Goal: Task Accomplishment & Management: Manage account settings

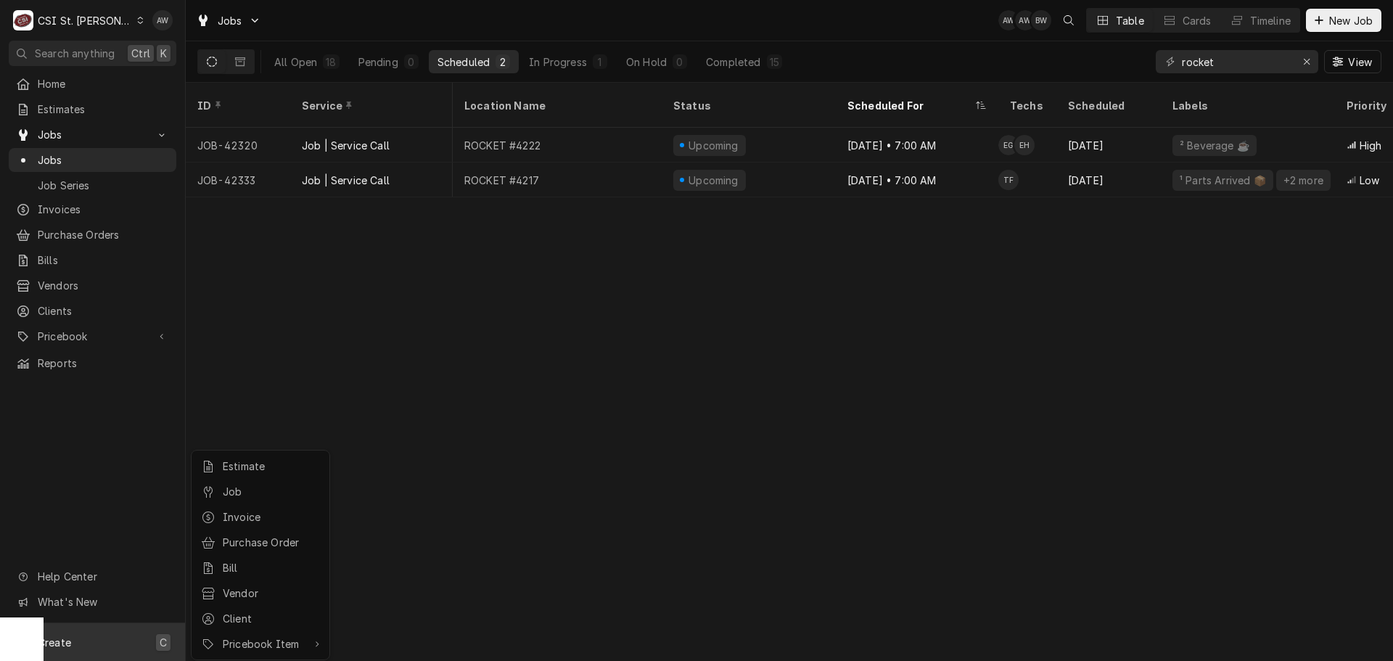
scroll to position [0, 367]
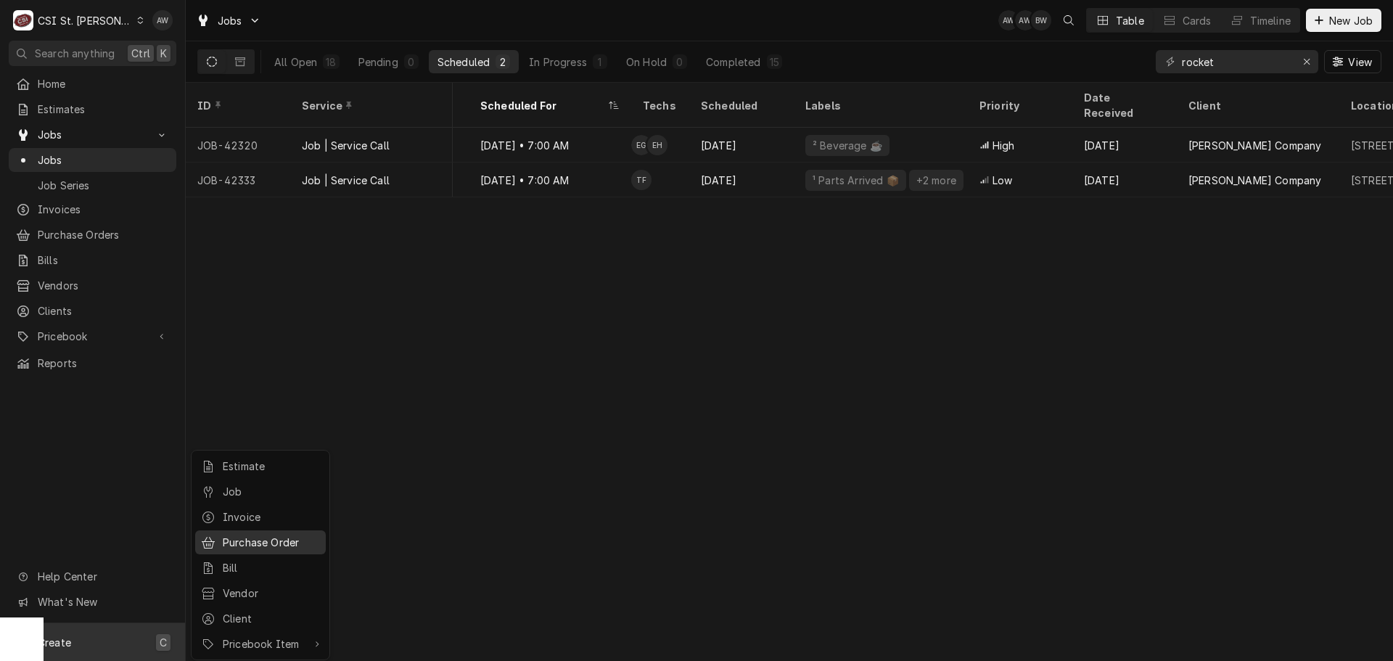
click at [278, 535] on div "Purchase Order" at bounding box center [271, 542] width 97 height 15
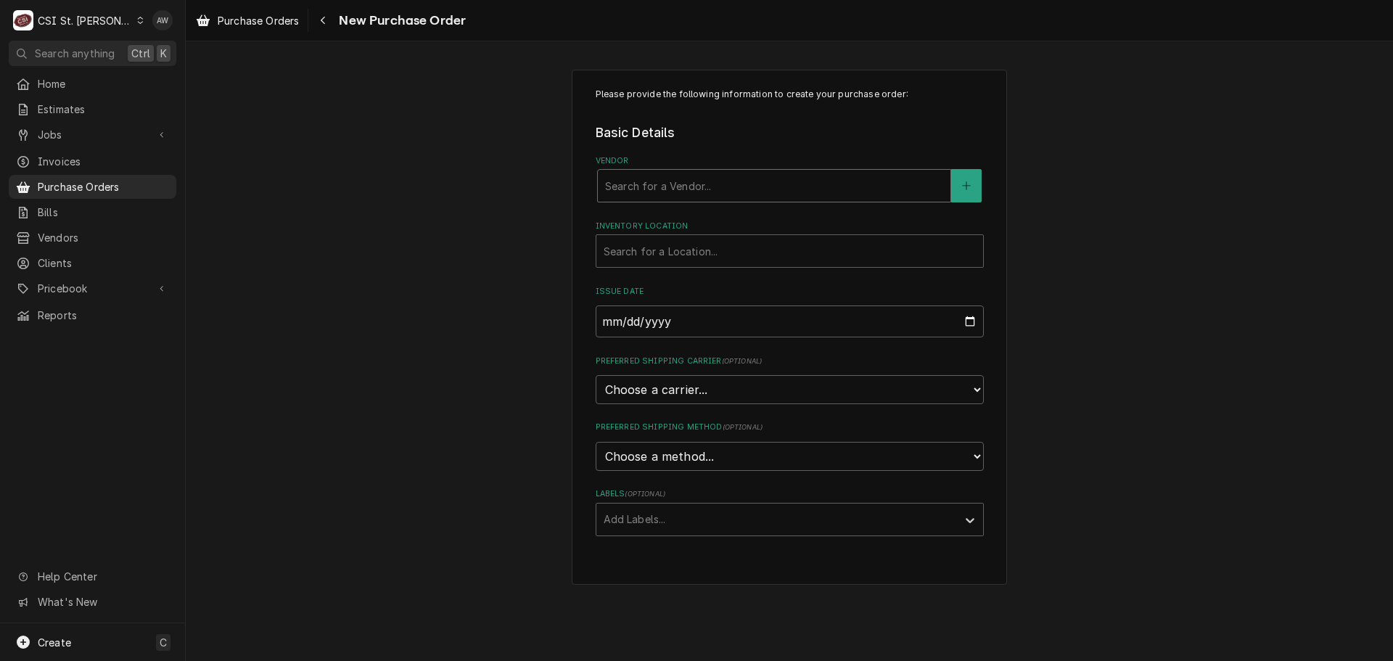
click at [771, 184] on div "Vendor" at bounding box center [774, 186] width 338 height 26
type input "home"
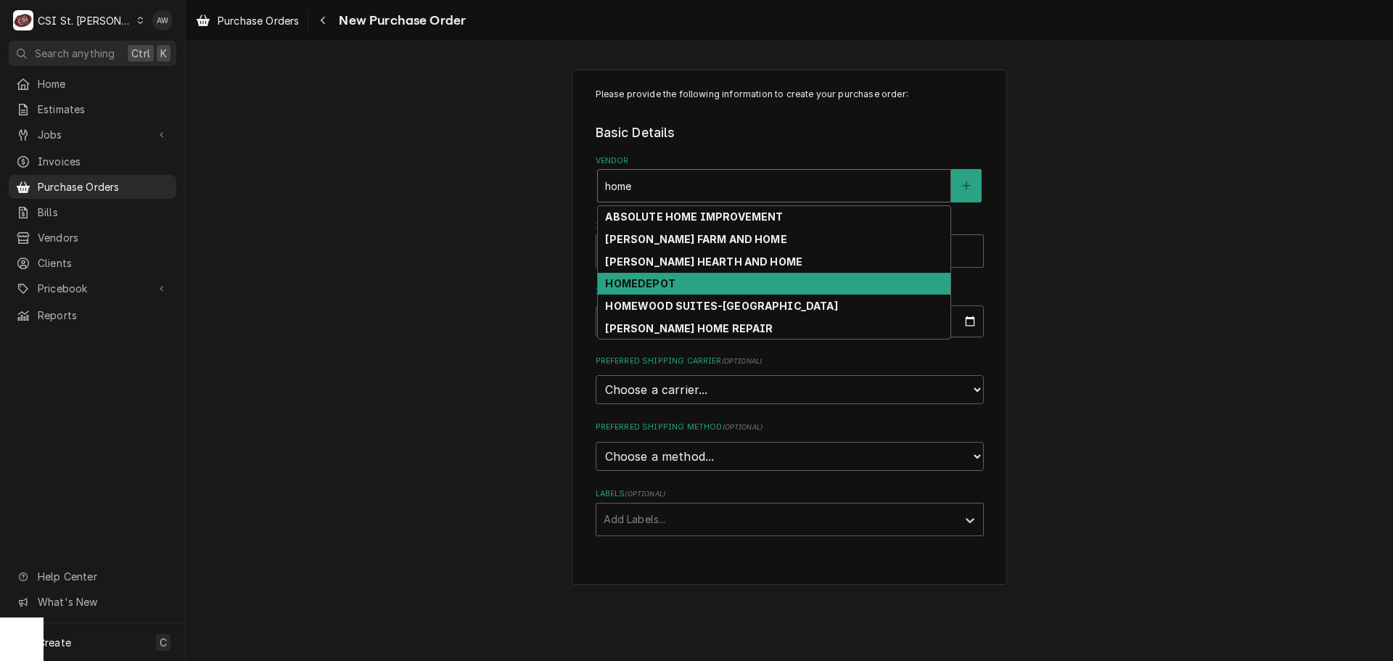
click at [708, 279] on div "HOMEDEPOT" at bounding box center [774, 284] width 353 height 22
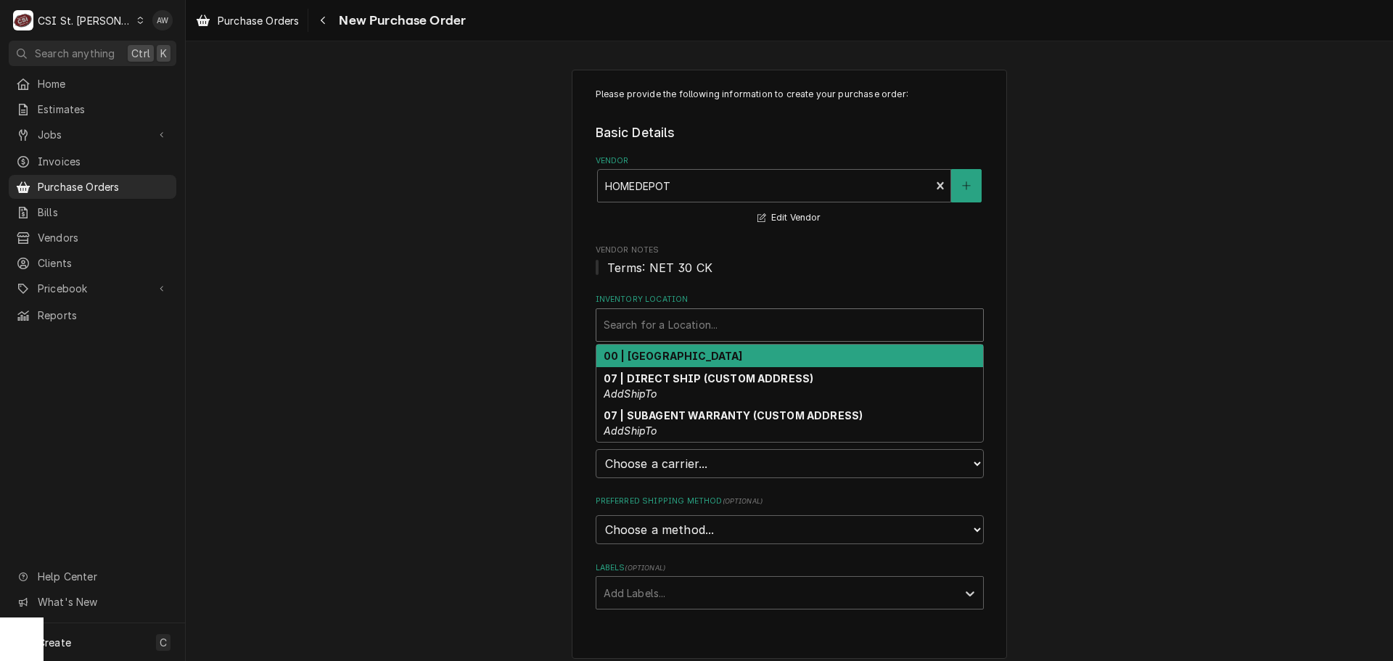
click at [726, 313] on div "Inventory Location" at bounding box center [790, 325] width 372 height 26
click at [721, 355] on div "00 | STL WAREHOUSE" at bounding box center [790, 356] width 387 height 22
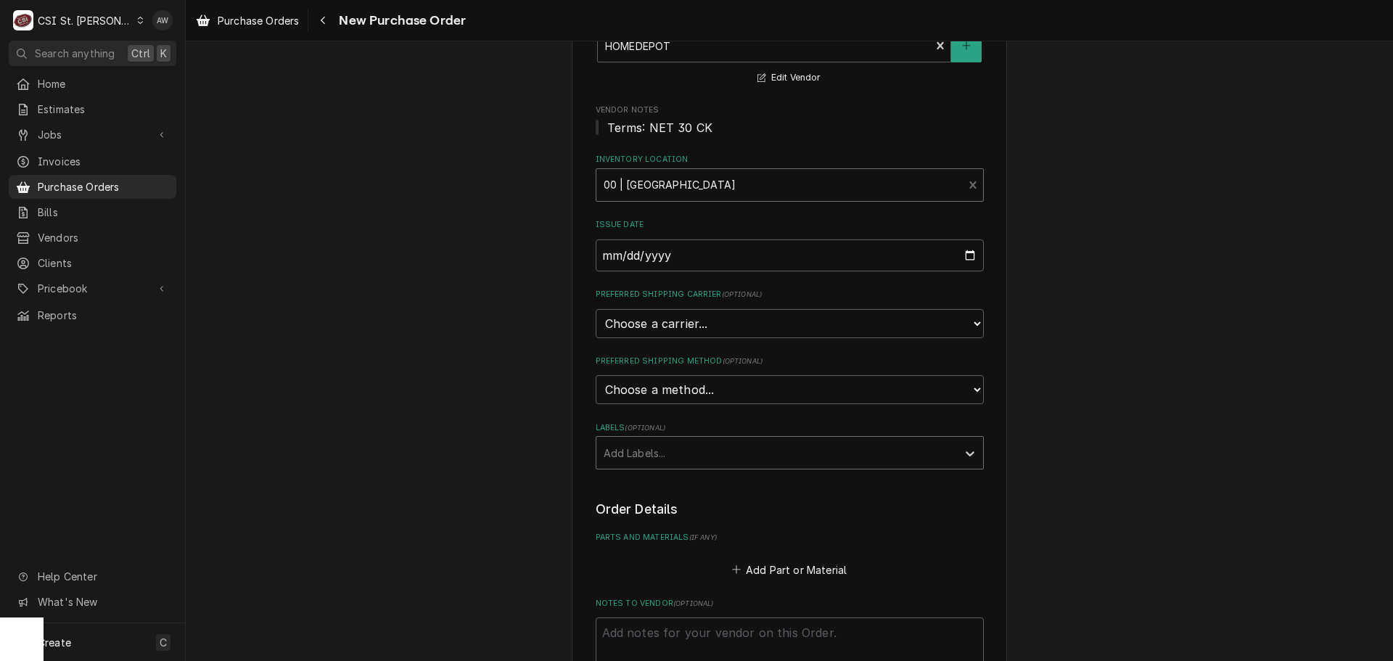
scroll to position [145, 0]
click at [719, 446] on div "Labels" at bounding box center [777, 448] width 346 height 26
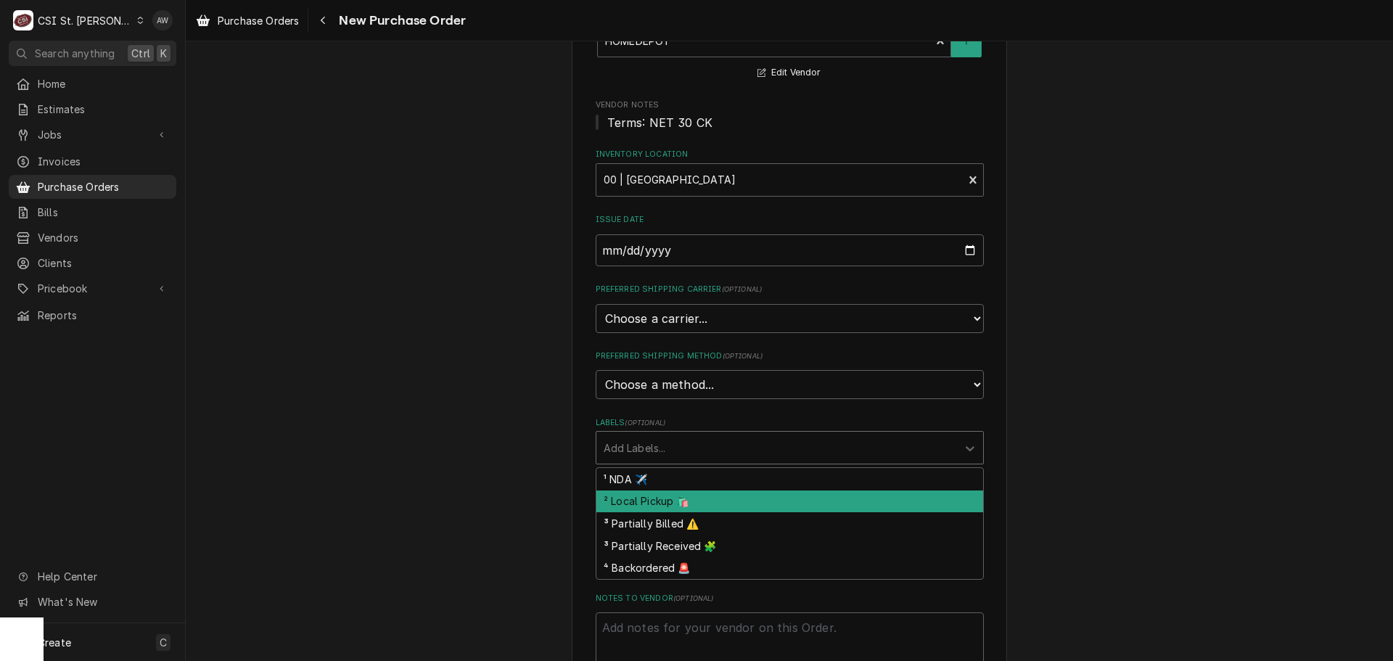
click at [710, 500] on div "² Local Pickup 🛍️" at bounding box center [790, 502] width 387 height 22
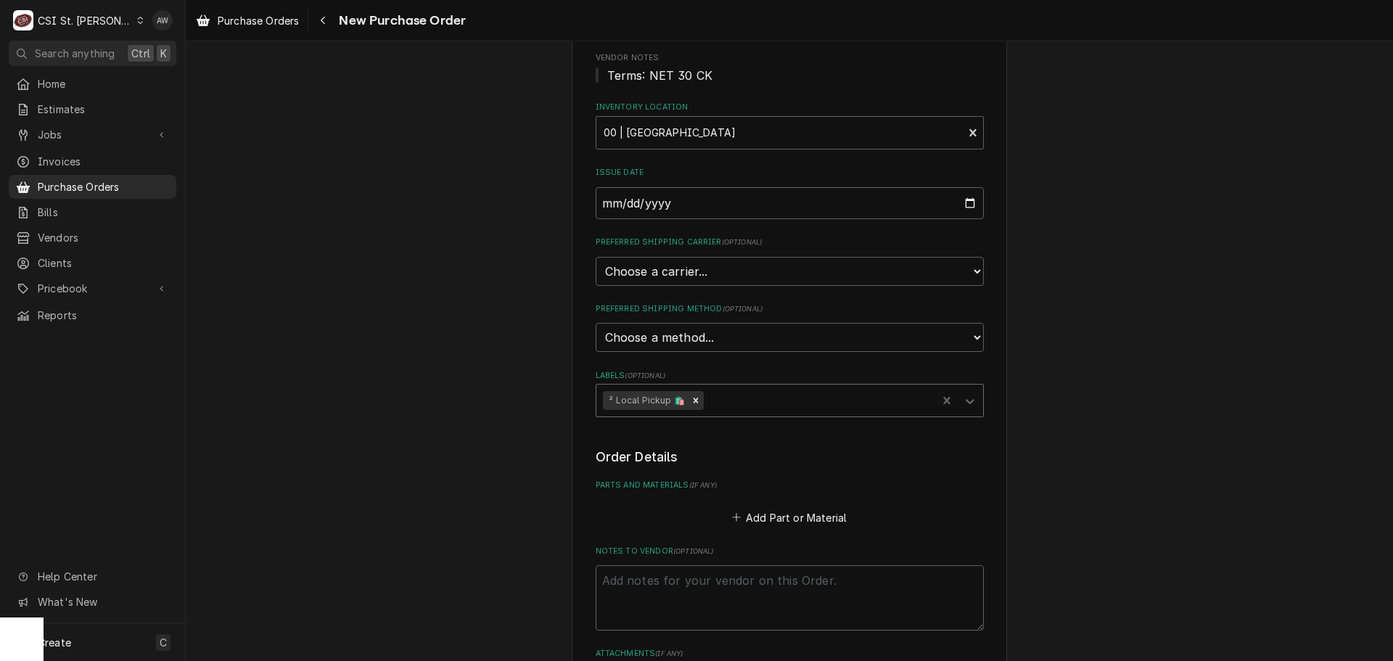
scroll to position [218, 0]
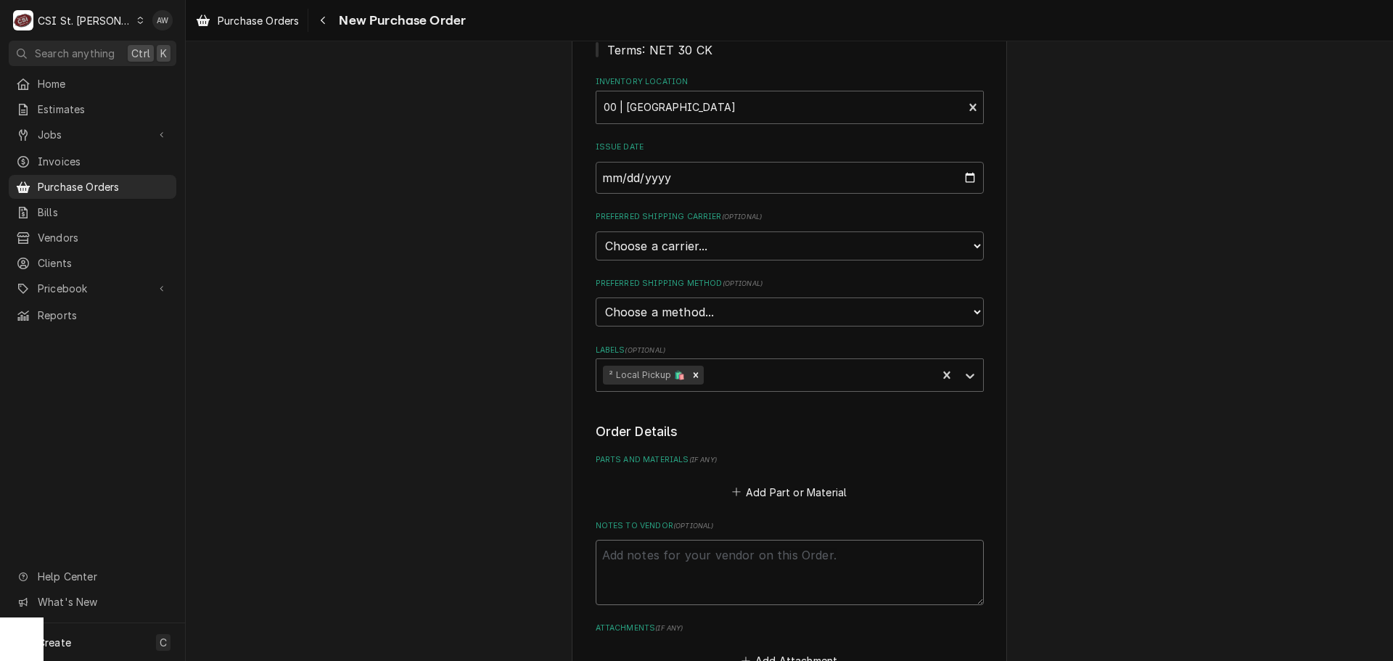
click at [707, 543] on textarea "Notes to Vendor ( optional )" at bounding box center [790, 572] width 388 height 65
type textarea "x"
type textarea "t"
type textarea "x"
type textarea "th"
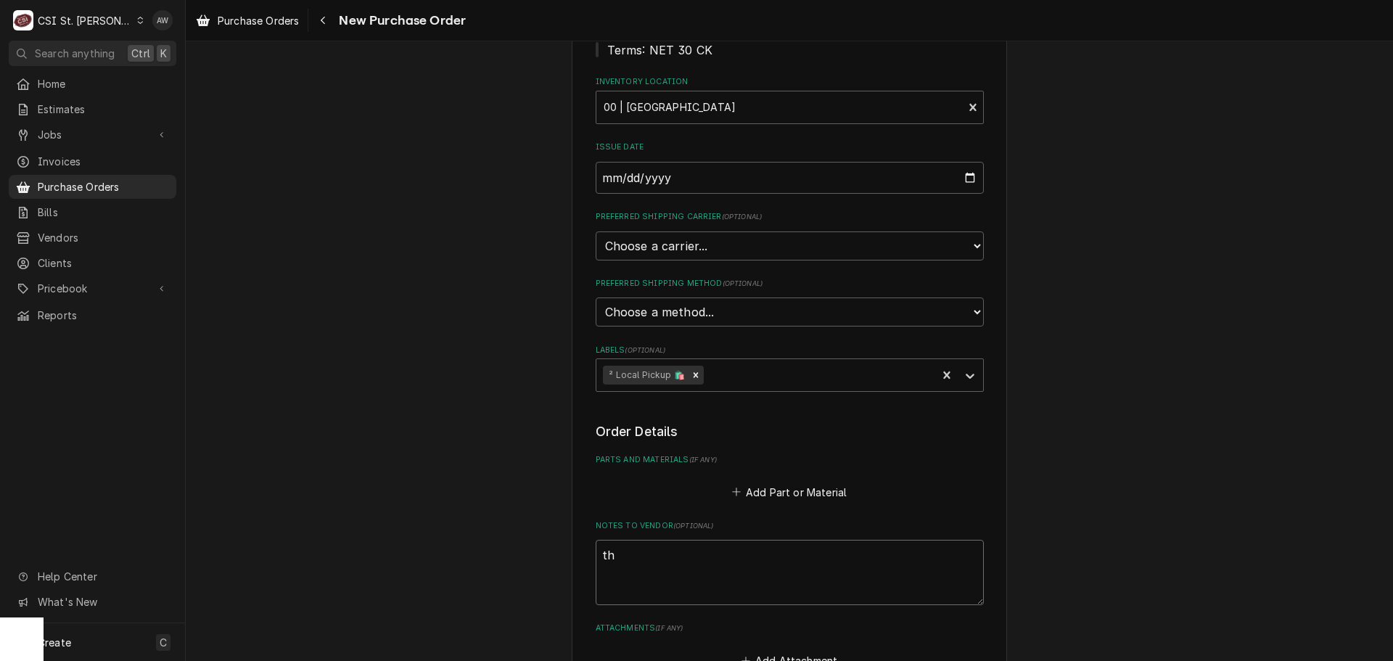
type textarea "x"
type textarea "tho"
type textarea "x"
type textarea "thom"
type textarea "x"
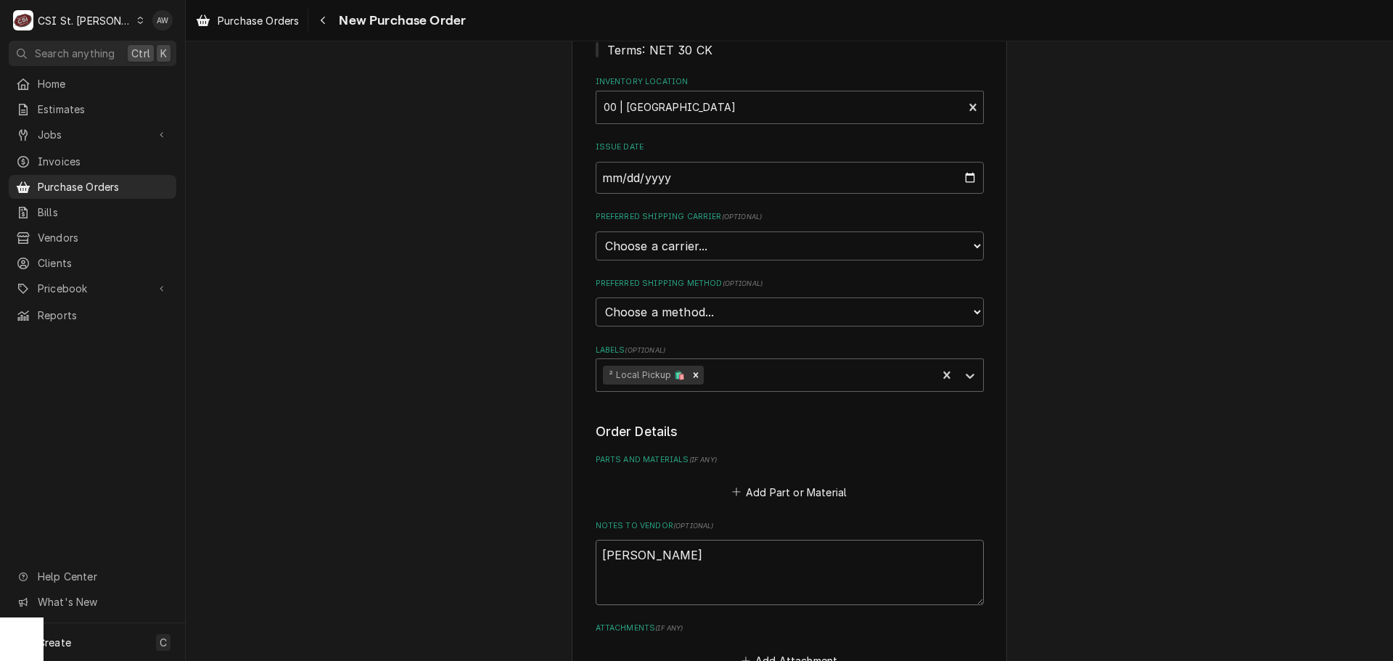
type textarea "thoma"
type textarea "x"
type textarea "thomas"
type textarea "x"
type textarea "thomas"
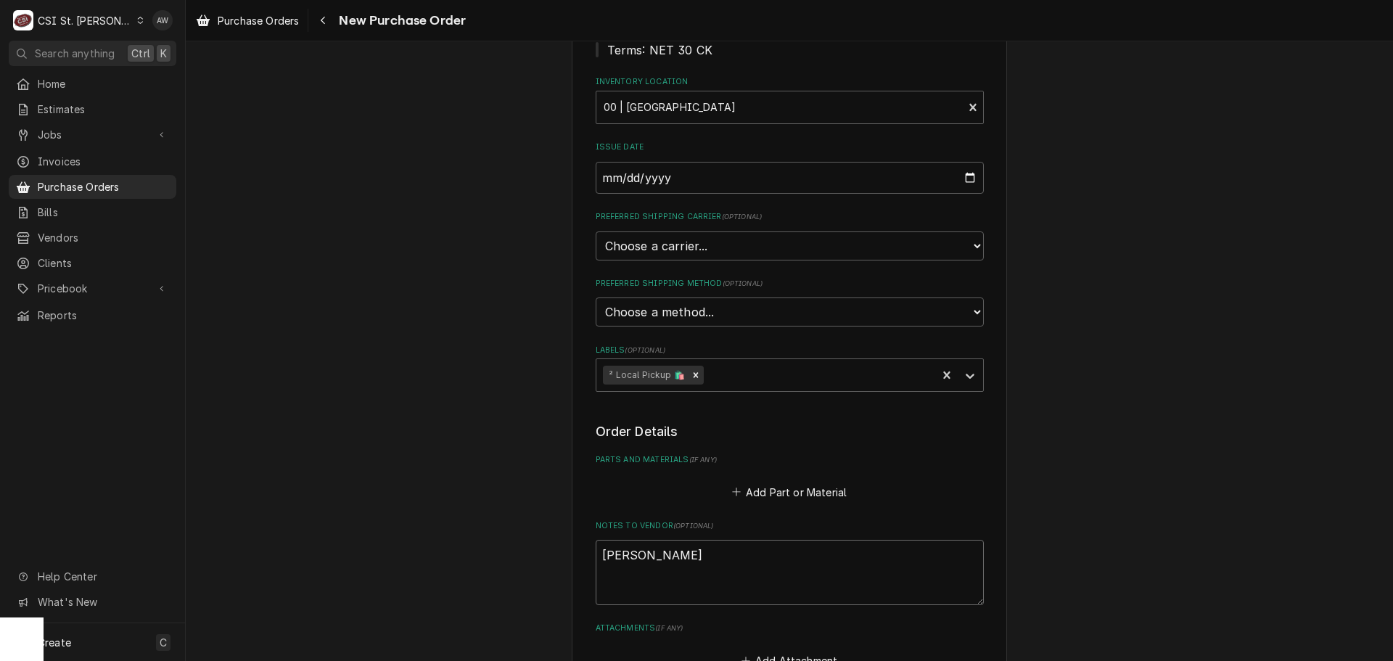
type textarea "x"
type textarea "thomas f"
type textarea "x"
type textarea "thomas fo"
type textarea "x"
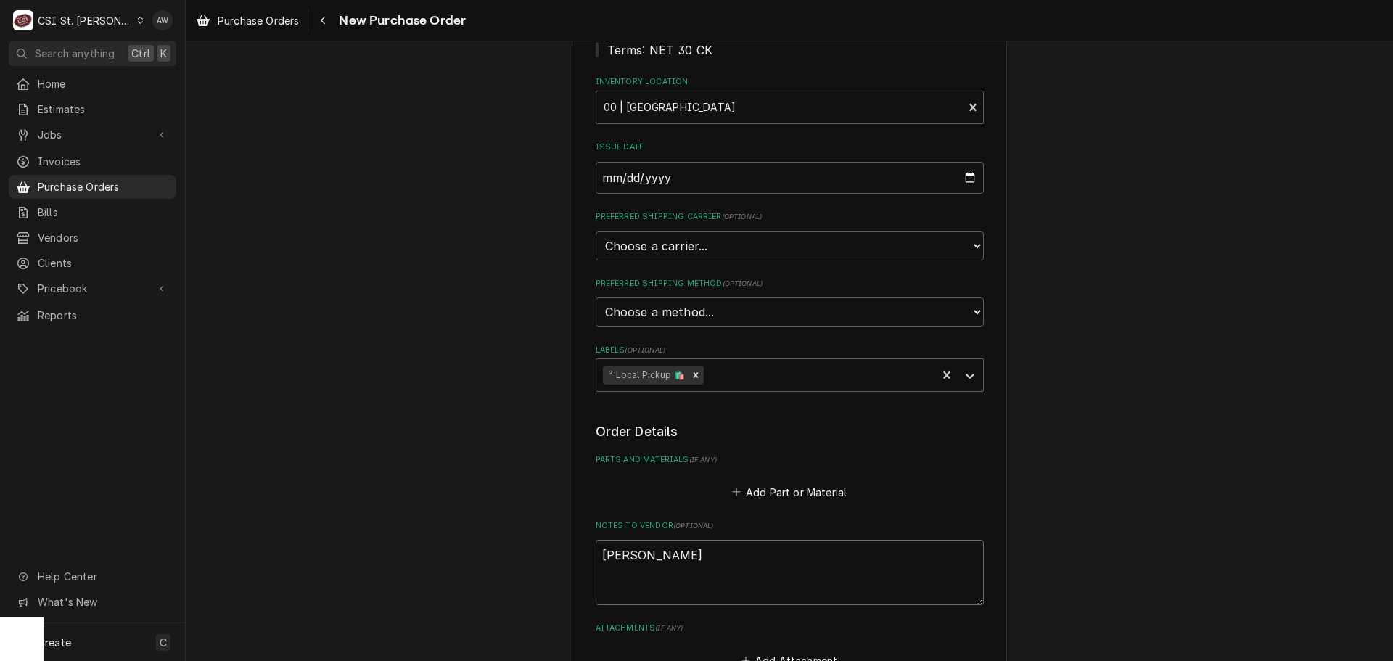
type textarea "thomas fon"
type textarea "x"
type textarea "thomas font"
type textarea "x"
type textarea "thomas fonte"
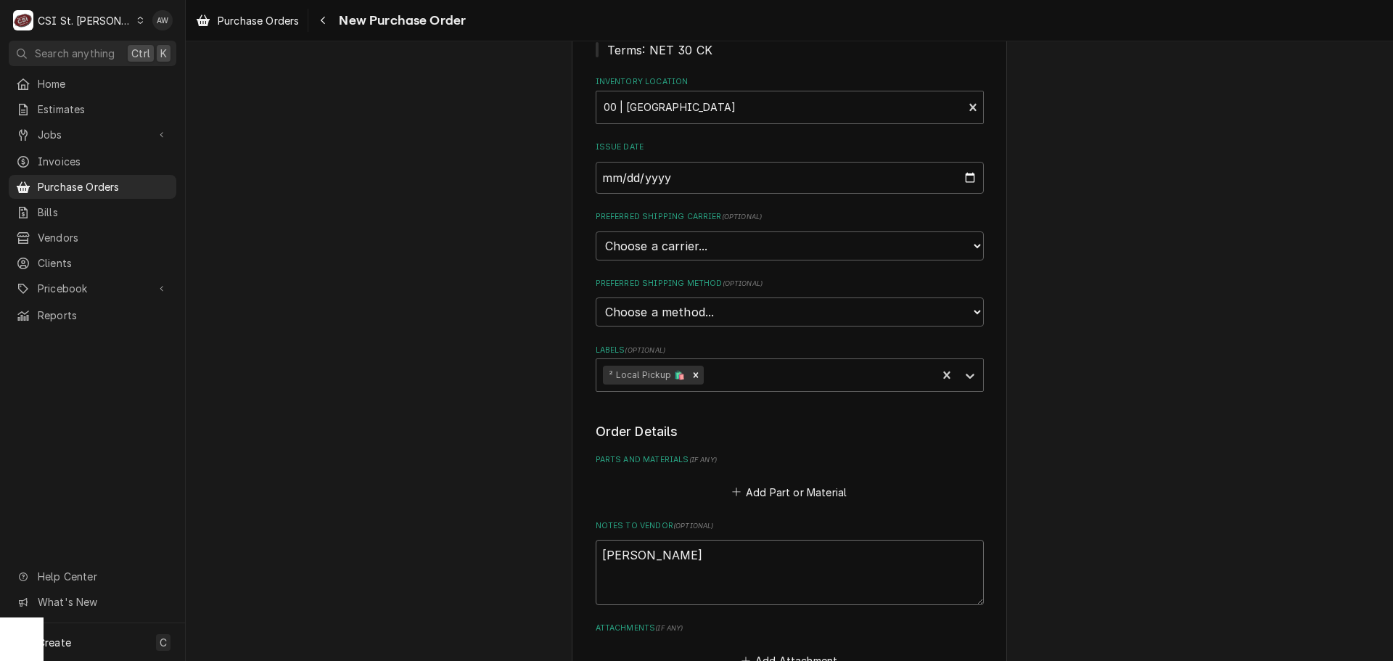
type textarea "x"
type textarea "thomas fonte"
click at [768, 488] on button "Add Part or Material" at bounding box center [789, 492] width 120 height 20
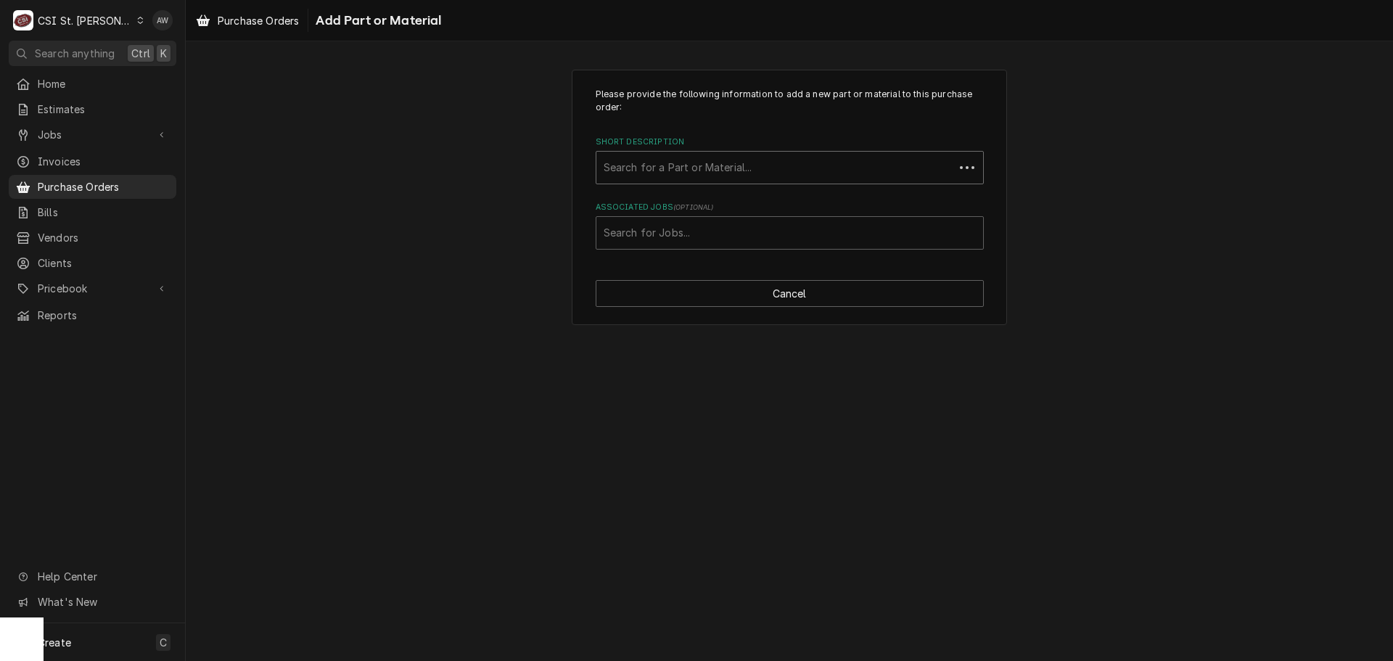
click at [710, 174] on div "Short Description" at bounding box center [775, 168] width 343 height 26
type input "misc. ser"
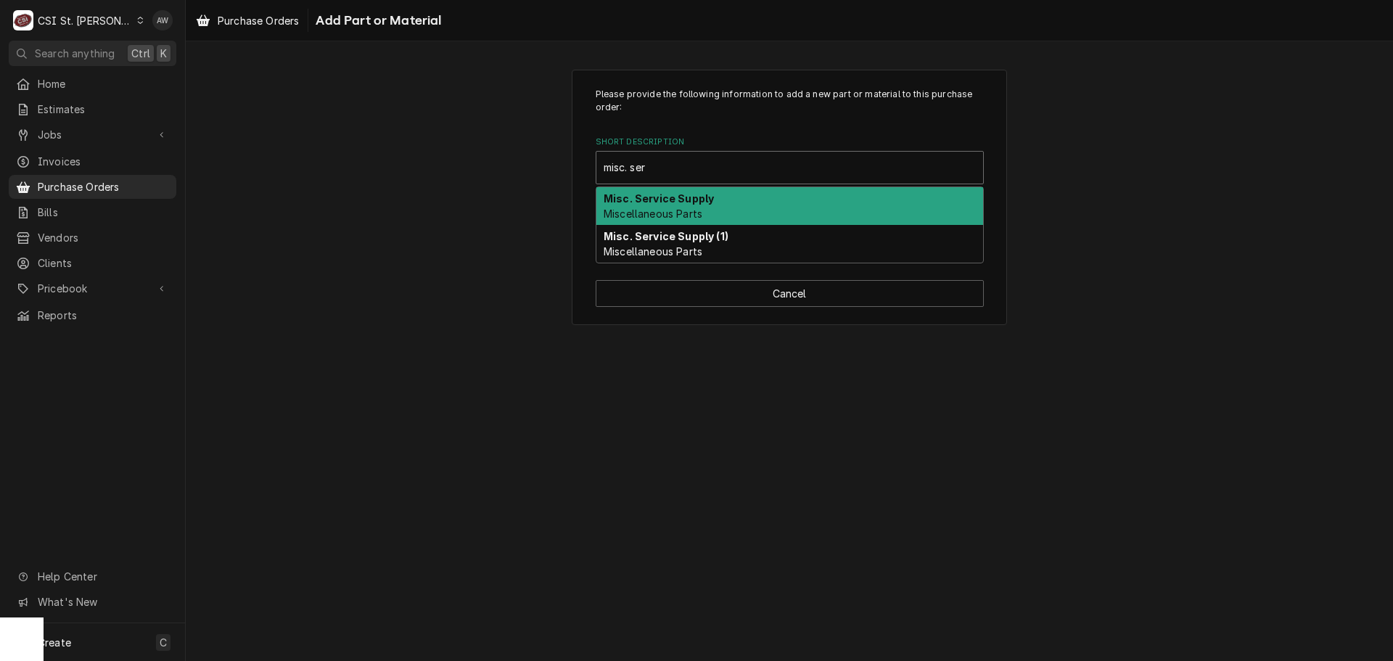
click at [748, 192] on div "Misc. Service Supply Miscellaneous Parts" at bounding box center [790, 206] width 387 height 38
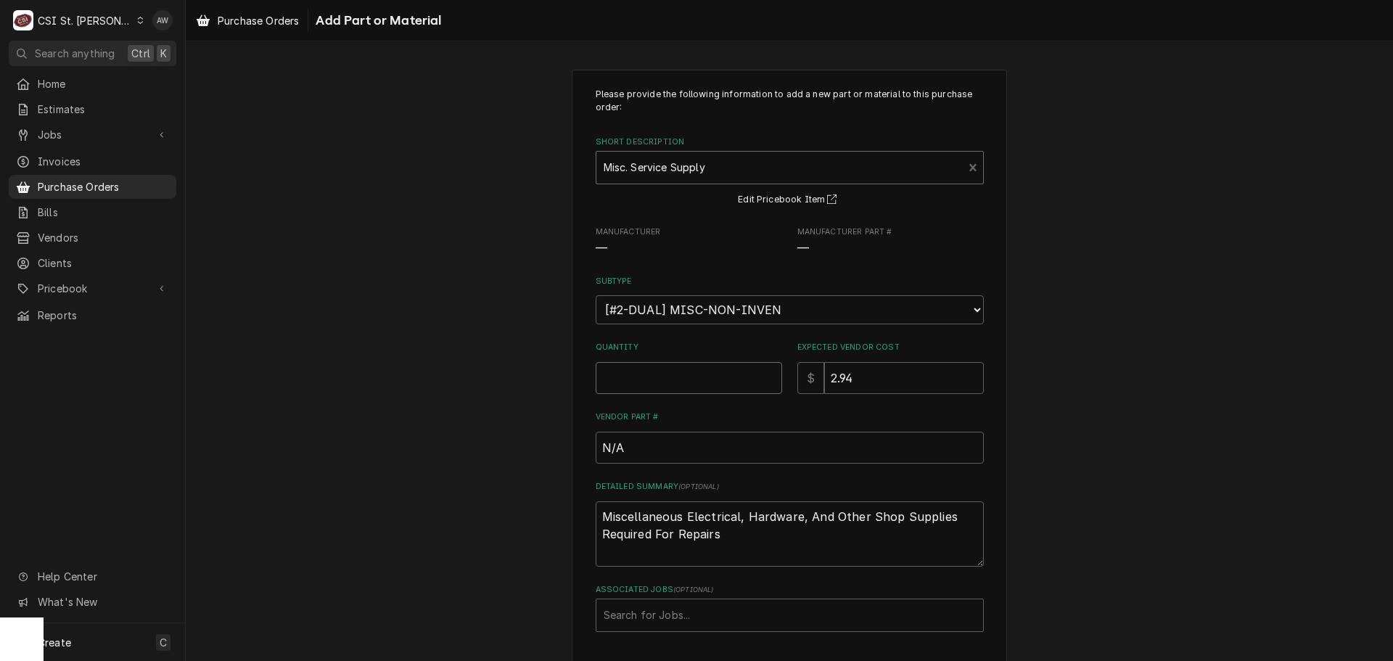
click at [693, 388] on input "Quantity" at bounding box center [689, 378] width 187 height 32
type textarea "x"
type input "1"
type textarea "x"
type input "0"
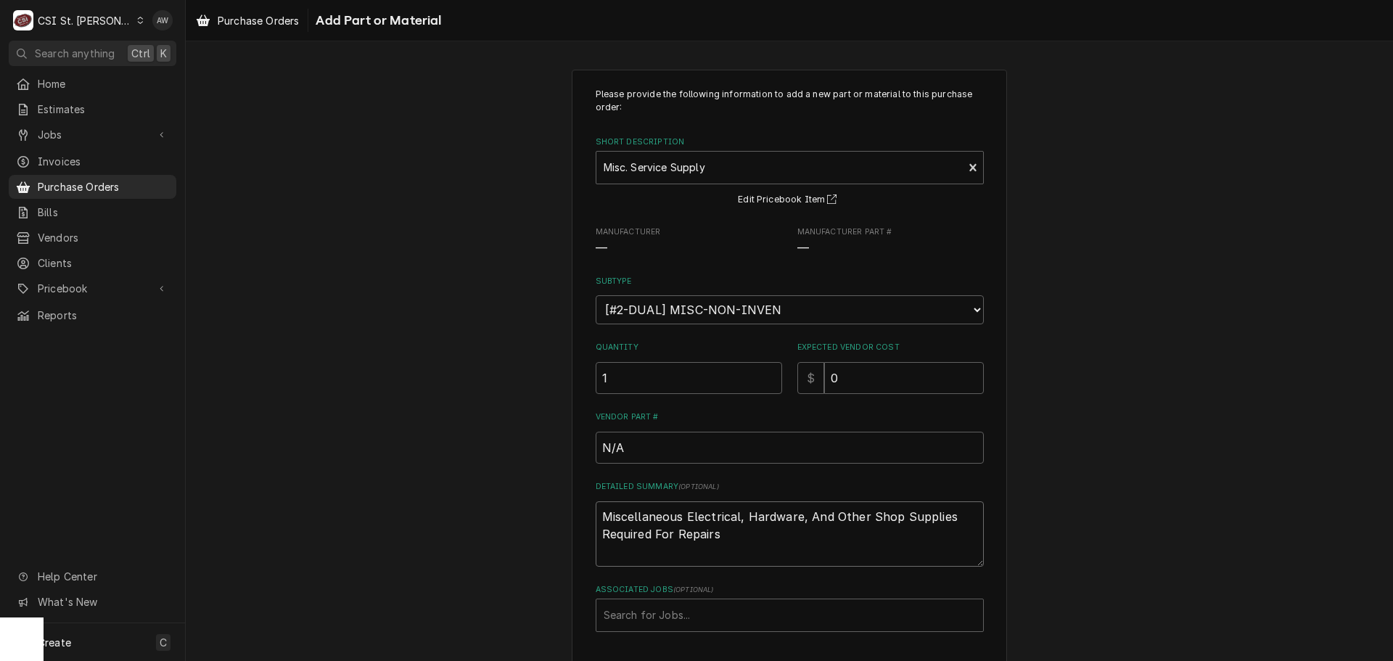
drag, startPoint x: 754, startPoint y: 536, endPoint x: 524, endPoint y: 520, distance: 230.6
click at [511, 520] on div "Please provide the following information to add a new part or material to this …" at bounding box center [790, 389] width 1208 height 664
type textarea "x"
type textarea "c"
type textarea "x"
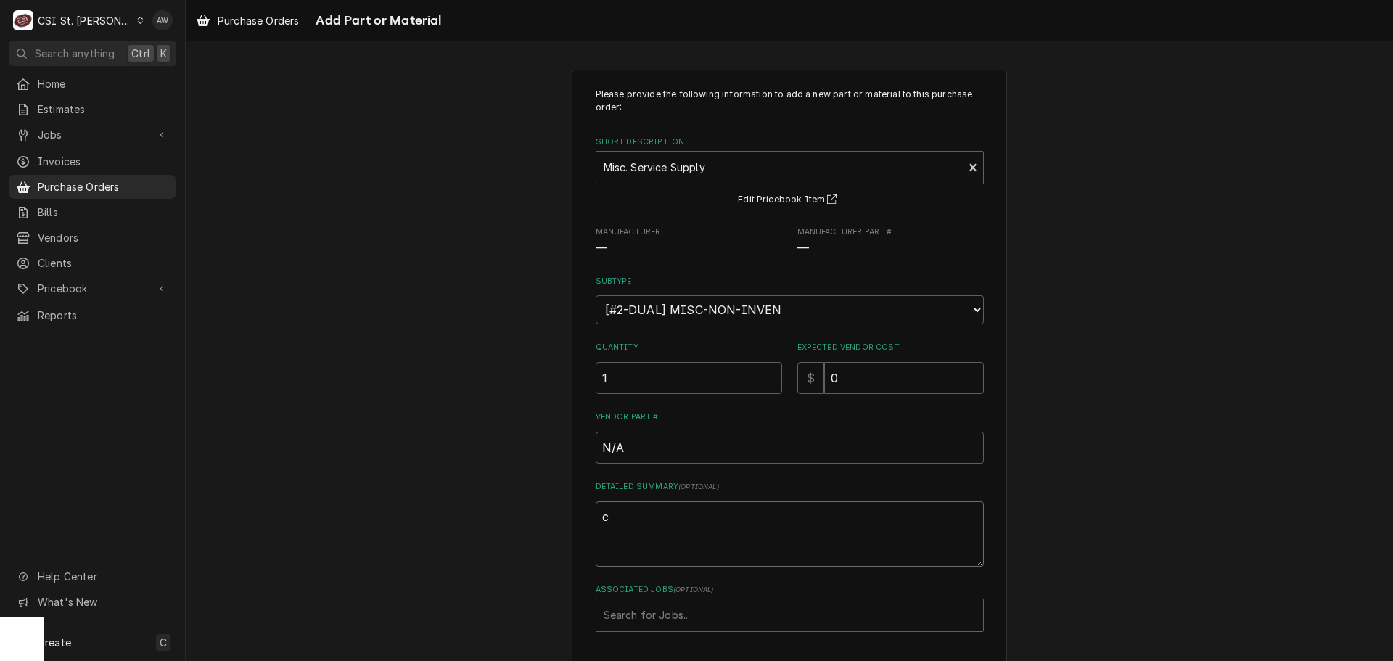
type textarea "cl"
type textarea "x"
type textarea "cle"
type textarea "x"
type textarea "clea"
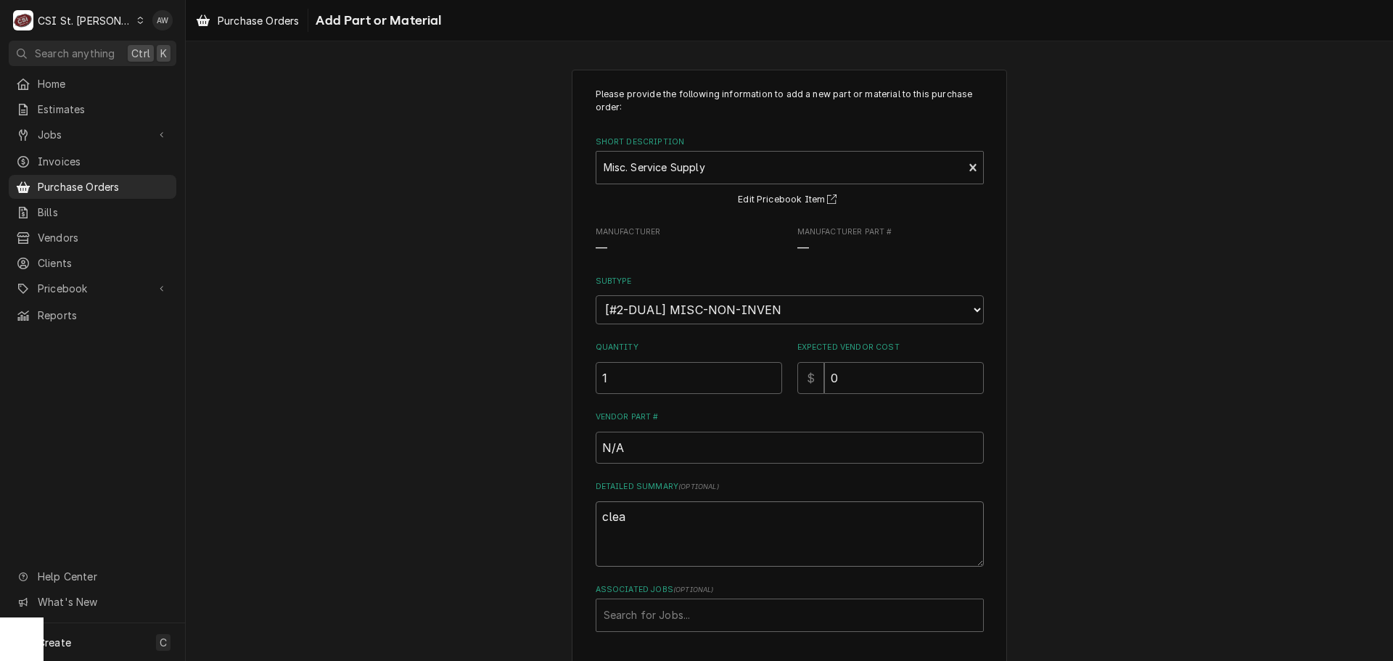
type textarea "x"
type textarea "clear"
type textarea "x"
type textarea "clear"
type textarea "x"
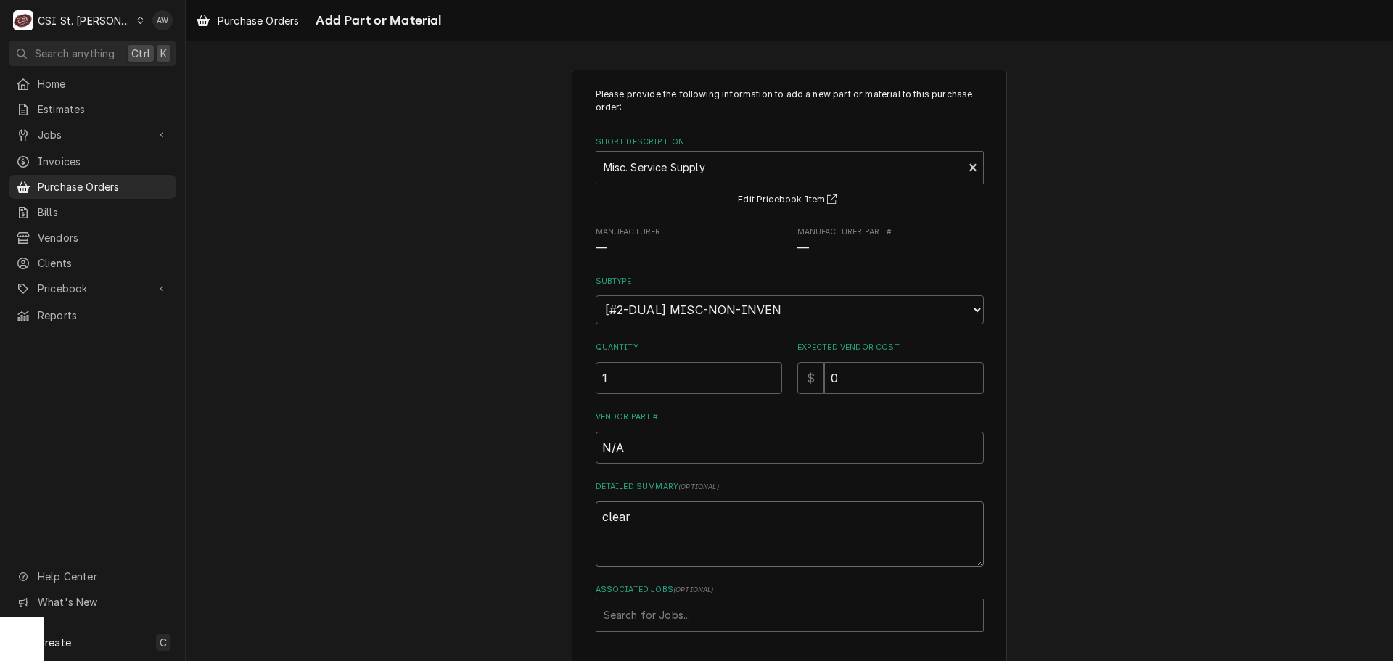
type textarea "clear v"
type textarea "x"
type textarea "clear vi"
type textarea "x"
type textarea "clear vin"
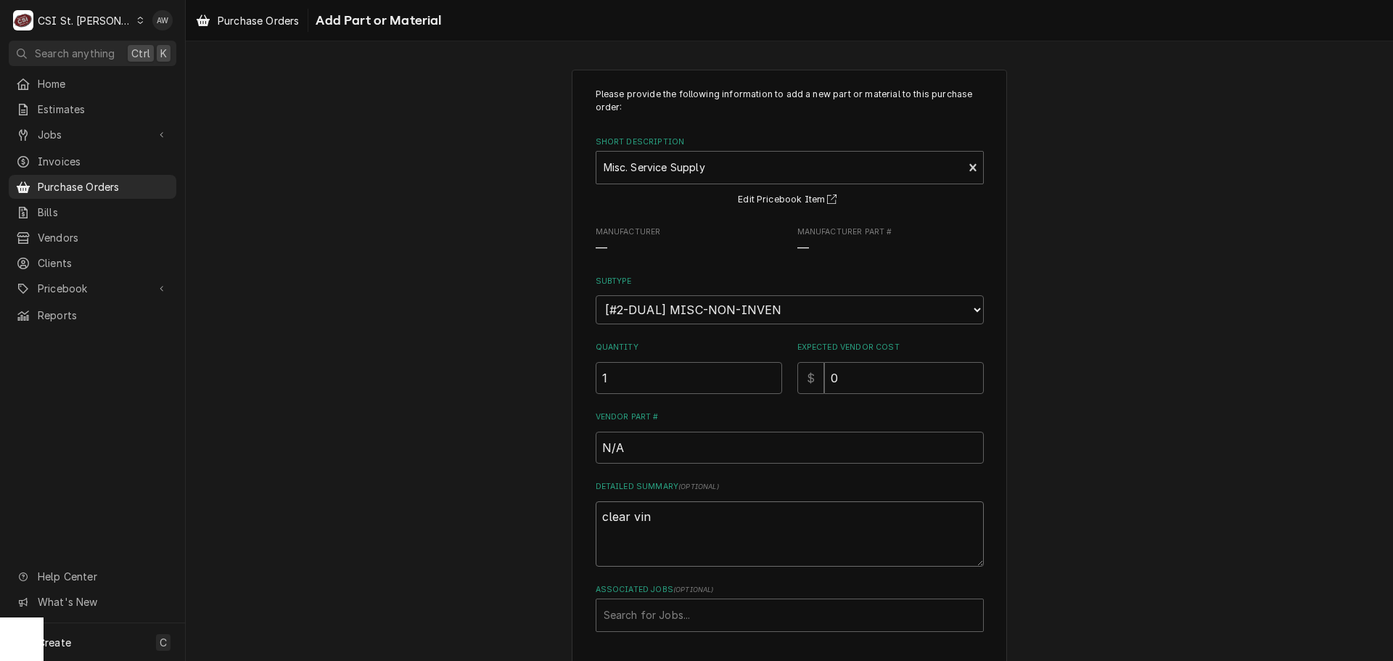
type textarea "x"
type textarea "clear viny"
type textarea "x"
type textarea "clear vinyl"
type textarea "x"
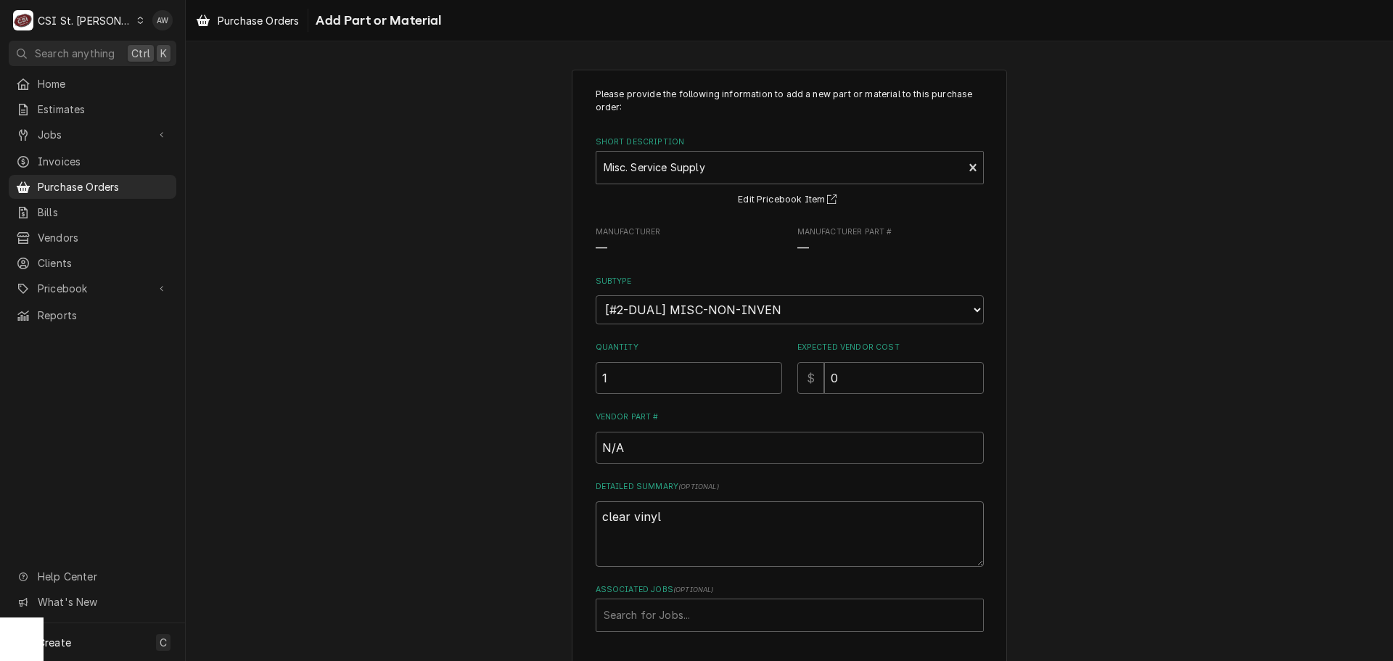
type textarea "clear vinyl"
type textarea "x"
type textarea "clear vinyl t"
type textarea "x"
type textarea "clear vinyl tu"
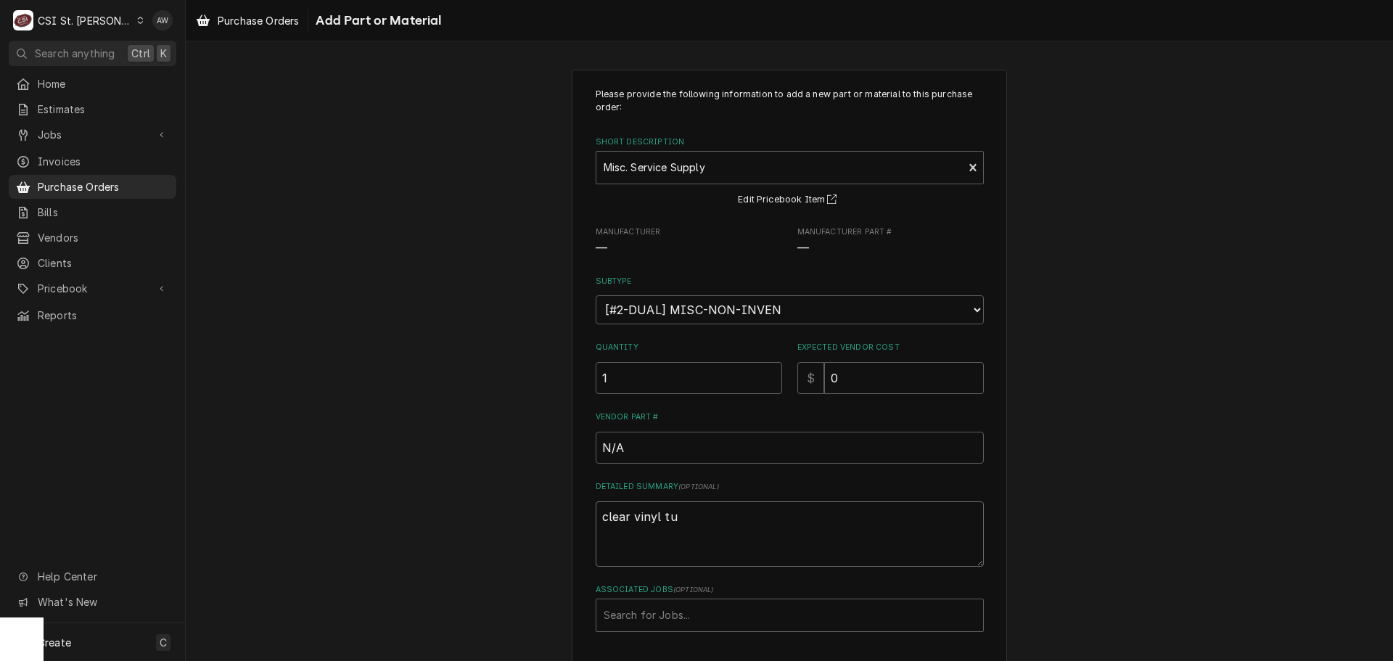
type textarea "x"
type textarea "clear vinyl tub"
type textarea "x"
type textarea "clear vinyl tubi"
type textarea "x"
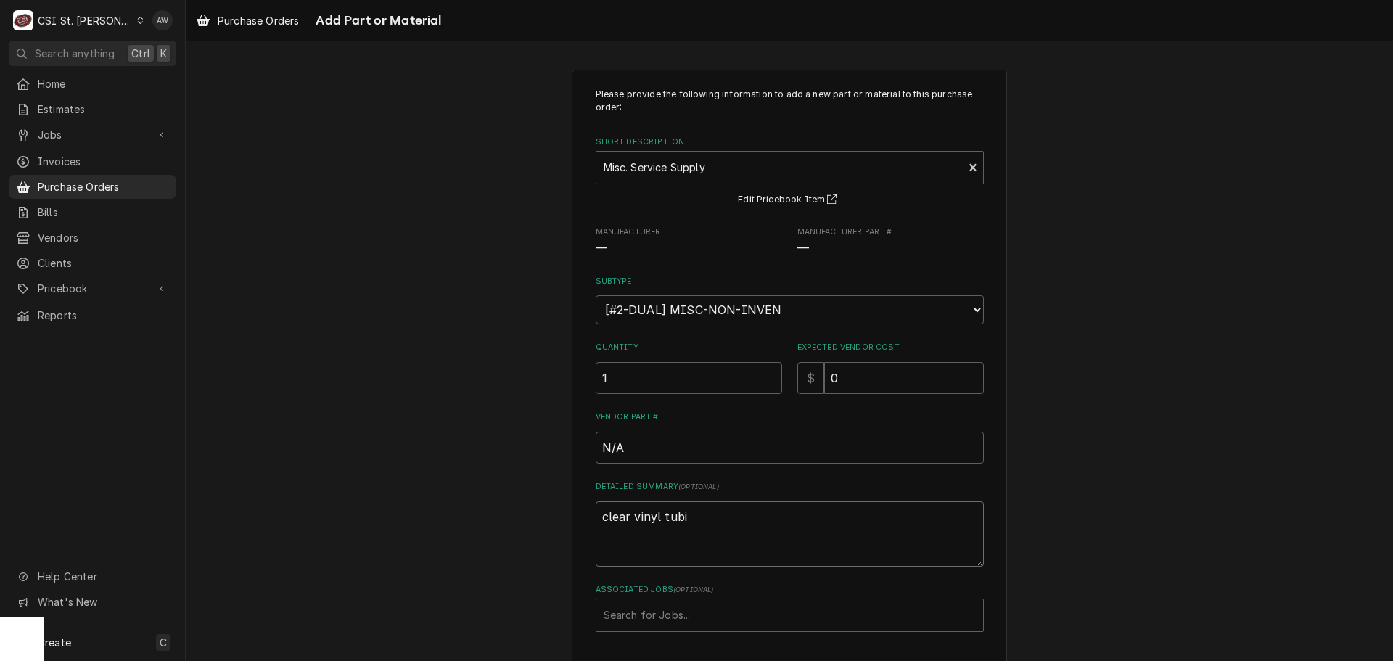
type textarea "clear vinyl tubin"
type textarea "x"
type textarea "clear vinyl tubin"
type textarea "x"
type textarea "clear vinyl tubin g"
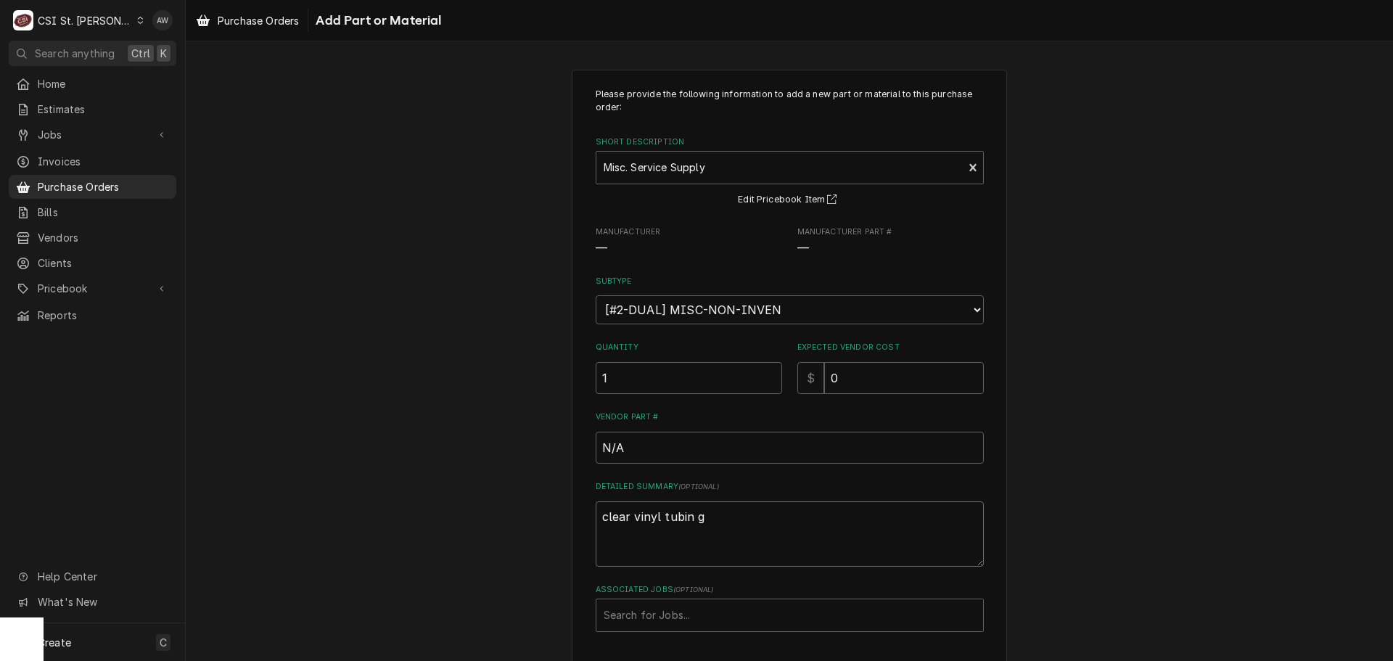
type textarea "x"
type textarea "clear vinyl tubin"
type textarea "x"
type textarea "clear vinyl tubin"
type textarea "x"
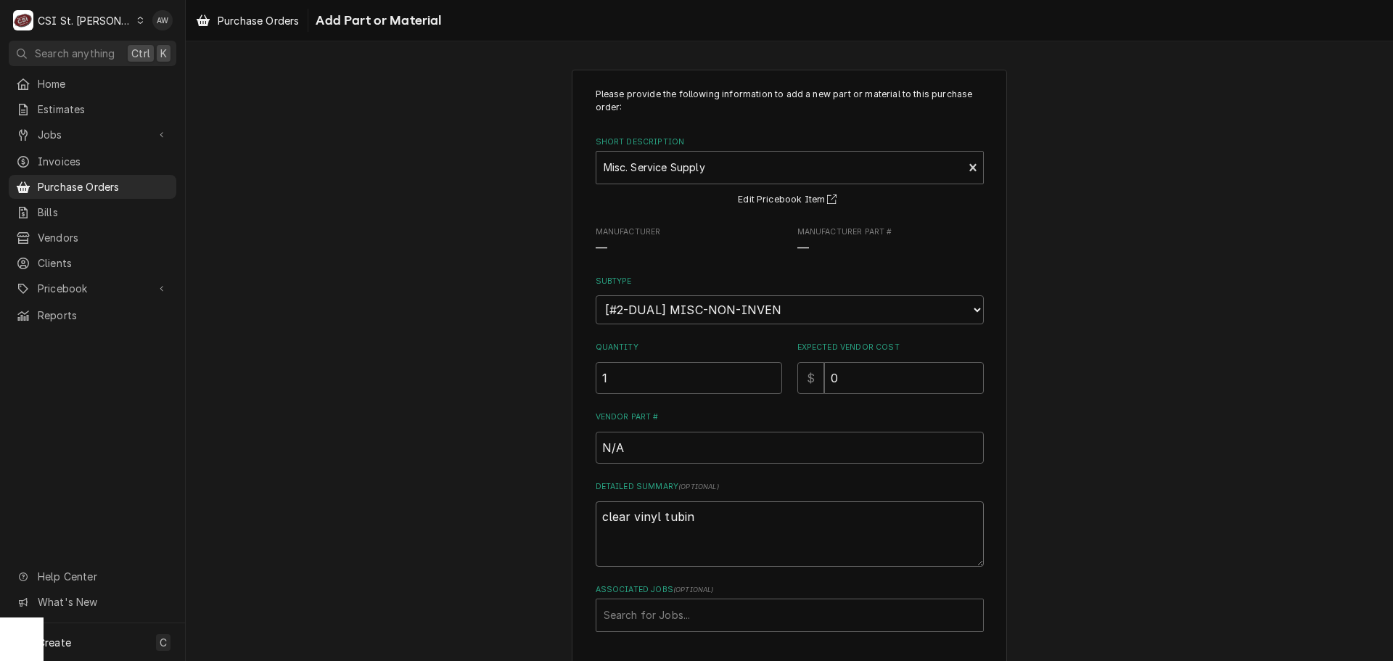
type textarea "clear vinyl tubing"
type textarea "x"
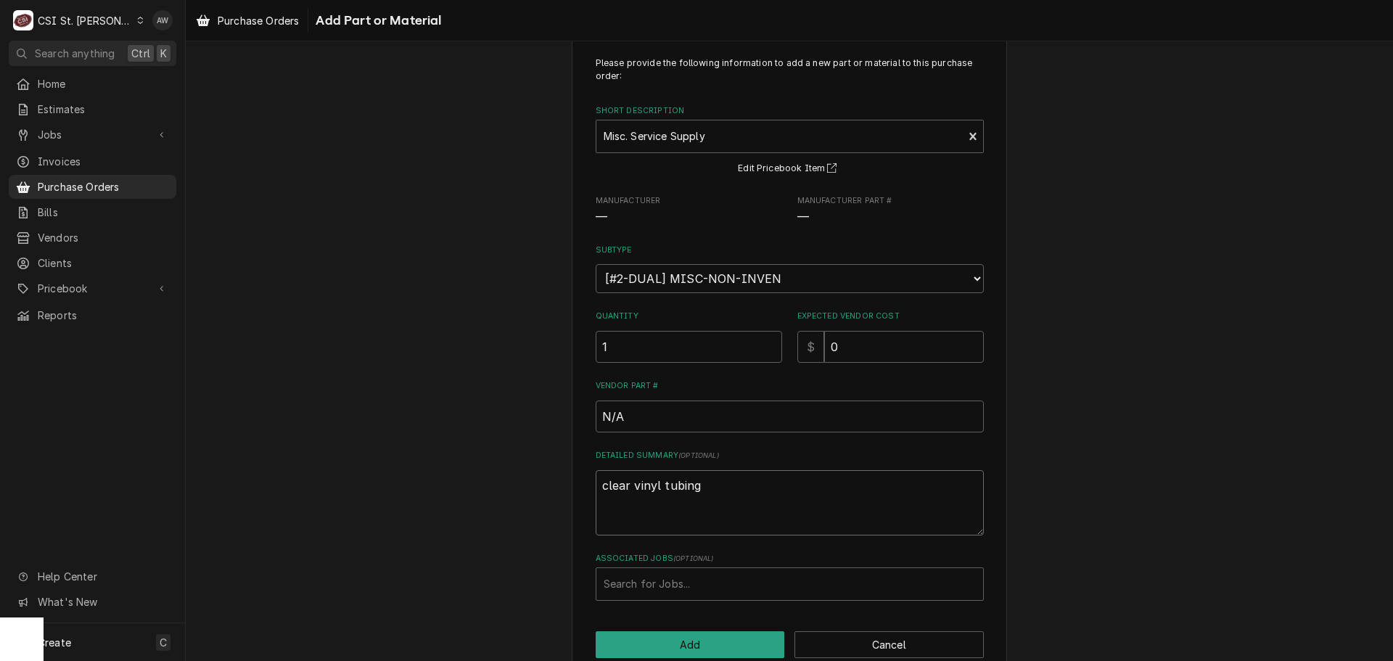
scroll to position [60, 0]
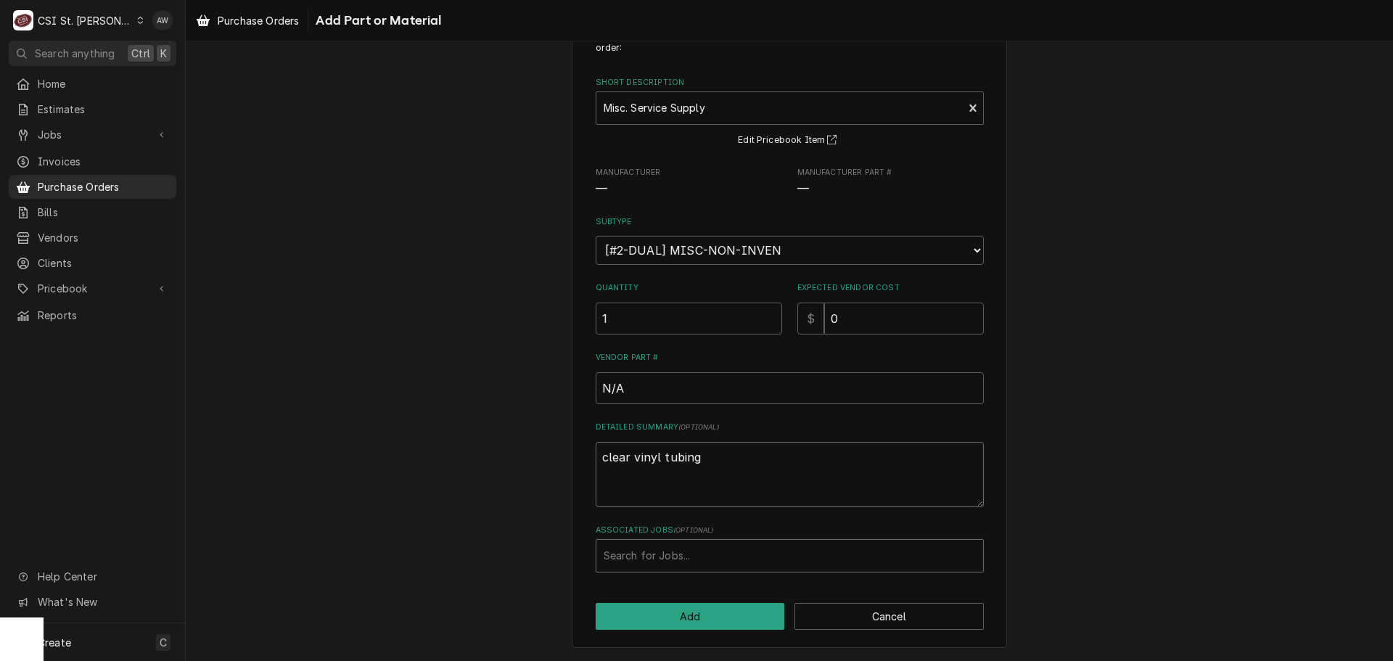
type textarea "clear vinyl tubing"
click at [698, 544] on div "Associated Jobs" at bounding box center [790, 556] width 372 height 26
type input "42333"
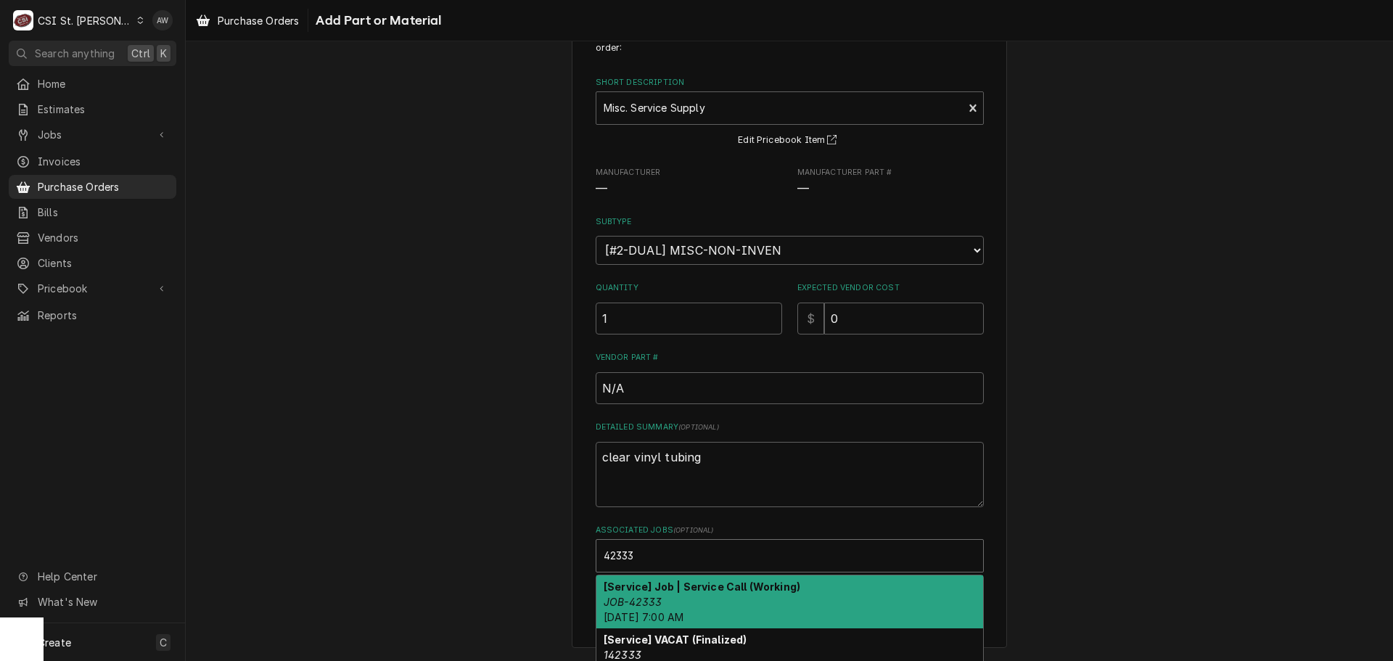
click at [810, 589] on div "[Service] Job | Service Call (Working) JOB-42333 Tue, Sep 2nd, 2025 - 7:00 AM" at bounding box center [790, 602] width 387 height 53
type textarea "x"
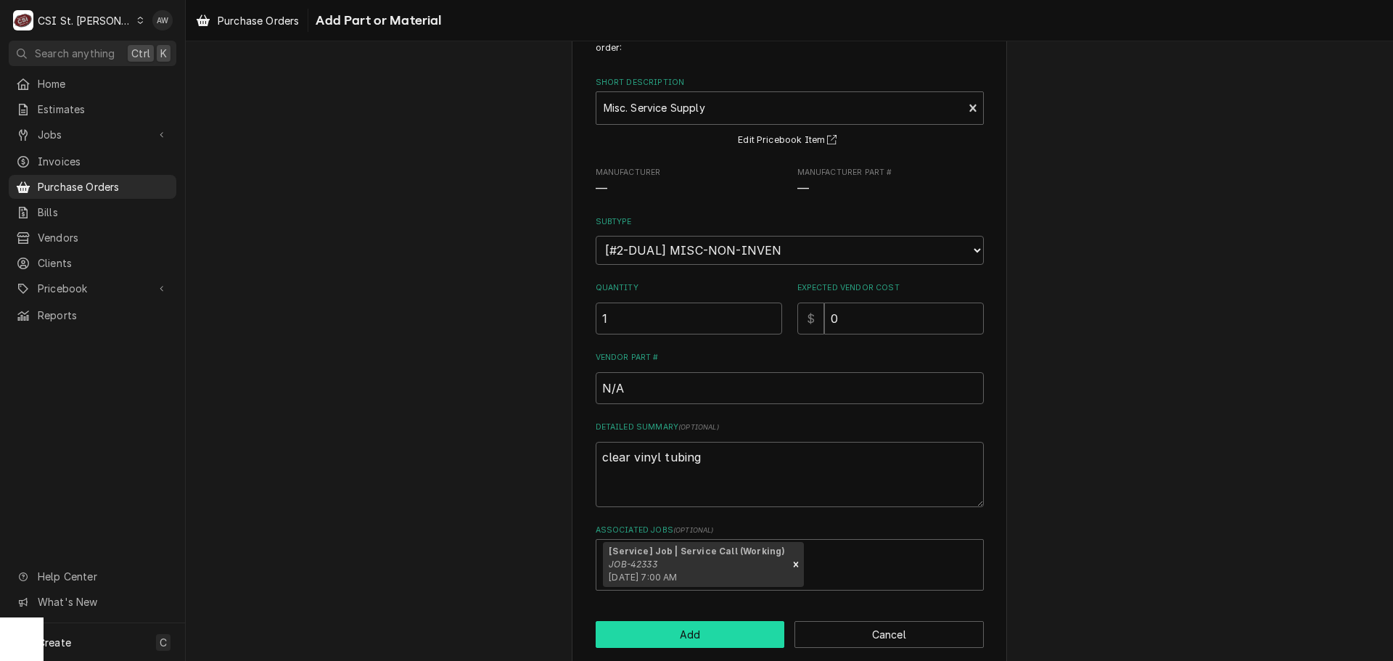
click at [753, 632] on button "Add" at bounding box center [690, 634] width 189 height 27
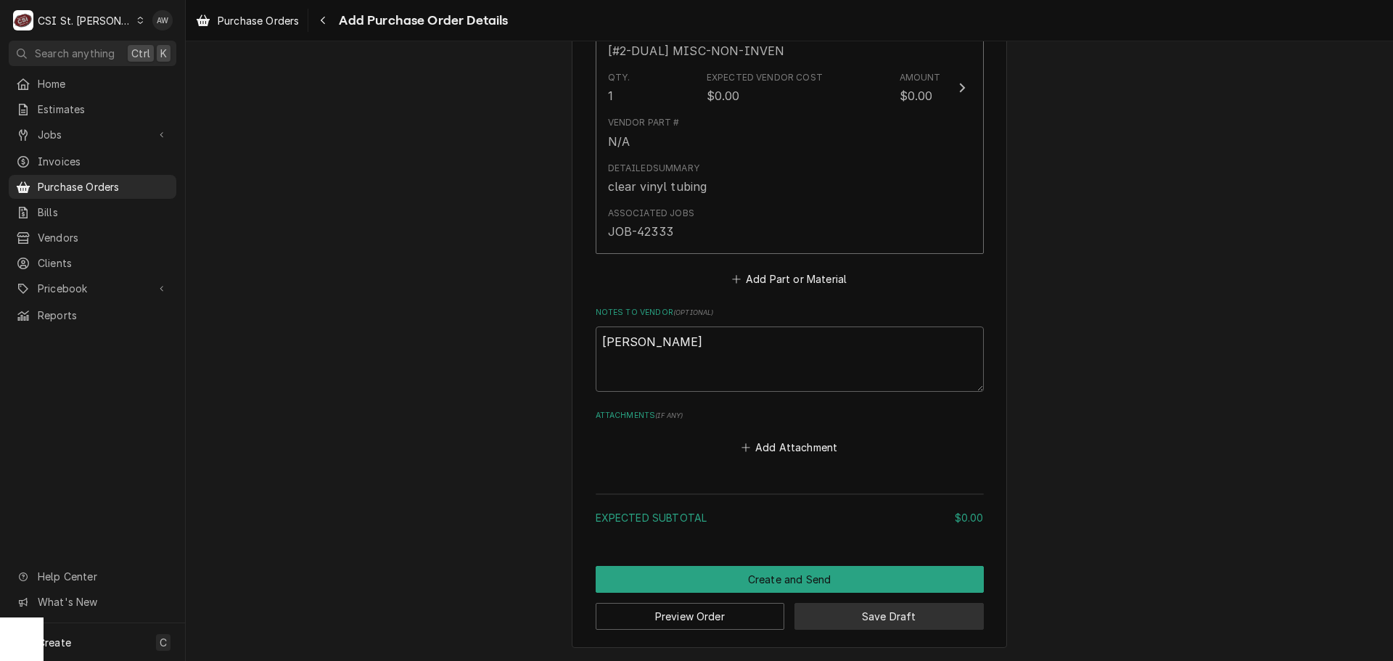
click at [858, 618] on button "Save Draft" at bounding box center [889, 616] width 189 height 27
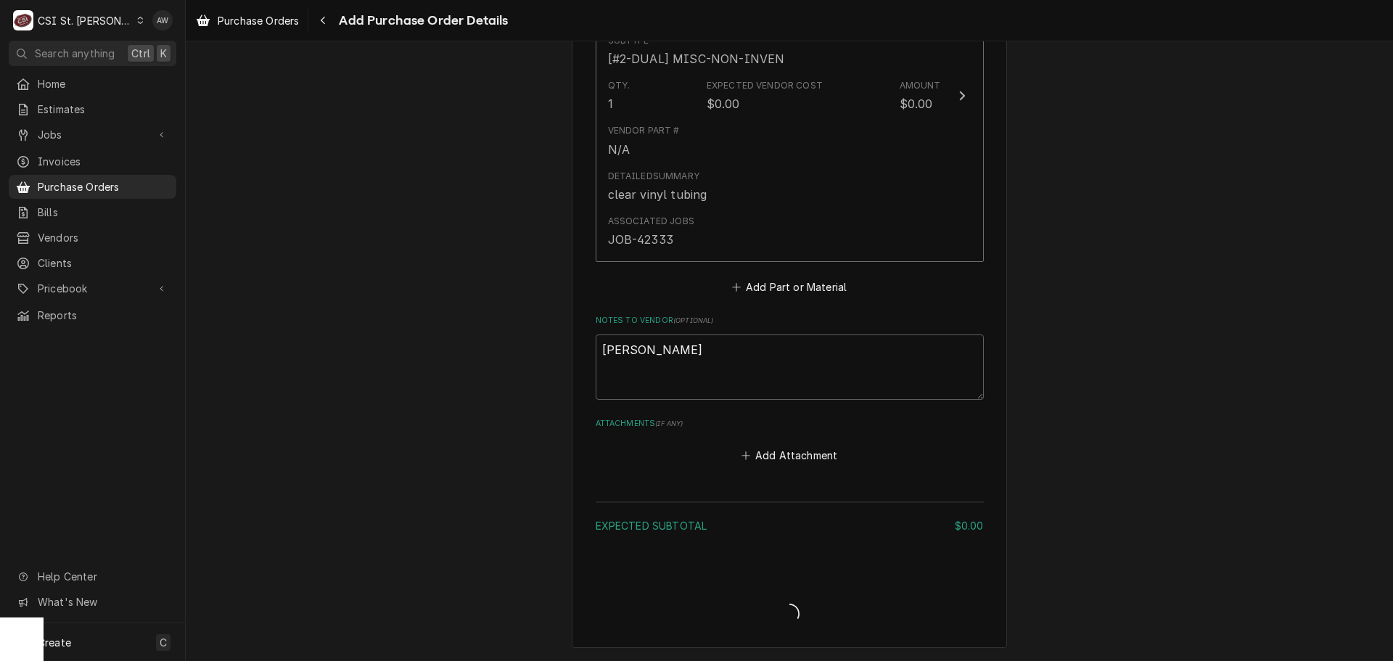
type textarea "x"
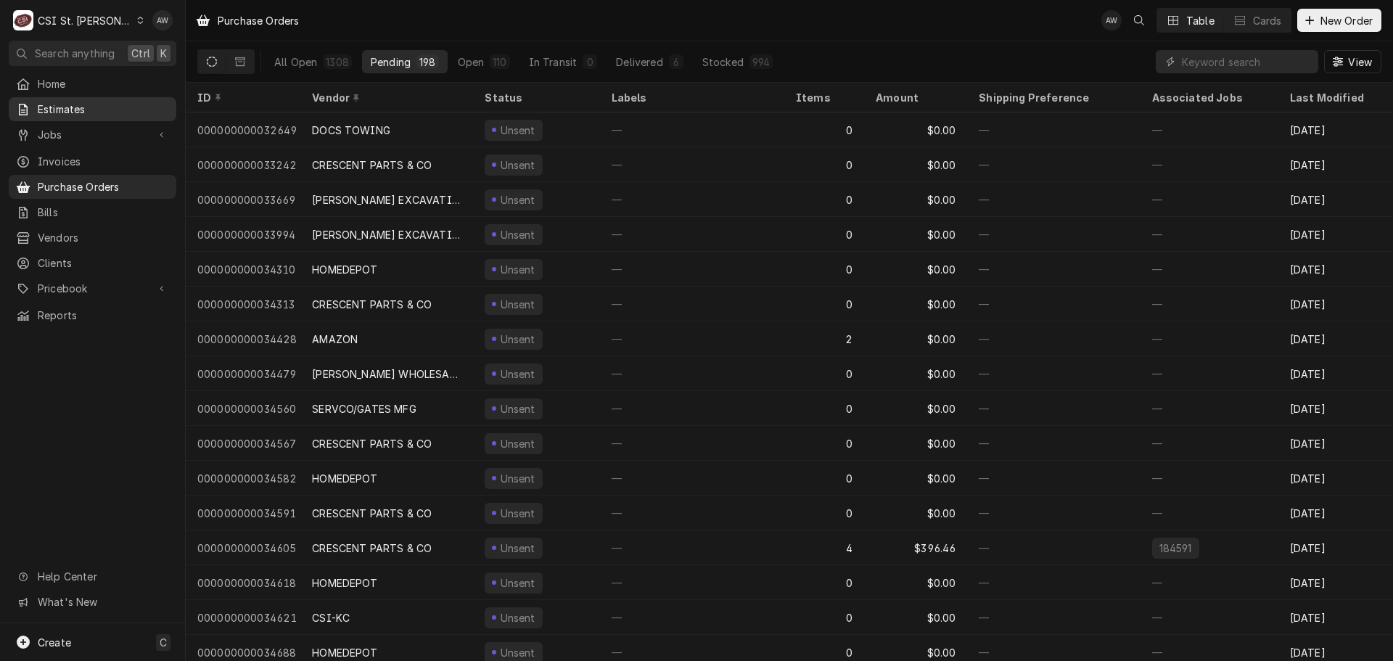
click at [67, 112] on span "Estimates" at bounding box center [103, 109] width 131 height 15
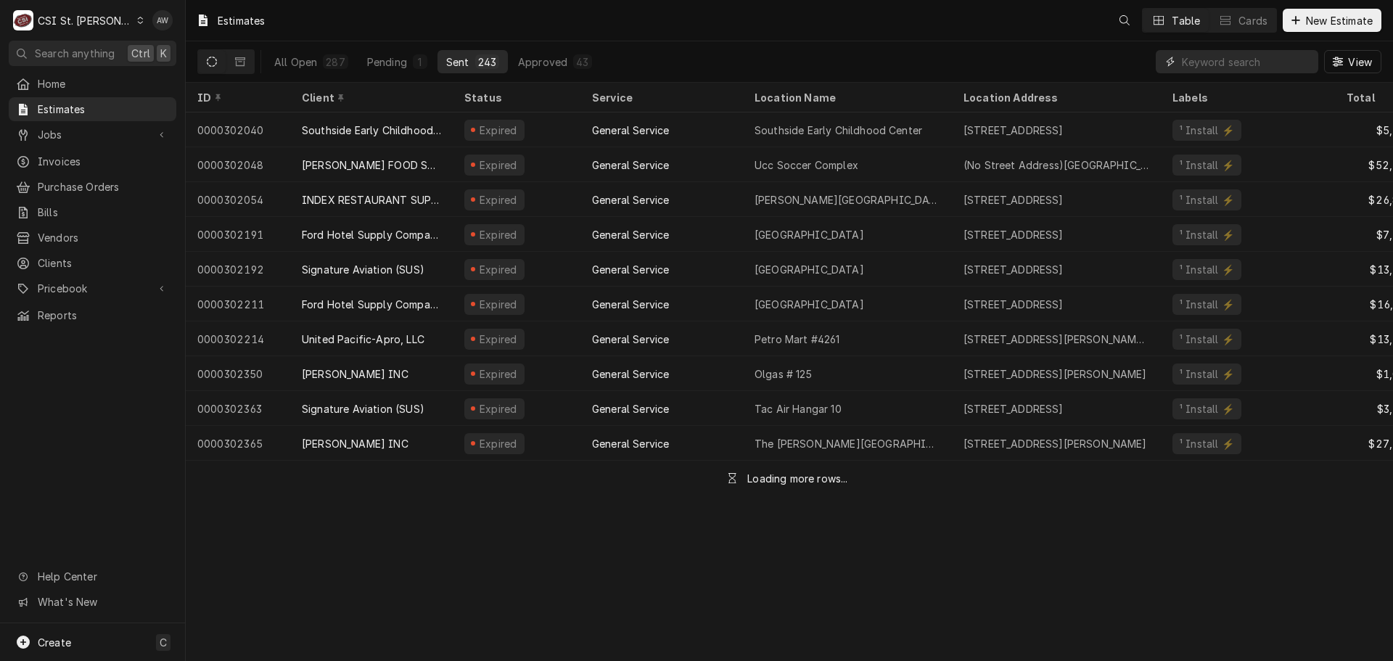
click at [1190, 63] on input "Dynamic Content Wrapper" at bounding box center [1246, 61] width 129 height 23
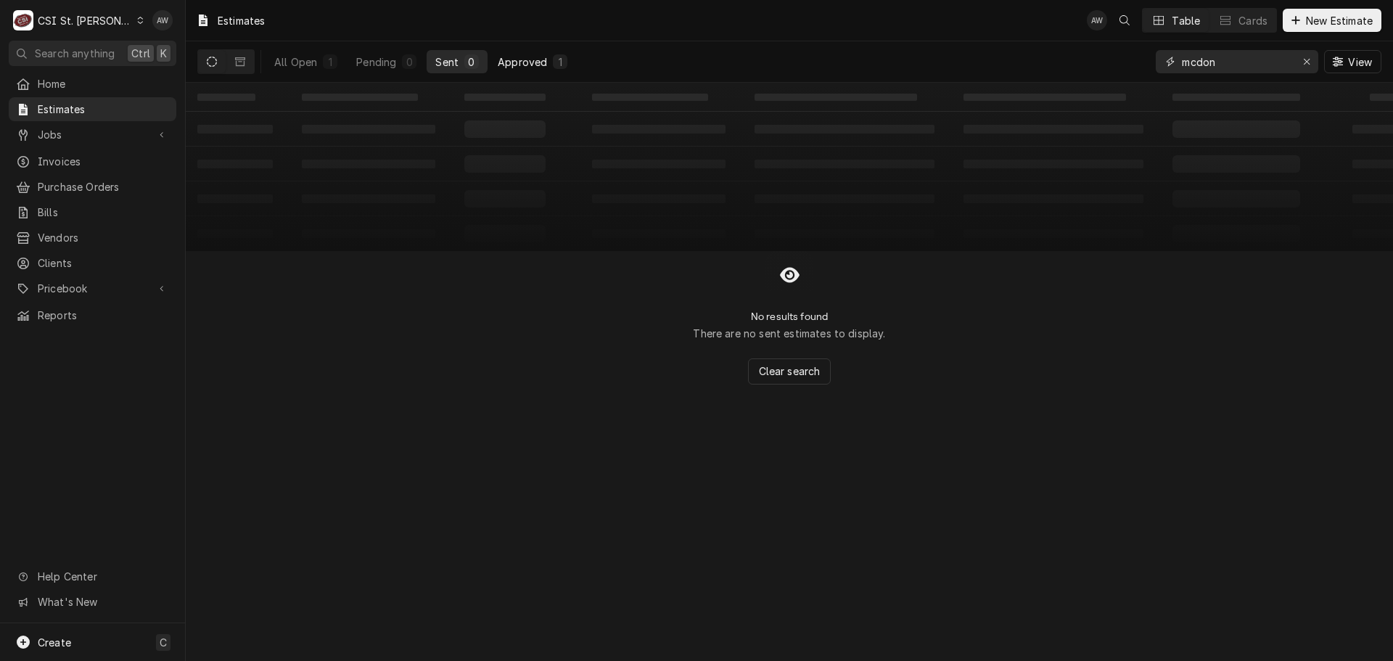
type input "mcdon"
click at [522, 65] on div "Approved" at bounding box center [522, 61] width 49 height 15
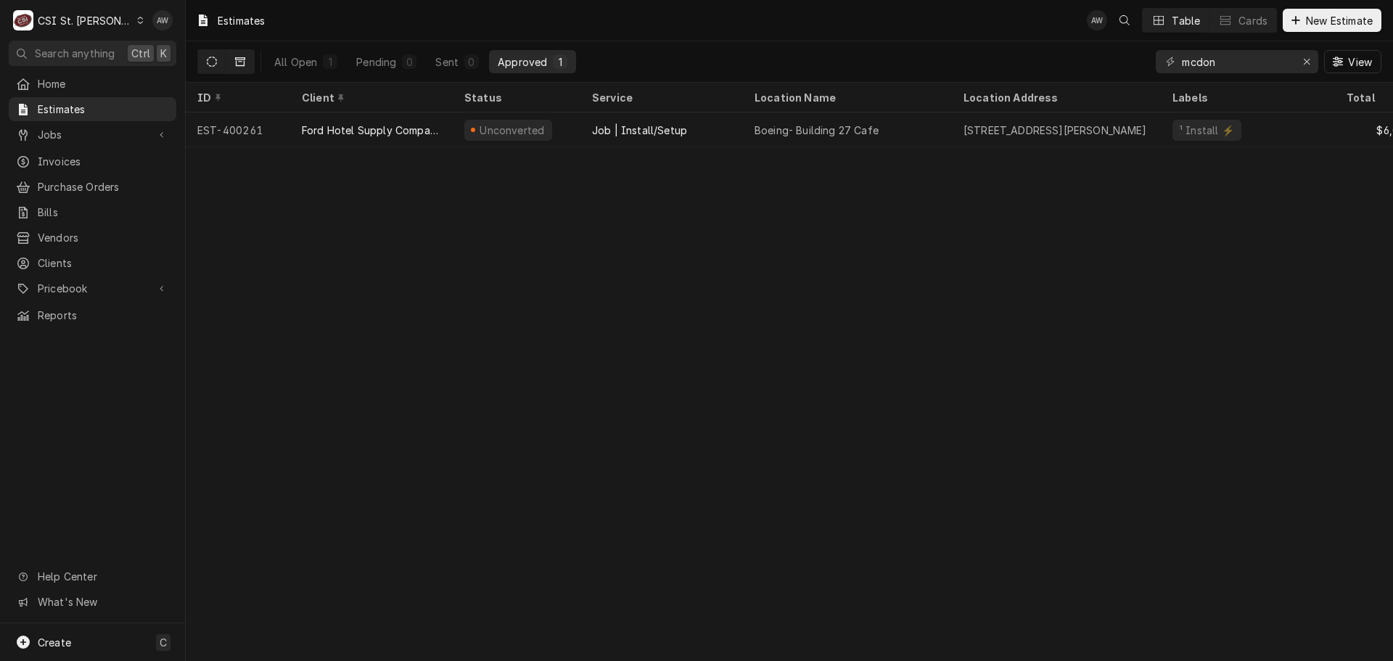
click at [250, 58] on button "Dynamic Content Wrapper" at bounding box center [240, 61] width 28 height 23
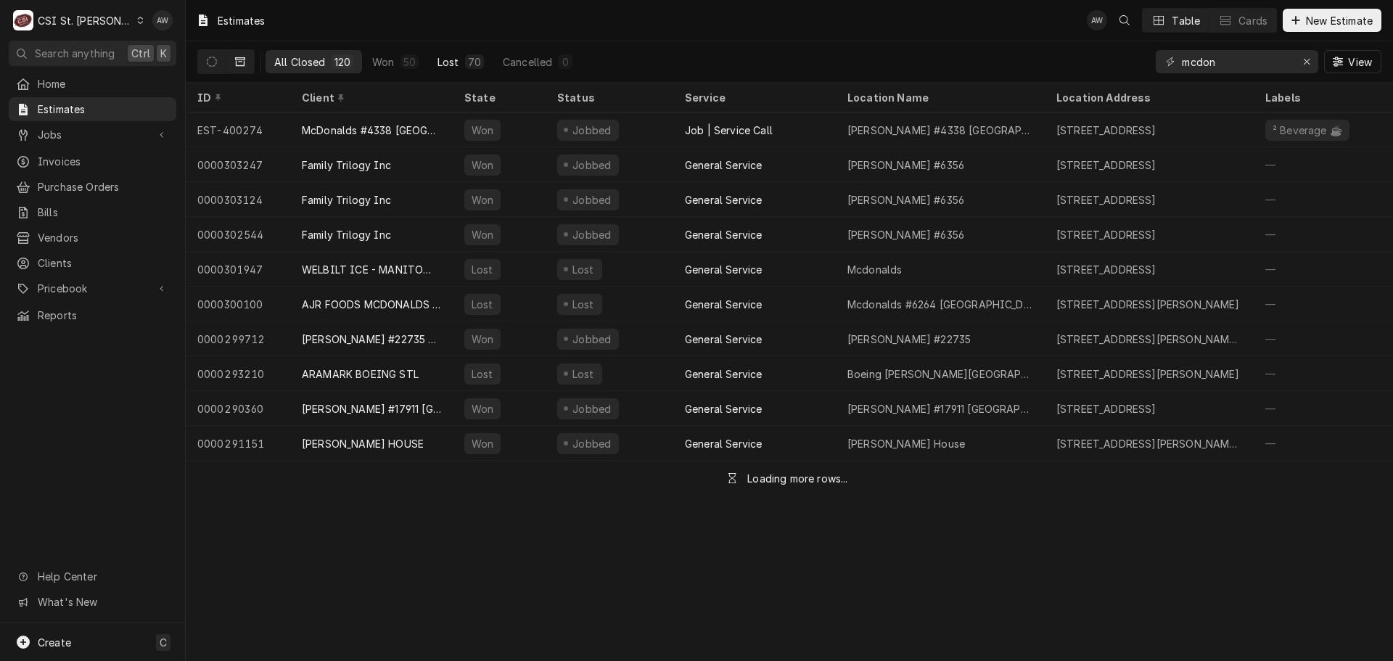
click at [458, 62] on button "Lost 70" at bounding box center [461, 61] width 64 height 23
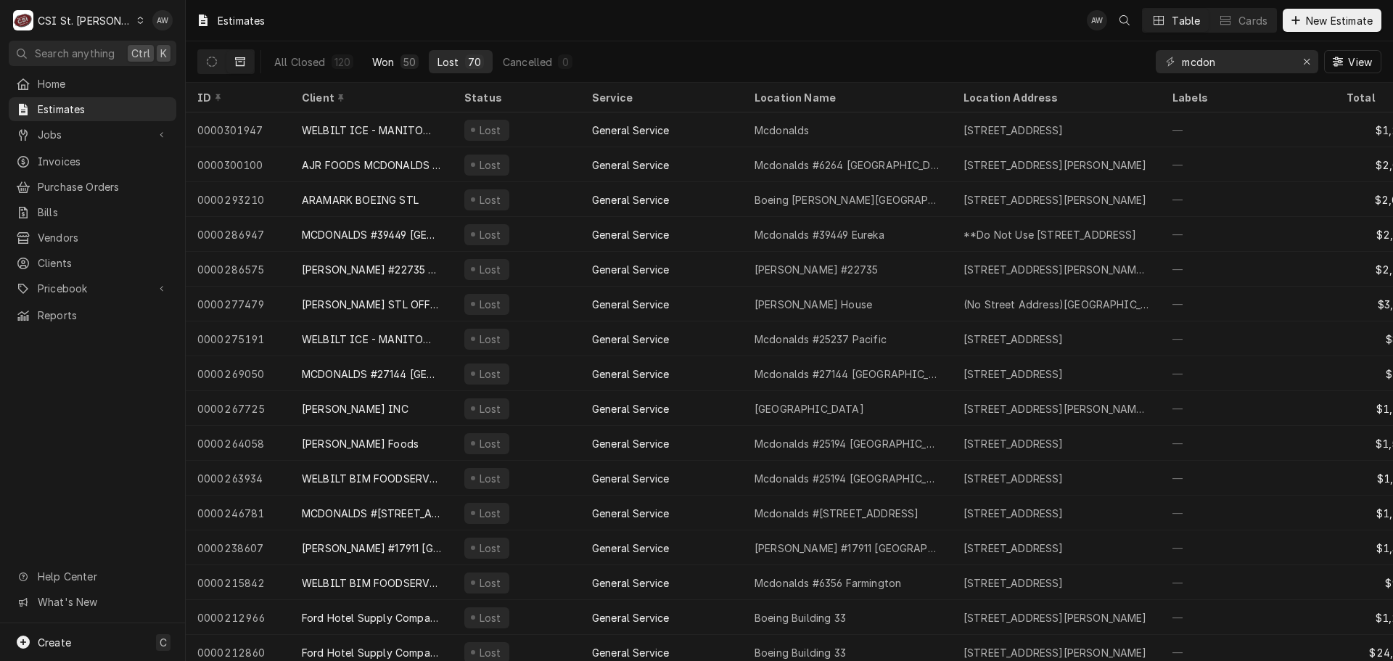
click at [398, 61] on button "Won 50" at bounding box center [396, 61] width 64 height 23
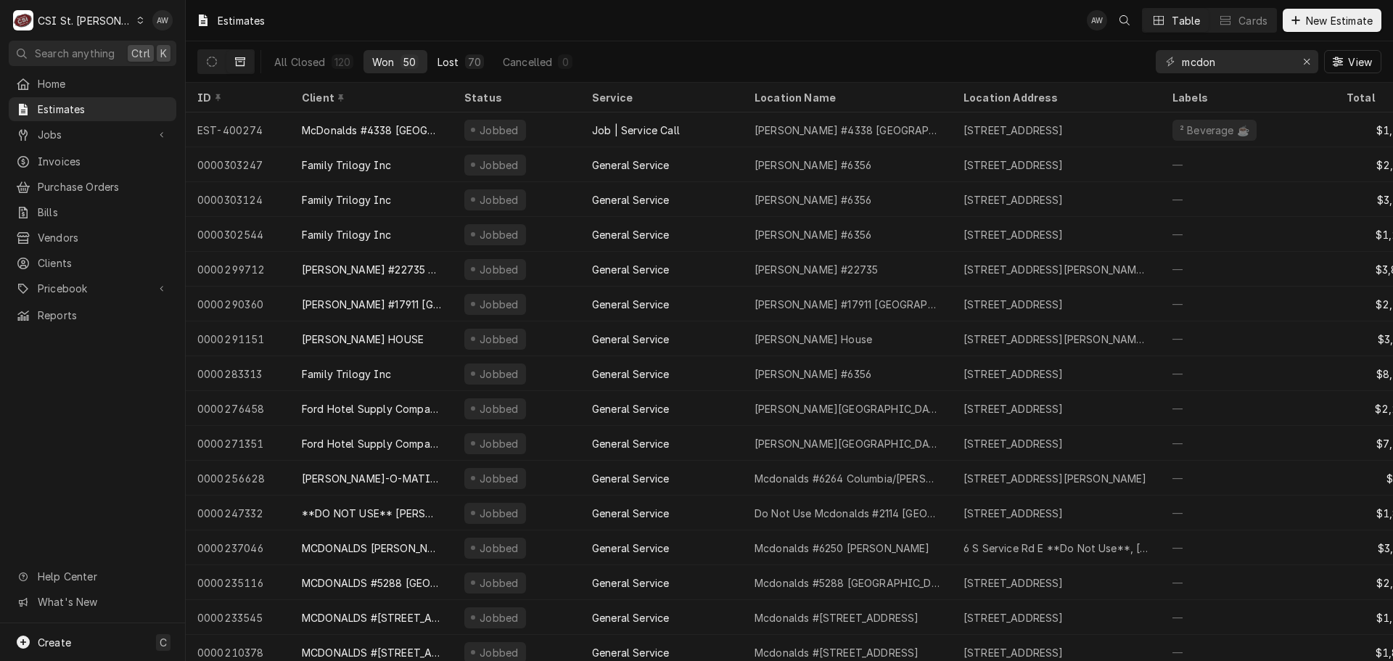
click at [441, 52] on button "Lost 70" at bounding box center [461, 61] width 64 height 23
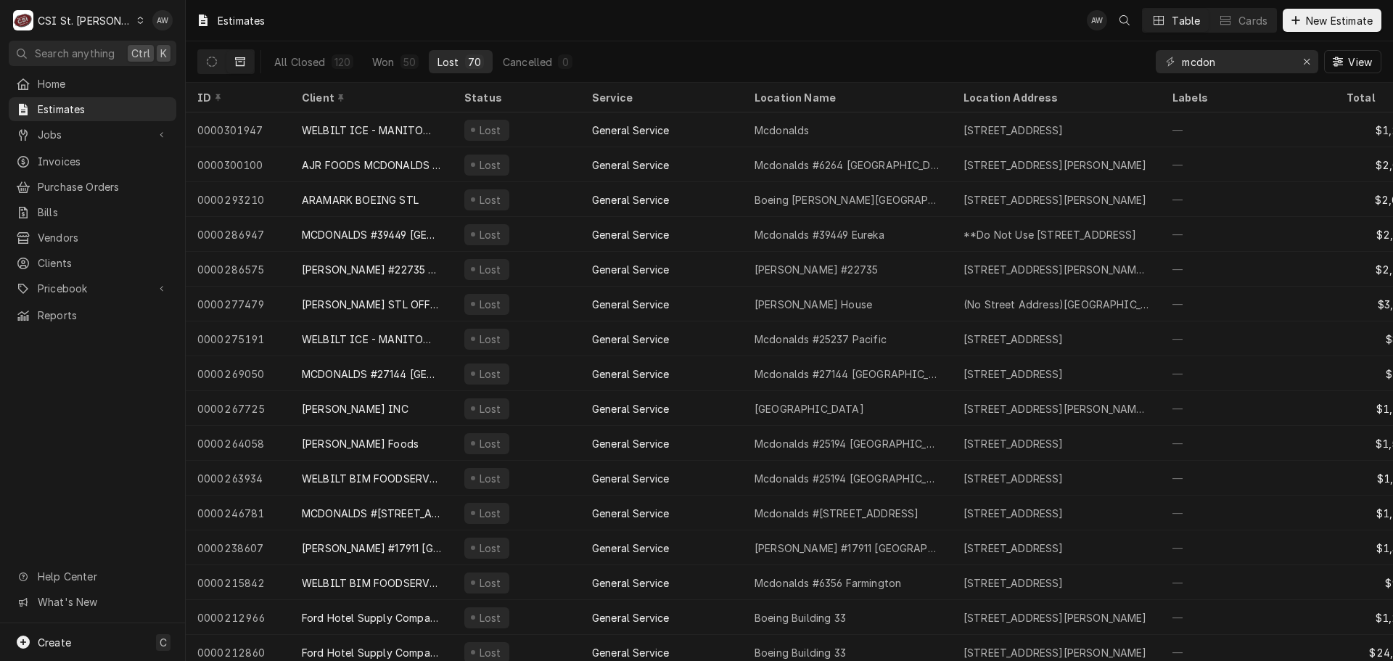
click at [104, 142] on div "Jobs Jobs Job Series" at bounding box center [93, 135] width 168 height 25
click at [104, 139] on div "Jobs" at bounding box center [93, 135] width 162 height 18
click at [104, 159] on span "Jobs" at bounding box center [103, 159] width 131 height 15
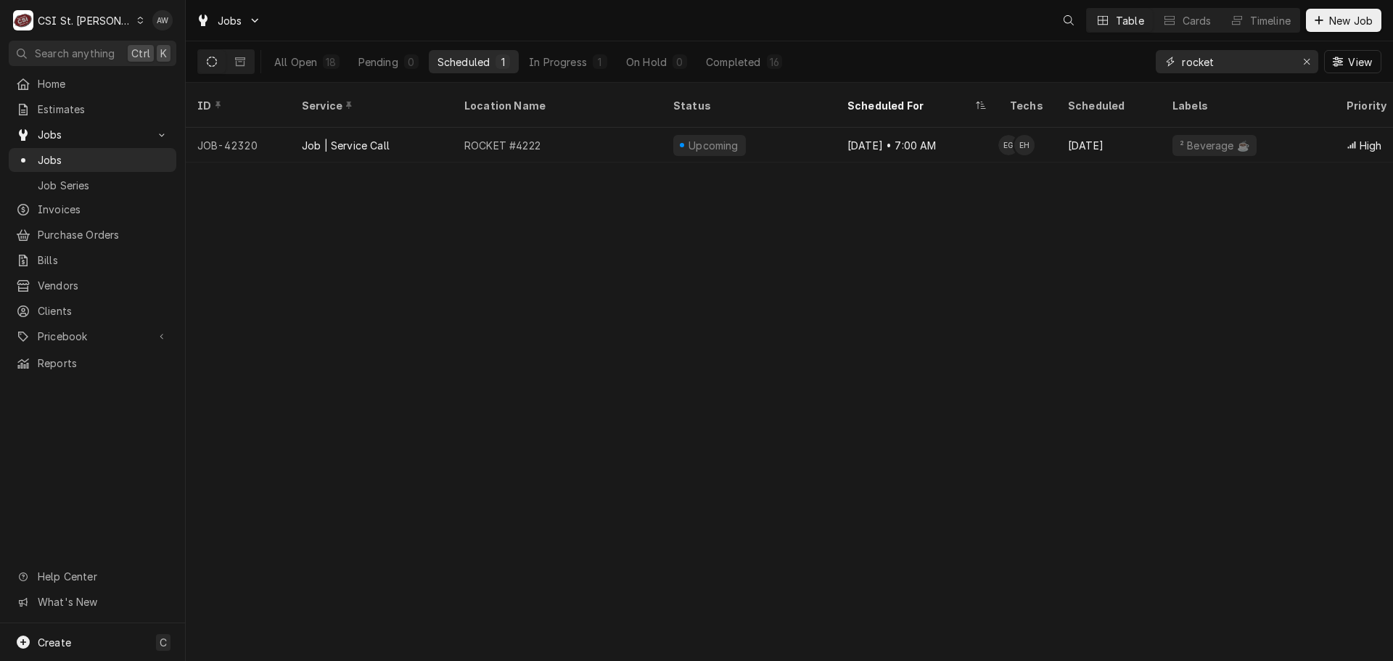
drag, startPoint x: 1227, startPoint y: 62, endPoint x: 1134, endPoint y: 57, distance: 93.0
click at [1134, 57] on div "All Open 18 Pending 0 Scheduled 1 In Progress 1 On Hold 0 Completed 16 rocket V…" at bounding box center [789, 61] width 1184 height 41
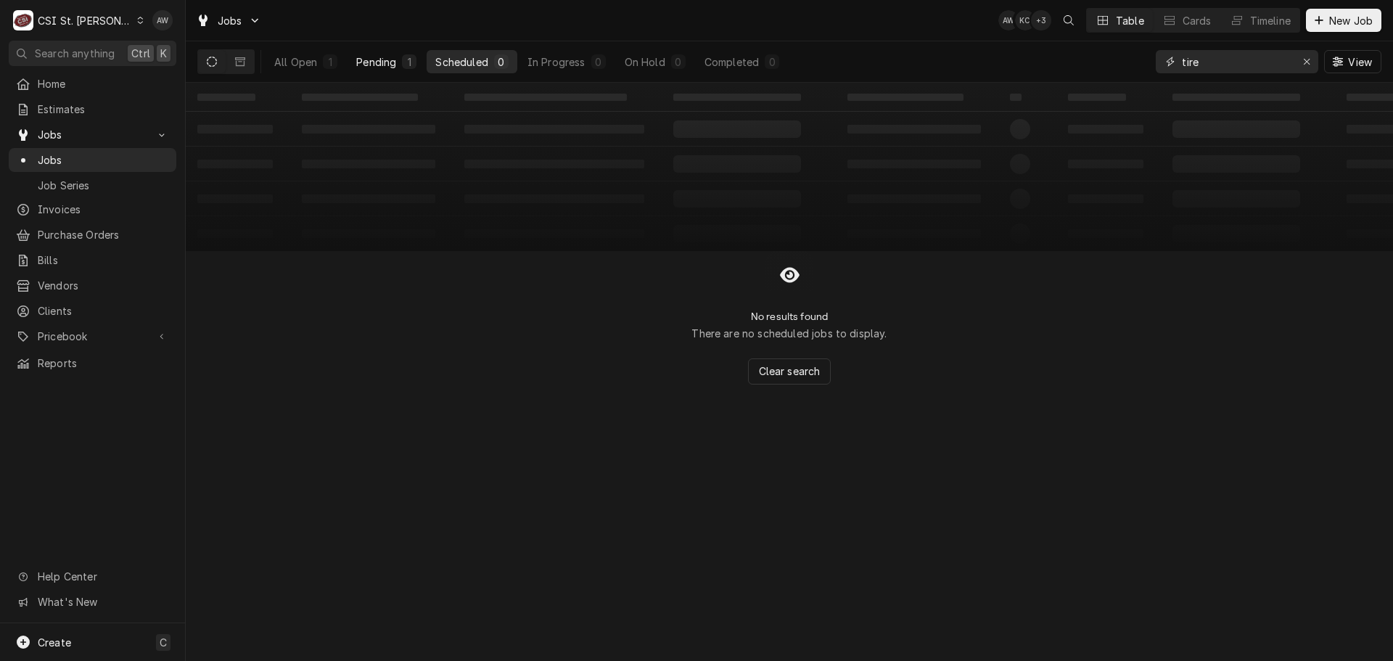
type input "tire"
click at [390, 60] on div "Pending" at bounding box center [376, 61] width 40 height 15
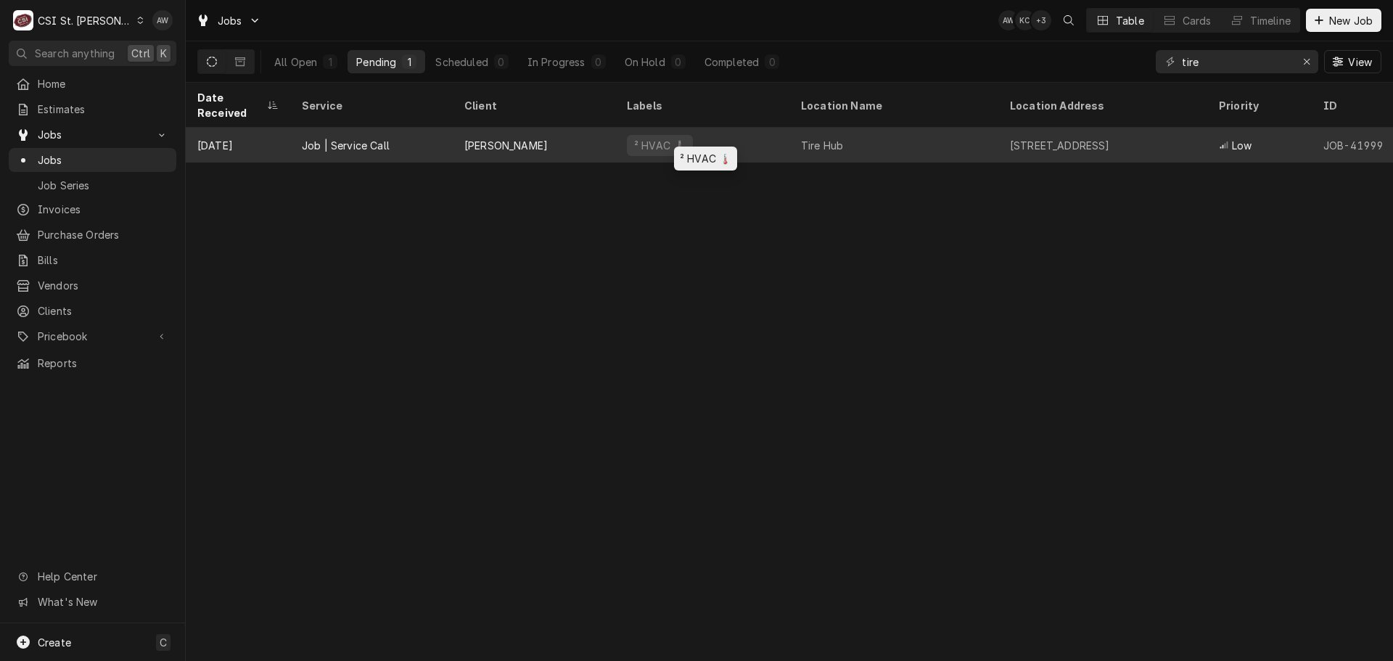
click at [761, 128] on div "² HVAC 🌡️" at bounding box center [702, 145] width 174 height 35
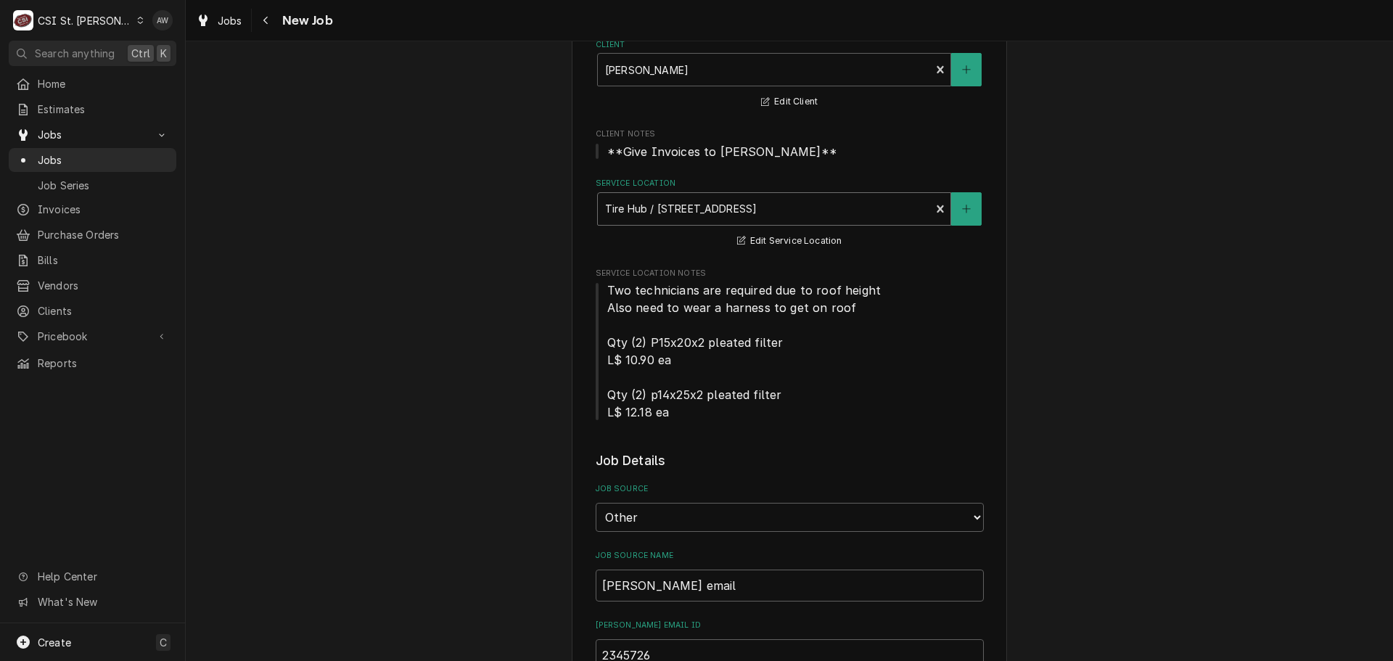
type textarea "x"
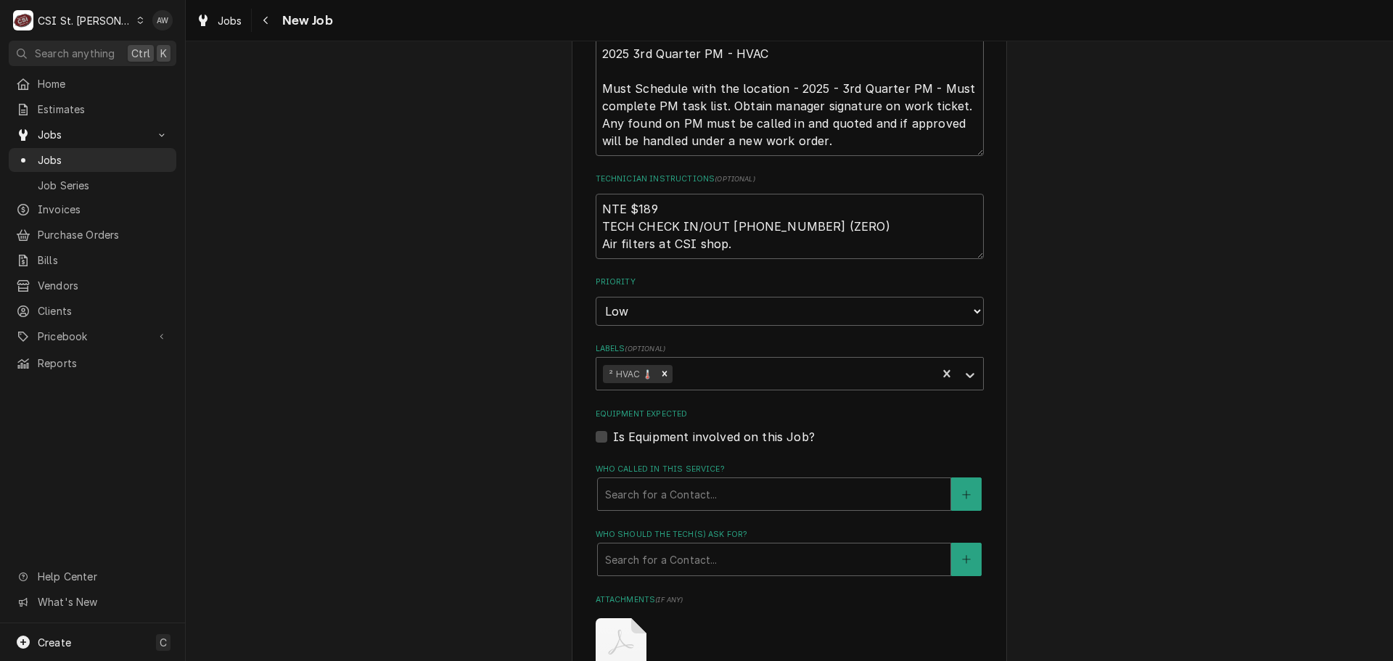
scroll to position [1379, 0]
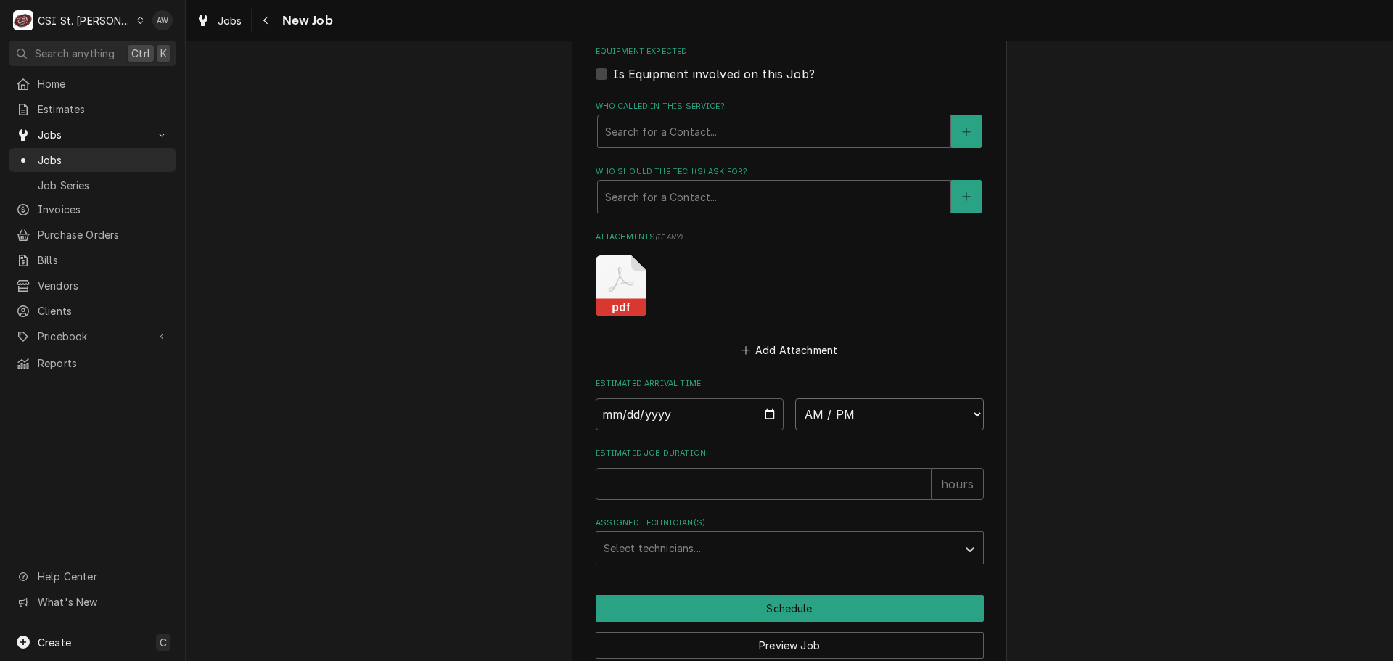
click at [821, 409] on select "AM / PM 6:00 AM 6:15 AM 6:30 AM 6:45 AM 7:00 AM 7:15 AM 7:30 AM 7:45 AM 8:00 AM…" at bounding box center [889, 414] width 189 height 32
select select "08:00:00"
click at [795, 398] on select "AM / PM 6:00 AM 6:15 AM 6:30 AM 6:45 AM 7:00 AM 7:15 AM 7:30 AM 7:45 AM 8:00 AM…" at bounding box center [889, 414] width 189 height 32
click at [770, 417] on input "Date" at bounding box center [690, 414] width 189 height 32
type textarea "x"
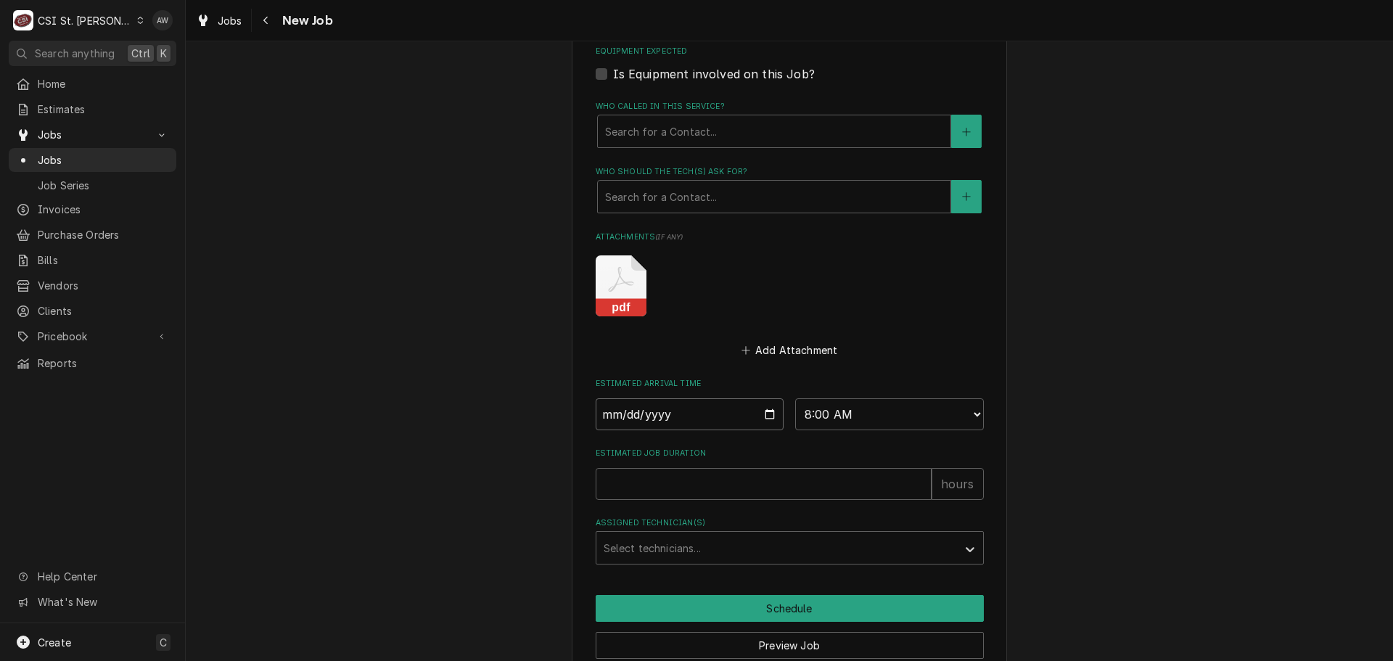
type input "[DATE]"
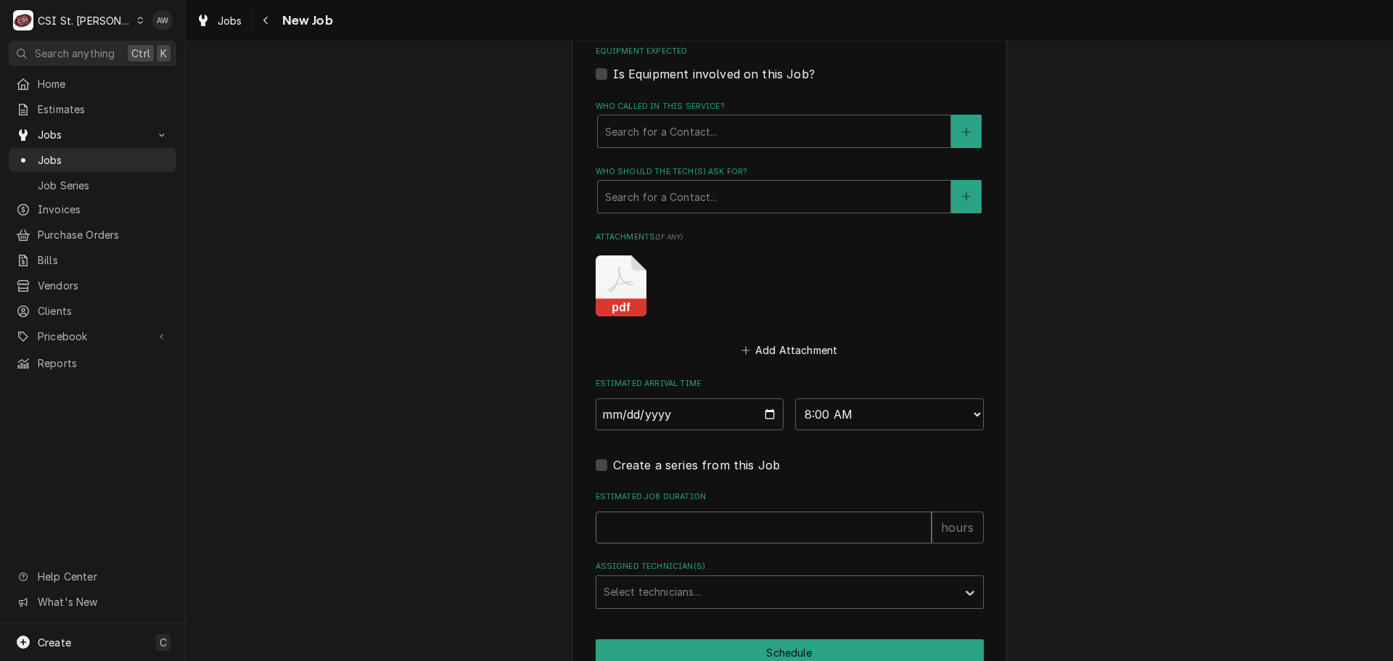
click at [671, 532] on input "Estimated Job Duration" at bounding box center [764, 528] width 336 height 32
type textarea "x"
type input "2"
type textarea "x"
type input "2"
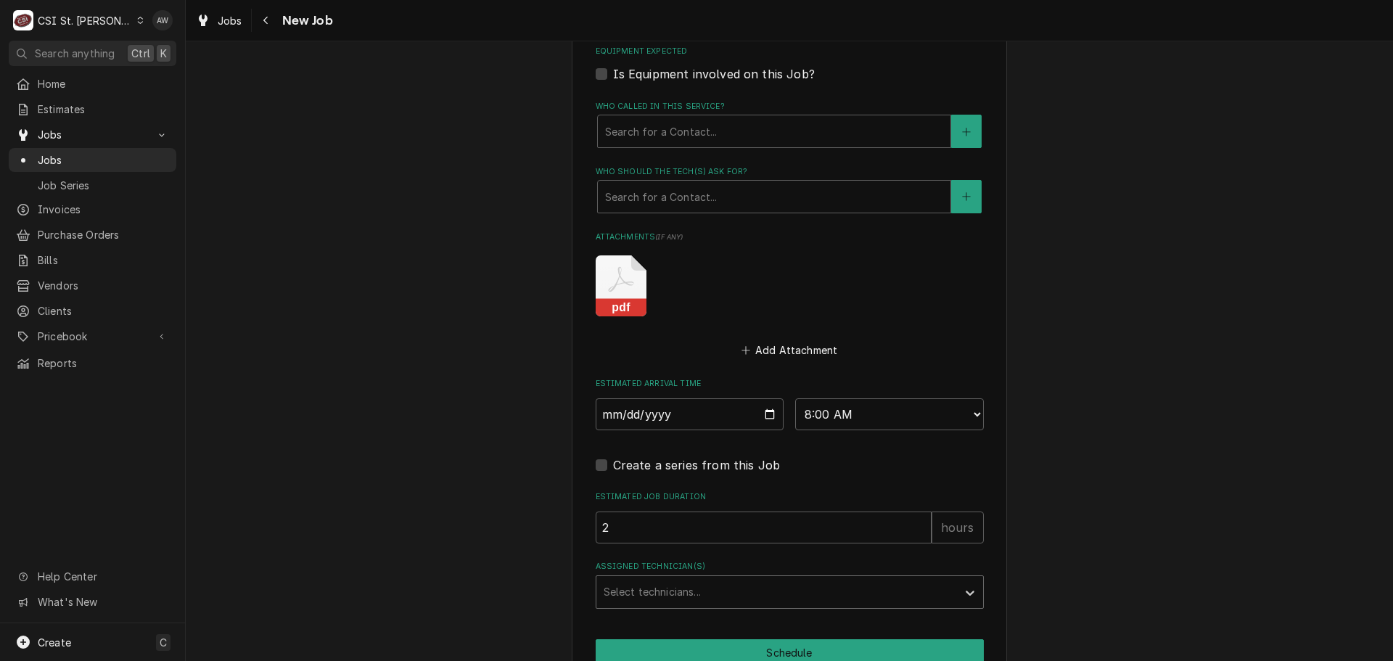
click at [678, 581] on div "Assigned Technician(s)" at bounding box center [777, 592] width 346 height 26
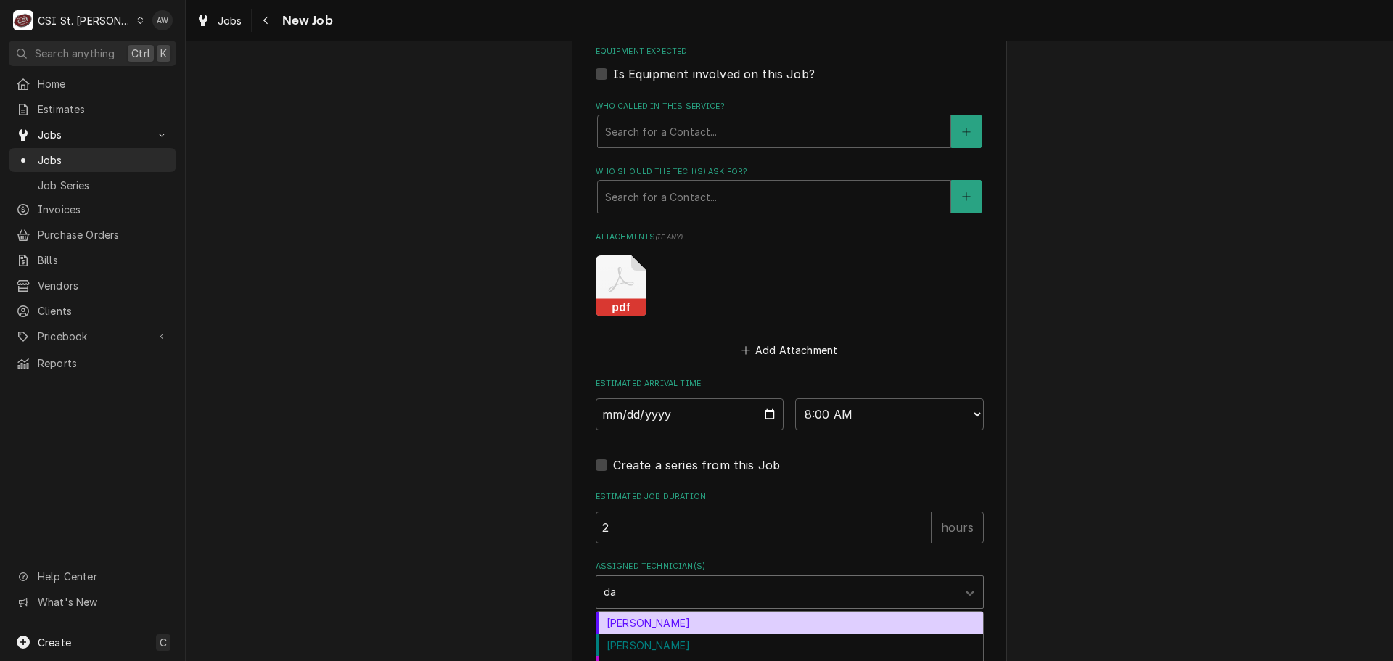
type input "d"
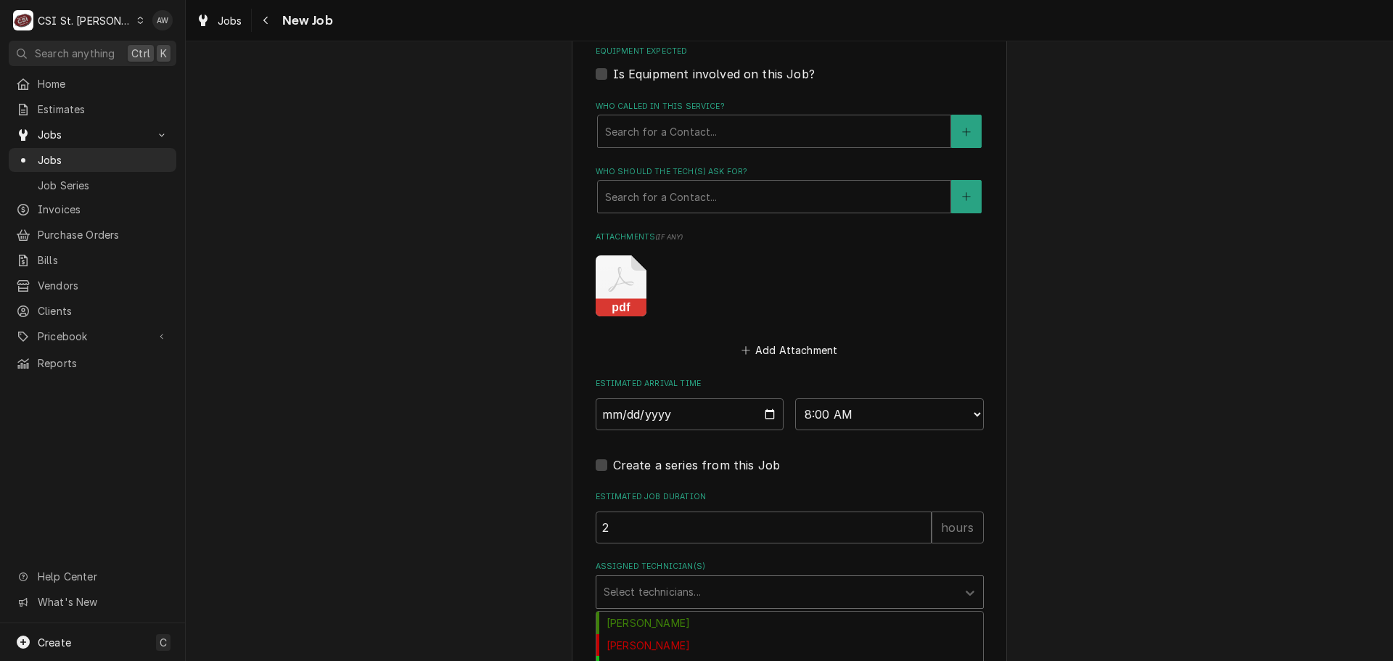
type textarea "x"
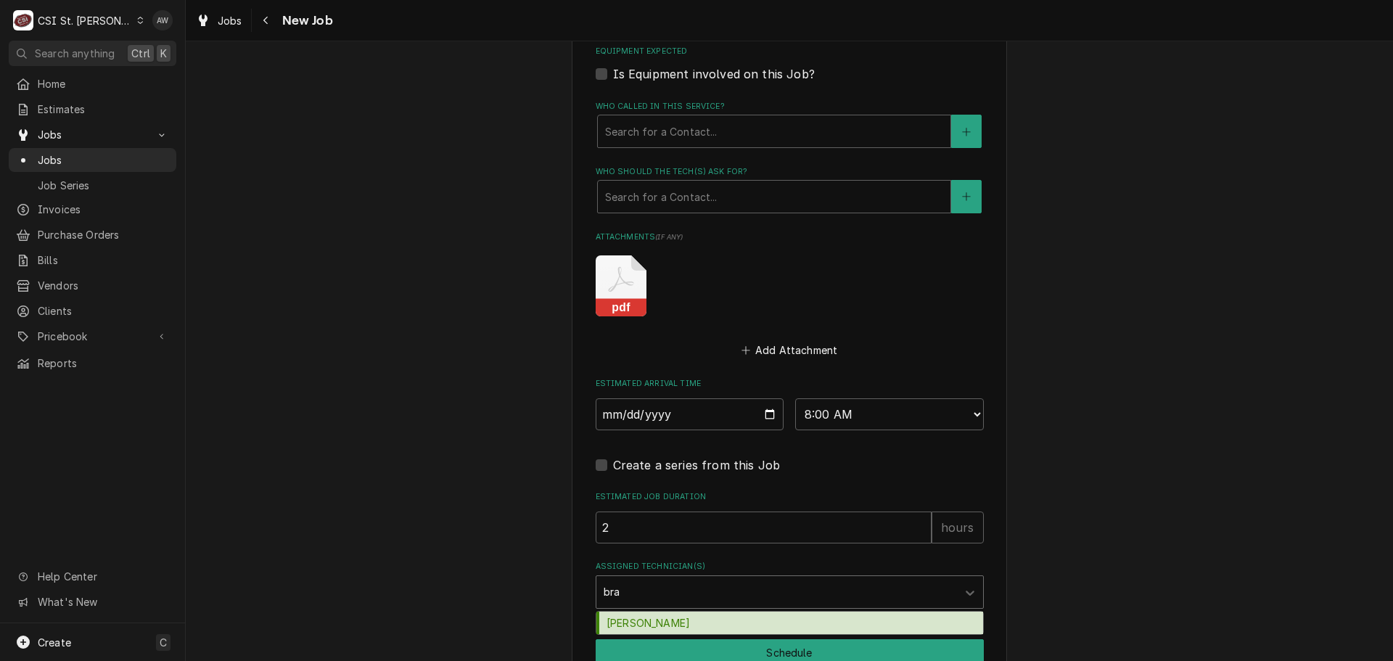
type input "brad"
type textarea "x"
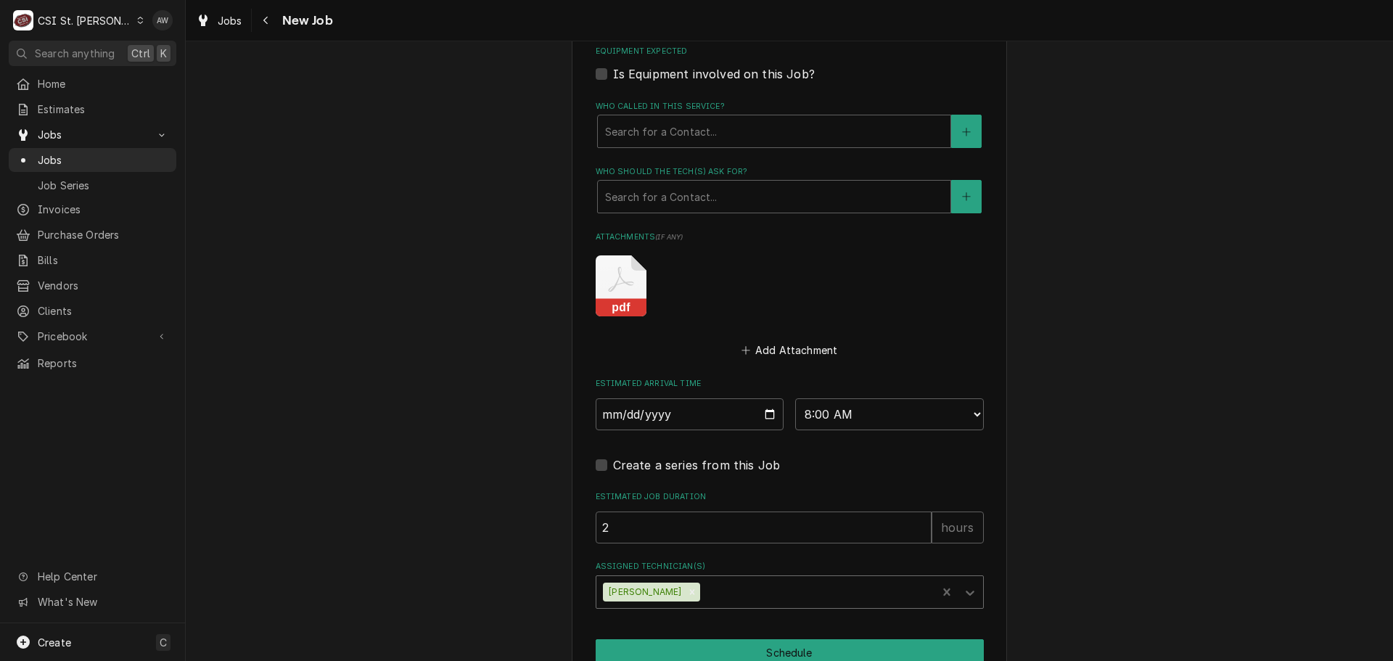
type textarea "x"
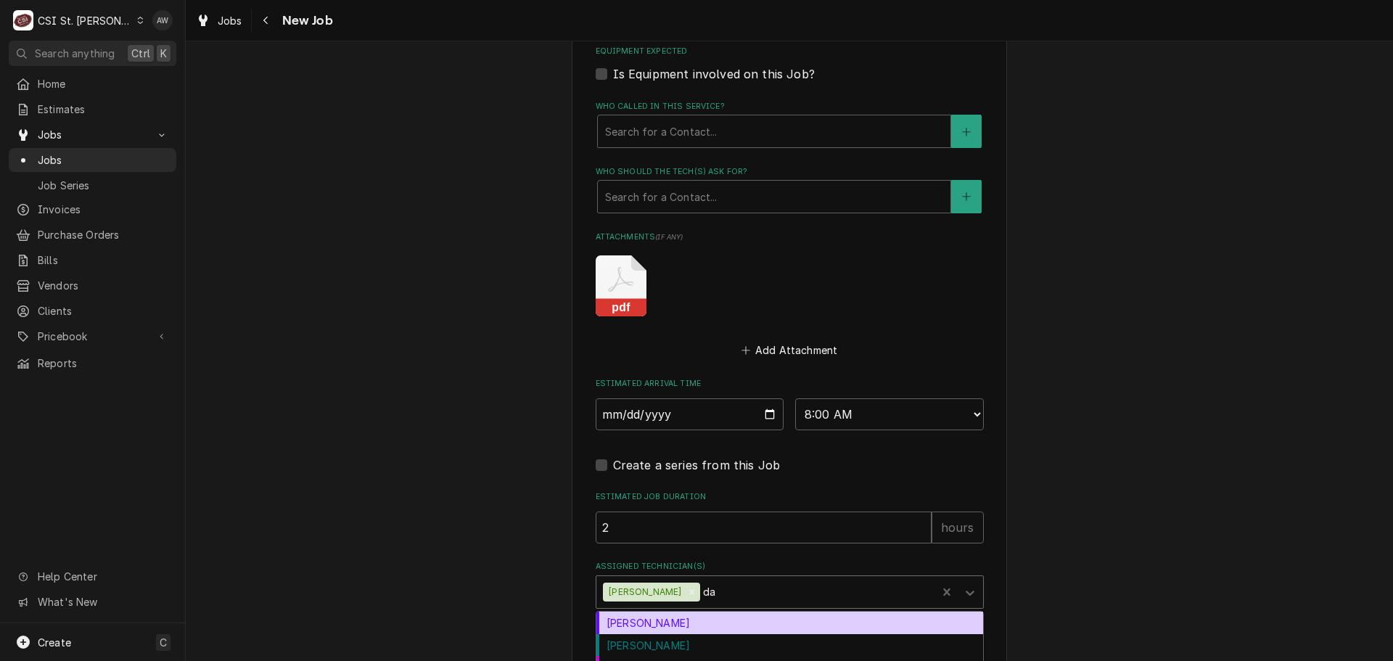
type input "dav"
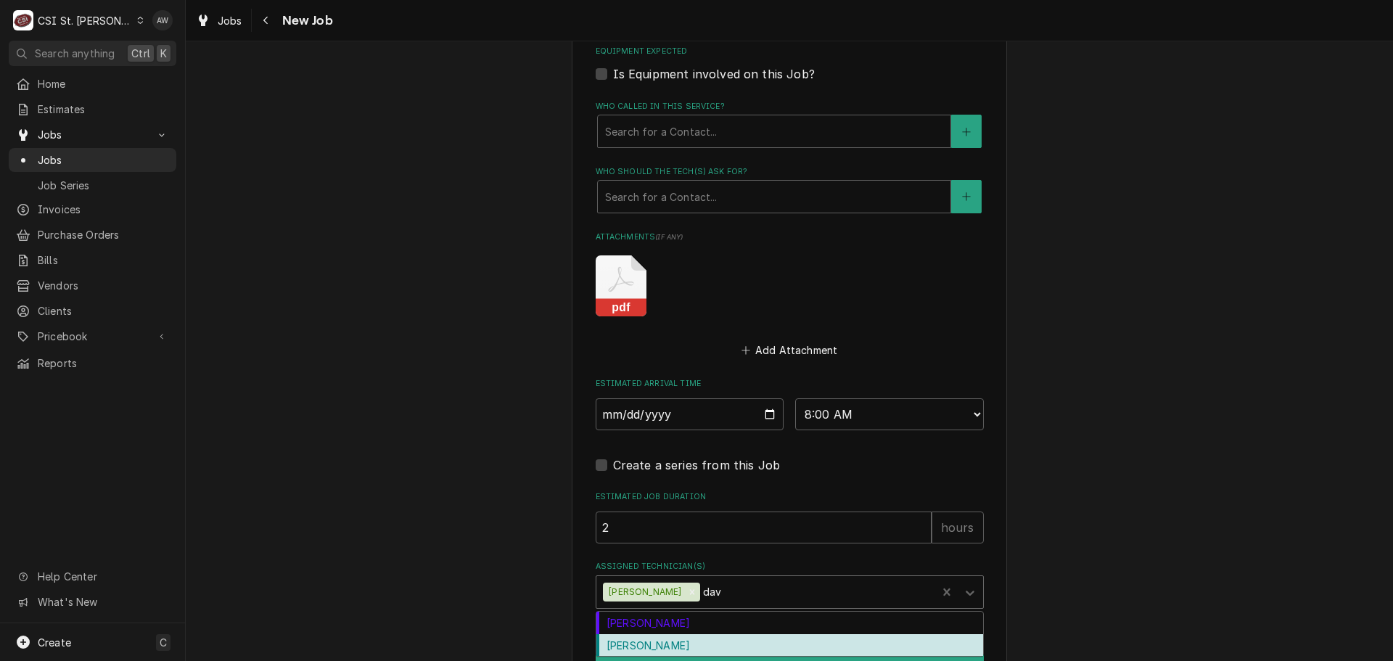
click at [674, 645] on div "David Ford" at bounding box center [790, 645] width 387 height 22
type textarea "x"
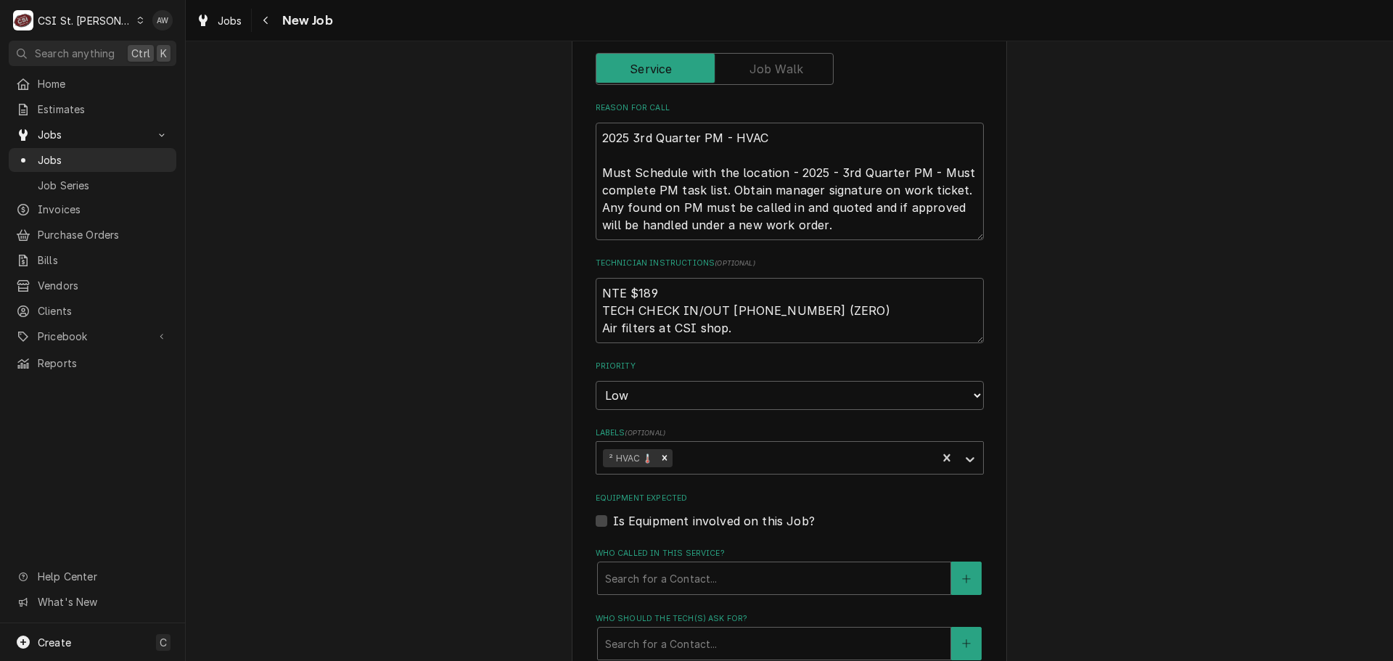
scroll to position [836, 0]
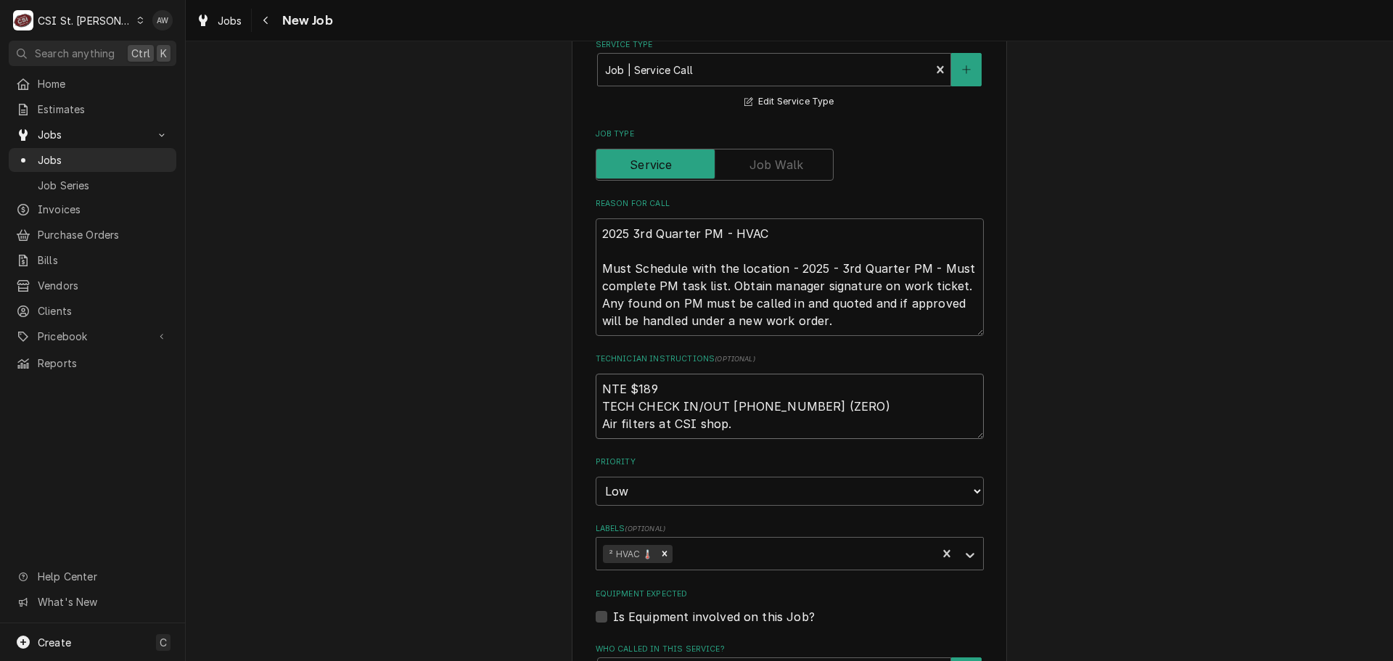
click at [779, 438] on textarea "NTE $189 TECH CHECK IN/OUT 631 454-9100 X 0 (ZERO) Air filters at CSI shop." at bounding box center [790, 406] width 388 height 65
type textarea "x"
type textarea "NTE $189 TECH CHECK IN/OUT 631 454-9100 X 0 (ZERO) Air filters at CSI shop."
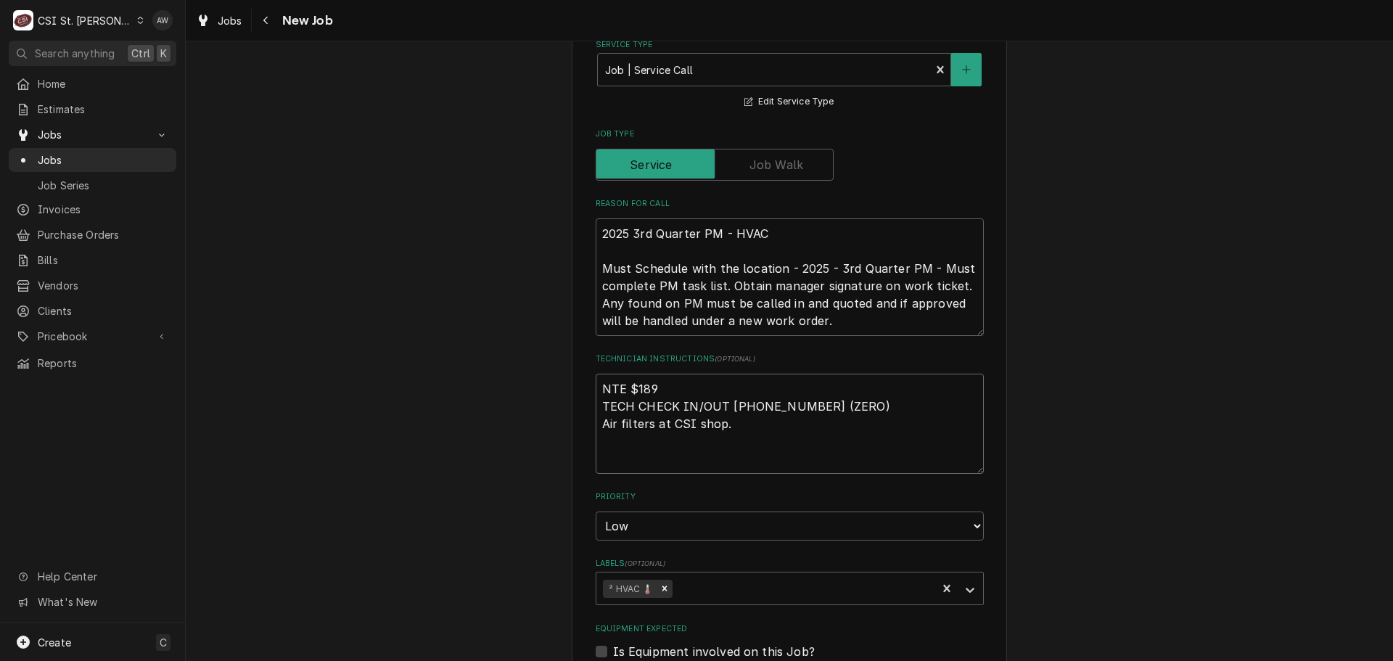
type textarea "x"
type textarea "NTE $189 TECH CHECK IN/OUT 631 454-9100 X 0 (ZERO) Air filters at CSI shop."
type textarea "x"
type textarea "NTE $189 TECH CHECK IN/OUT 631 454-9100 X 0 (ZERO) Air filters at CSI shop. *"
type textarea "x"
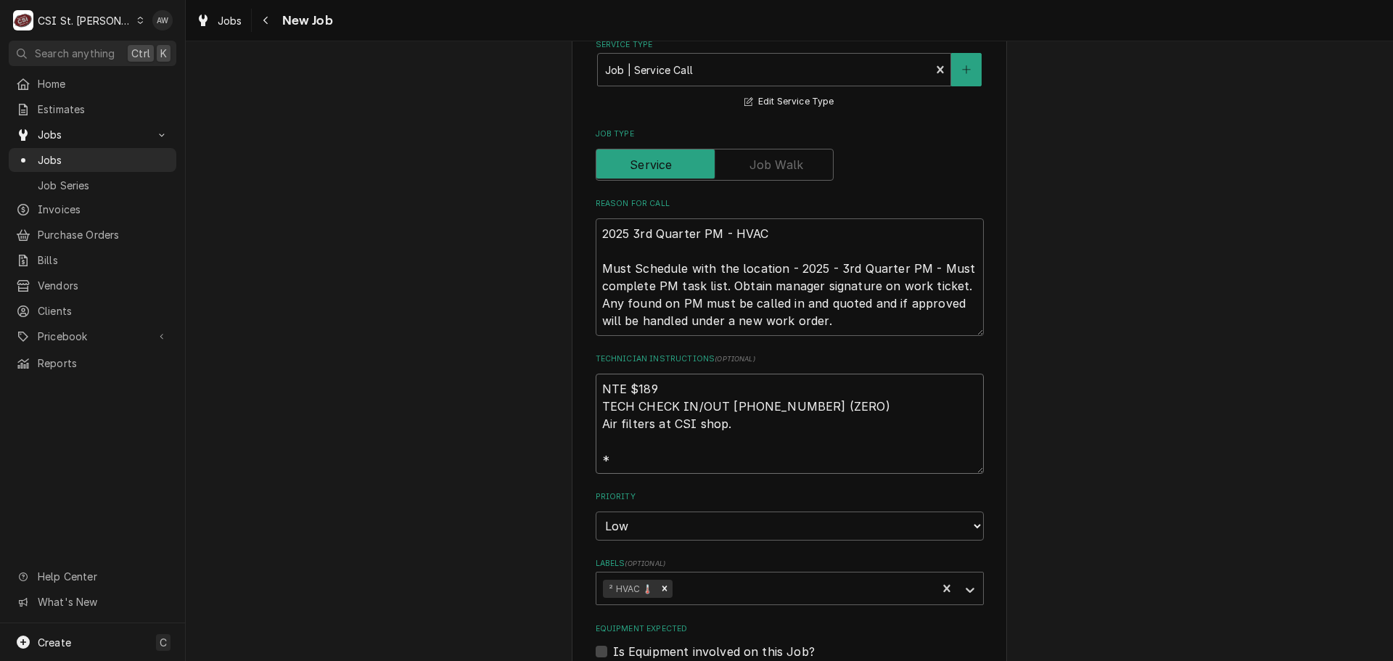
type textarea "NTE $189 TECH CHECK IN/OUT 631 454-9100 X 0 (ZERO) Air filters at CSI shop. *d"
type textarea "x"
type textarea "NTE $189 TECH CHECK IN/OUT 631 454-9100 X 0 (ZERO) Air filters at CSI shop. *da"
type textarea "x"
type textarea "NTE $189 TECH CHECK IN/OUT 631 454-9100 X 0 (ZERO) Air filters at CSI shop. *dav"
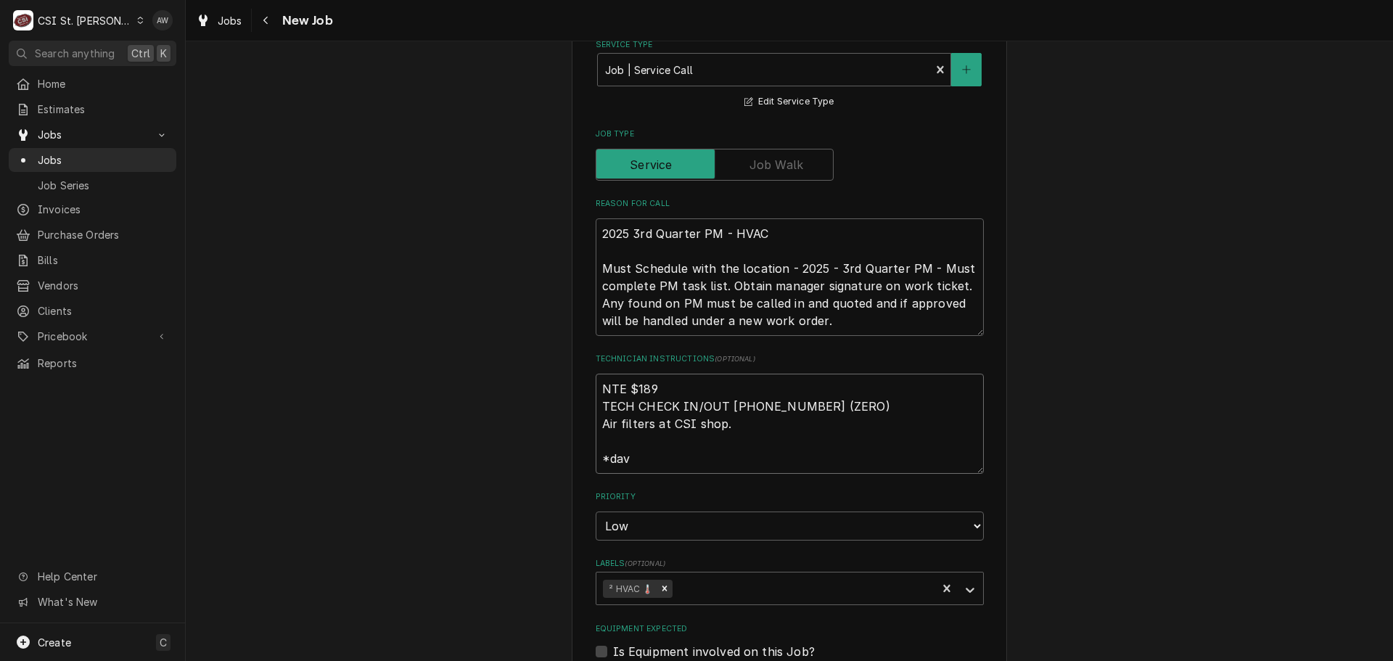
type textarea "x"
type textarea "NTE $189 TECH CHECK IN/OUT 631 454-9100 X 0 (ZERO) Air filters at CSI shop. *da…"
type textarea "x"
type textarea "NTE $189 TECH CHECK IN/OUT 631 454-9100 X 0 (ZERO) Air filters at CSI shop. *da…"
type textarea "x"
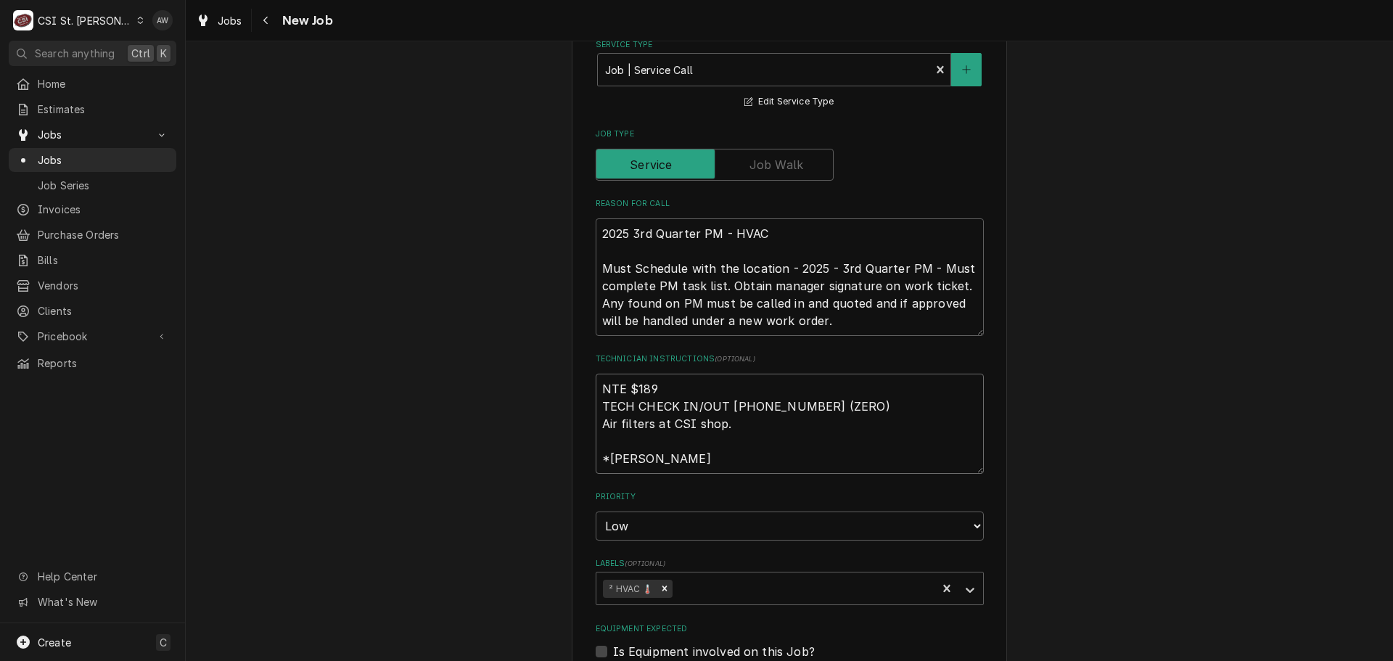
type textarea "NTE $189 TECH CHECK IN/OUT 631 454-9100 X 0 (ZERO) Air filters at CSI shop. *da…"
type textarea "x"
type textarea "NTE $189 TECH CHECK IN/OUT 631 454-9100 X 0 (ZERO) Air filters at CSI shop. *da…"
type textarea "x"
type textarea "NTE $189 TECH CHECK IN/OUT 631 454-9100 X 0 (ZERO) Air filters at CSI shop. *da…"
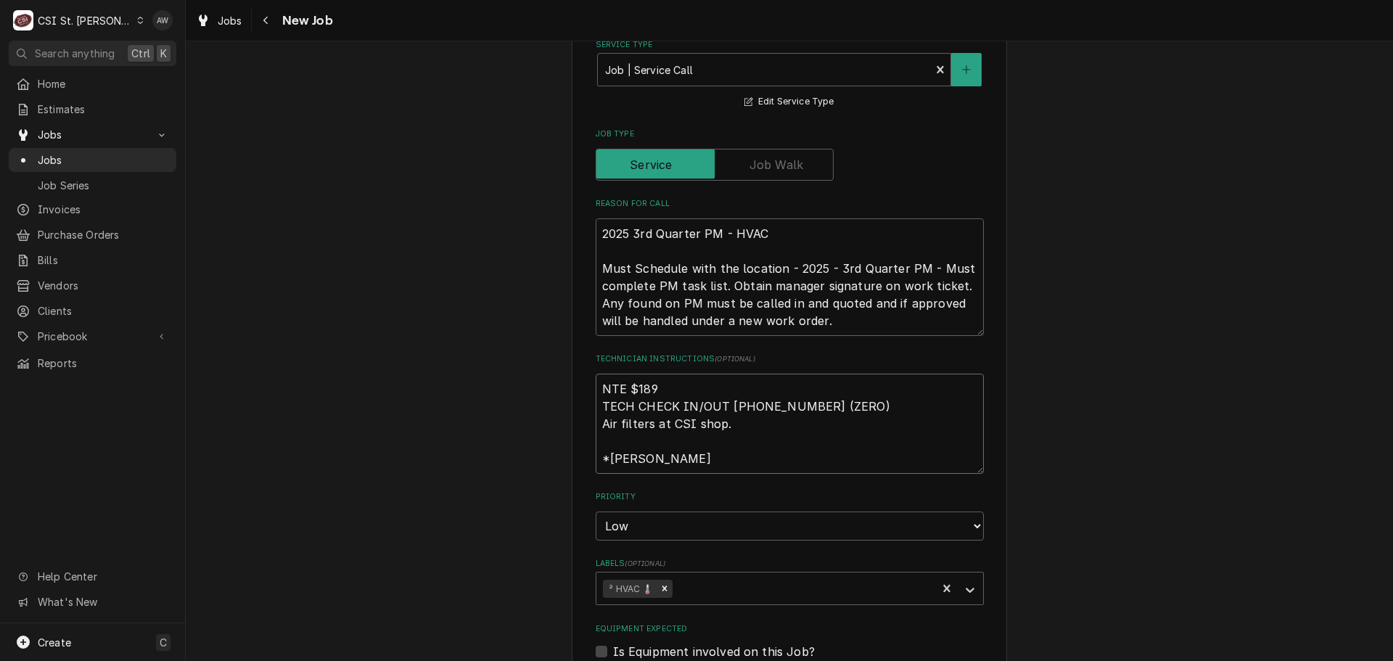
type textarea "x"
type textarea "NTE $189 TECH CHECK IN/OUT 631 454-9100 X 0 (ZERO) Air filters at CSI shop. *da…"
type textarea "x"
type textarea "NTE $189 TECH CHECK IN/OUT 631 454-9100 X 0 (ZERO) Air filters at CSI shop. *da…"
type textarea "x"
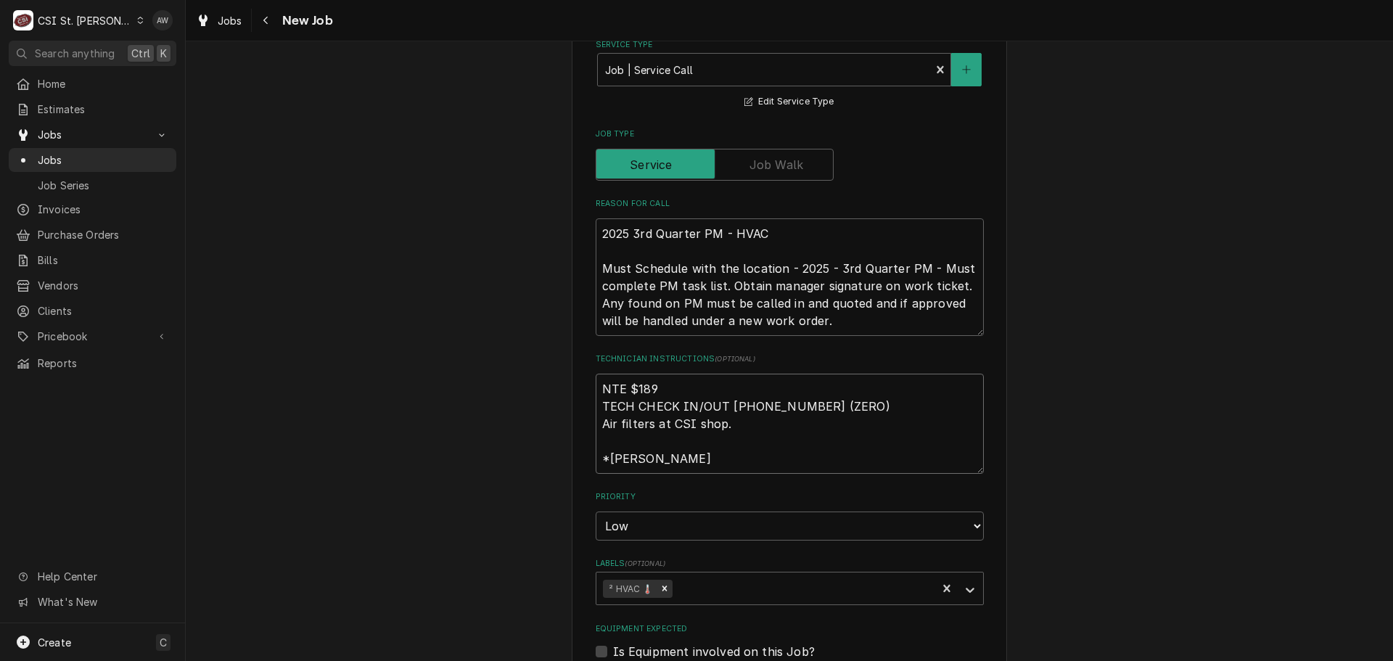
type textarea "NTE $189 TECH CHECK IN/OUT 631 454-9100 X 0 (ZERO) Air filters at CSI shop. *da…"
type textarea "x"
type textarea "NTE $189 TECH CHECK IN/OUT 631 454-9100 X 0 (ZERO) Air filters at CSI shop. *da…"
type textarea "x"
type textarea "NTE $189 TECH CHECK IN/OUT 631 454-9100 X 0 (ZERO) Air filters at CSI shop. *da…"
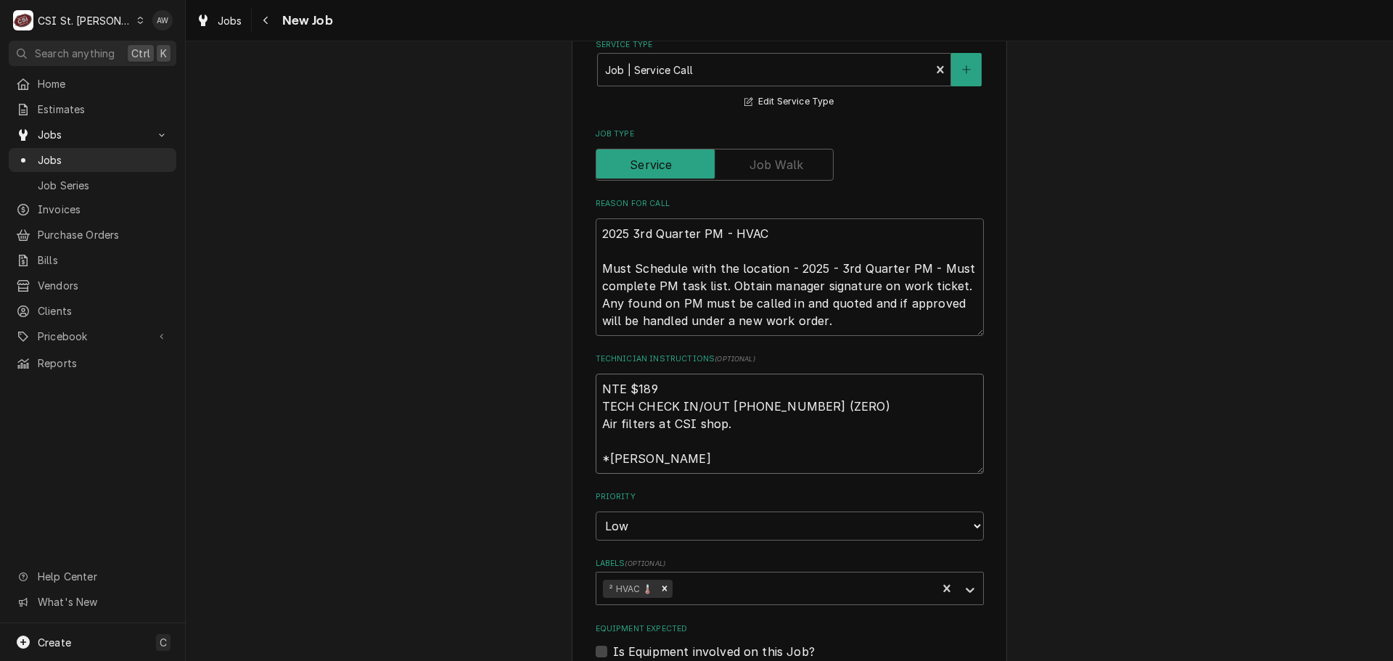
type textarea "x"
type textarea "NTE $189 TECH CHECK IN/OUT 631 454-9100 X 0 (ZERO) Air filters at CSI shop. *da…"
type textarea "x"
type textarea "NTE $189 TECH CHECK IN/OUT 631 454-9100 X 0 (ZERO) Air filters at CSI shop. *da…"
type textarea "x"
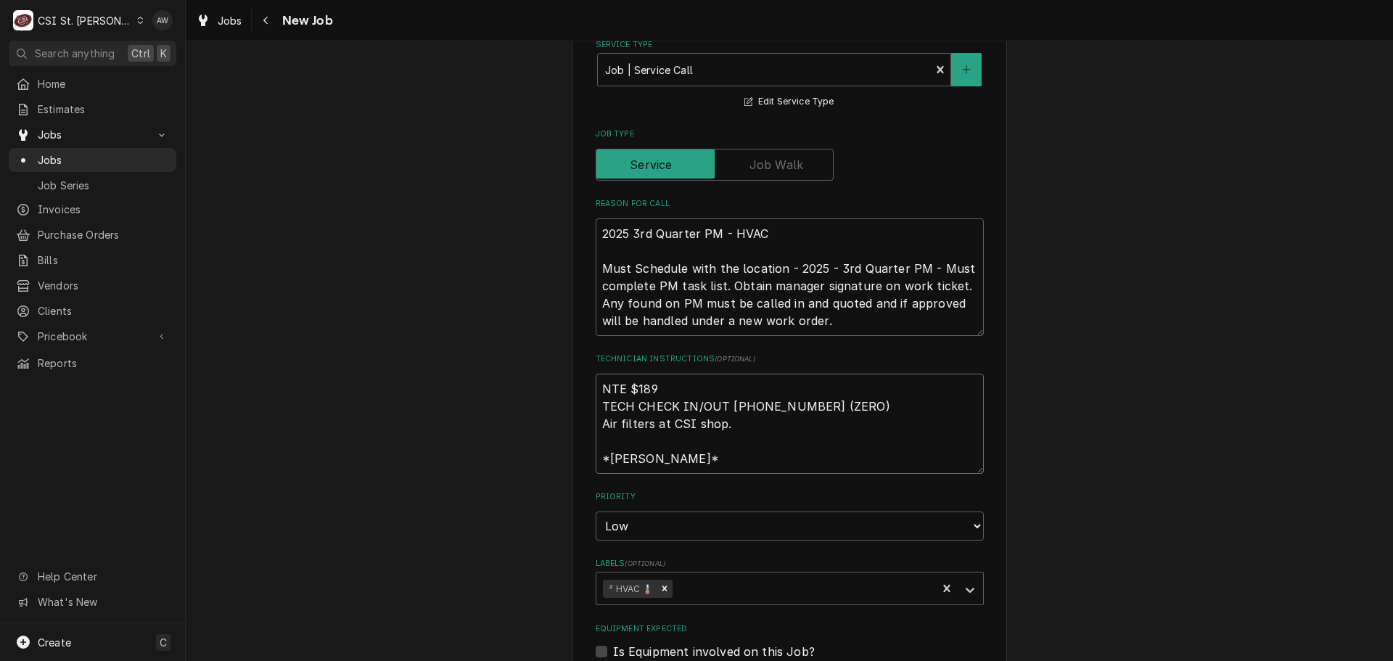
type textarea "NTE $189 TECH CHECK IN/OUT 631 454-9100 X 0 (ZERO) Air filters at CSI shop. *da…"
type textarea "x"
type textarea "NTE $189 TECH CHECK IN/OUT 631 454-9100 X 0 (ZERO) Air filters at CSI shop. *da…"
type textarea "x"
type textarea "NTE $189 TECH CHECK IN/OUT 631 454-9100 X 0 (ZERO) Air filters at CSI shop. *da…"
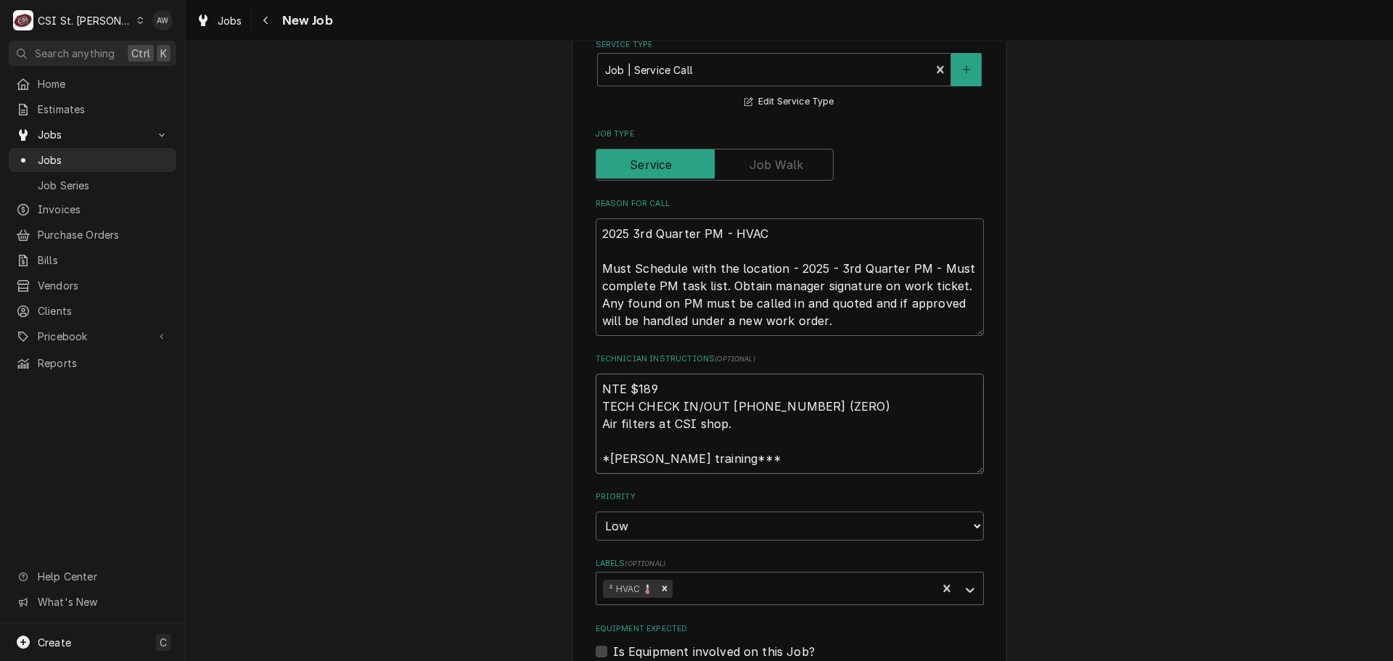
click at [613, 462] on textarea "NTE $189 TECH CHECK IN/OUT 631 454-9100 X 0 (ZERO) Air filters at CSI shop. *da…" at bounding box center [790, 424] width 388 height 100
type textarea "x"
type textarea "NTE $189 TECH CHECK IN/OUT 631 454-9100 X 0 (ZERO) Air filters at CSI shop. *av…"
type textarea "x"
type textarea "NTE $189 TECH CHECK IN/OUT 631 454-9100 X 0 (ZERO) Air filters at CSI shop. *Da…"
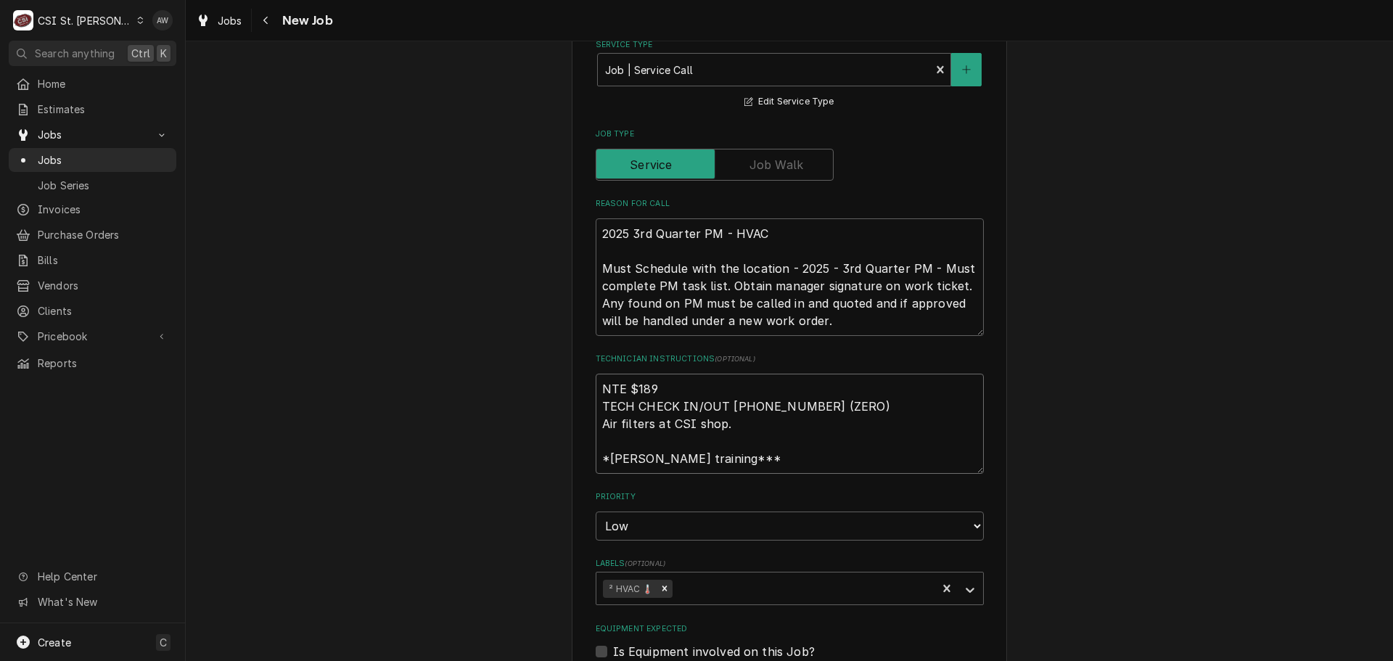
type textarea "x"
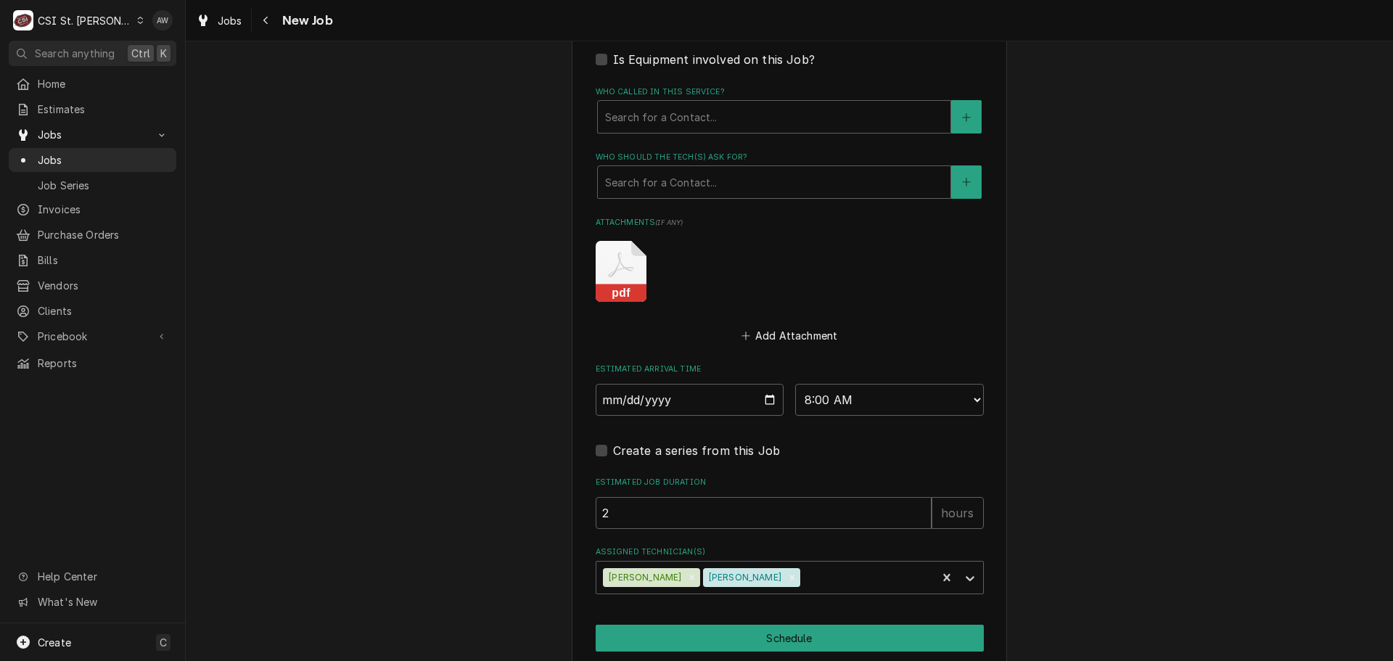
scroll to position [1524, 0]
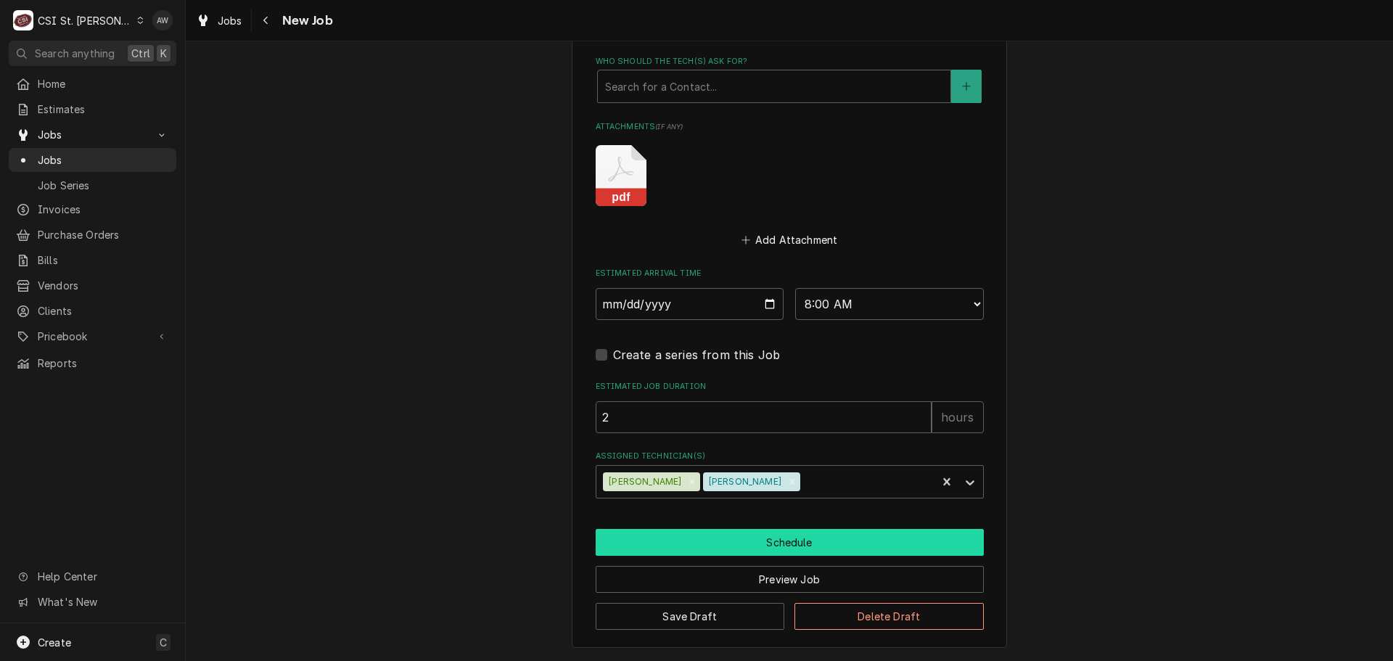
type textarea "NTE $189 TECH CHECK IN/OUT 631 454-9100 X 0 (ZERO) Air filters at CSI shop. *Da…"
click at [814, 544] on button "Schedule" at bounding box center [790, 542] width 388 height 27
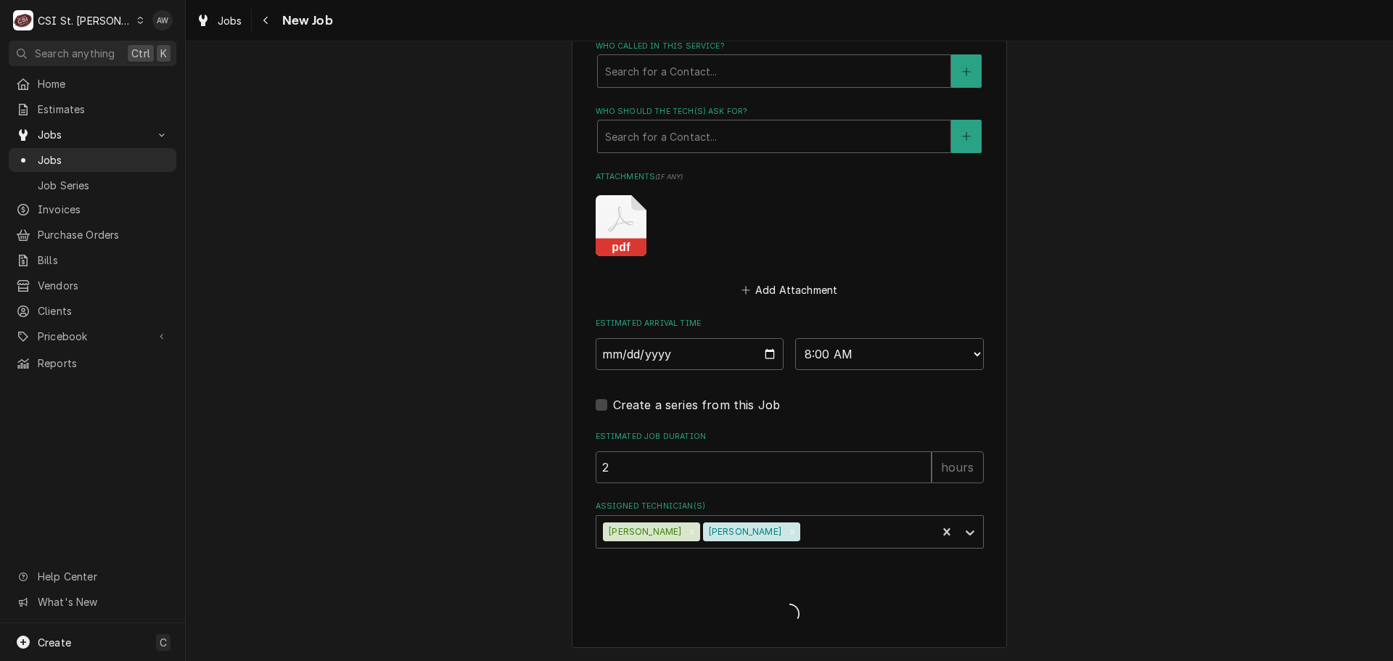
scroll to position [1474, 0]
type textarea "x"
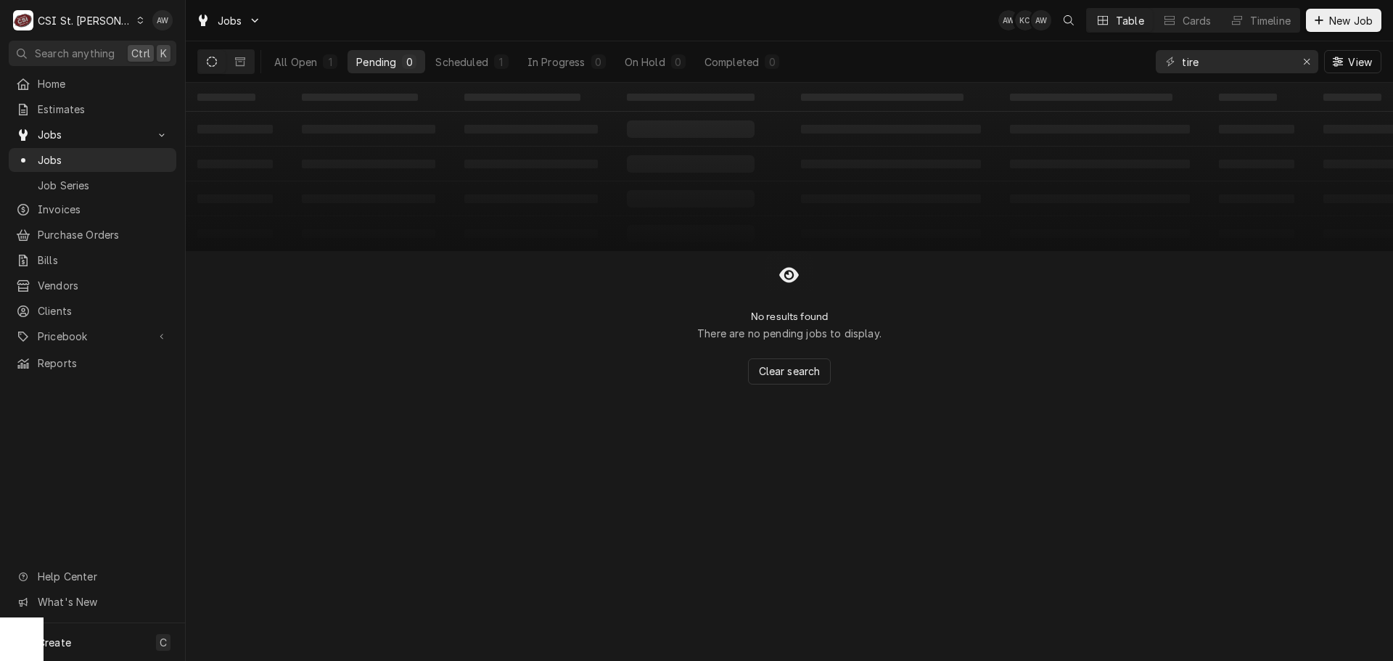
drag, startPoint x: 476, startPoint y: 65, endPoint x: 430, endPoint y: 48, distance: 48.7
click at [476, 65] on div "Scheduled" at bounding box center [461, 61] width 52 height 15
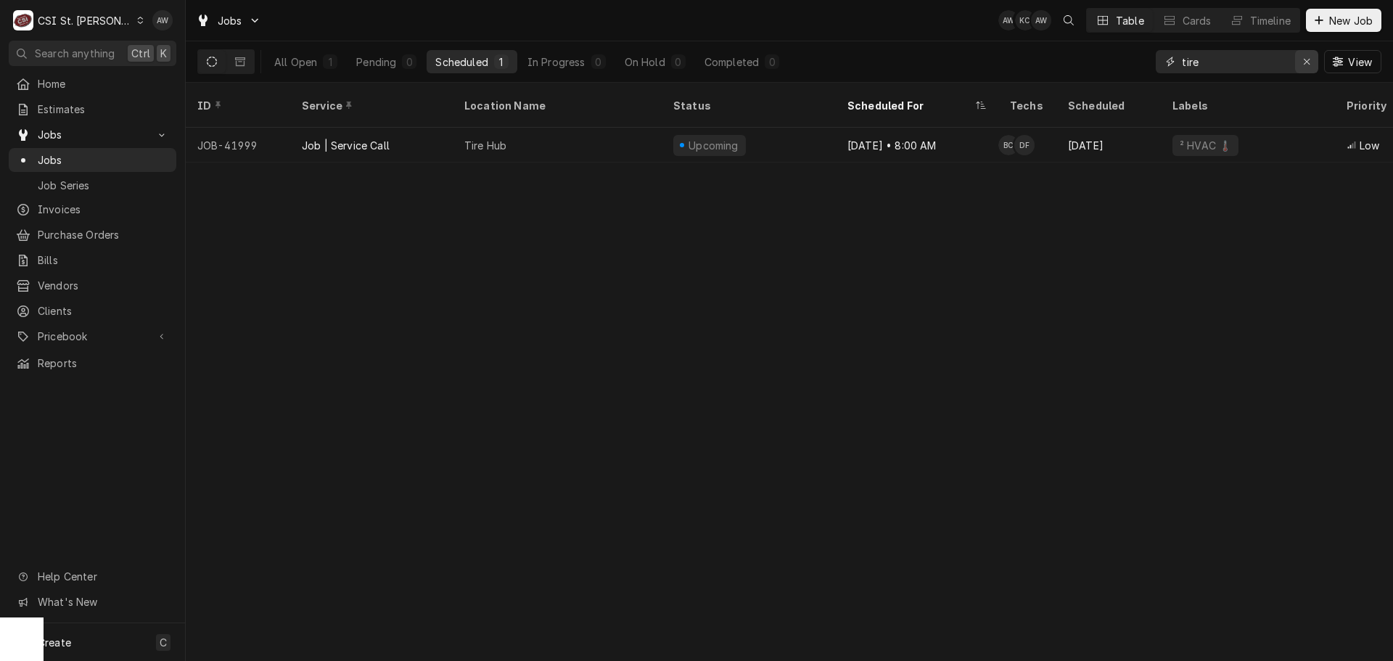
click at [1309, 58] on icon "Erase input" at bounding box center [1307, 62] width 8 height 10
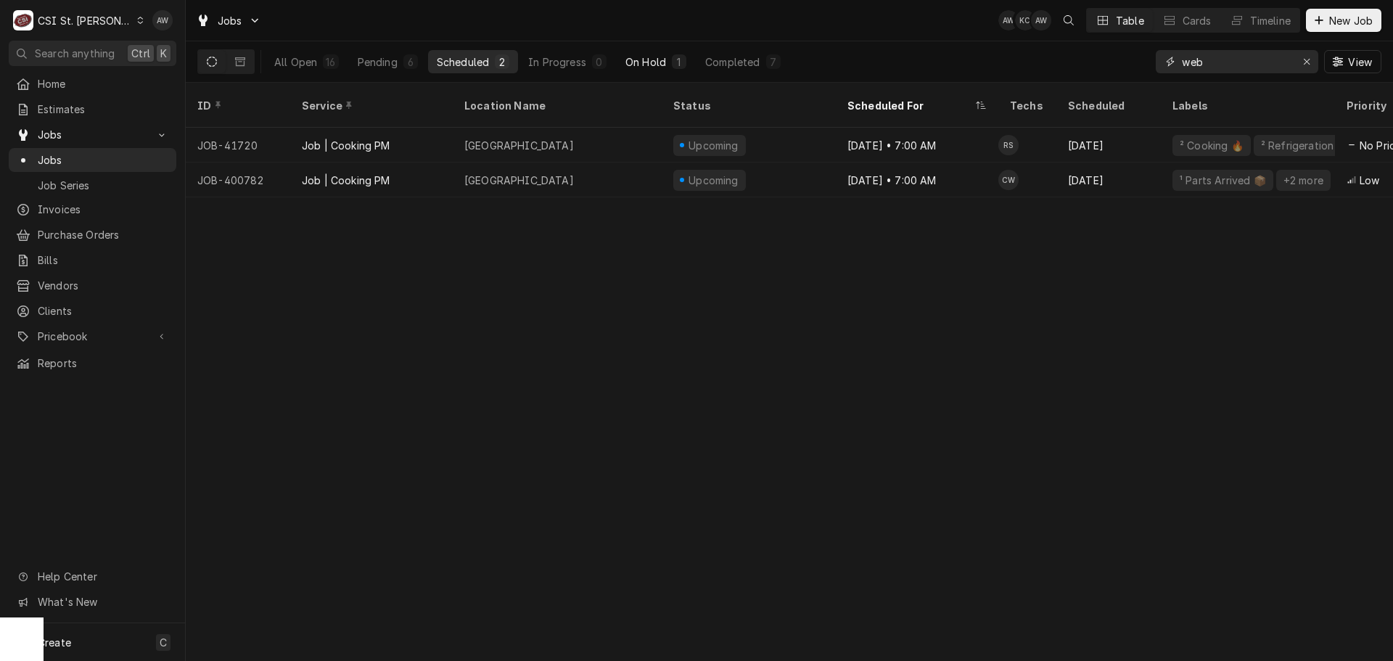
type input "web"
click at [653, 62] on div "On Hold" at bounding box center [646, 61] width 41 height 15
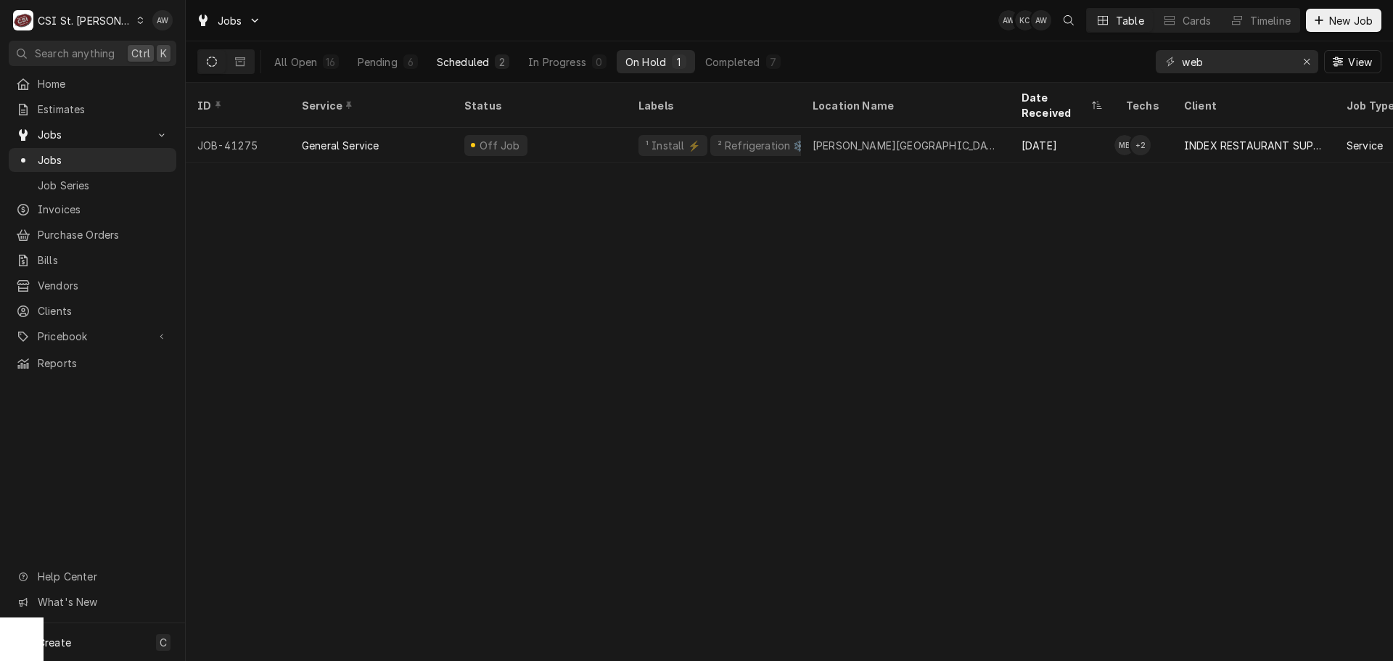
click at [478, 60] on div "Scheduled" at bounding box center [463, 61] width 52 height 15
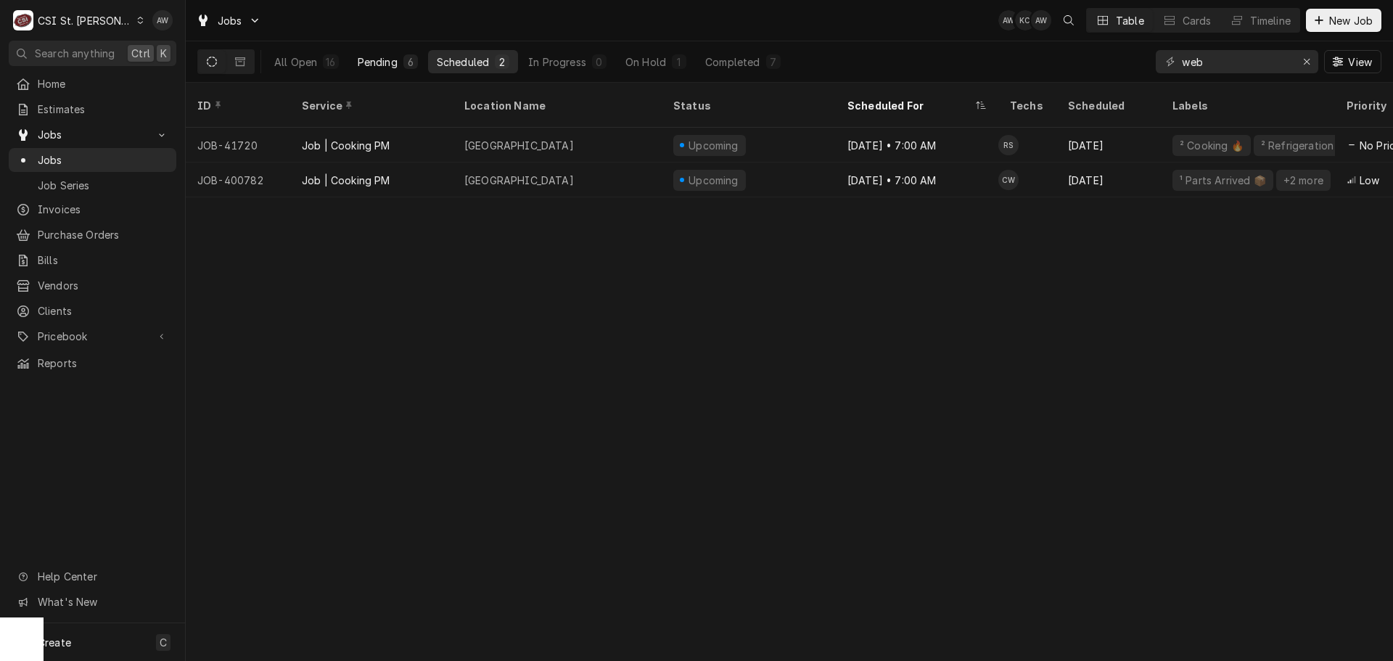
click at [426, 61] on button "Pending 6" at bounding box center [388, 61] width 78 height 23
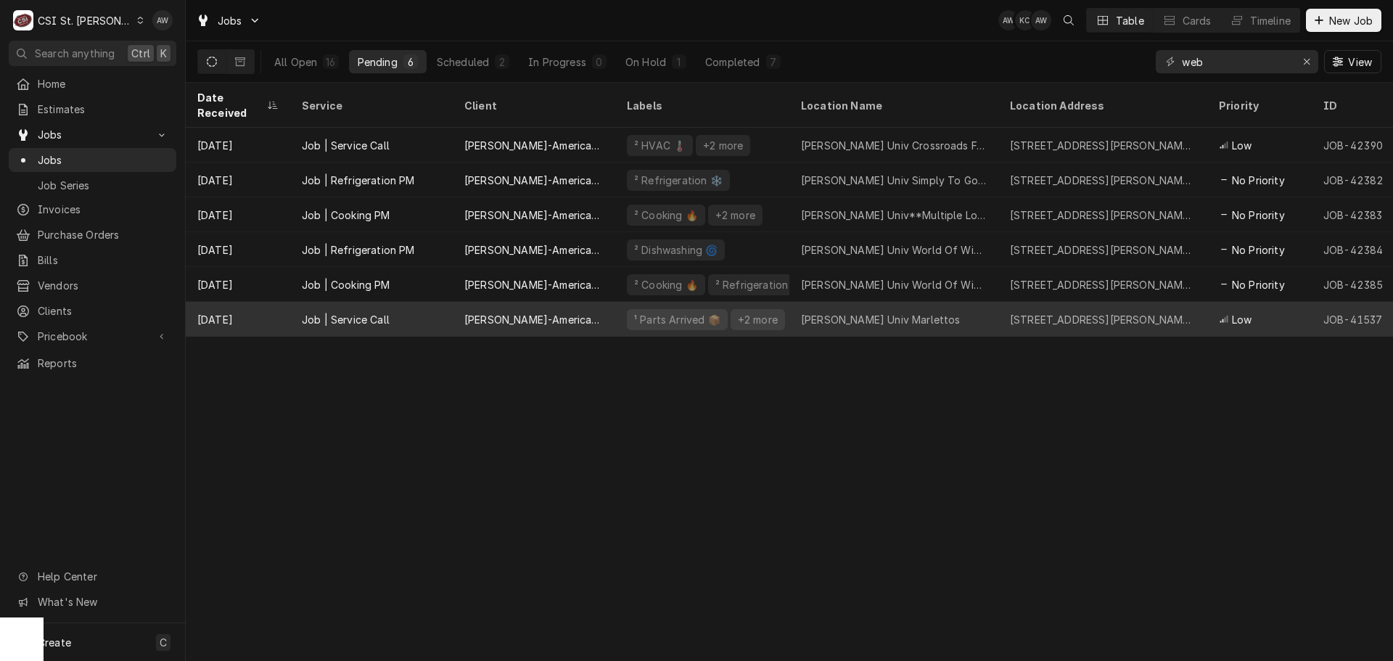
click at [848, 315] on div "Webster Univ Marlettos" at bounding box center [894, 319] width 209 height 35
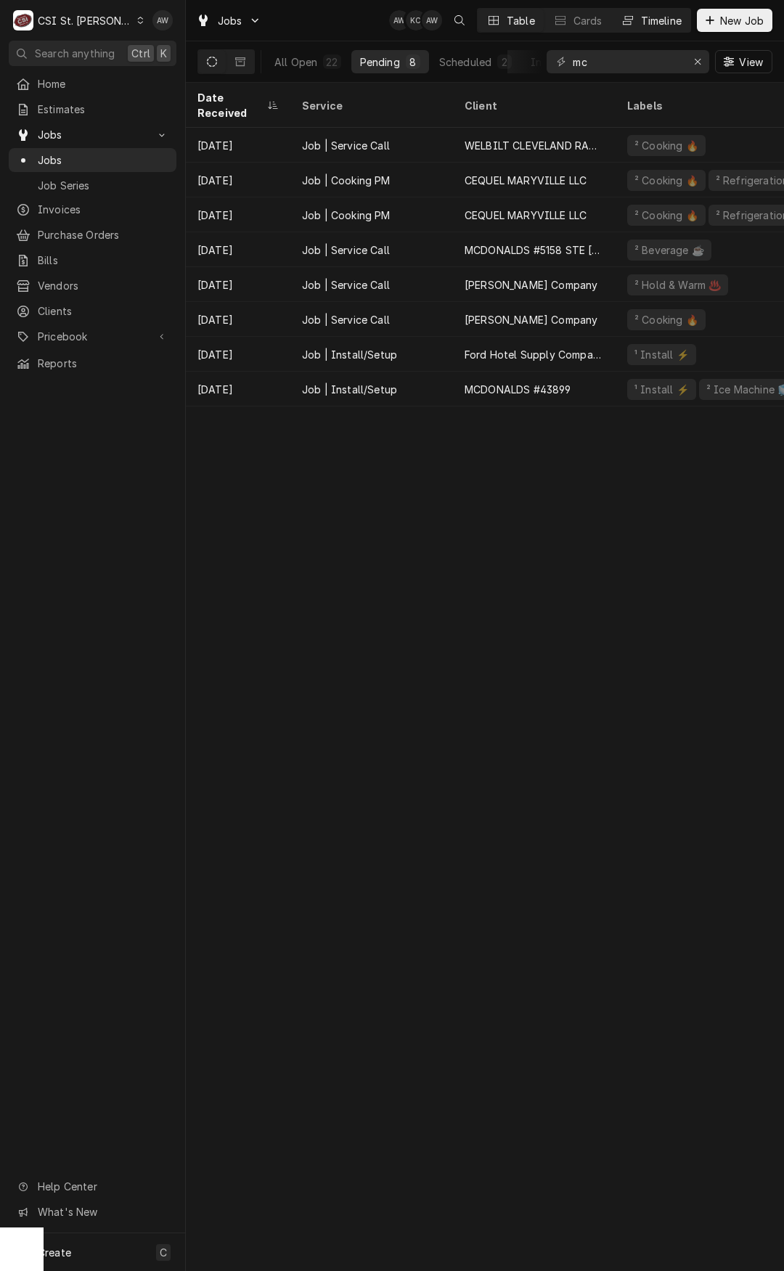
click at [667, 17] on div "Timeline" at bounding box center [661, 20] width 41 height 15
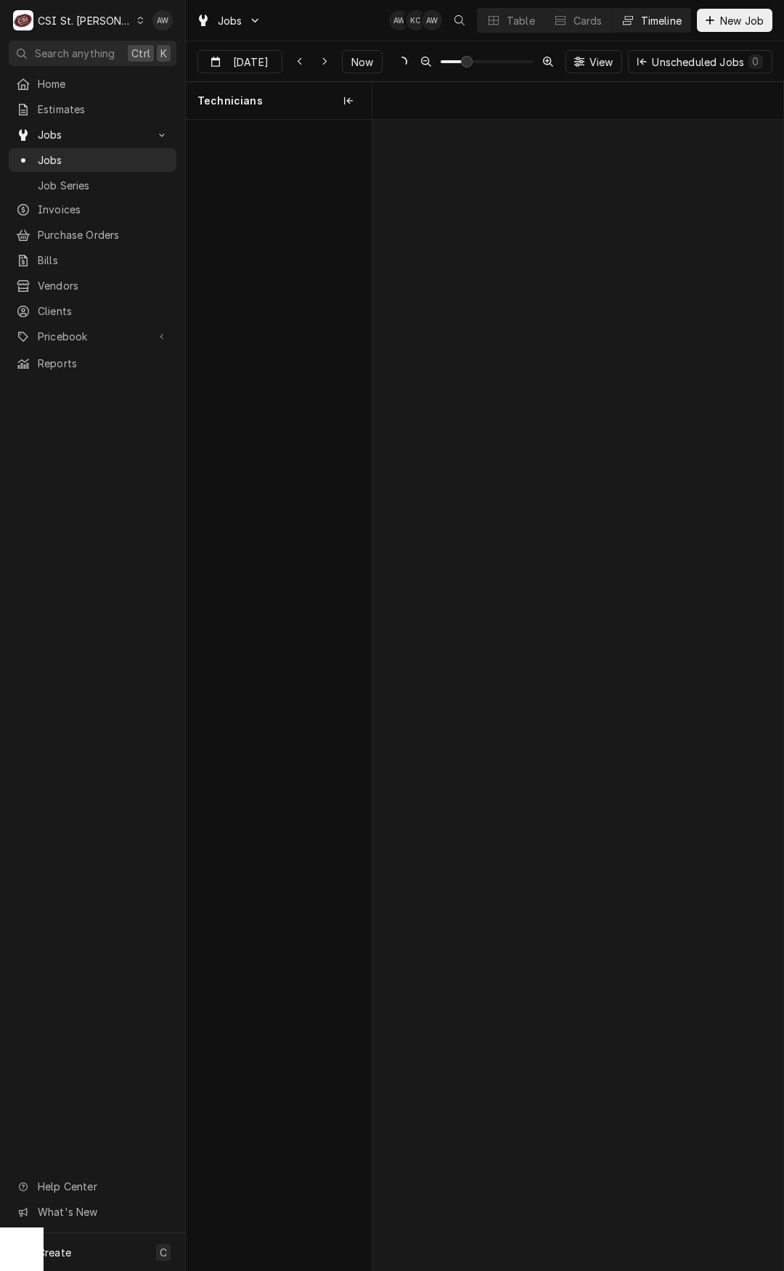
scroll to position [0, 8152]
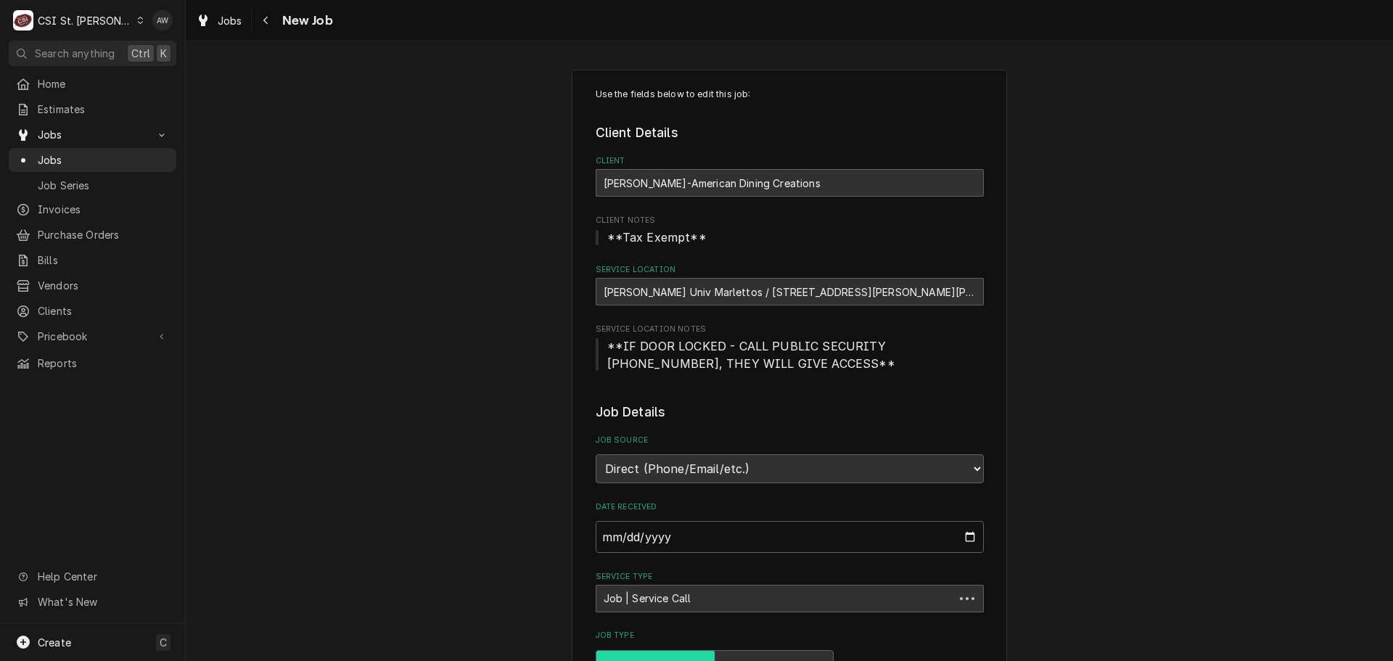
type textarea "x"
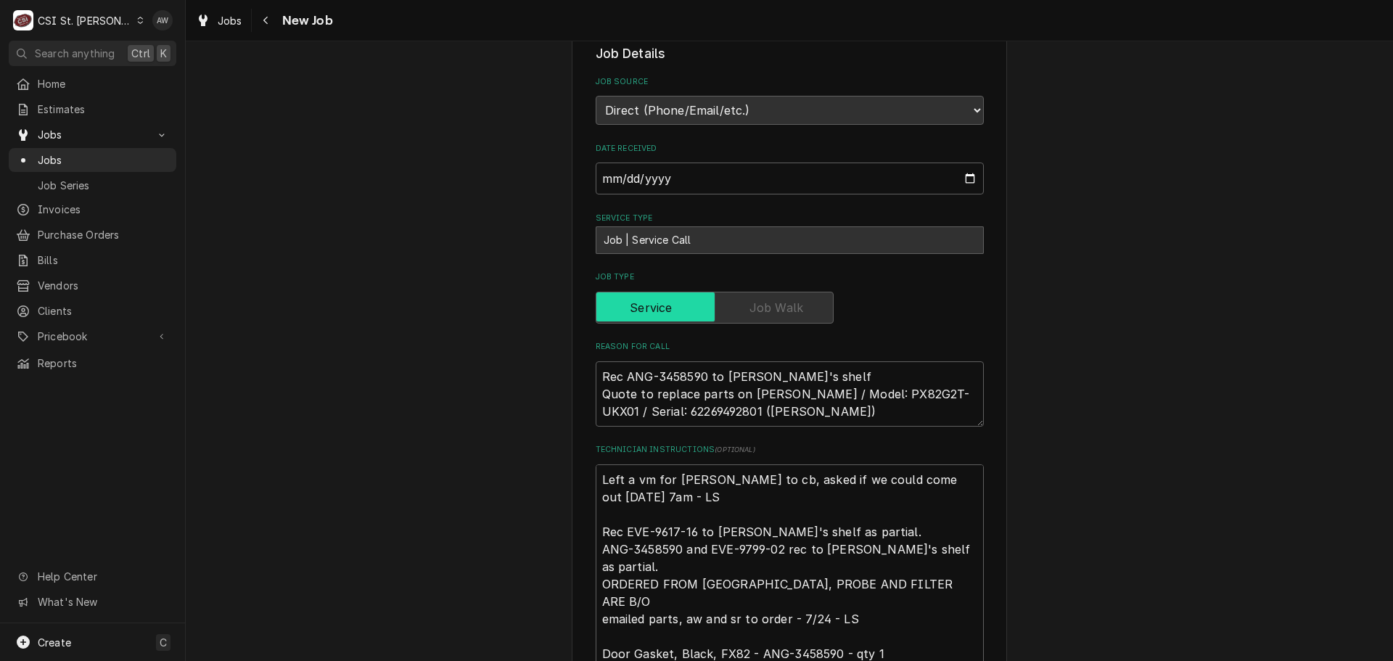
scroll to position [363, 0]
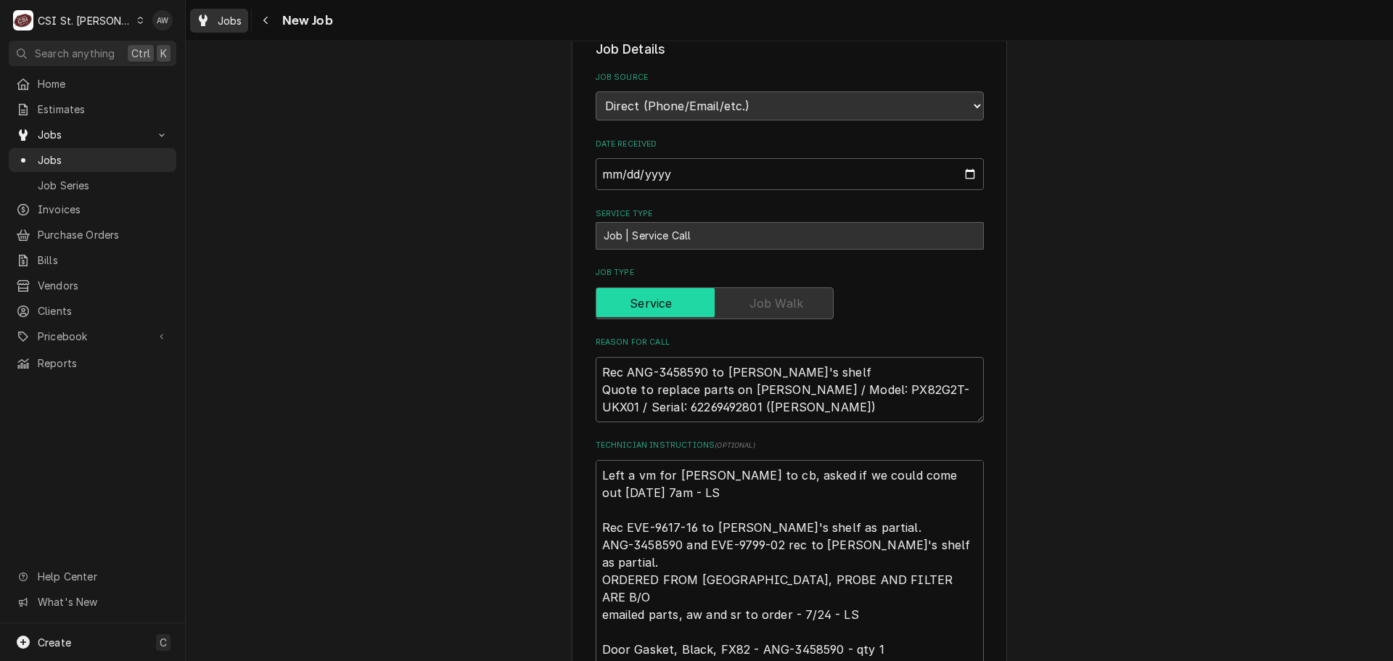
click at [230, 26] on span "Jobs" at bounding box center [230, 20] width 25 height 15
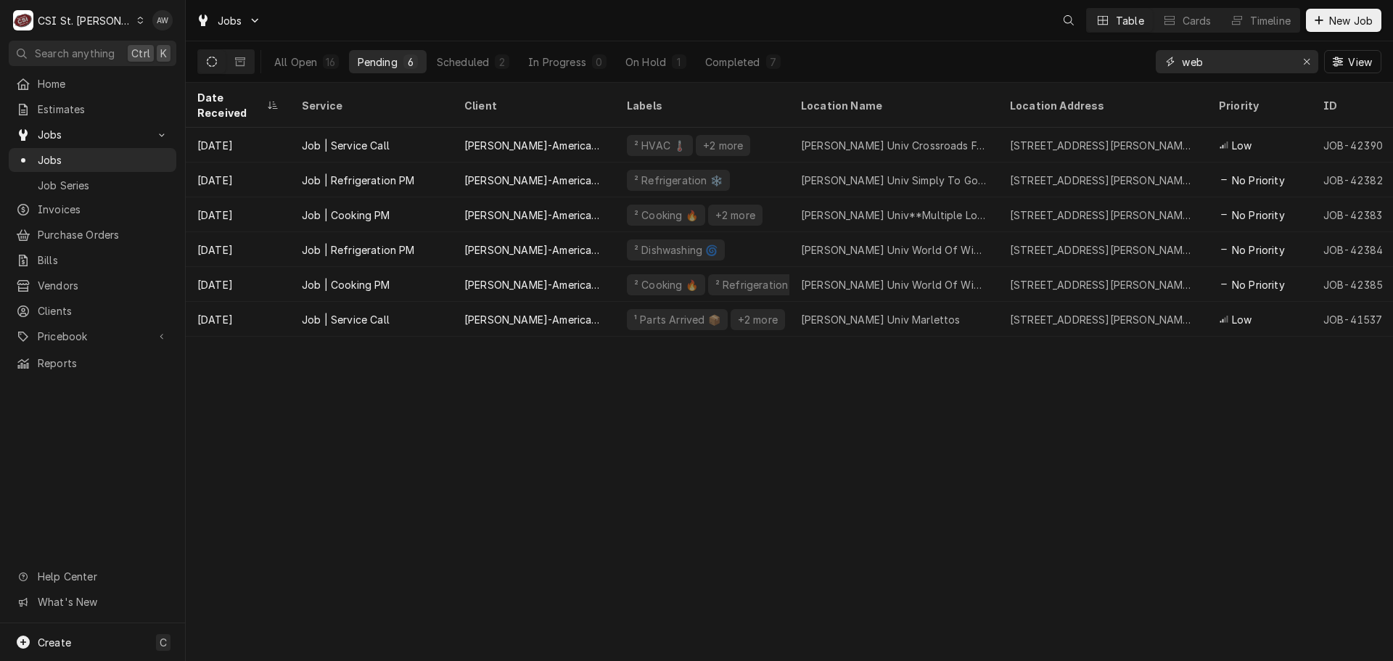
drag, startPoint x: 1262, startPoint y: 65, endPoint x: 1164, endPoint y: 60, distance: 98.1
click at [1164, 60] on div "web" at bounding box center [1237, 61] width 163 height 23
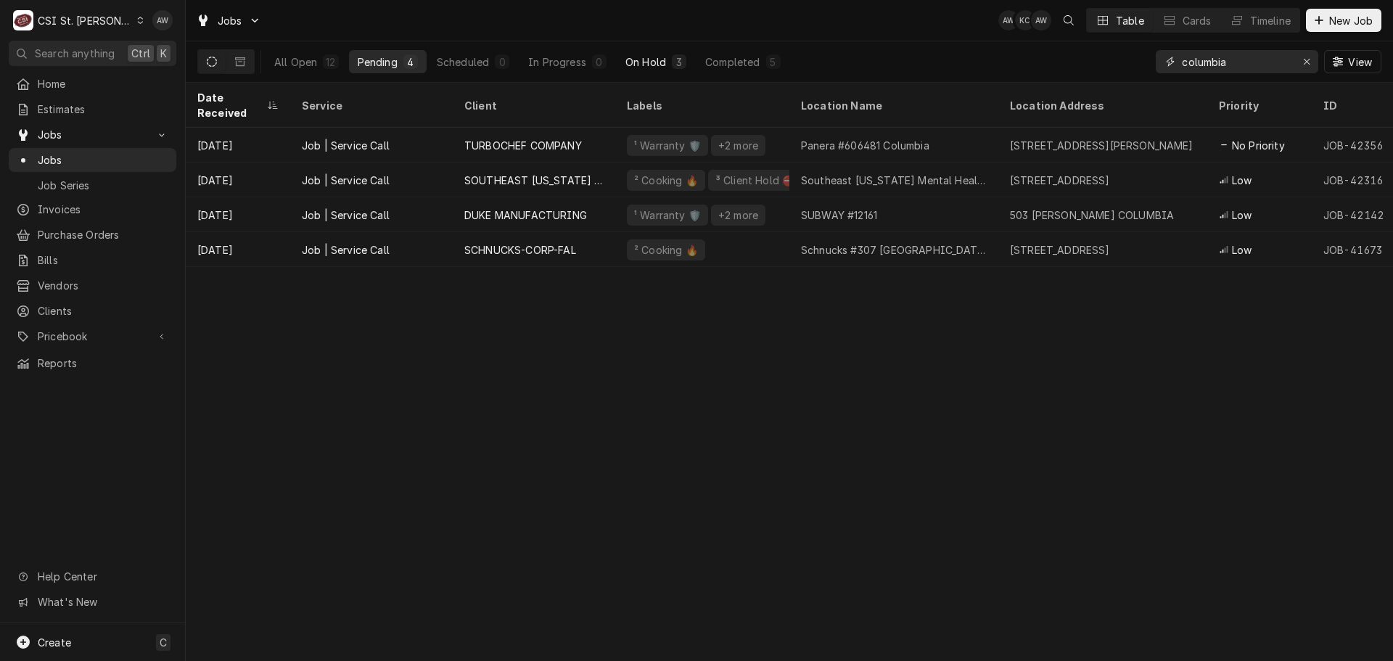
type input "columbia"
click at [652, 61] on div "On Hold" at bounding box center [646, 61] width 41 height 15
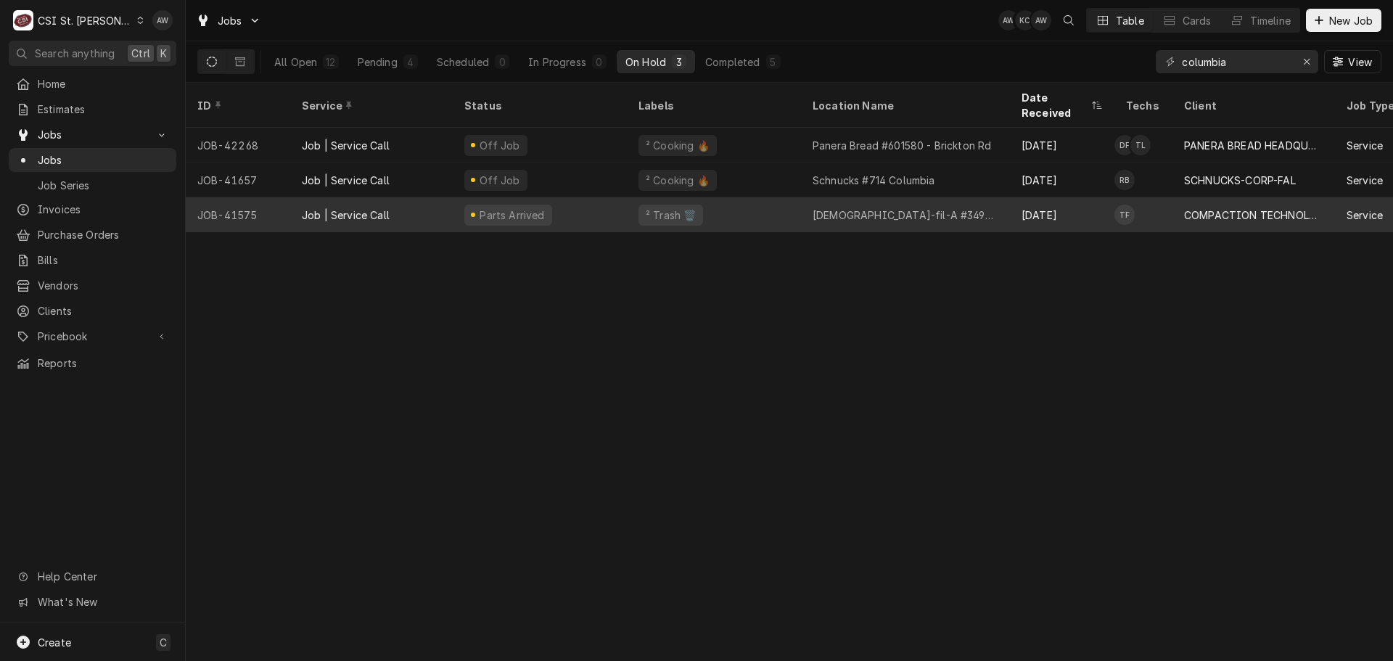
click at [787, 200] on div "² Trash 🗑️" at bounding box center [714, 214] width 174 height 35
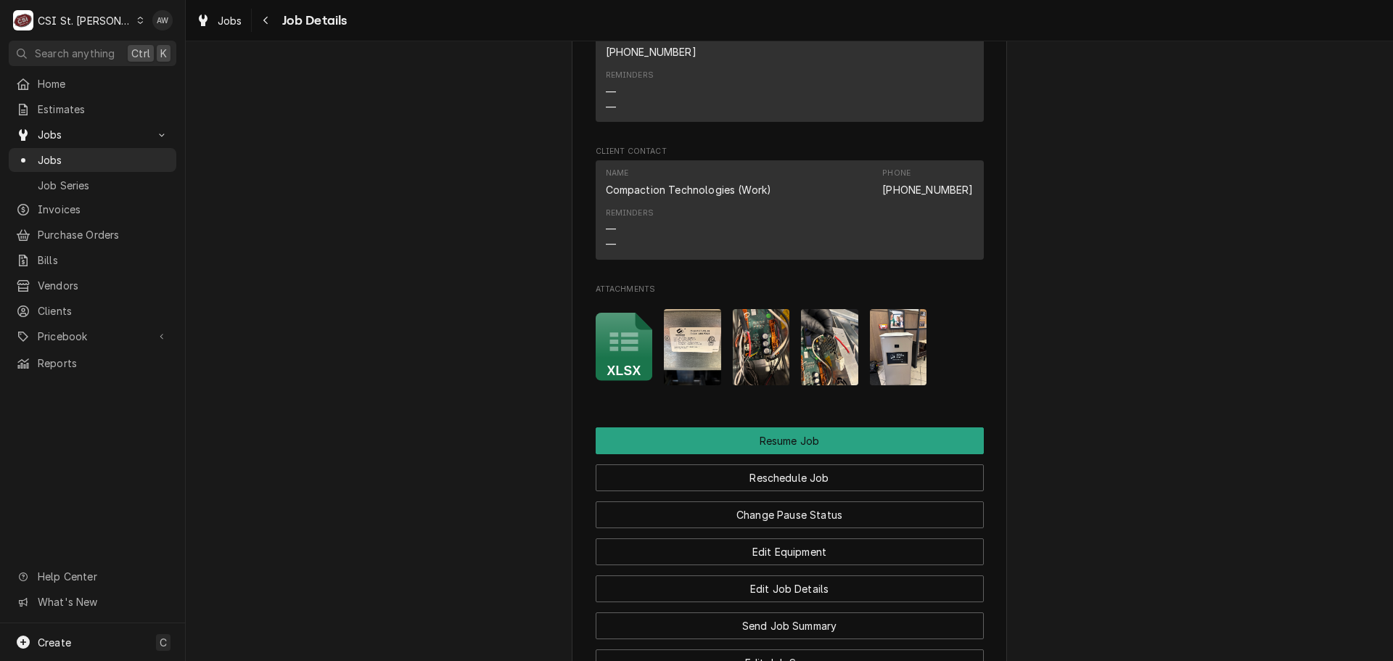
scroll to position [2096, 0]
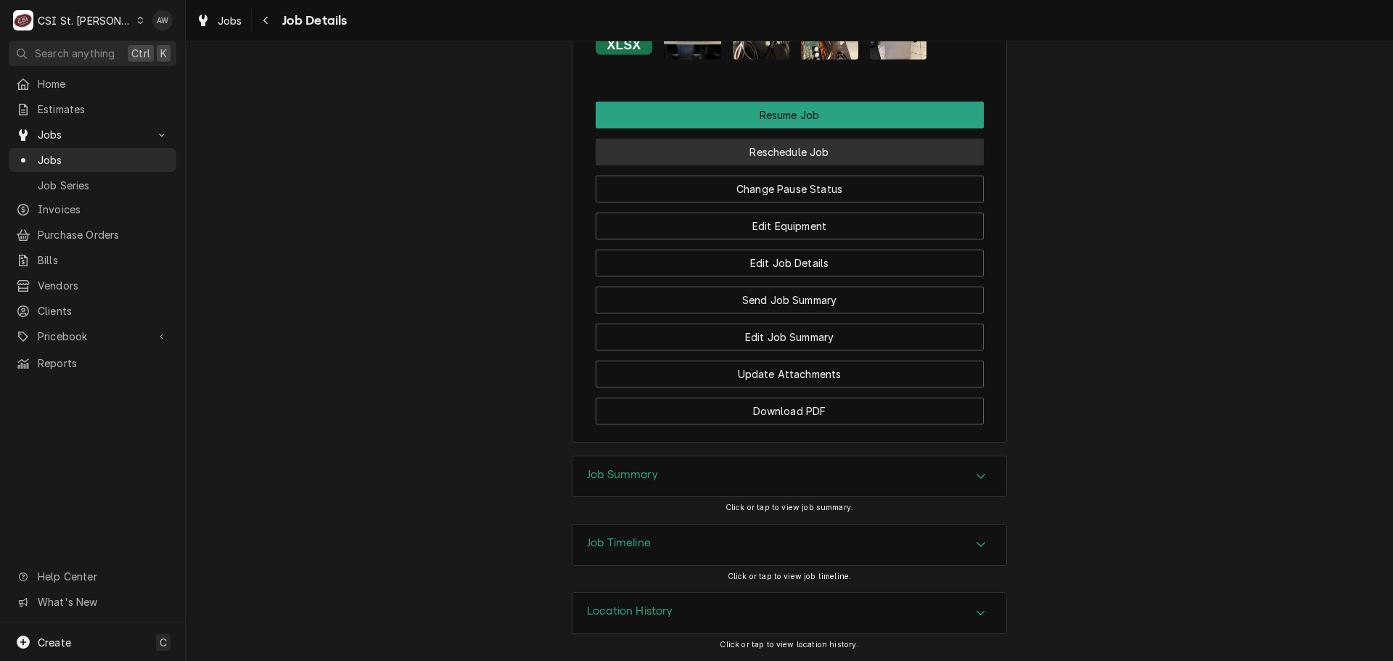
click at [786, 149] on button "Reschedule Job" at bounding box center [790, 152] width 388 height 27
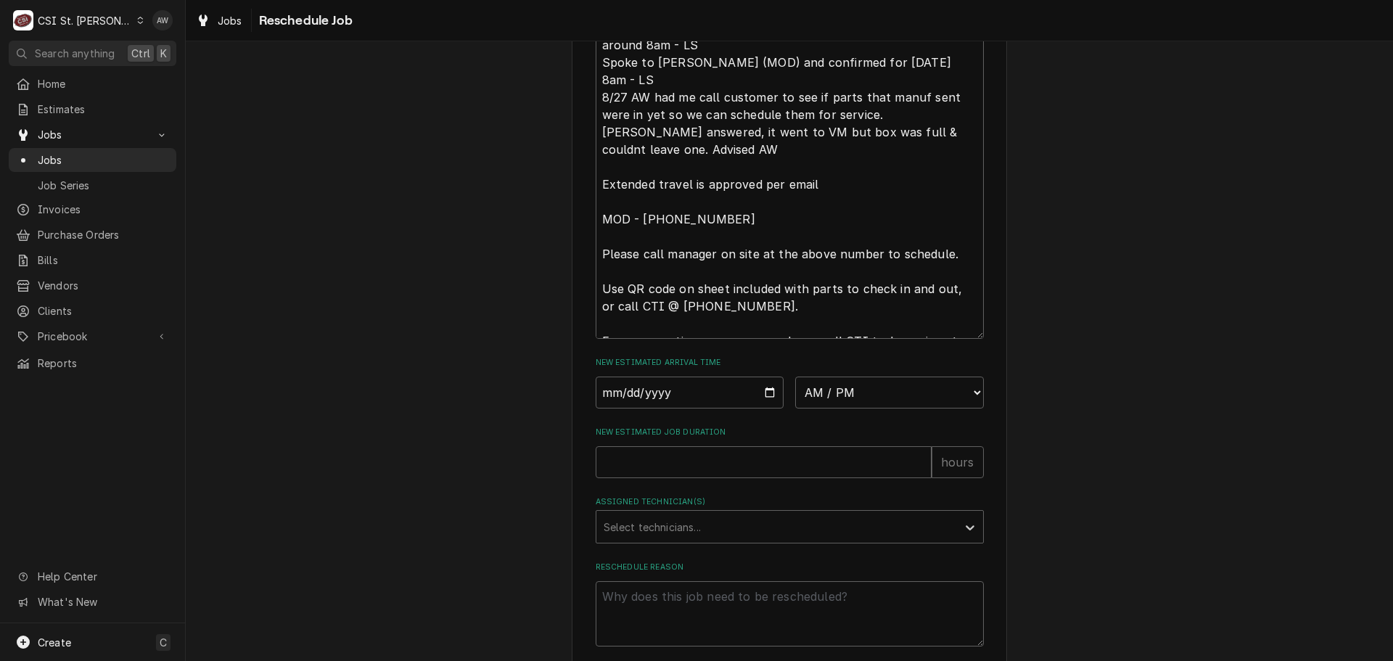
scroll to position [752, 0]
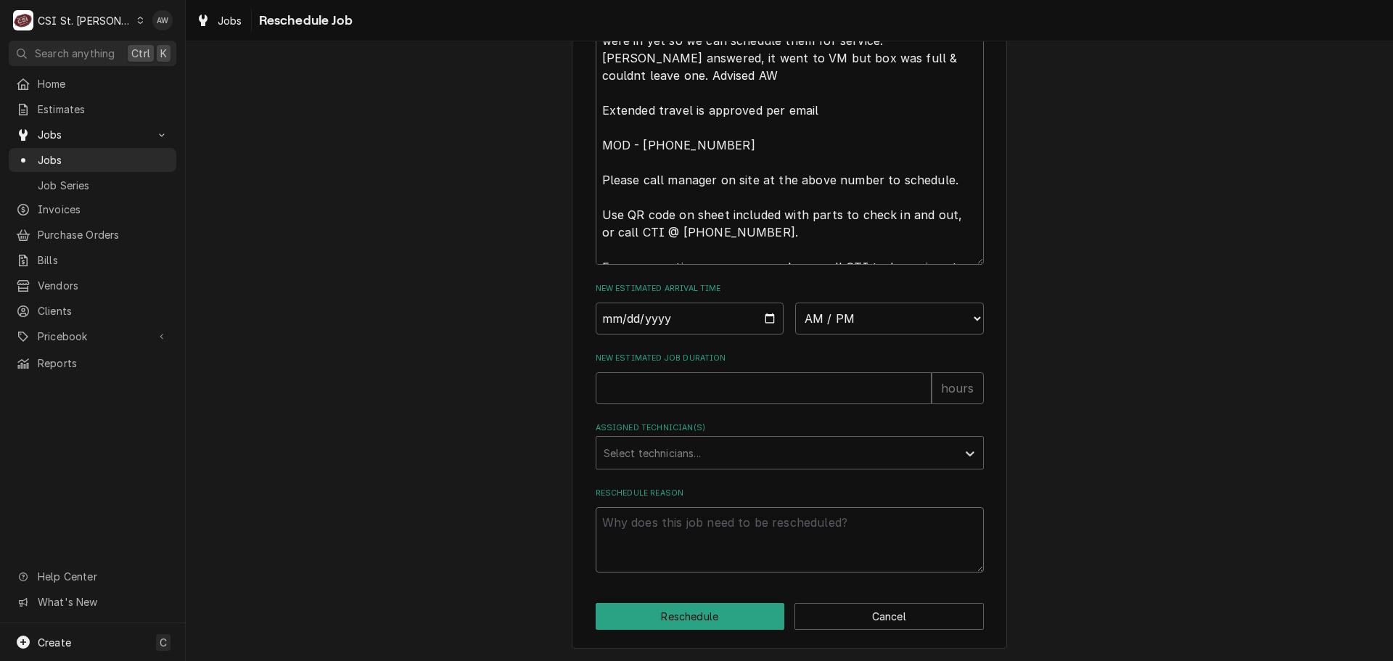
click at [712, 523] on textarea "Reschedule Reason" at bounding box center [790, 539] width 388 height 65
type textarea "x"
type textarea "p"
type textarea "x"
type textarea "pa"
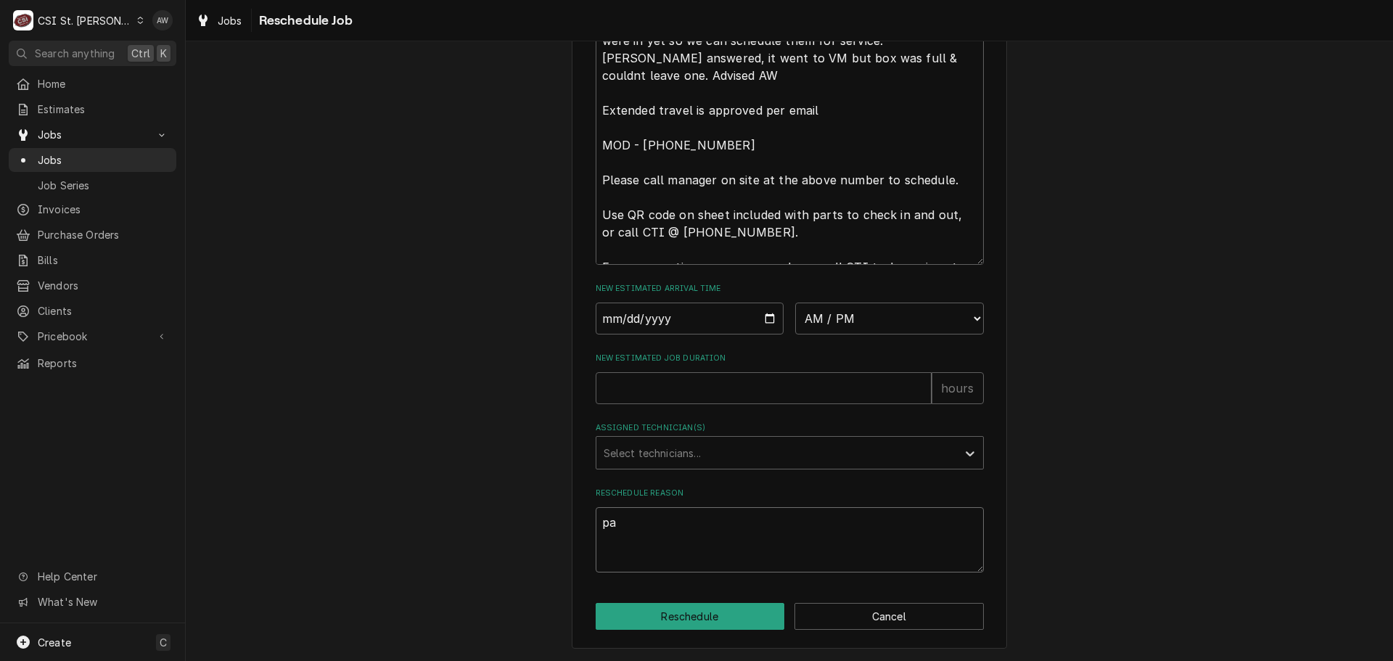
type textarea "x"
type textarea "par"
type textarea "x"
type textarea "part"
type textarea "x"
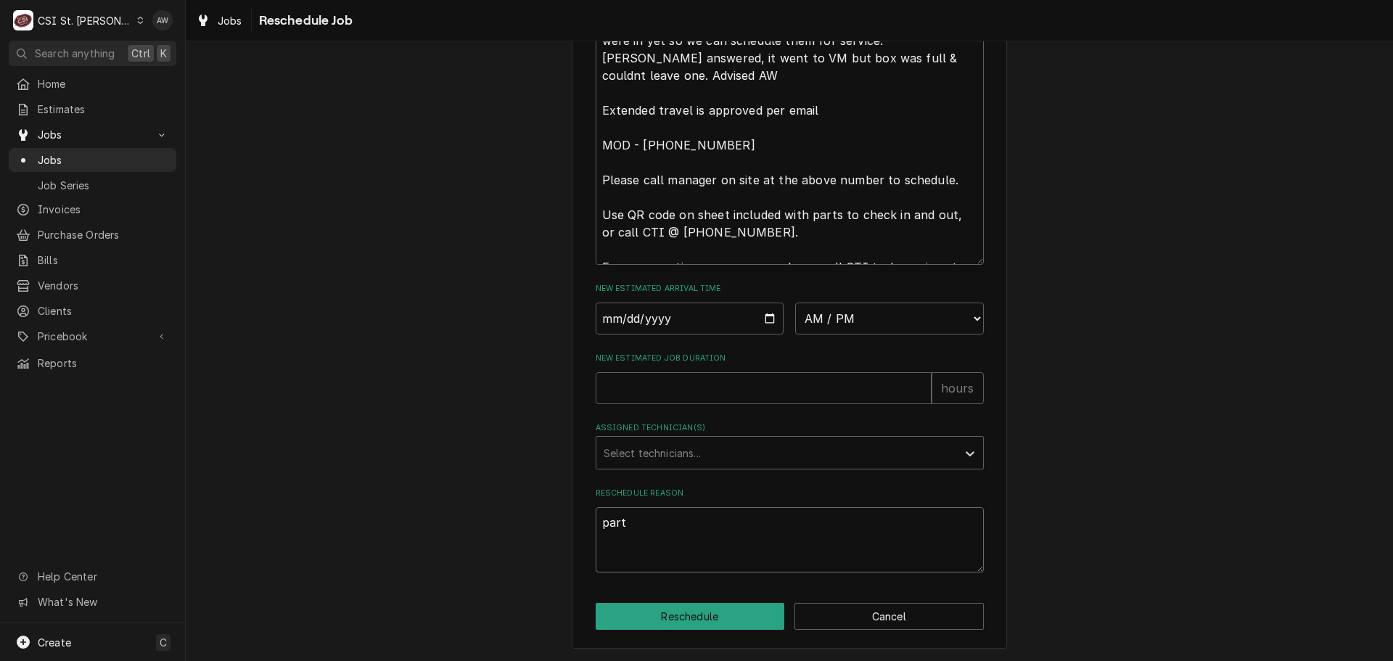
type textarea "parts"
type textarea "x"
type textarea "parts"
type textarea "x"
type textarea "parts a"
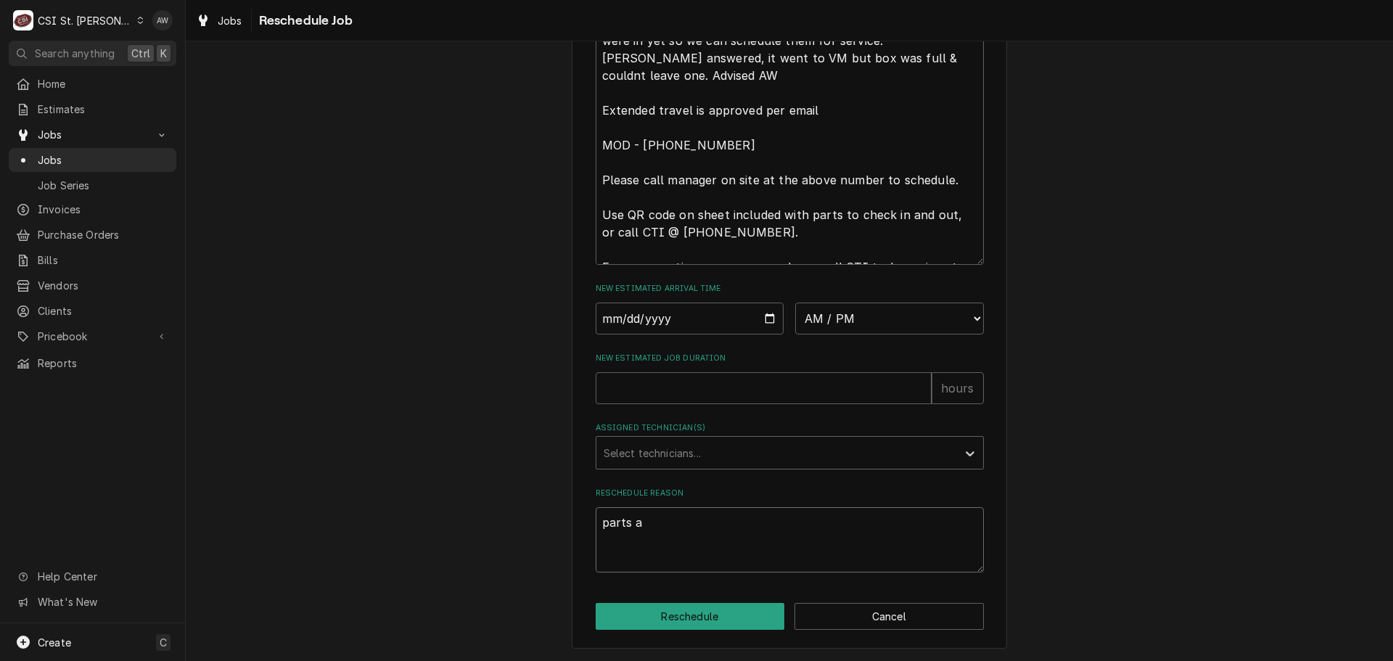
type textarea "x"
type textarea "parts ar"
type textarea "x"
type textarea "parts are"
type textarea "x"
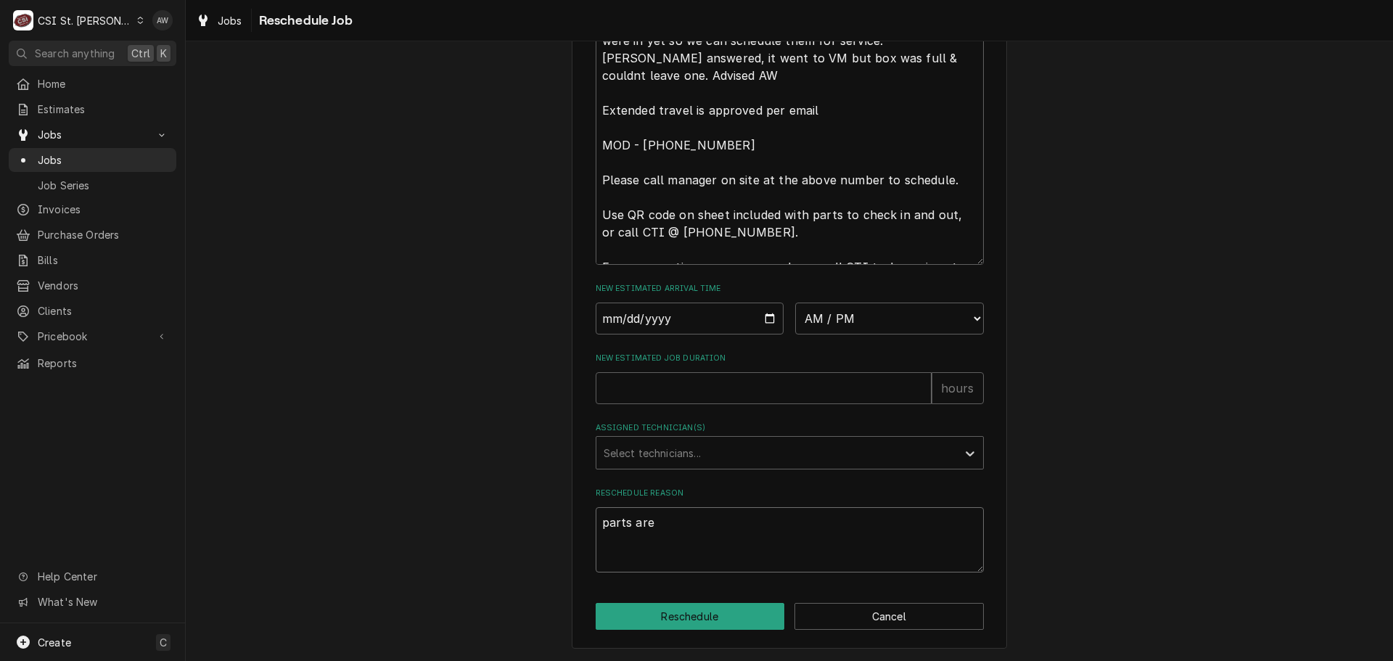
type textarea "parts are"
type textarea "x"
type textarea "parts are a"
type textarea "x"
type textarea "parts are at"
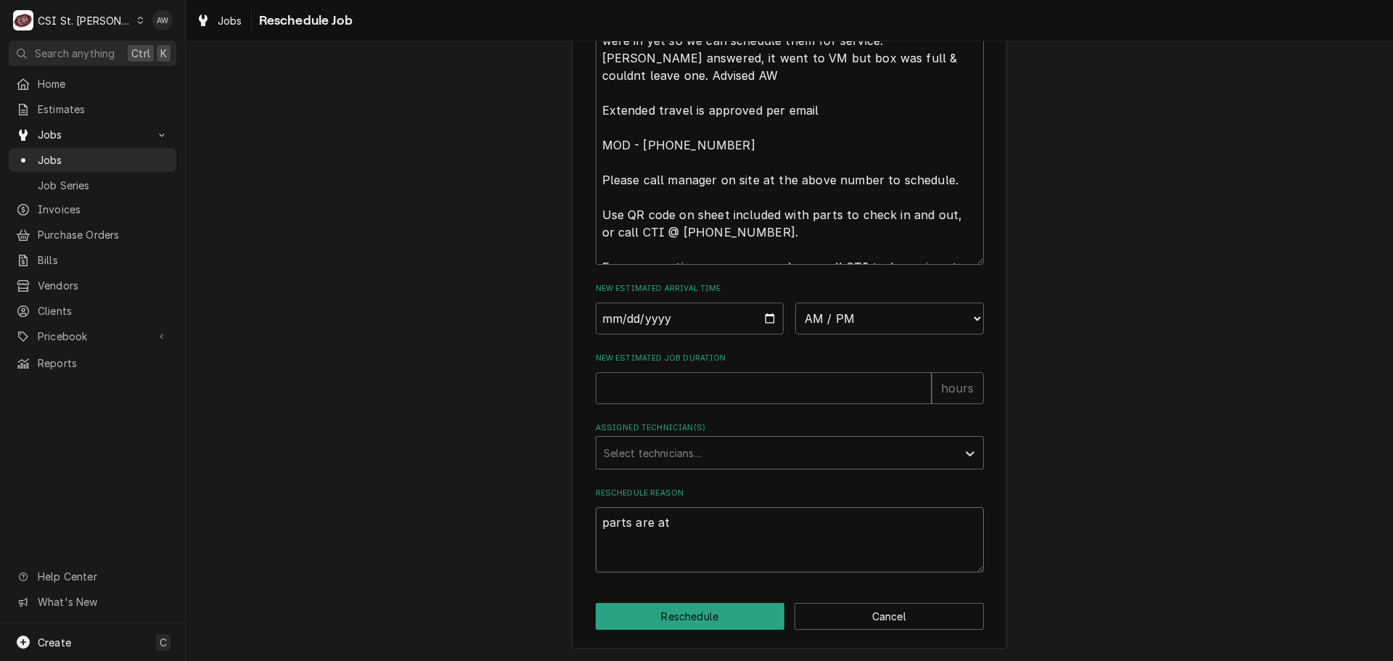
type textarea "x"
type textarea "parts are at"
type textarea "x"
type textarea "parts are at t"
type textarea "x"
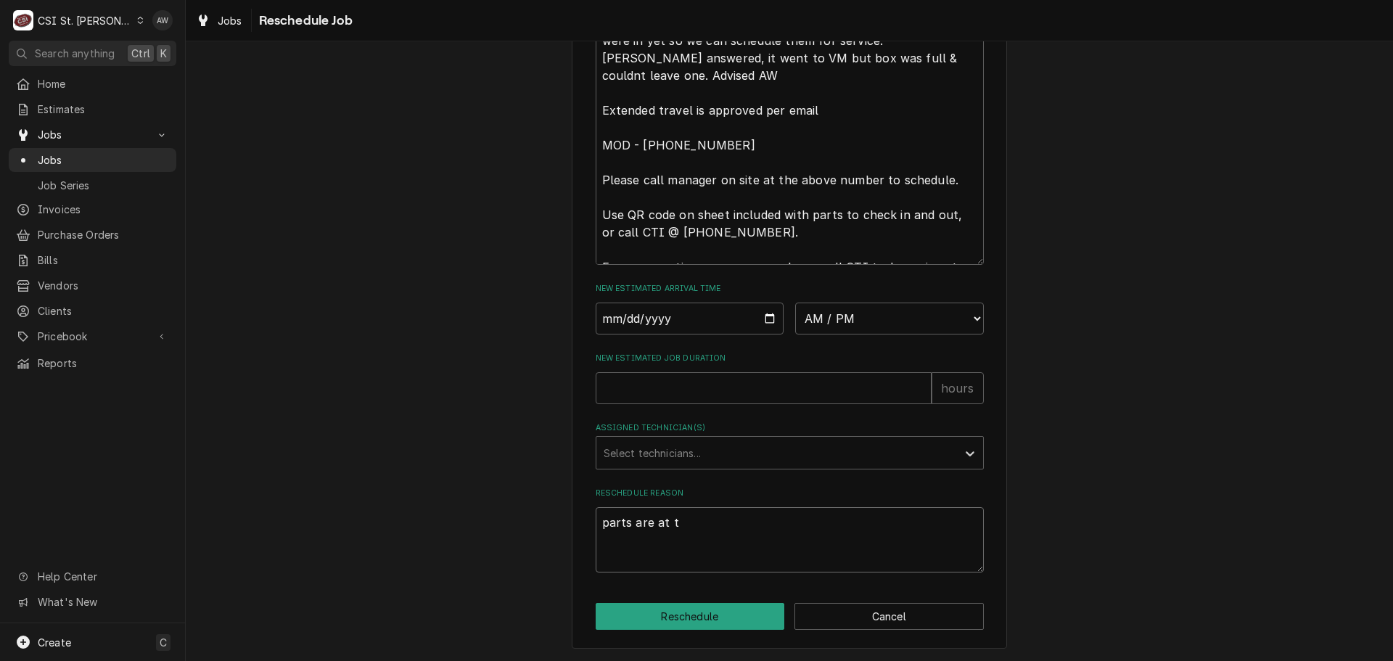
type textarea "parts are at th"
type textarea "x"
type textarea "parts are at the"
type textarea "x"
type textarea "parts are at the"
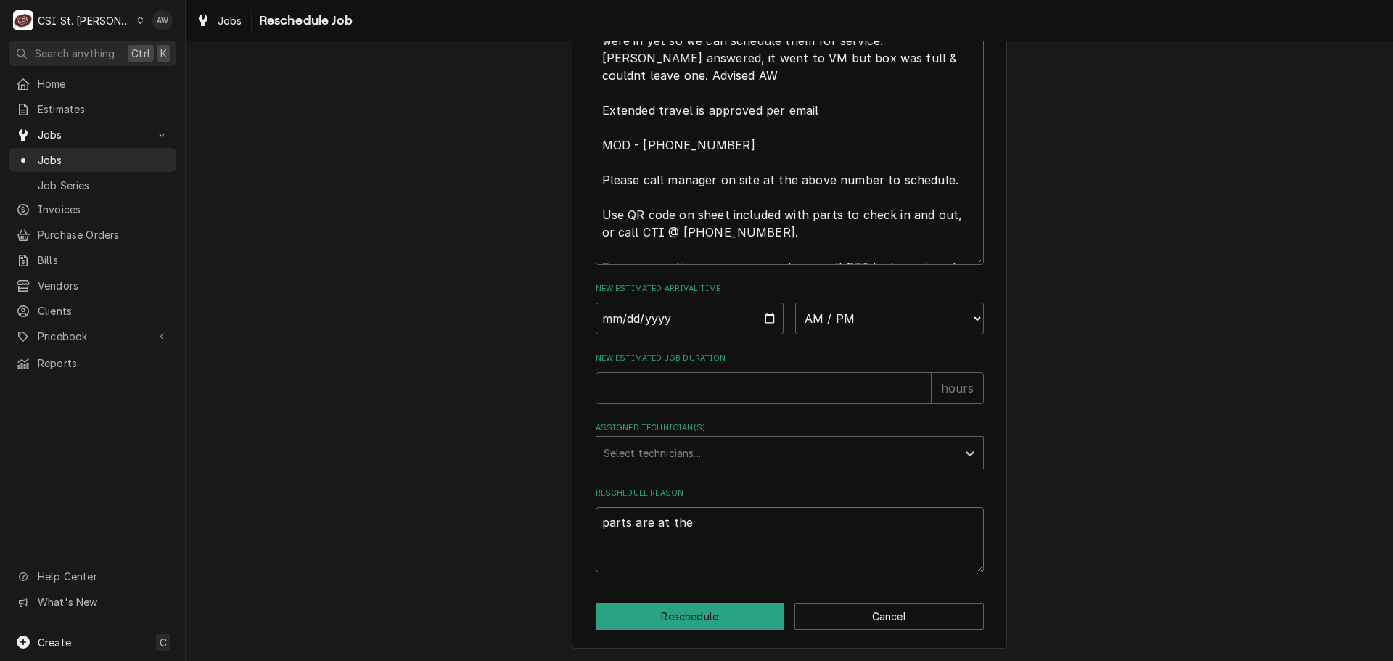
type textarea "x"
type textarea "parts are at the s"
type textarea "x"
type textarea "parts are at the st"
type textarea "x"
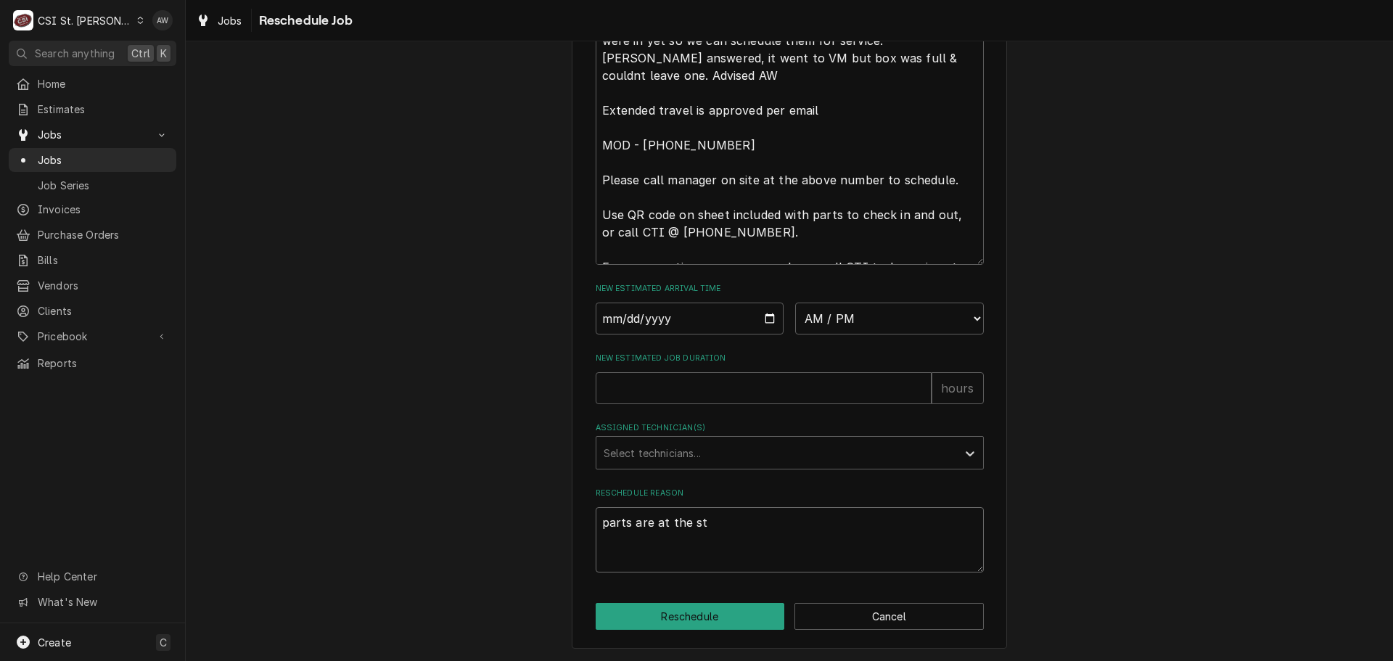
type textarea "parts are at the sto"
type textarea "x"
type textarea "parts are at the stor"
type textarea "x"
type textarea "parts are at the store"
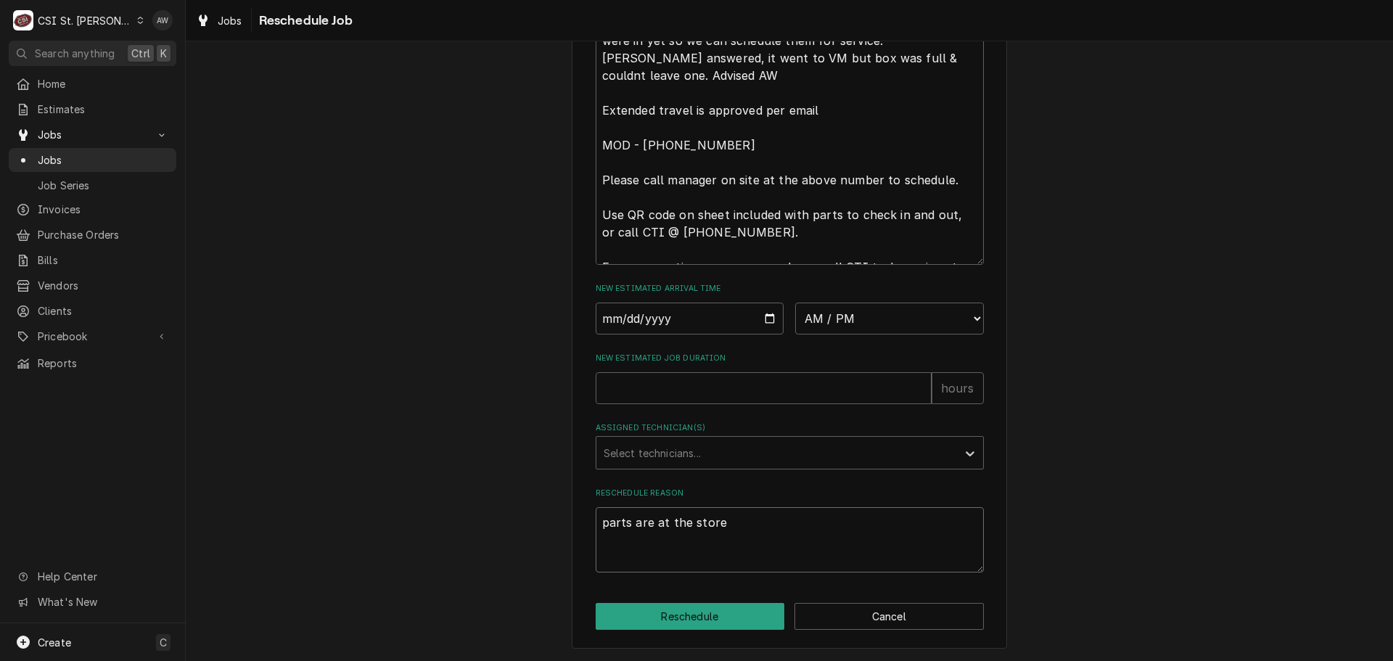
type textarea "x"
type textarea "parts are at the store"
click at [597, 527] on textarea "parts are at the store" at bounding box center [790, 539] width 388 height 65
type textarea "x"
type textarea "rparts are at the store"
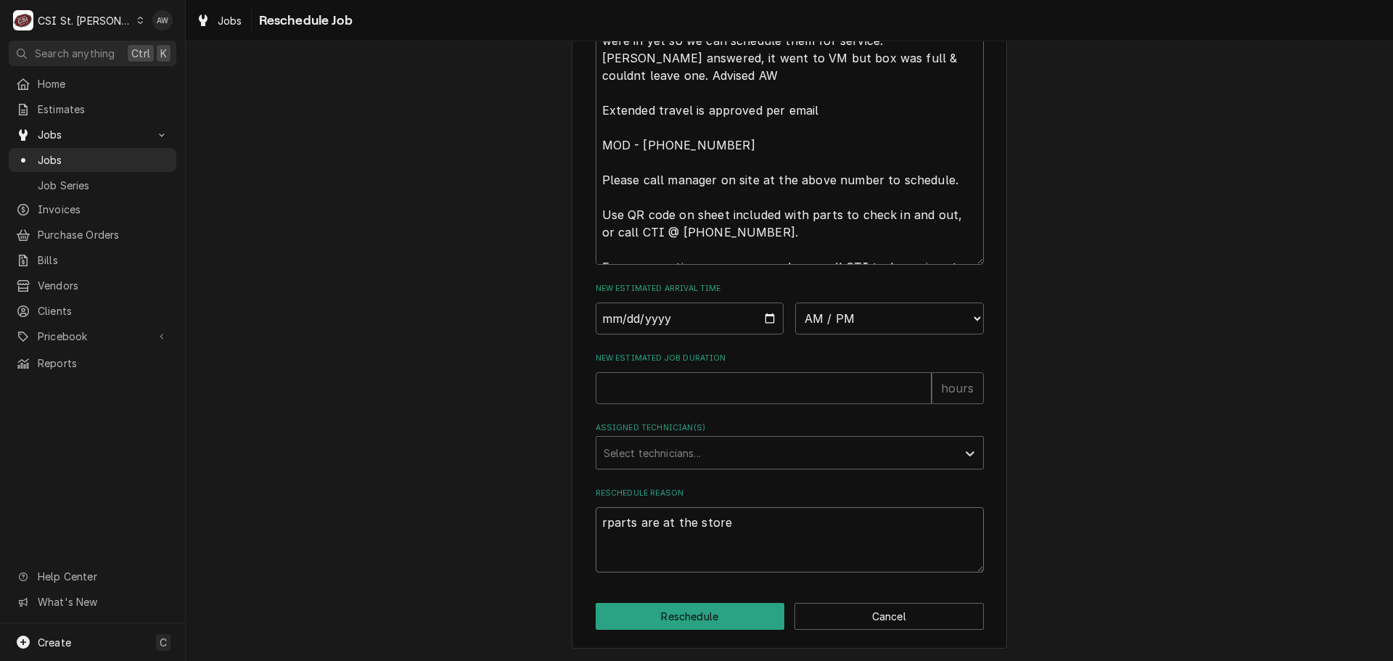
type textarea "x"
type textarea "reparts are at the store"
type textarea "x"
type textarea "retparts are at the store"
type textarea "x"
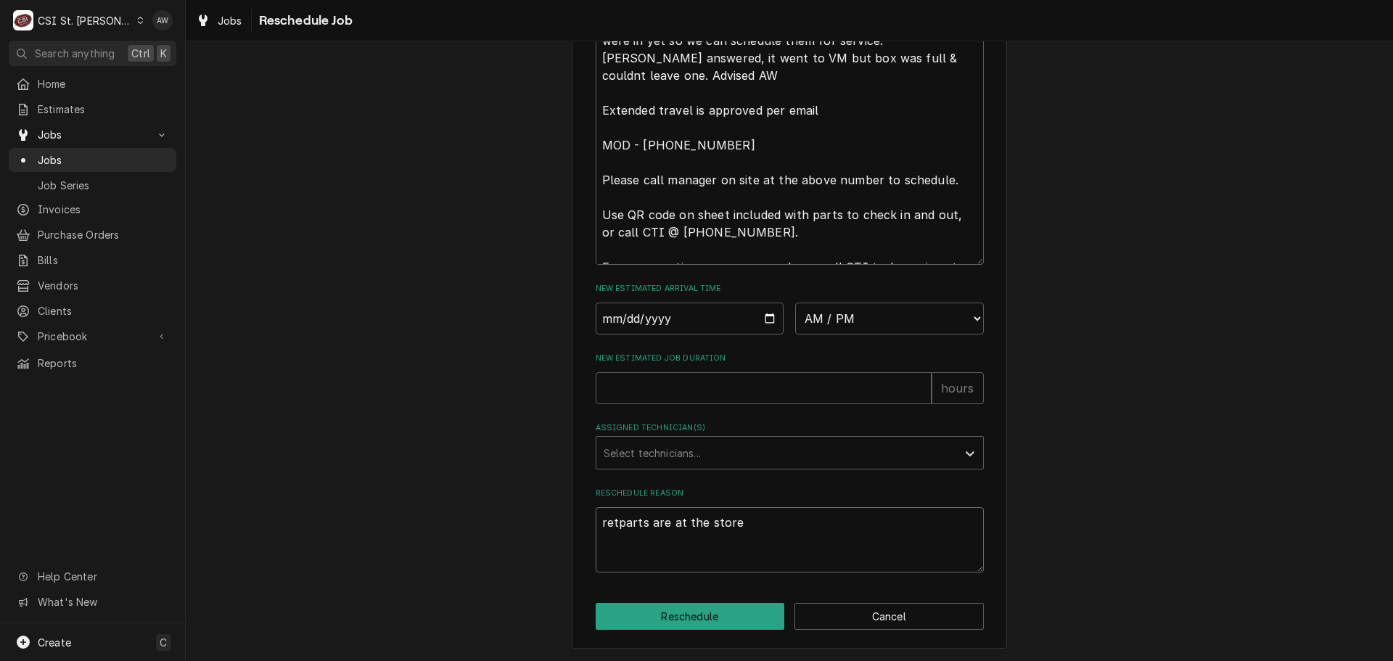
type textarea "retuparts are at the store"
type textarea "x"
type textarea "returparts are at the store"
type textarea "x"
type textarea "returnparts are at the store"
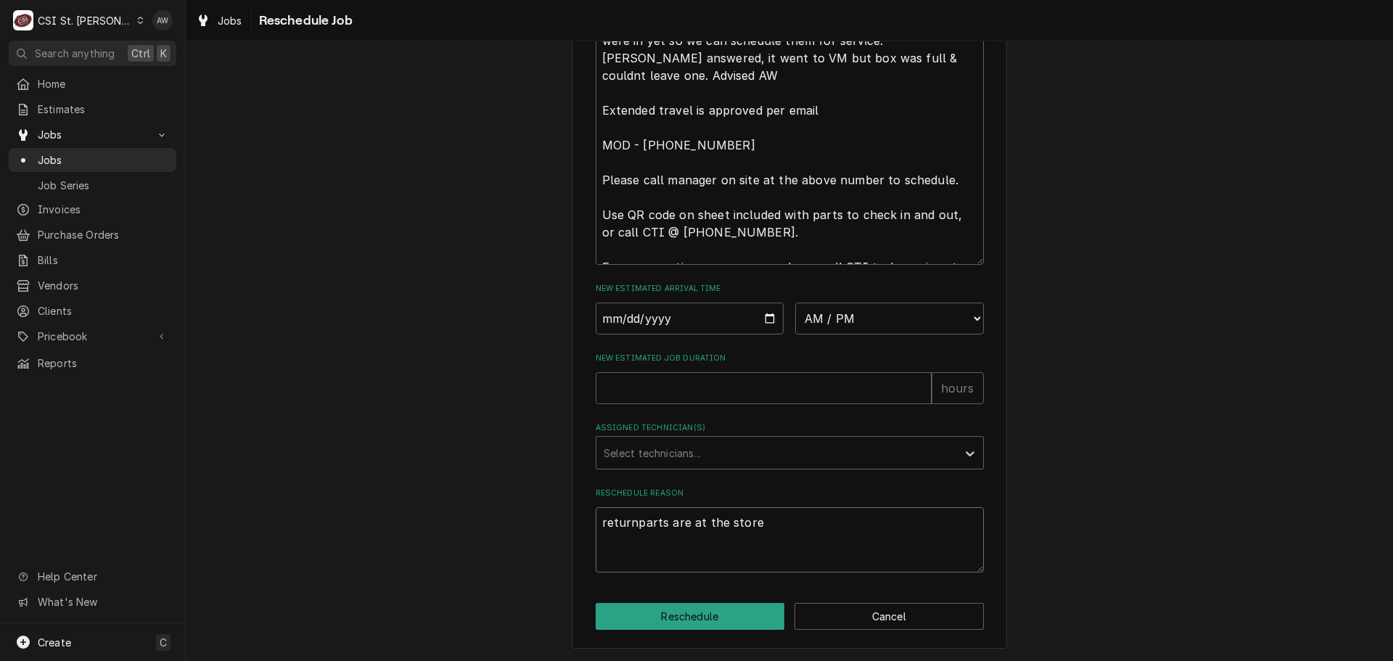
type textarea "x"
type textarea "returninparts are at the store"
type textarea "x"
type textarea "returningparts are at the store"
type textarea "x"
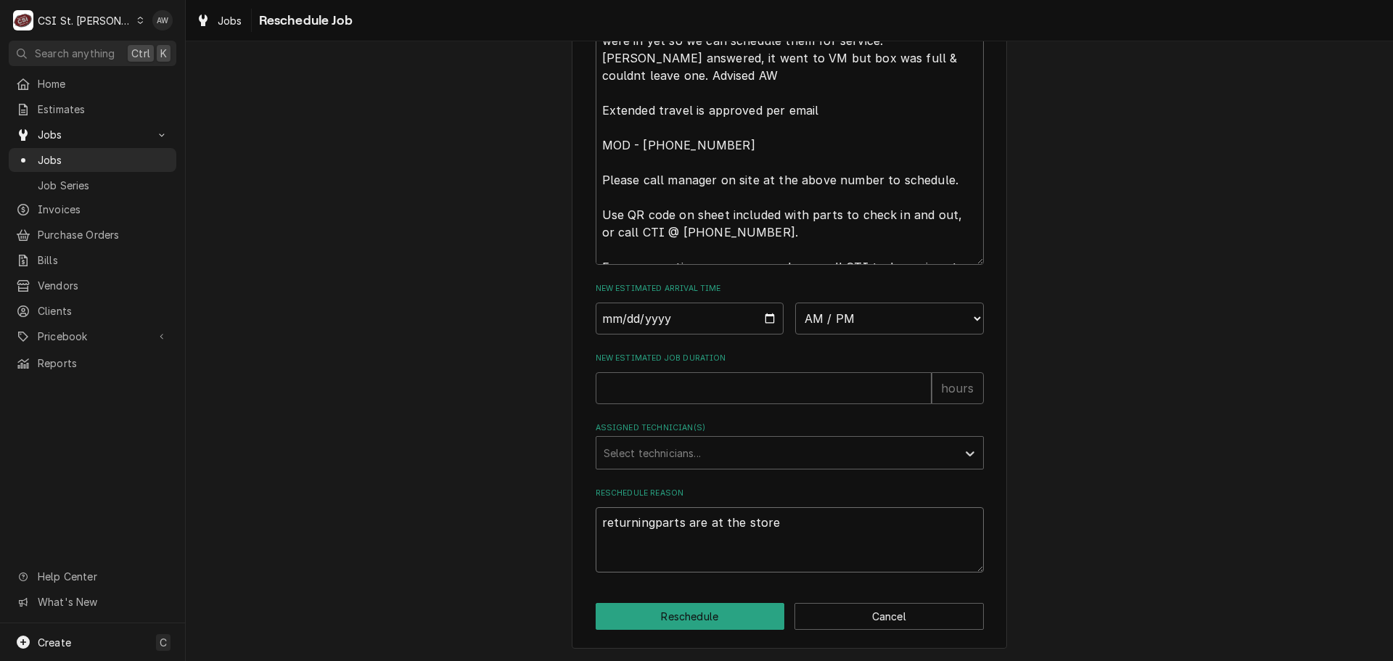
type textarea "returning parts are at the store"
type textarea "x"
type textarea "returning -parts are at the store"
type textarea "x"
type textarea "returning - parts are at the store"
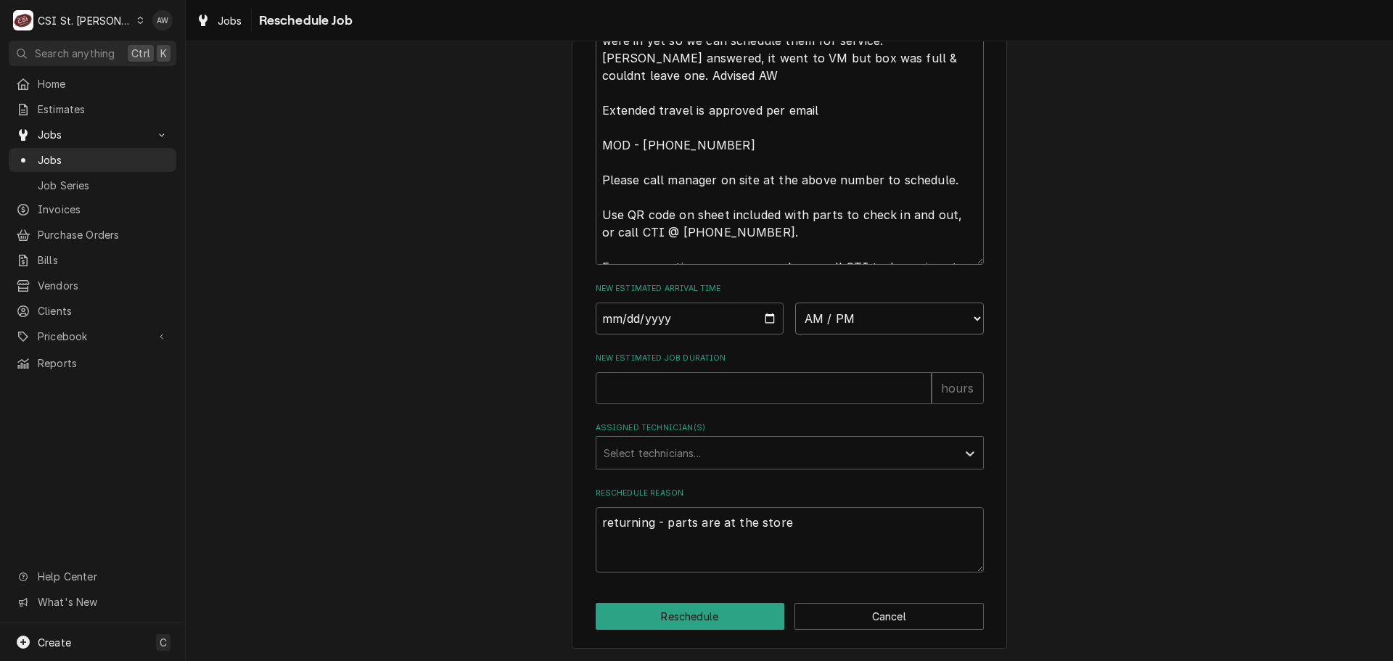
click at [870, 321] on select "AM / PM 6:00 AM 6:15 AM 6:30 AM 6:45 AM 7:00 AM 7:15 AM 7:30 AM 7:45 AM 8:00 AM…" at bounding box center [889, 319] width 189 height 32
select select "09:00:00"
click at [795, 303] on select "AM / PM 6:00 AM 6:15 AM 6:30 AM 6:45 AM 7:00 AM 7:15 AM 7:30 AM 7:45 AM 8:00 AM…" at bounding box center [889, 319] width 189 height 32
type textarea "x"
click at [760, 314] on input "Date" at bounding box center [690, 319] width 189 height 32
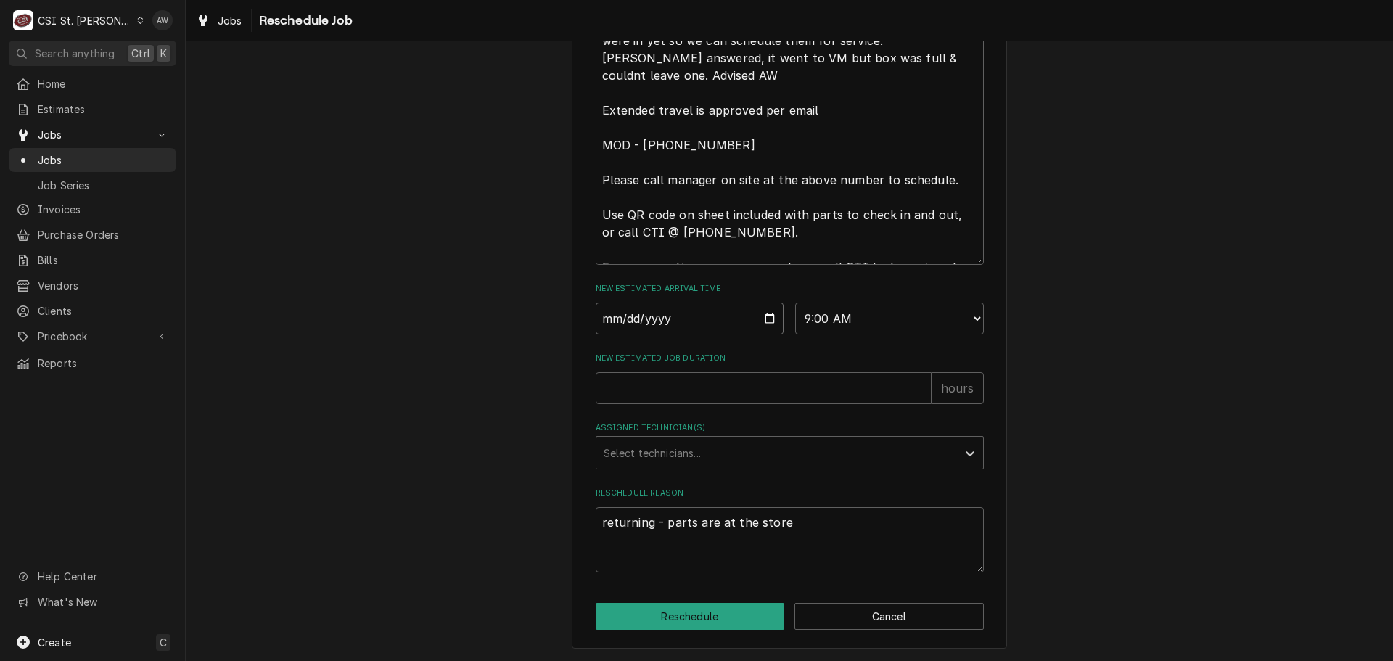
type input "[DATE]"
click at [634, 385] on input "New Estimated Job Duration" at bounding box center [764, 388] width 336 height 32
type textarea "x"
type input "3"
click at [709, 451] on div "Assigned Technician(s)" at bounding box center [777, 453] width 346 height 26
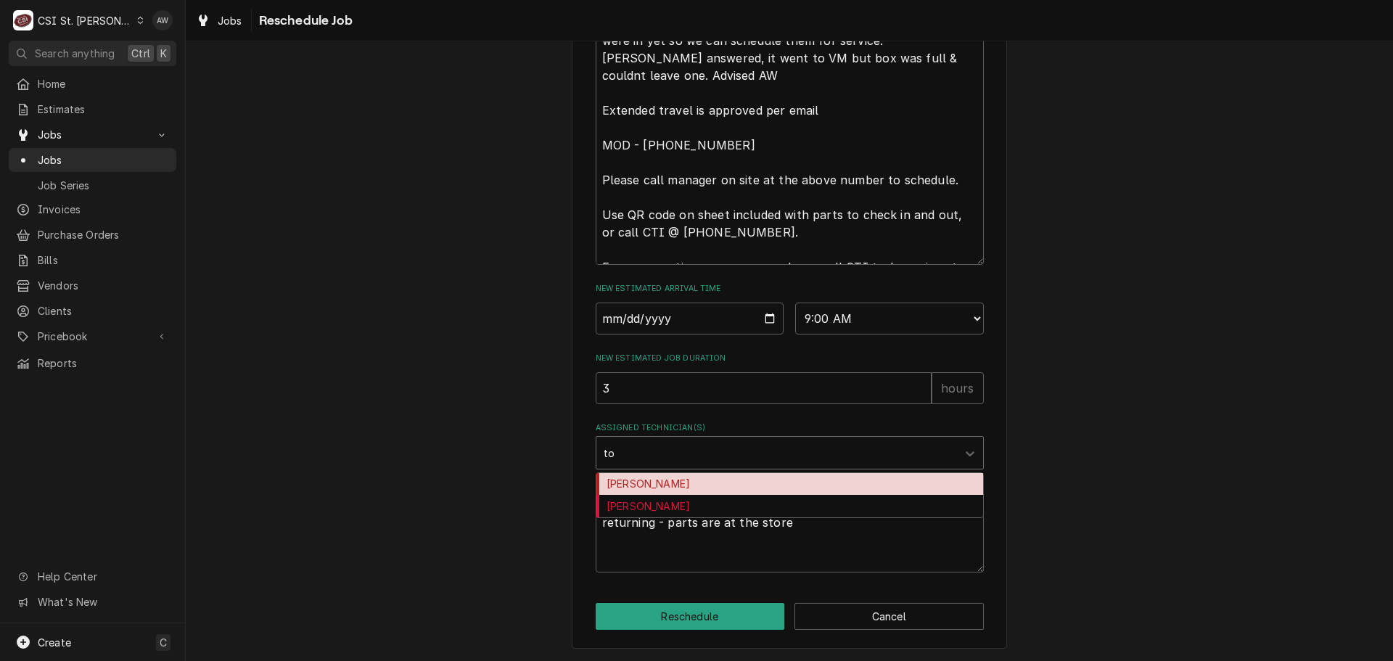
type input "tom"
type textarea "x"
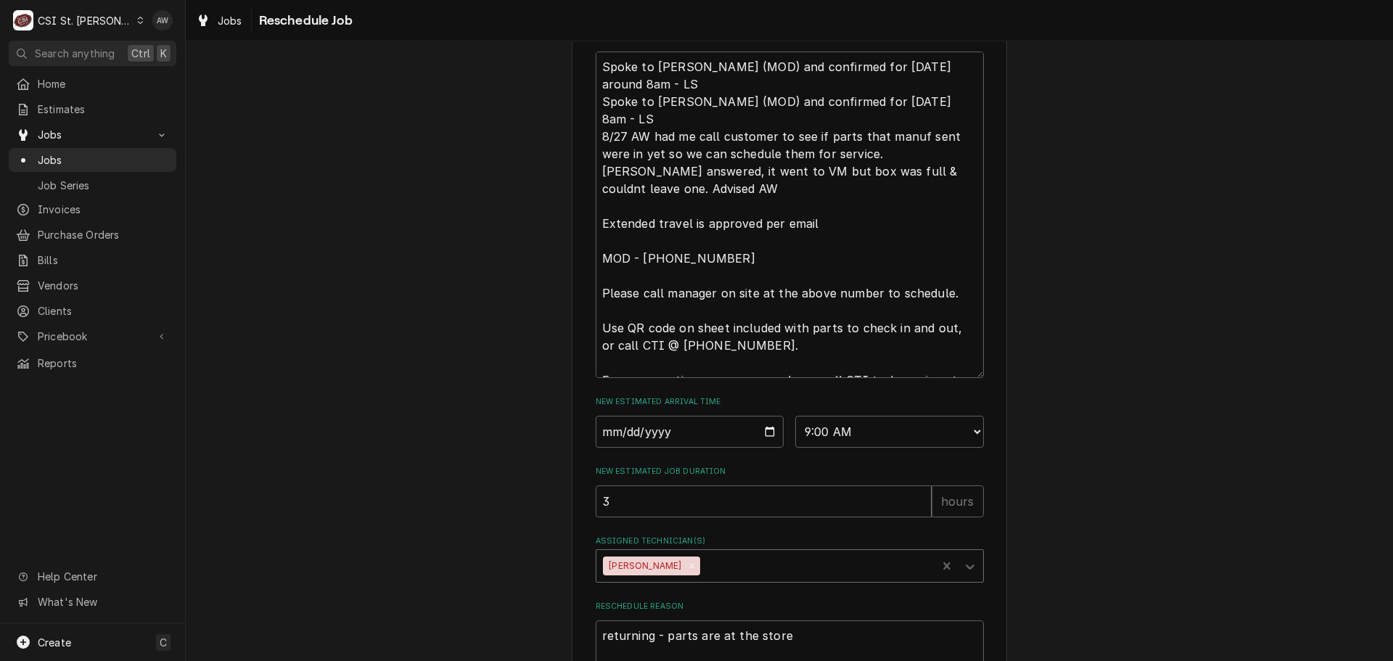
scroll to position [462, 0]
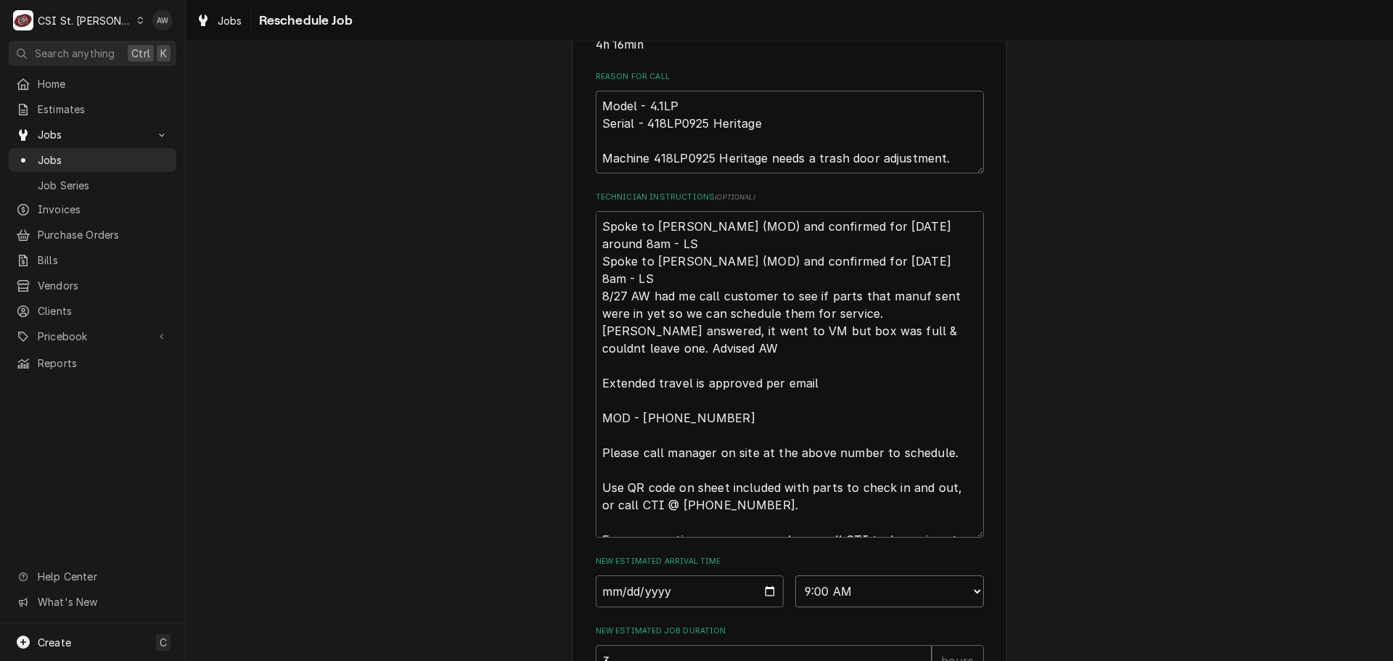
click at [861, 607] on select "AM / PM 6:00 AM 6:15 AM 6:30 AM 6:45 AM 7:00 AM 7:15 AM 7:30 AM 7:45 AM 8:00 AM…" at bounding box center [889, 592] width 189 height 32
select select "08:30:00"
click at [795, 592] on select "AM / PM 6:00 AM 6:15 AM 6:30 AM 6:45 AM 7:00 AM 7:15 AM 7:30 AM 7:45 AM 8:00 AM…" at bounding box center [889, 592] width 189 height 32
click at [941, 242] on textarea "Spoke to Kyle (MOD) and confirmed for Tuesday 9/2 around 8am - LS Spoke to John…" at bounding box center [790, 374] width 388 height 327
type textarea "x"
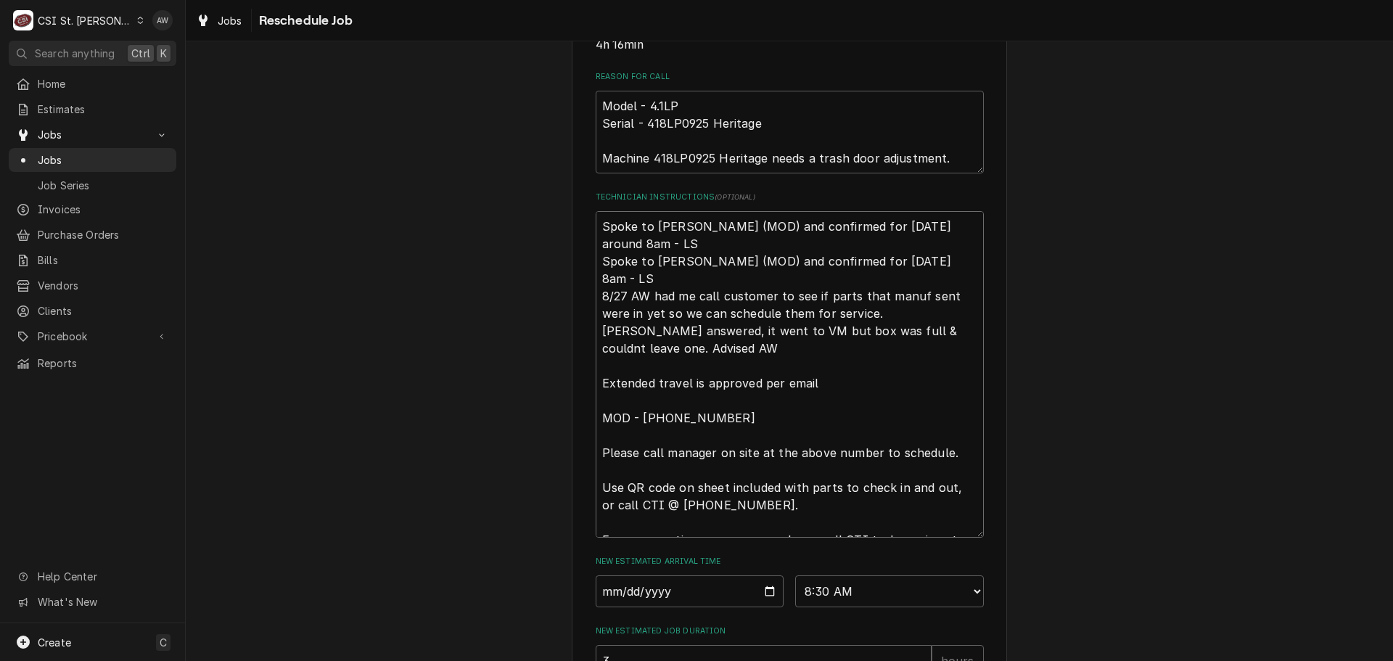
type textarea "Spoke to Kyle (MOD) and confirmed for Tuesday 9/2 around am - LS Spoke to John …"
type textarea "x"
type textarea "Spoke to Kyle (MOD) and confirmed for Tuesday 9/2 around 9am - LS Spoke to John…"
click at [803, 242] on textarea "Spoke to Kyle (MOD) and confirmed for Tuesday 9/2 around 9am - LS Spoke to John…" at bounding box center [790, 374] width 388 height 327
type textarea "x"
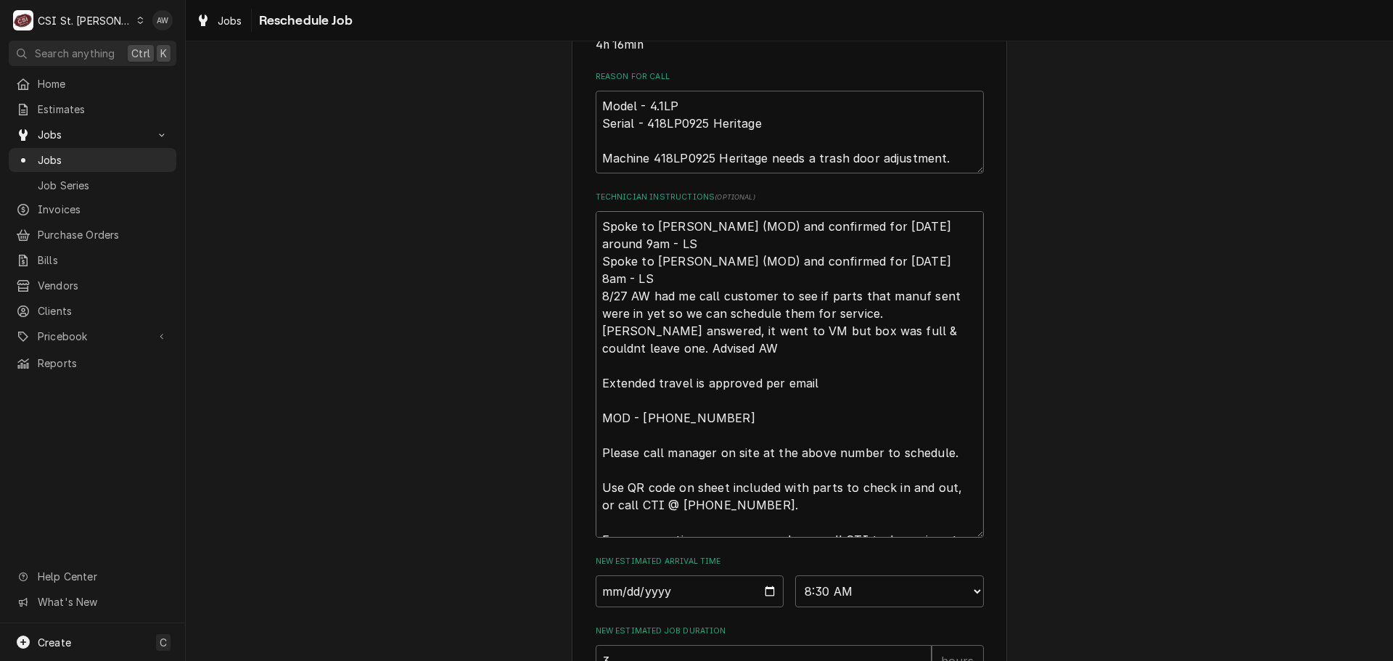
type textarea "Spoke to Kyle (MOD) and confirmed pfor Tuesday 9/2 around 9am - LS Spoke to Joh…"
type textarea "x"
type textarea "Spoke to Kyle (MOD) and confirmed pafor Tuesday 9/2 around 9am - LS Spoke to Jo…"
type textarea "x"
type textarea "Spoke to Kyle (MOD) and confirmed parfor Tuesday 9/2 around 9am - LS Spoke to J…"
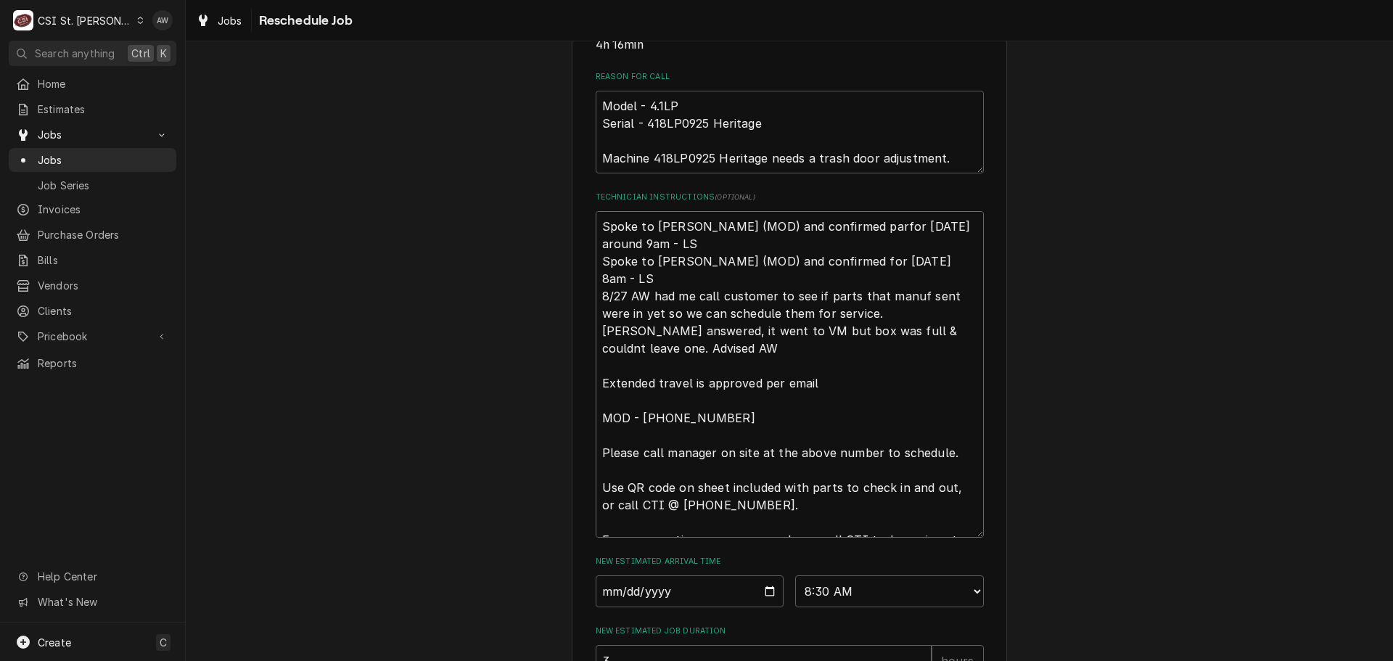
type textarea "x"
type textarea "Spoke to Kyle (MOD) and confirmed partfor Tuesday 9/2 around 9am - LS Spoke to …"
type textarea "x"
type textarea "Spoke to Kyle (MOD) and confirmed partsfor Tuesday 9/2 around 9am - LS Spoke to…"
type textarea "x"
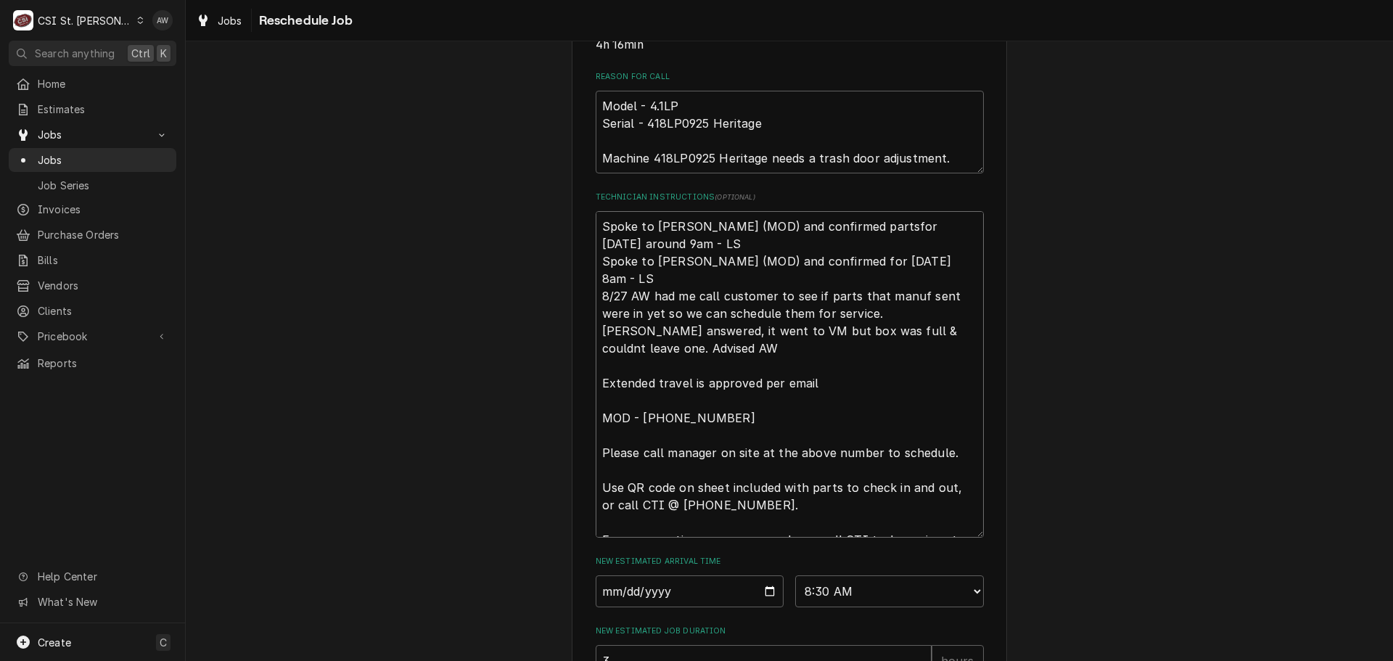
type textarea "Spoke to Kyle (MOD) and confirmed parts for Tuesday 9/2 around 9am - LS Spoke t…"
type textarea "x"
type textarea "Spoke to Kyle (MOD) and confirmed parts afor Tuesday 9/2 around 9am - LS Spoke …"
type textarea "x"
type textarea "Spoke to Kyle (MOD) and confirmed parts arfor Tuesday 9/2 around 9am - LS Spoke…"
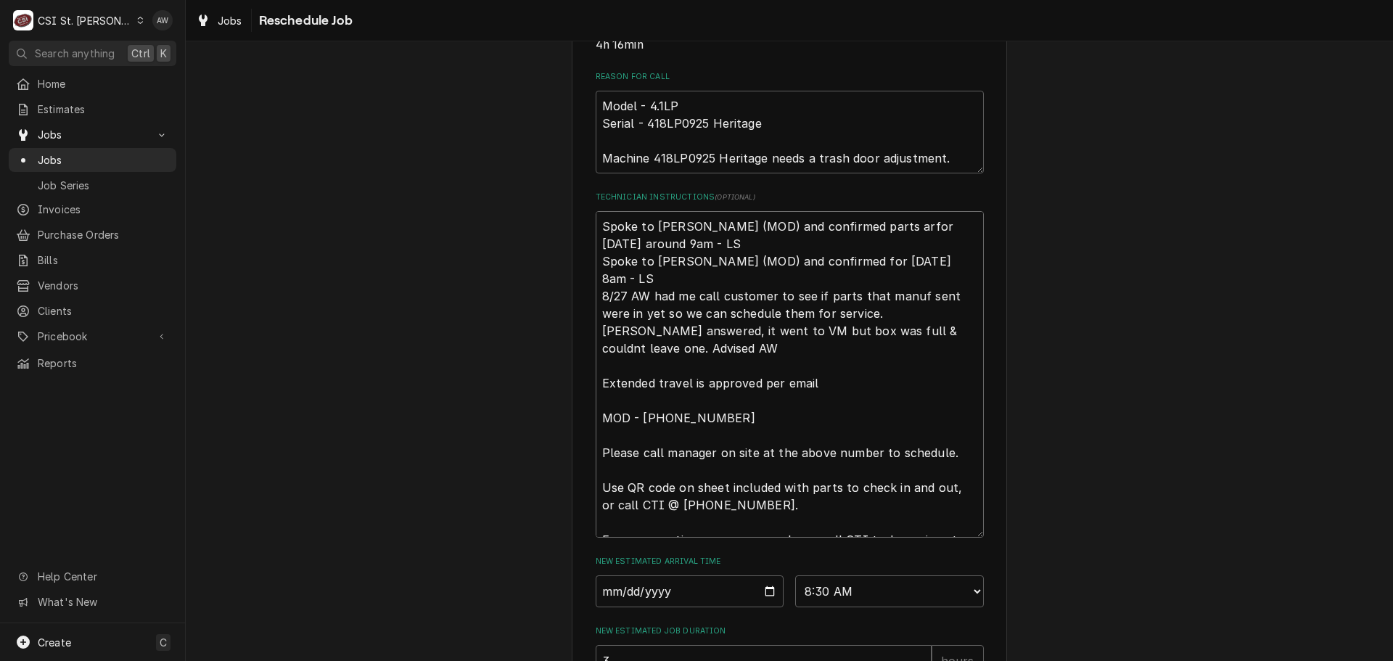
type textarea "x"
type textarea "Spoke to Kyle (MOD) and confirmed parts arefor Tuesday 9/2 around 9am - LS Spok…"
type textarea "x"
type textarea "Spoke to Kyle (MOD) and confirmed parts are for Tuesday 9/2 around 9am - LS Spo…"
type textarea "x"
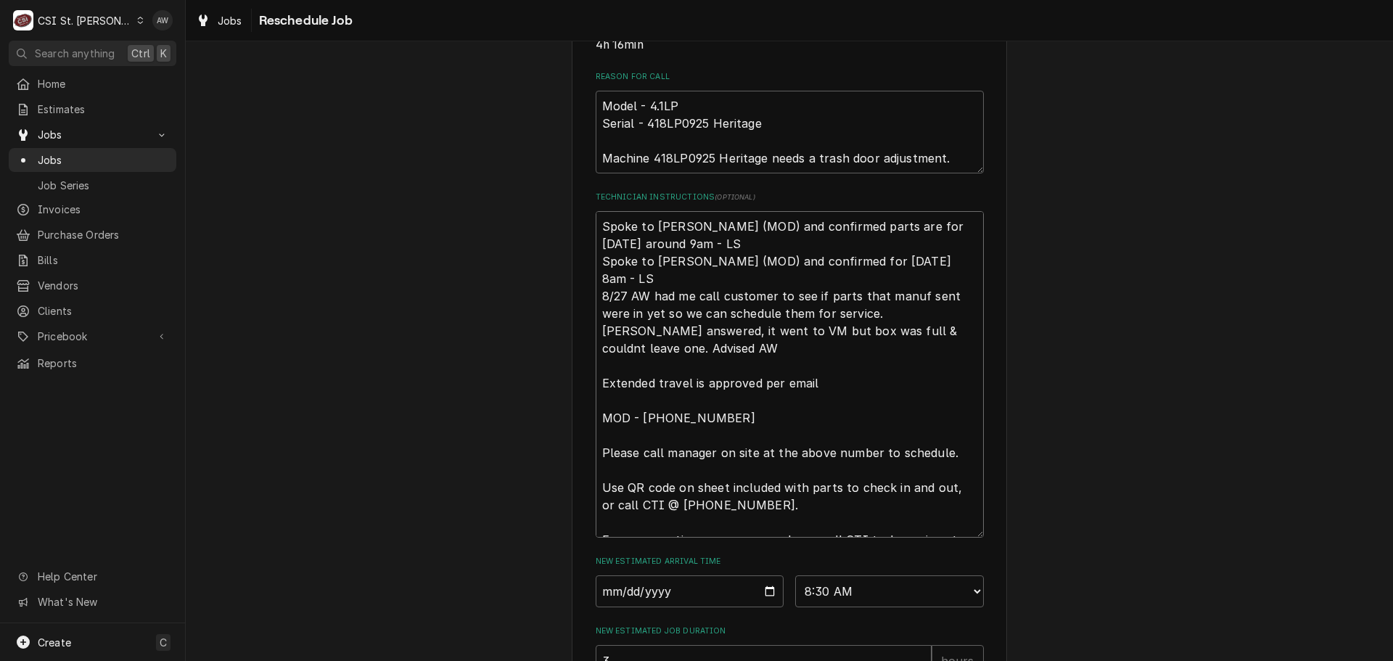
type textarea "Spoke to Kyle (MOD) and confirmed parts are afor Tuesday 9/2 around 9am - LS Sp…"
type textarea "x"
type textarea "Spoke to Kyle (MOD) and confirmed parts are atfor Tuesday 9/2 around 9am - LS S…"
type textarea "x"
type textarea "Spoke to Kyle (MOD) and confirmed parts are at for Tuesday 9/2 around 9am - LS …"
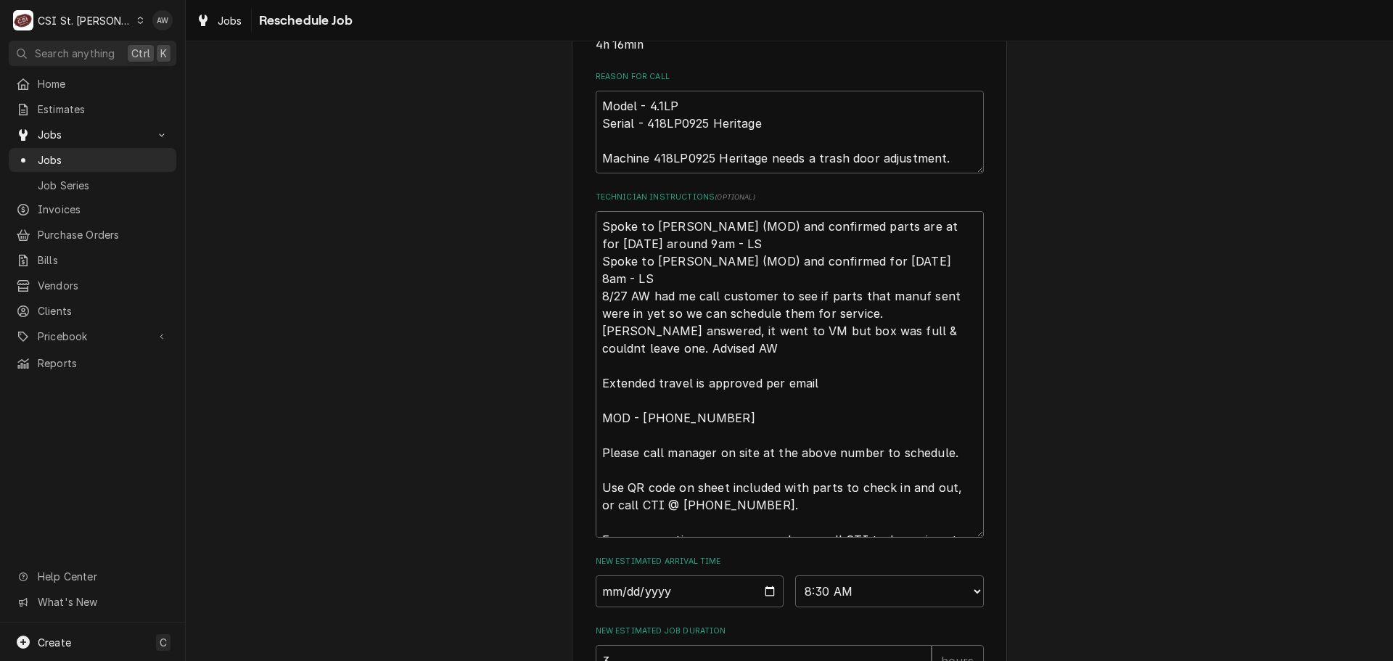
type textarea "x"
type textarea "Spoke to Kyle (MOD) and confirmed parts are at tfor Tuesday 9/2 around 9am - LS…"
type textarea "x"
type textarea "Spoke to Kyle (MOD) and confirmed parts are at thfor Tuesday 9/2 around 9am - L…"
type textarea "x"
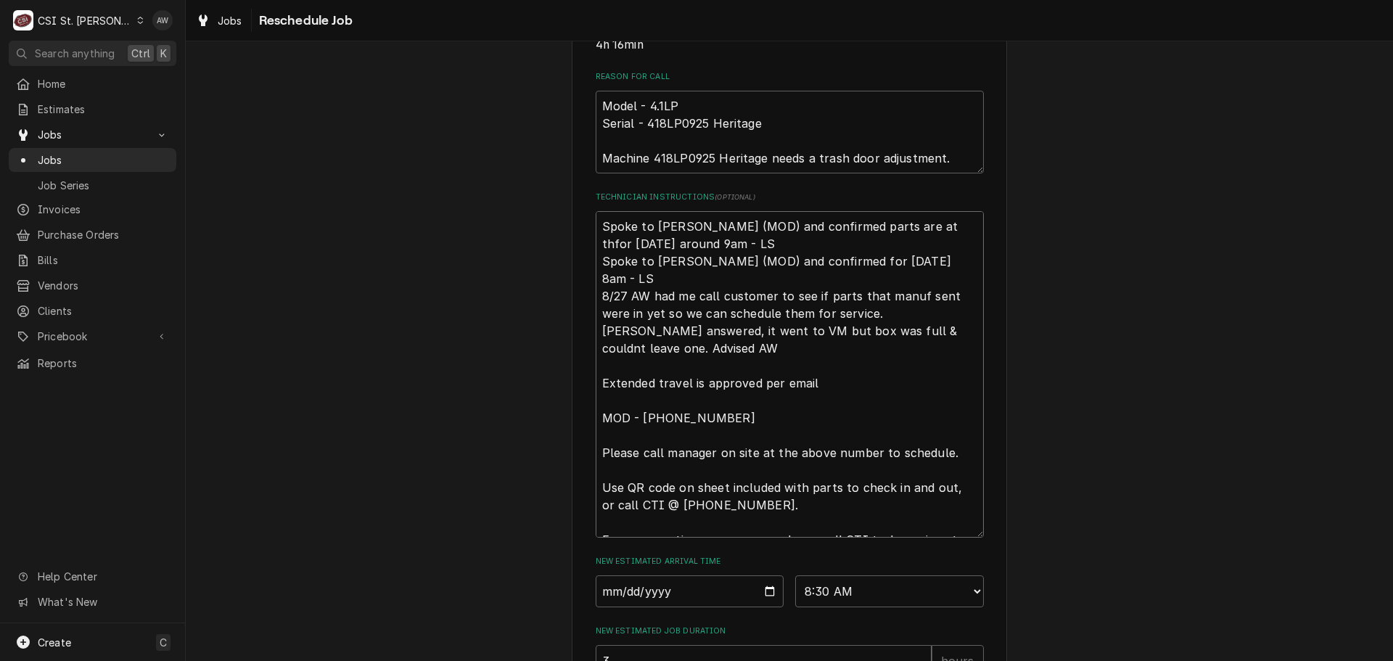
type textarea "Spoke to Kyle (MOD) and confirmed parts are at thefor Tuesday 9/2 around 9am - …"
type textarea "x"
type textarea "Spoke to Kyle (MOD) and confirmed parts are at the for Tuesday 9/2 around 9am -…"
type textarea "x"
type textarea "Spoke to Kyle (MOD) and confirmed parts are at the sfor Tuesday 9/2 around 9am …"
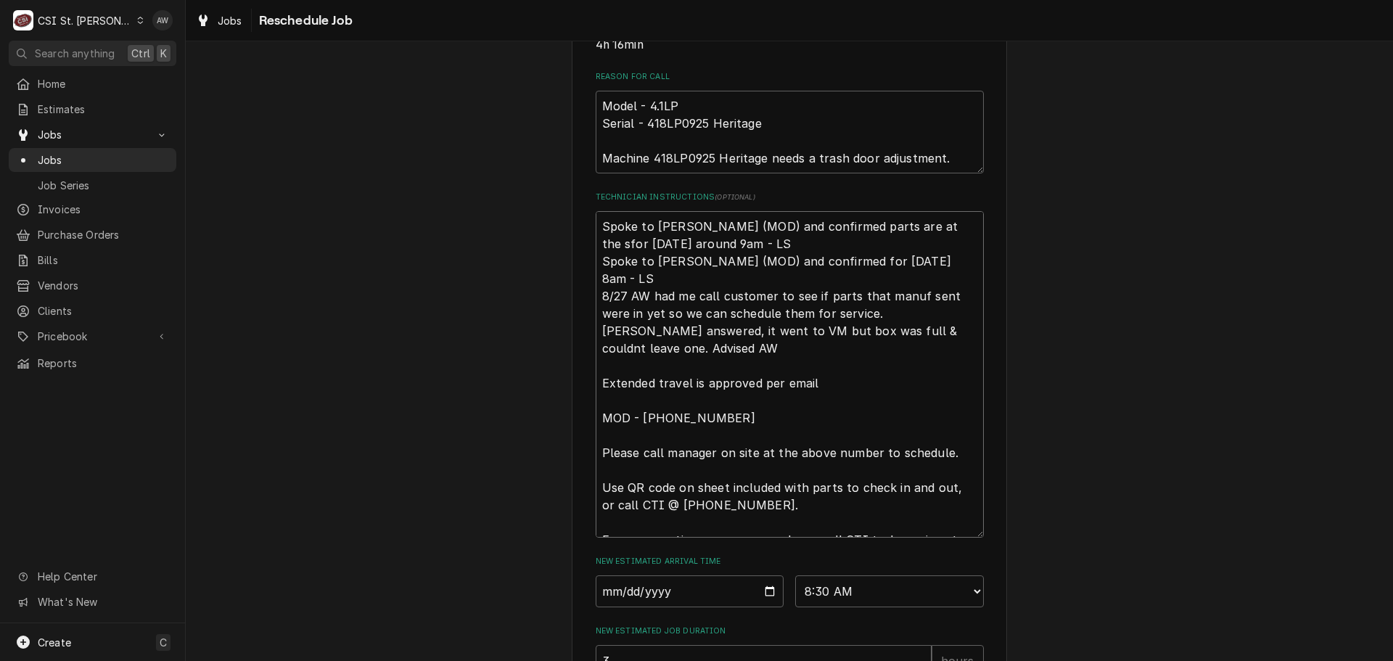
type textarea "x"
type textarea "Spoke to Kyle (MOD) and confirmed parts are at the stfor Tuesday 9/2 around 9am…"
type textarea "x"
type textarea "Spoke to Kyle (MOD) and confirmed parts are at the stofor Tuesday 9/2 around 9a…"
type textarea "x"
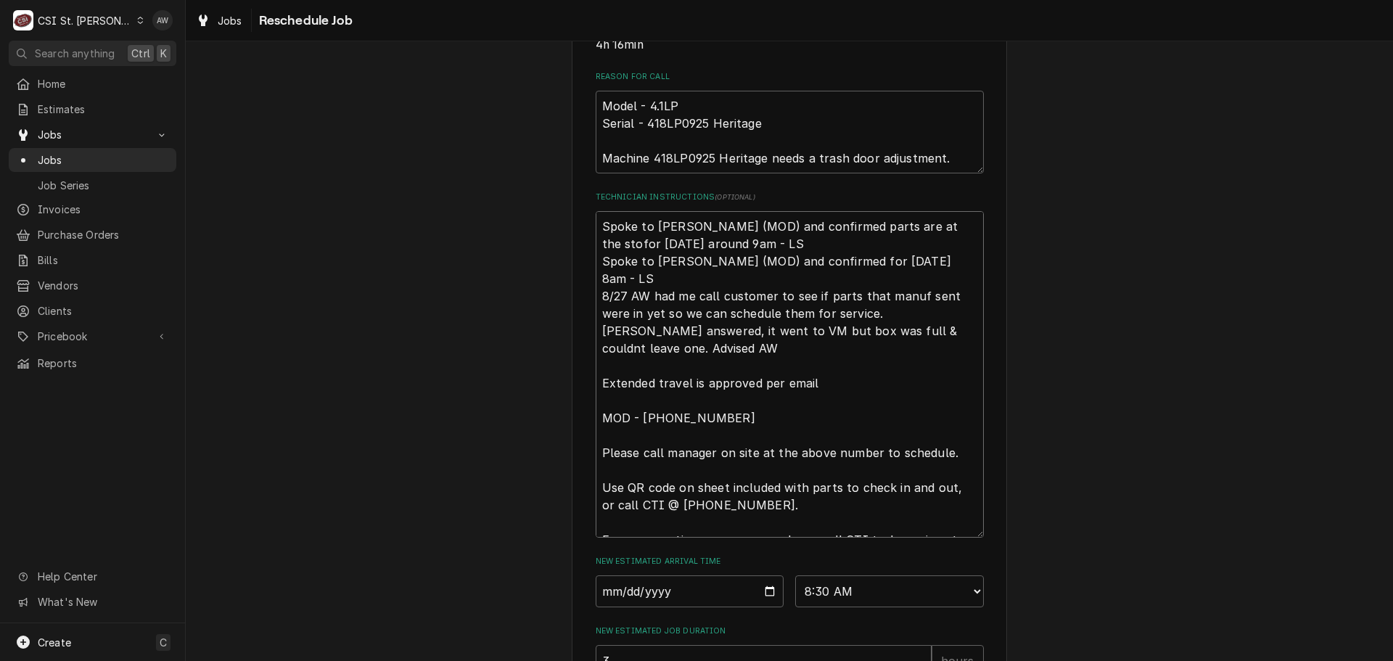
type textarea "Spoke to Kyle (MOD) and confirmed parts are at the storfor Tuesday 9/2 around 9…"
type textarea "x"
type textarea "Spoke to Kyle (MOD) and confirmed parts are at the storefor Tuesday 9/2 around …"
type textarea "x"
type textarea "Spoke to Kyle (MOD) and confirmed parts are at the store for Tuesday 9/2 around…"
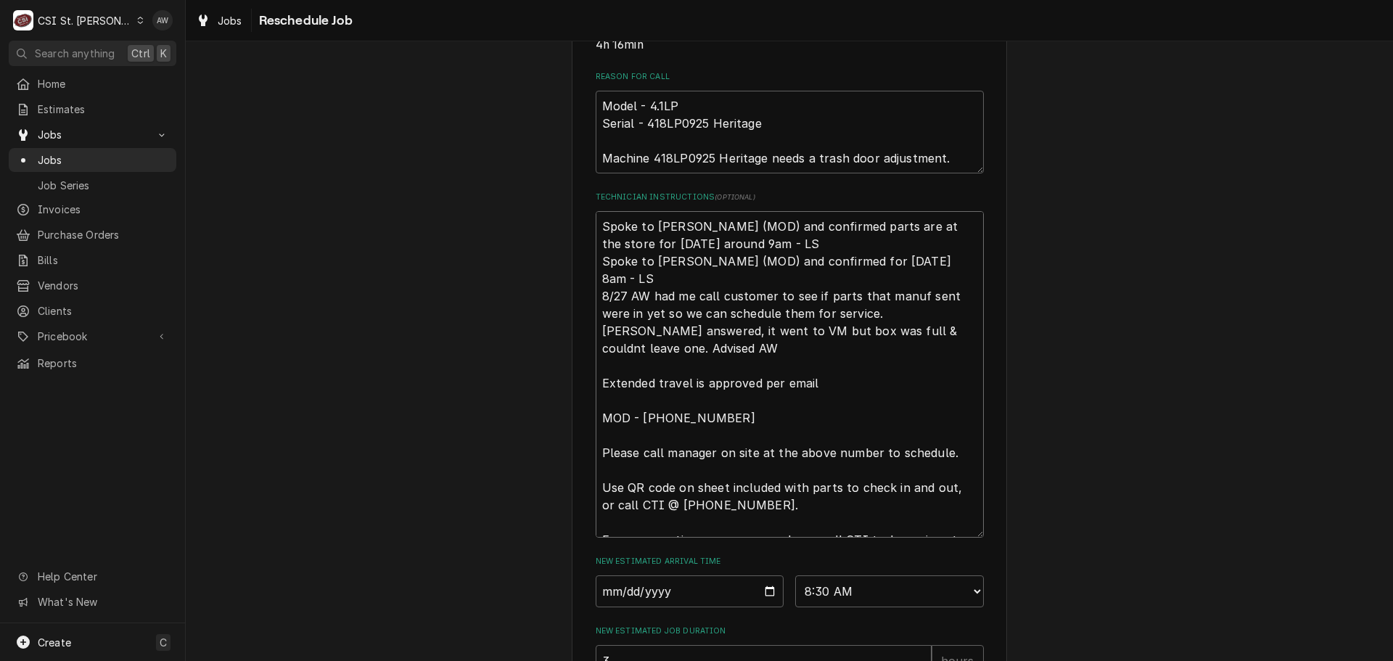
type textarea "x"
type textarea "Spoke to Kyle (MOD) and confirmed parts are at the store afor Tuesday 9/2 aroun…"
type textarea "x"
type textarea "Spoke to Kyle (MOD) and confirmed parts are at the store anfor Tuesday 9/2 arou…"
type textarea "x"
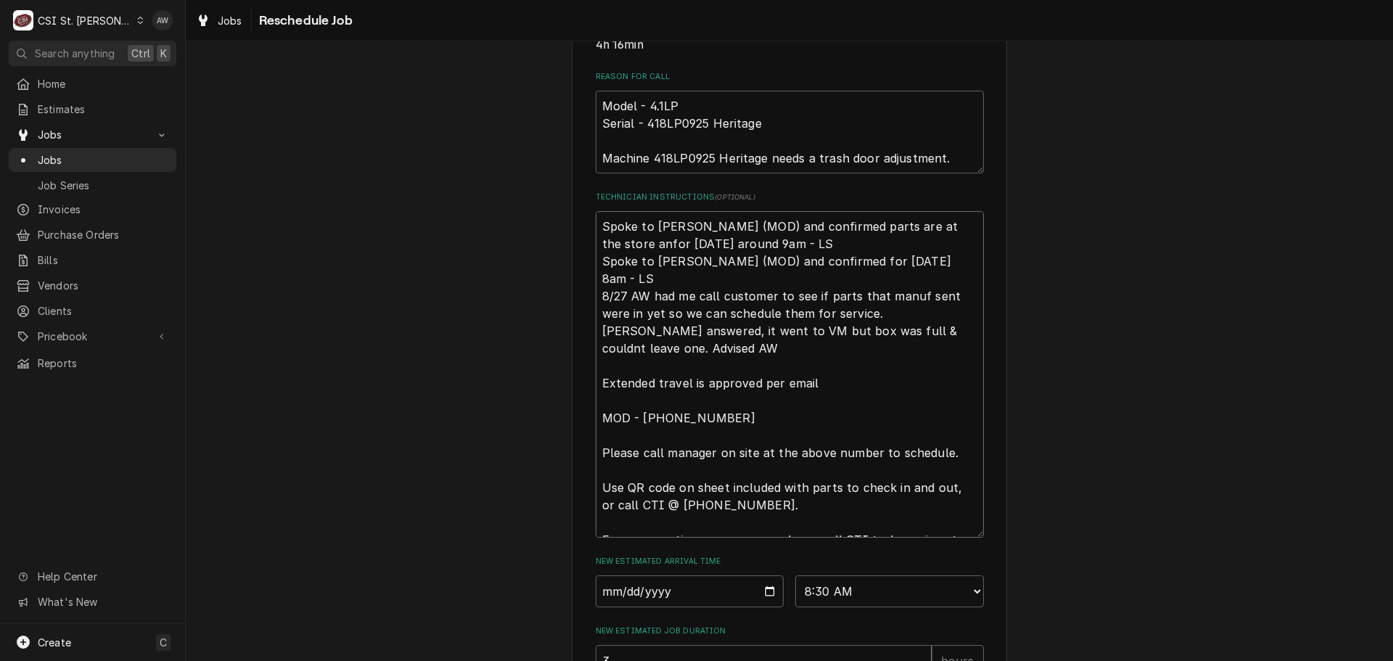
type textarea "Spoke to Kyle (MOD) and confirmed parts are at the store andfor Tuesday 9/2 aro…"
type textarea "x"
type textarea "Spoke to Kyle (MOD) and confirmed parts are at the store and for Tuesday 9/2 ar…"
type textarea "x"
type textarea "Spoke to Kyle (MOD) and confirmed parts are at the store and sfor Tuesday 9/2 a…"
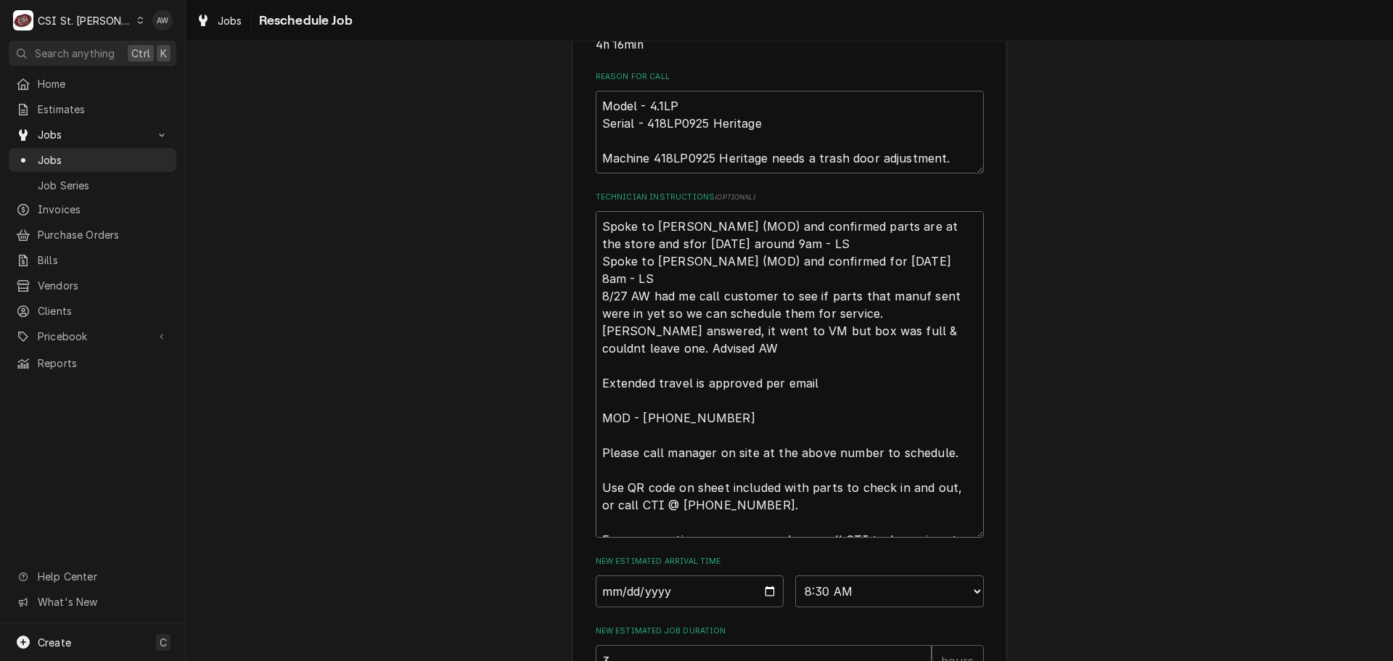
type textarea "x"
type textarea "Spoke to Kyle (MOD) and confirmed parts are at the store and scfor Tuesday 9/2 …"
type textarea "x"
type textarea "Spoke to Kyle (MOD) and confirmed parts are at the store and scefor Tuesday 9/2…"
type textarea "x"
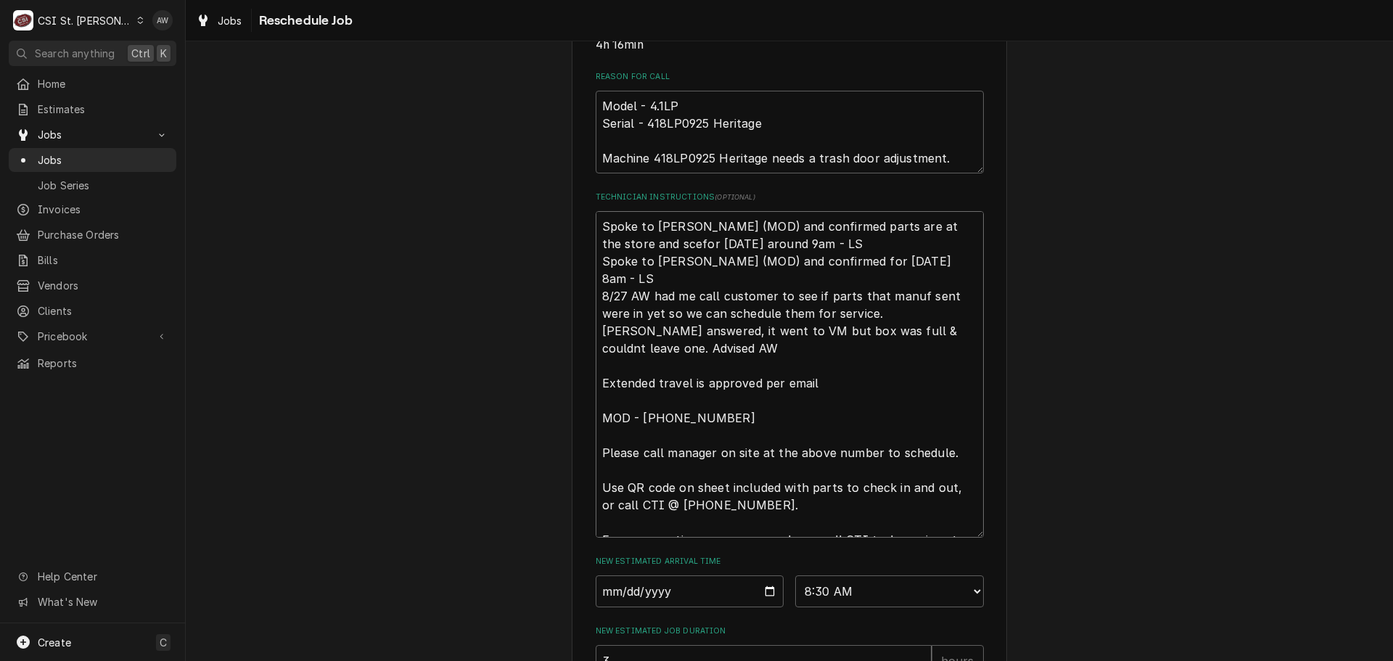
type textarea "Spoke to Kyle (MOD) and confirmed parts are at the store and scehfor Tuesday 9/…"
type textarea "x"
type textarea "Spoke to Kyle (MOD) and confirmed parts are at the store and scehgfor Tuesday 9…"
type textarea "x"
type textarea "Spoke to Kyle (MOD) and confirmed parts are at the store and scehgdfor Tuesday …"
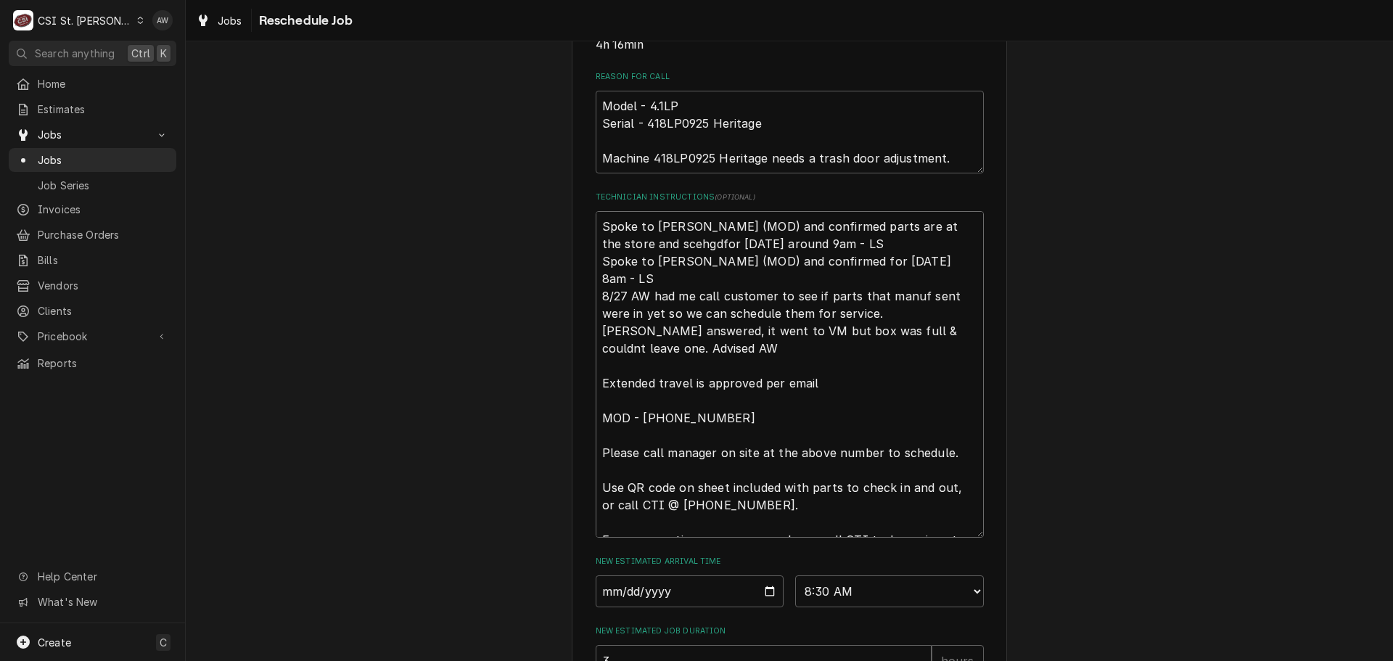
type textarea "x"
type textarea "Spoke to Kyle (MOD) and confirmed parts are at the store and scehgdufor Tuesday…"
type textarea "x"
type textarea "Spoke to Kyle (MOD) and confirmed parts are at the store and scehgduefor Tuesda…"
type textarea "x"
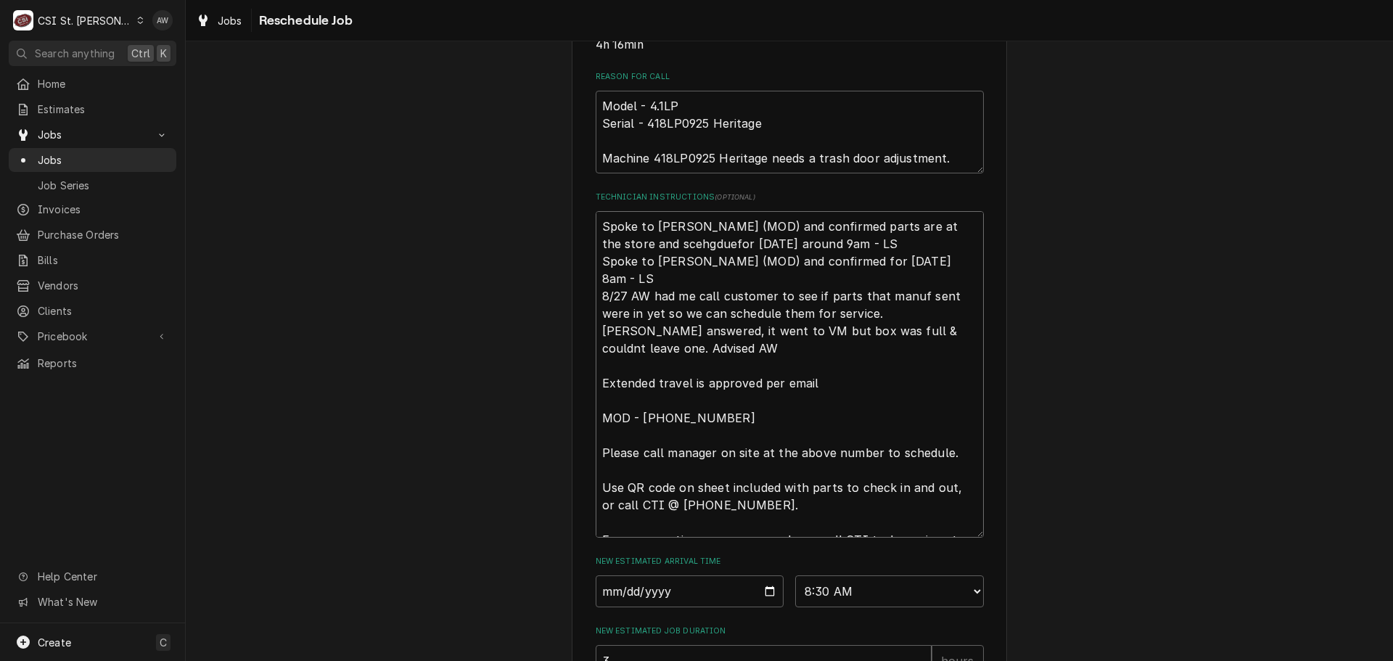
type textarea "Spoke to Kyle (MOD) and confirmed parts are at the store and scehgduelfor Tuesd…"
type textarea "x"
type textarea "Spoke to Kyle (MOD) and confirmed parts are at the store and scehgdueldfor Tues…"
type textarea "x"
type textarea "Spoke to Kyle (MOD) and confirmed parts are at the store and scehgdueld for Tue…"
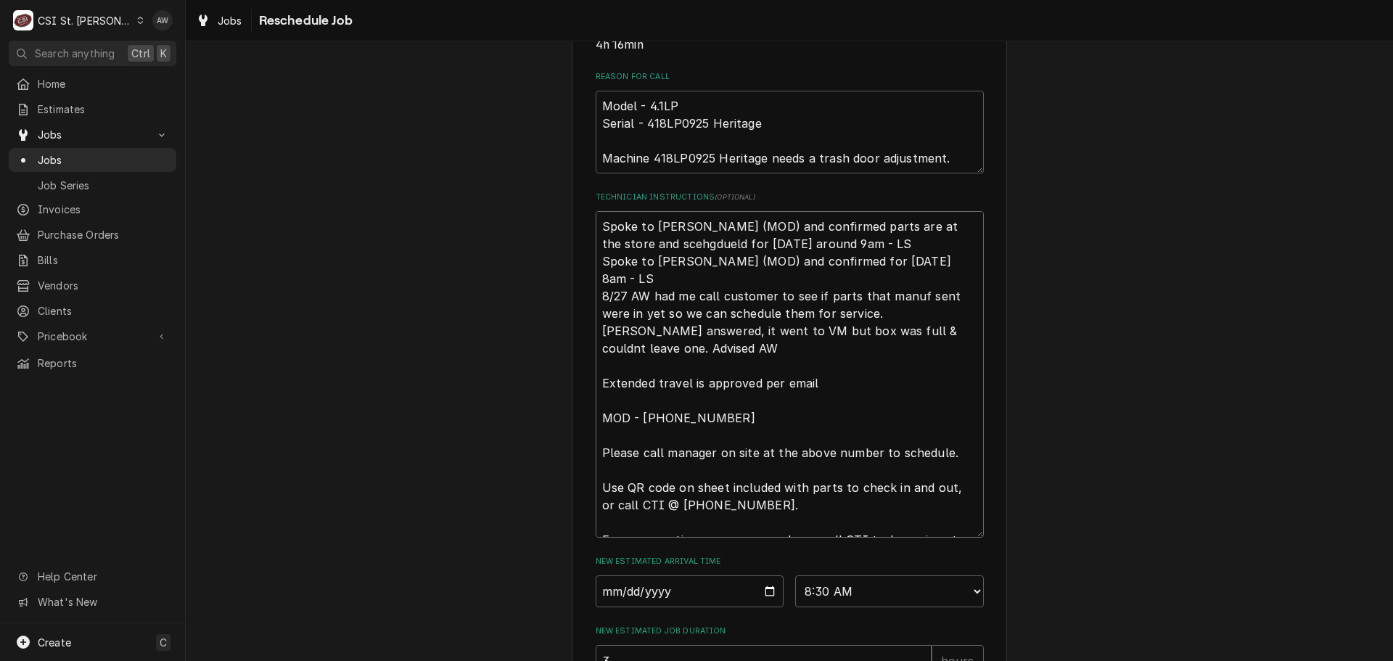
click at [630, 261] on textarea "Spoke to Kyle (MOD) and confirmed parts are at the store and scehgdueld for Tue…" at bounding box center [790, 374] width 388 height 327
type textarea "x"
type textarea "Spoke to Kyle (MOD) and confirmed parts are at the store and scehdueld for Tues…"
type textarea "x"
type textarea "Spoke to Kyle (MOD) and confirmed parts are at the store and scheduled for Tues…"
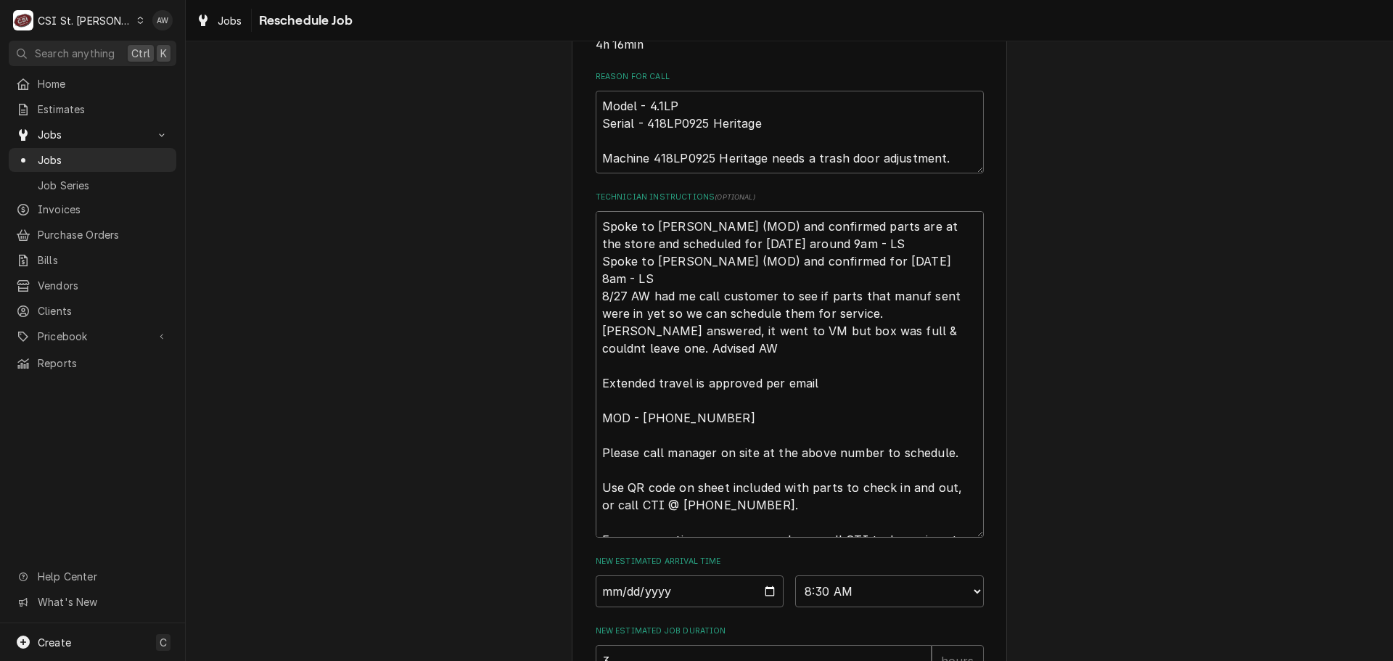
click at [860, 265] on textarea "Spoke to Kyle (MOD) and confirmed parts are at the store and scheduled for Tues…" at bounding box center [790, 374] width 388 height 327
type textarea "x"
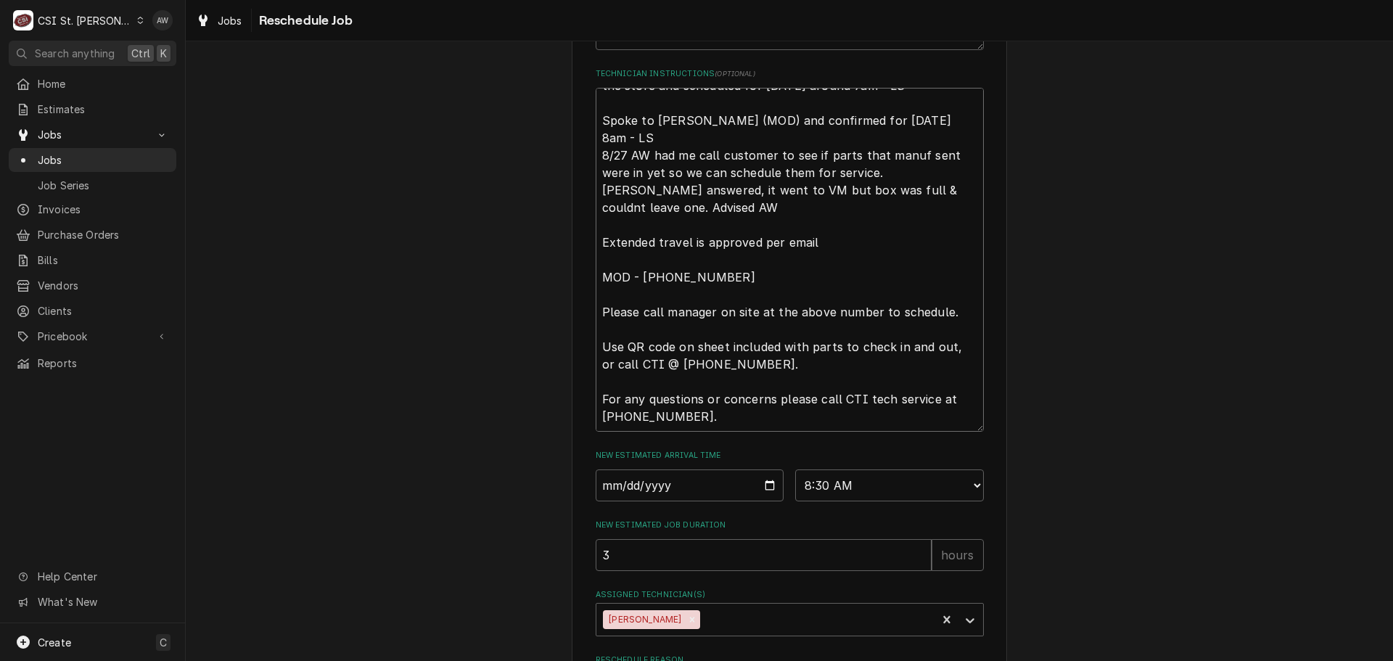
scroll to position [769, 0]
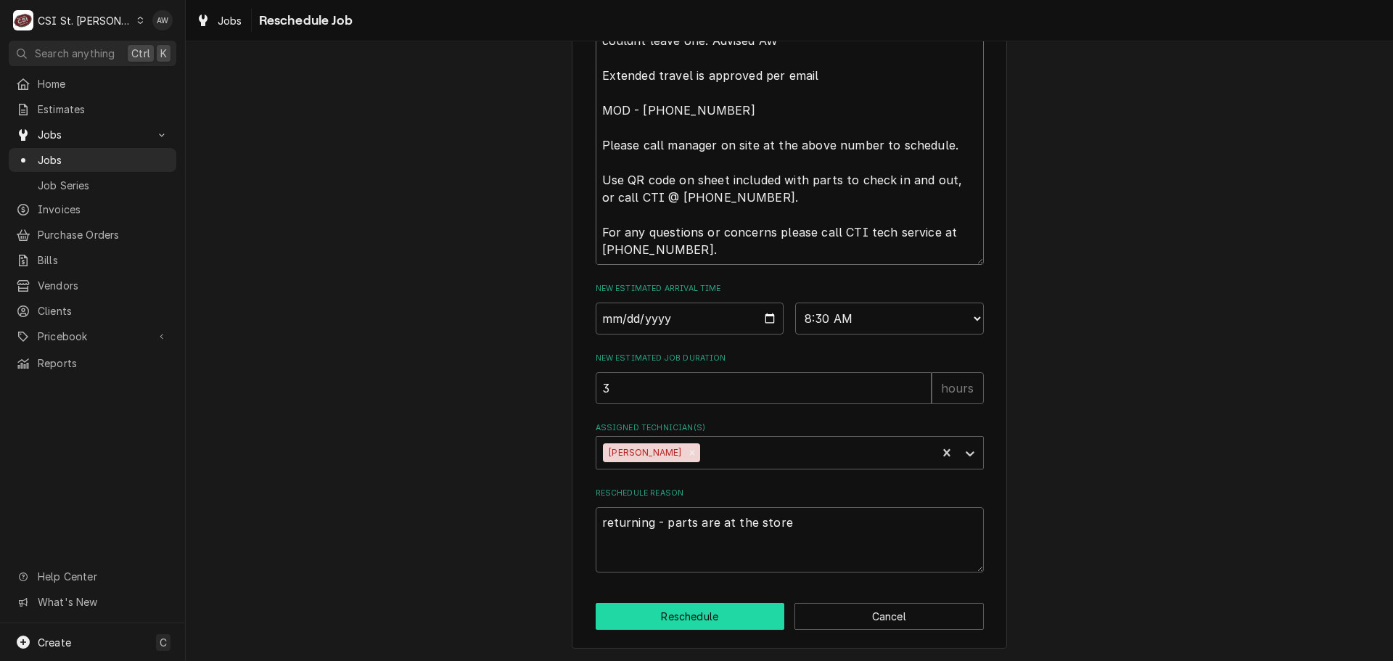
type textarea "Spoke to Kyle (MOD) and confirmed parts are at the store and scheduled for Tues…"
click at [744, 615] on button "Reschedule" at bounding box center [690, 616] width 189 height 27
type textarea "x"
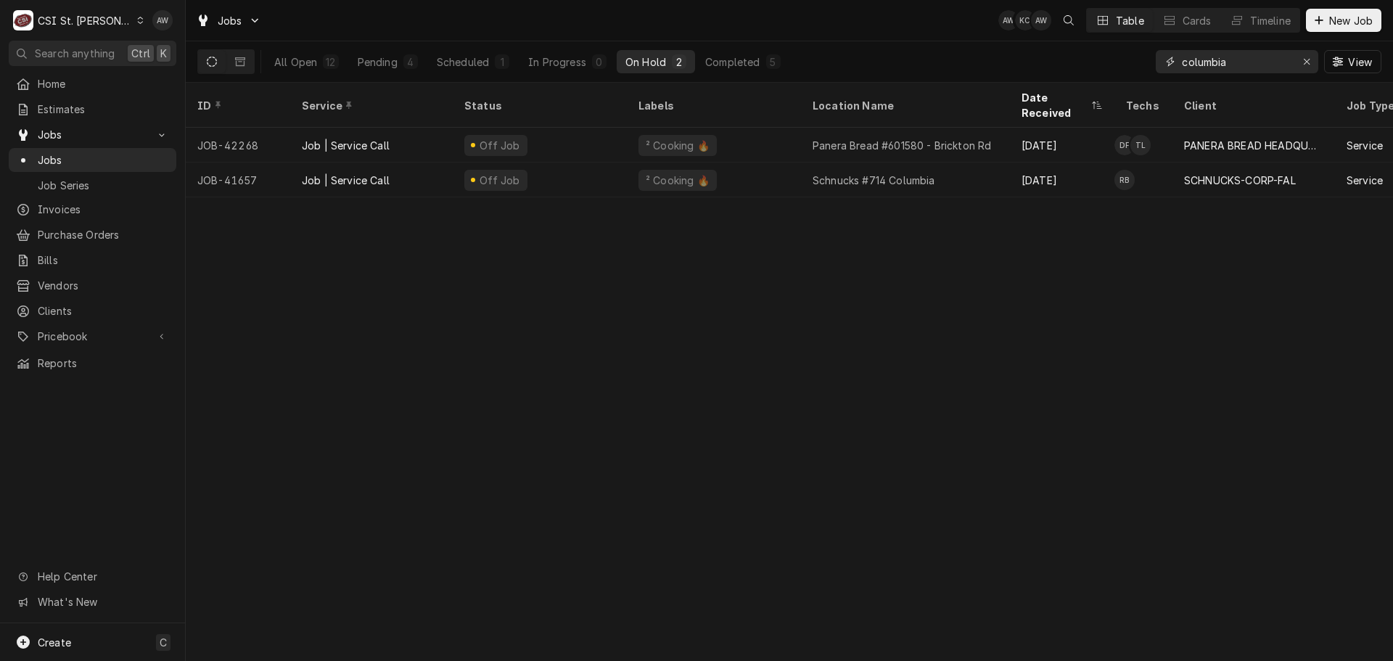
drag, startPoint x: 1235, startPoint y: 54, endPoint x: 1071, endPoint y: 33, distance: 165.4
click at [1071, 33] on div "Jobs AW KC AW Table Cards Timeline New Job All Open 12 Pending 4 Scheduled 1 In…" at bounding box center [790, 41] width 1208 height 83
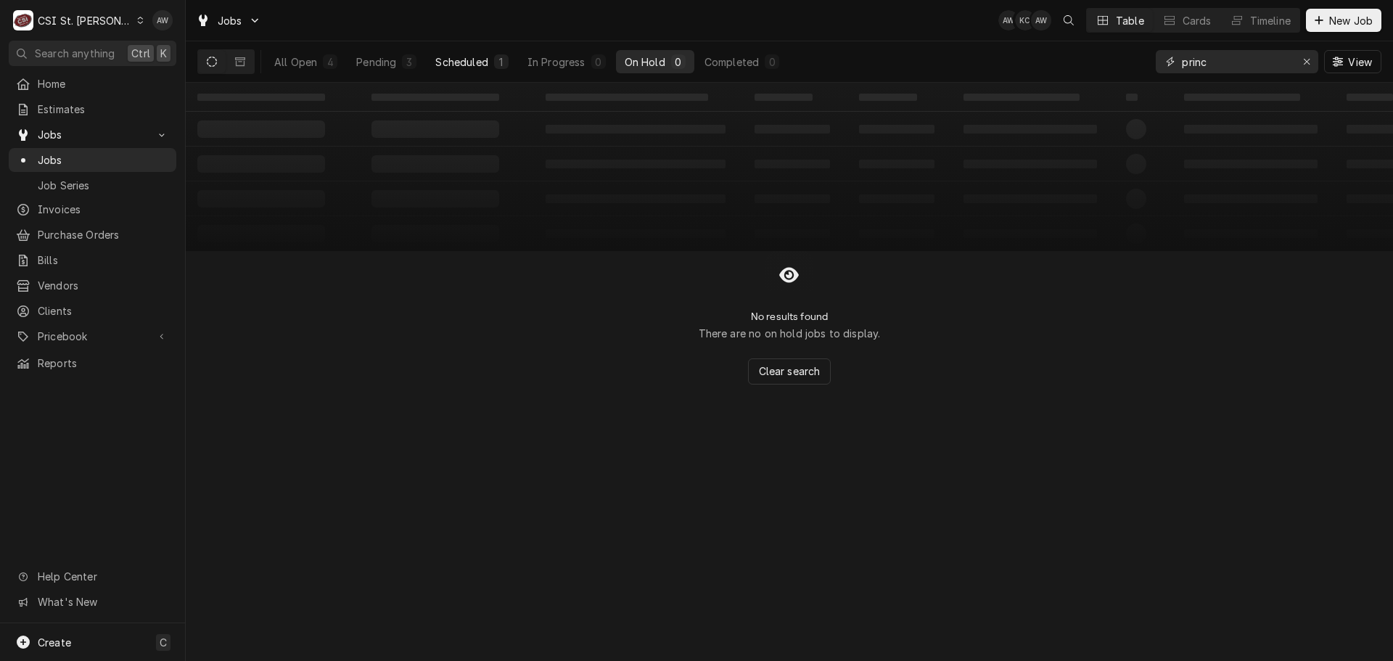
type input "princ"
click at [496, 73] on button "Scheduled 1" at bounding box center [472, 61] width 90 height 23
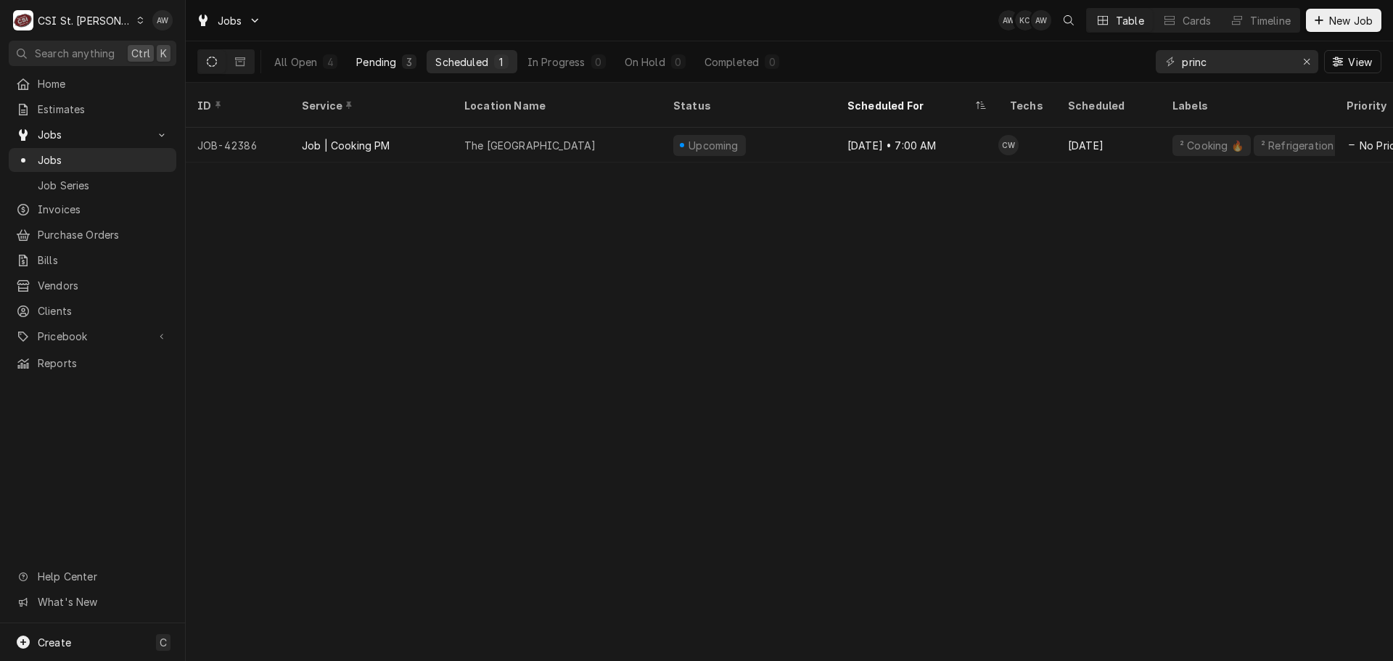
click at [405, 62] on div "3" at bounding box center [409, 61] width 9 height 15
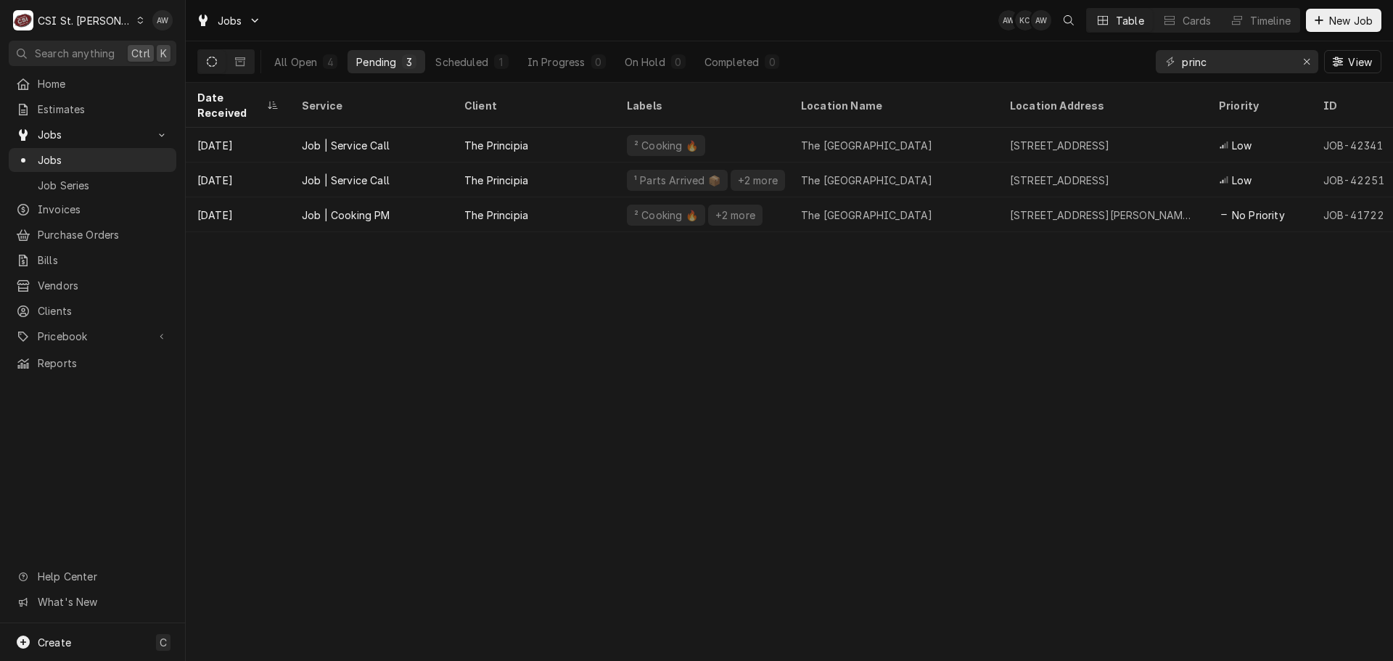
click at [525, 15] on div "Jobs AW KC AW Table Cards Timeline New Job" at bounding box center [790, 20] width 1208 height 41
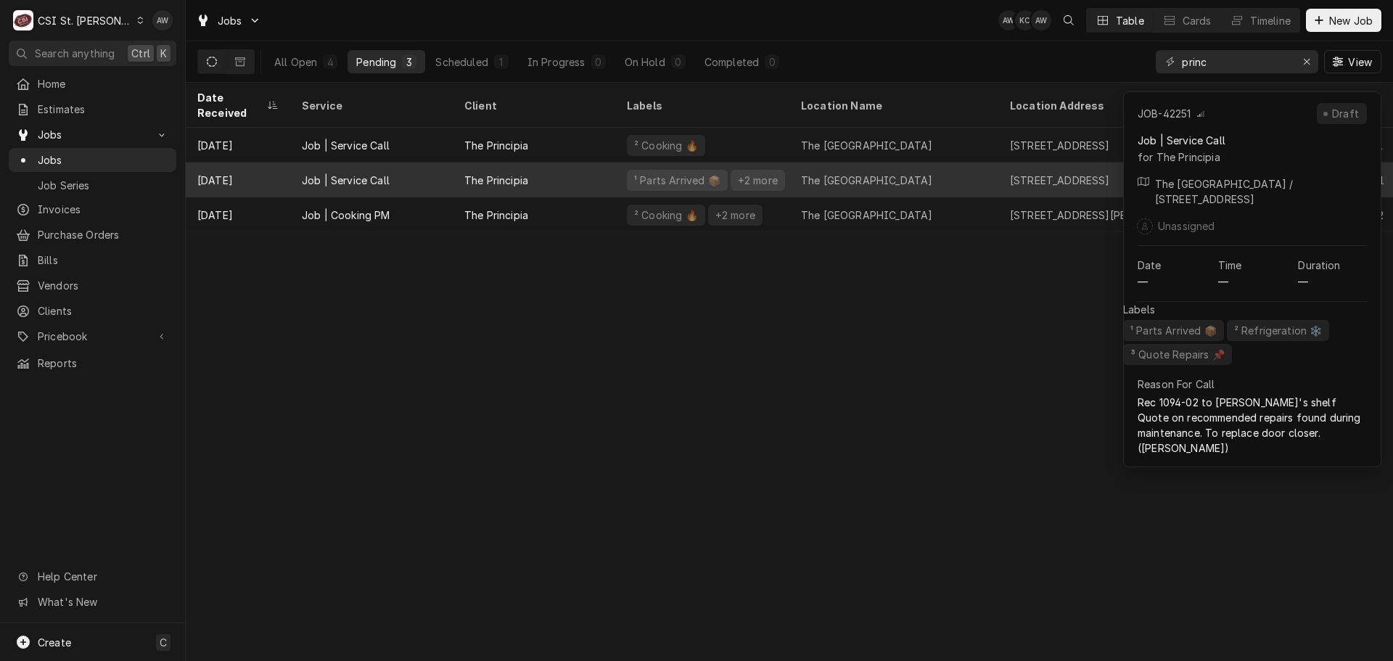
click at [544, 163] on div "The Principia" at bounding box center [534, 180] width 163 height 35
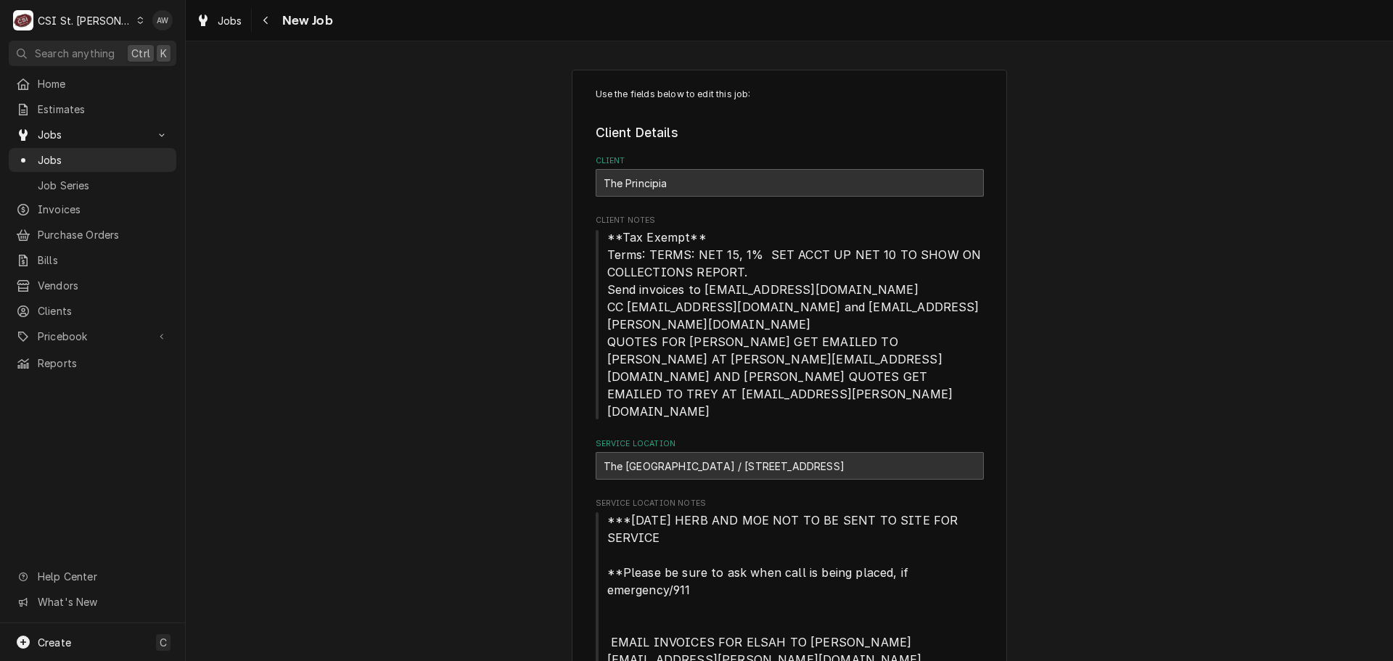
type textarea "x"
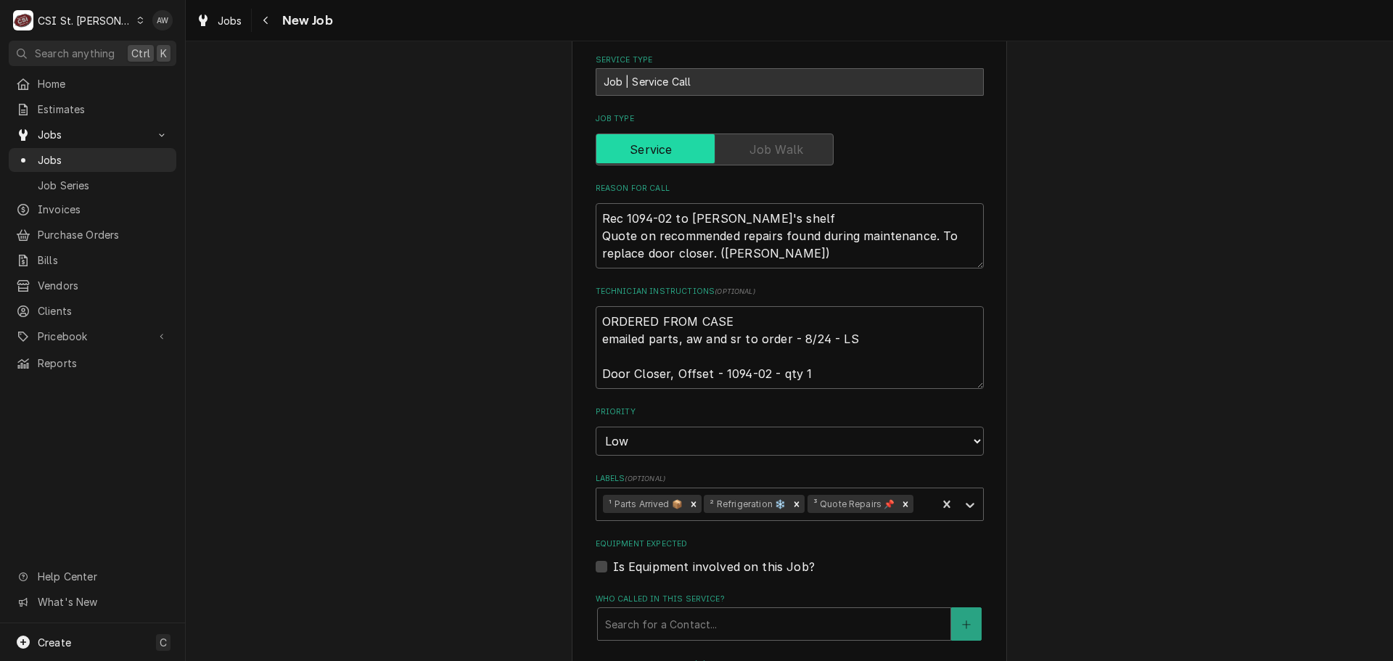
scroll to position [1518, 0]
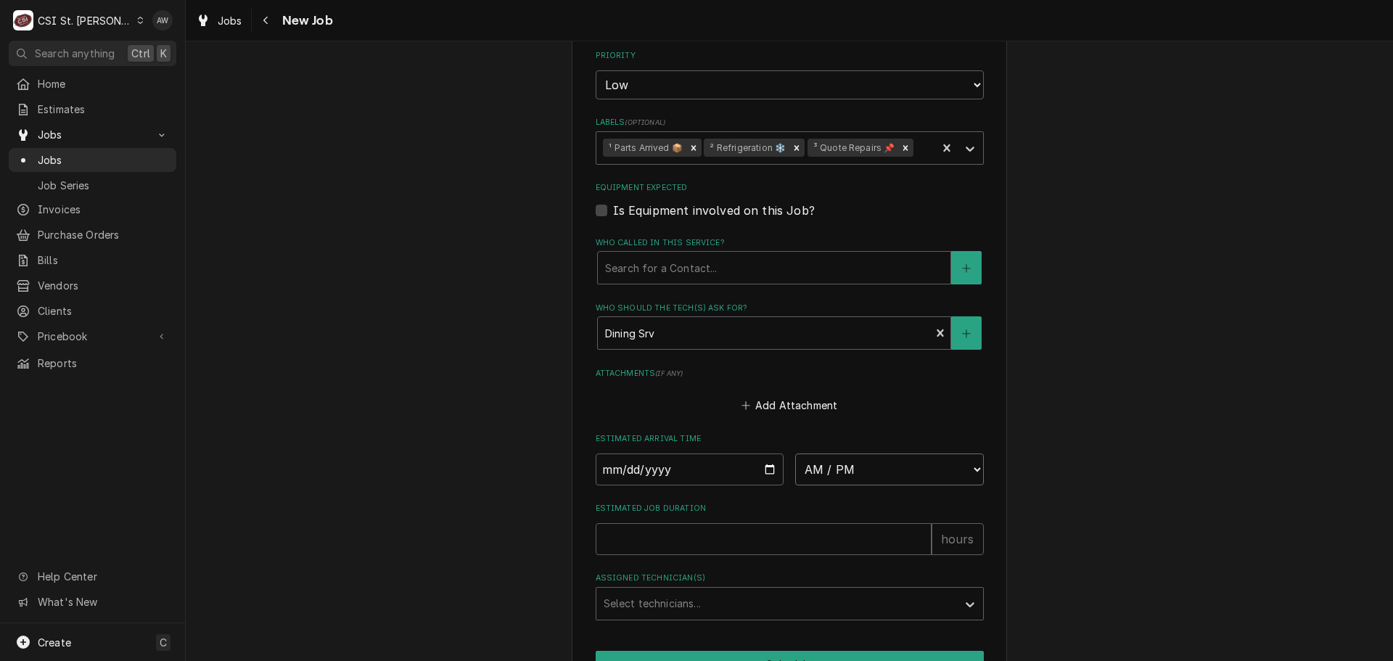
click at [897, 454] on select "AM / PM 6:00 AM 6:15 AM 6:30 AM 6:45 AM 7:00 AM 7:15 AM 7:30 AM 7:45 AM 8:00 AM…" at bounding box center [889, 470] width 189 height 32
select select "07:00:00"
click at [795, 454] on select "AM / PM 6:00 AM 6:15 AM 6:30 AM 6:45 AM 7:00 AM 7:15 AM 7:30 AM 7:45 AM 8:00 AM…" at bounding box center [889, 470] width 189 height 32
click at [764, 454] on input "Date" at bounding box center [690, 470] width 189 height 32
click at [769, 454] on input "Date" at bounding box center [690, 470] width 189 height 32
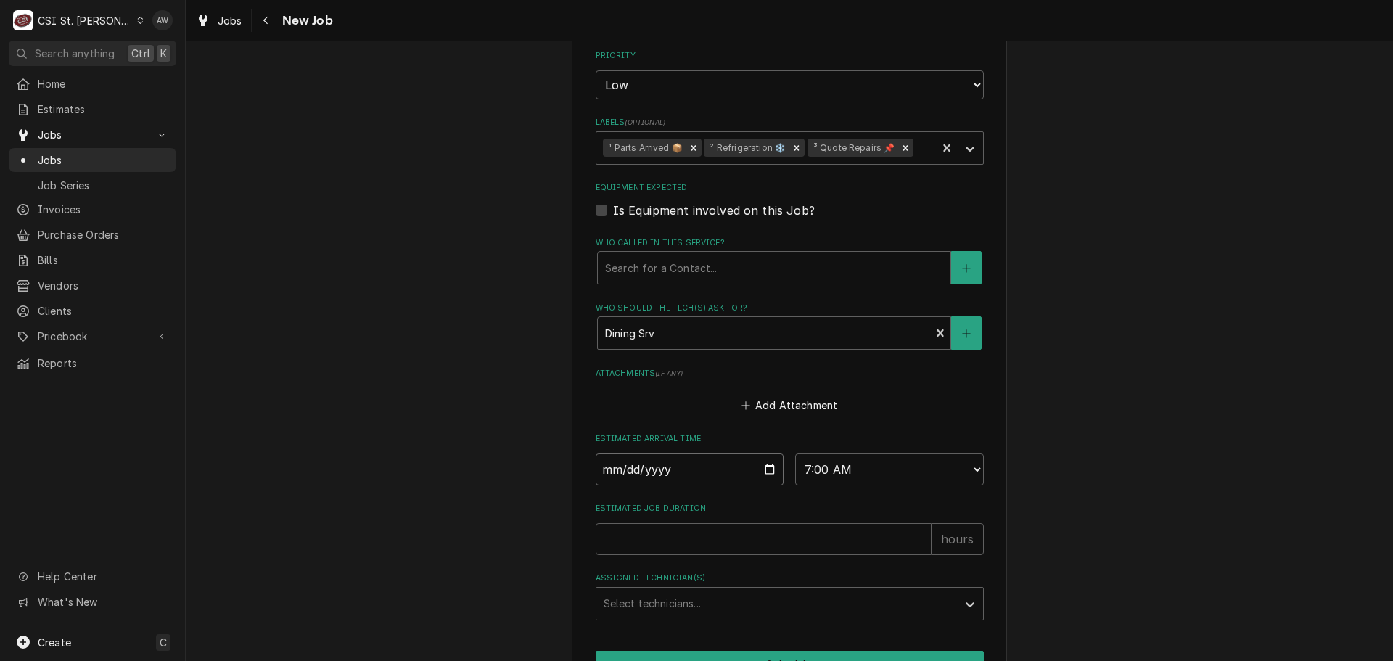
type textarea "x"
type input "[DATE]"
click at [761, 523] on input "Estimated Job Duration" at bounding box center [764, 539] width 336 height 32
type textarea "x"
type input "3"
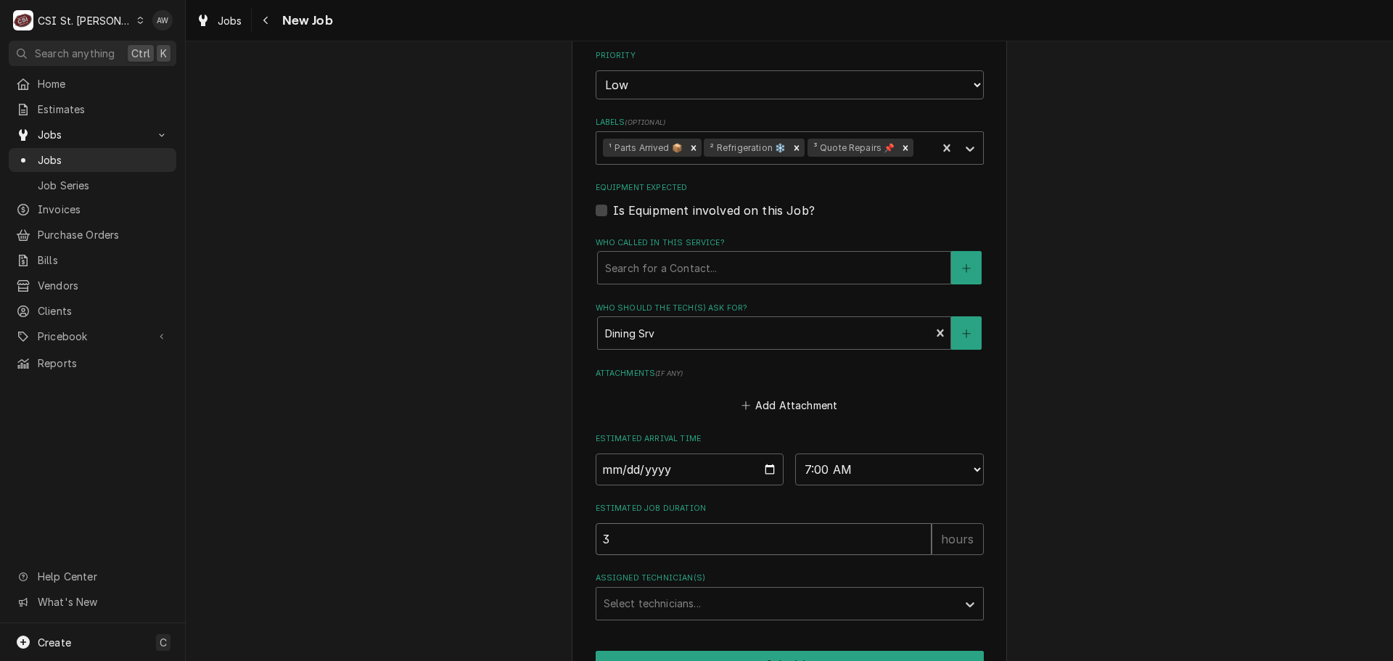
type textarea "x"
type input "3"
click at [751, 591] on div "Assigned Technician(s)" at bounding box center [777, 604] width 346 height 26
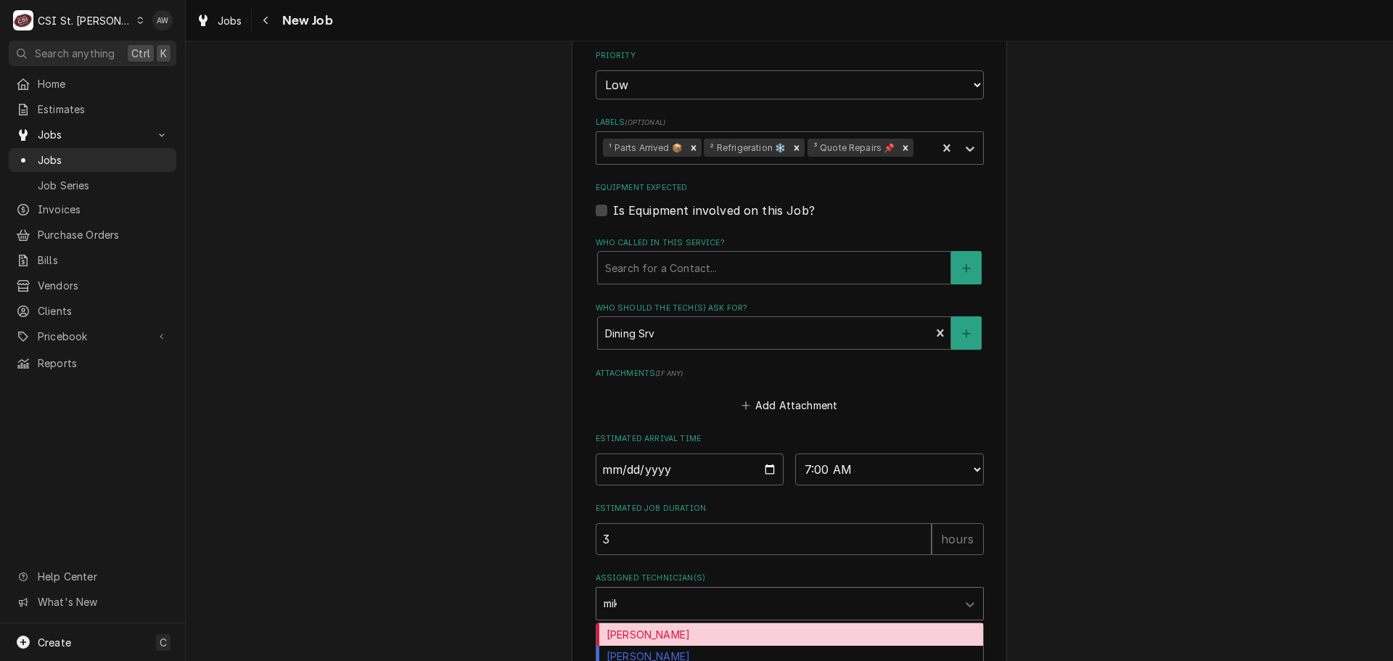
type input "[PERSON_NAME]"
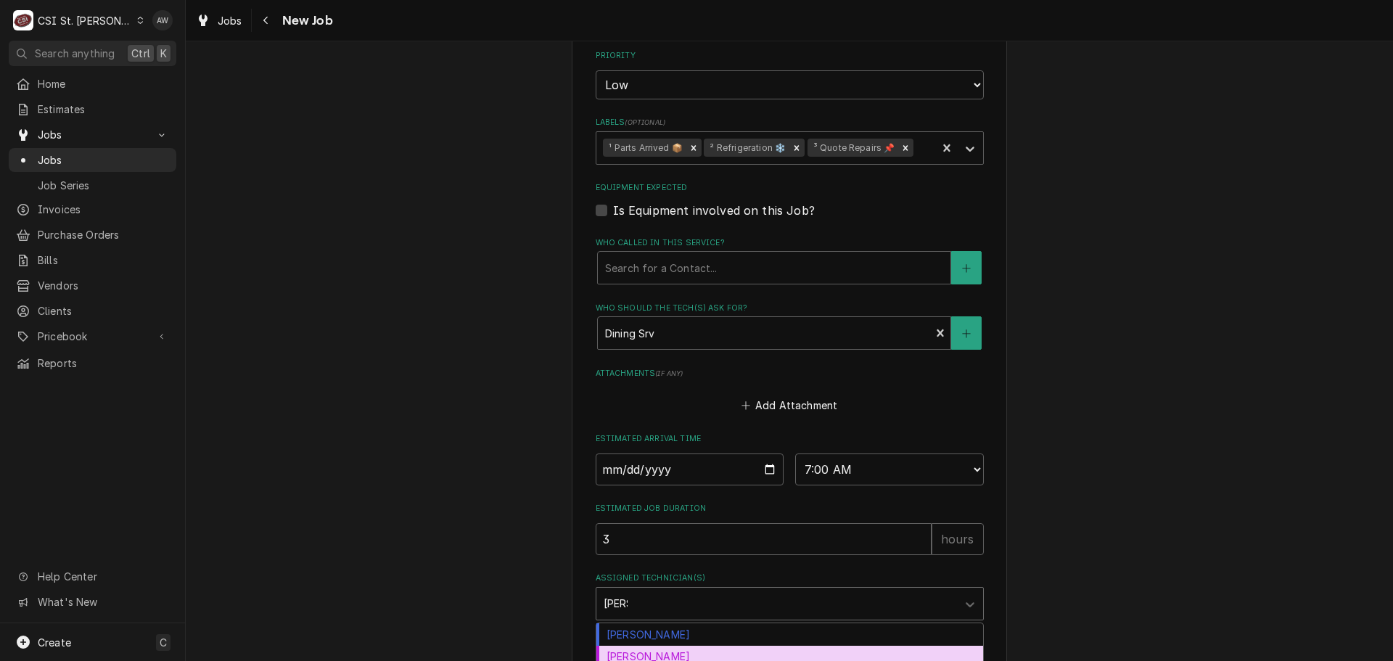
click at [704, 646] on div "[PERSON_NAME]" at bounding box center [790, 657] width 387 height 22
type textarea "x"
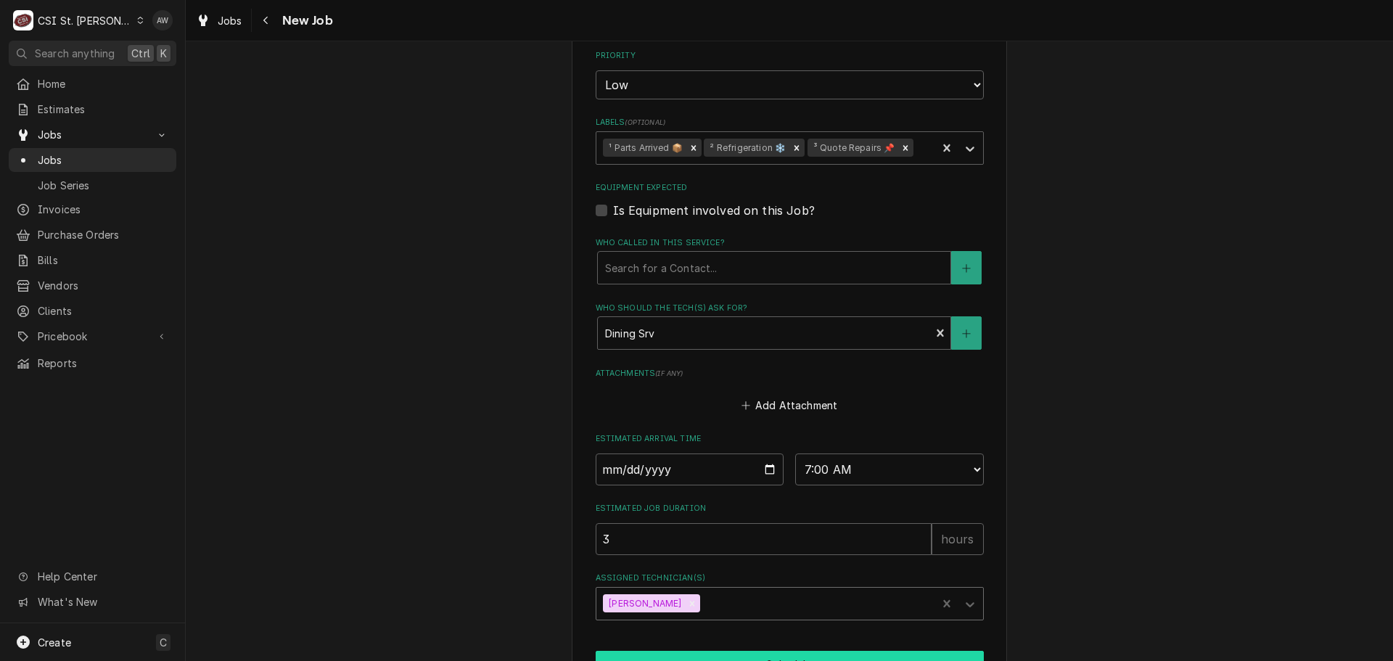
click at [704, 651] on button "Schedule" at bounding box center [790, 664] width 388 height 27
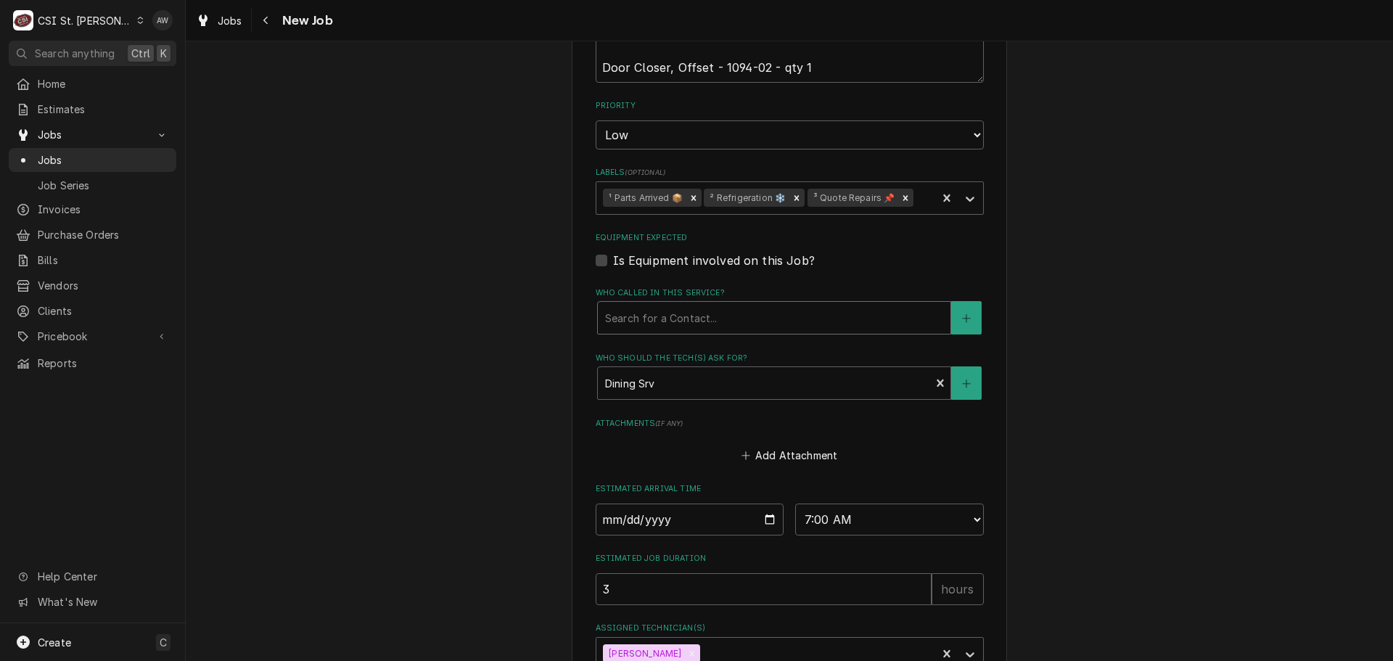
type textarea "x"
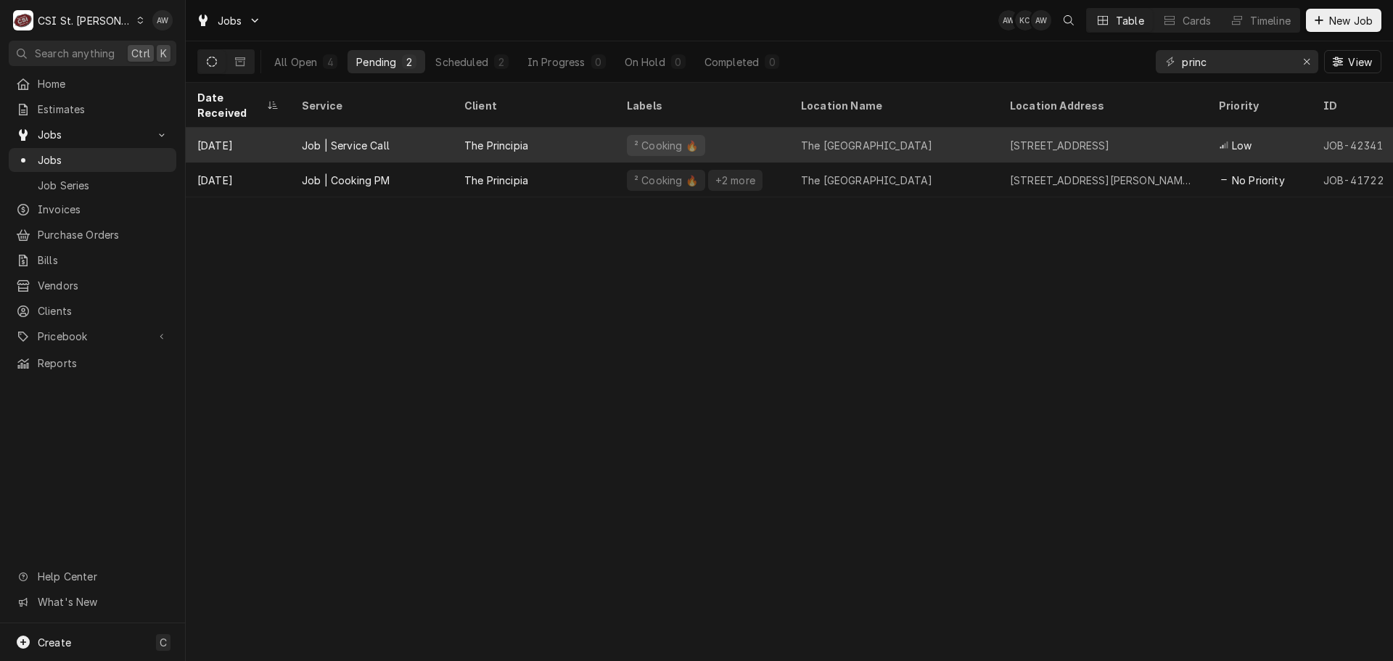
click at [774, 128] on div "² Cooking 🔥" at bounding box center [702, 145] width 174 height 35
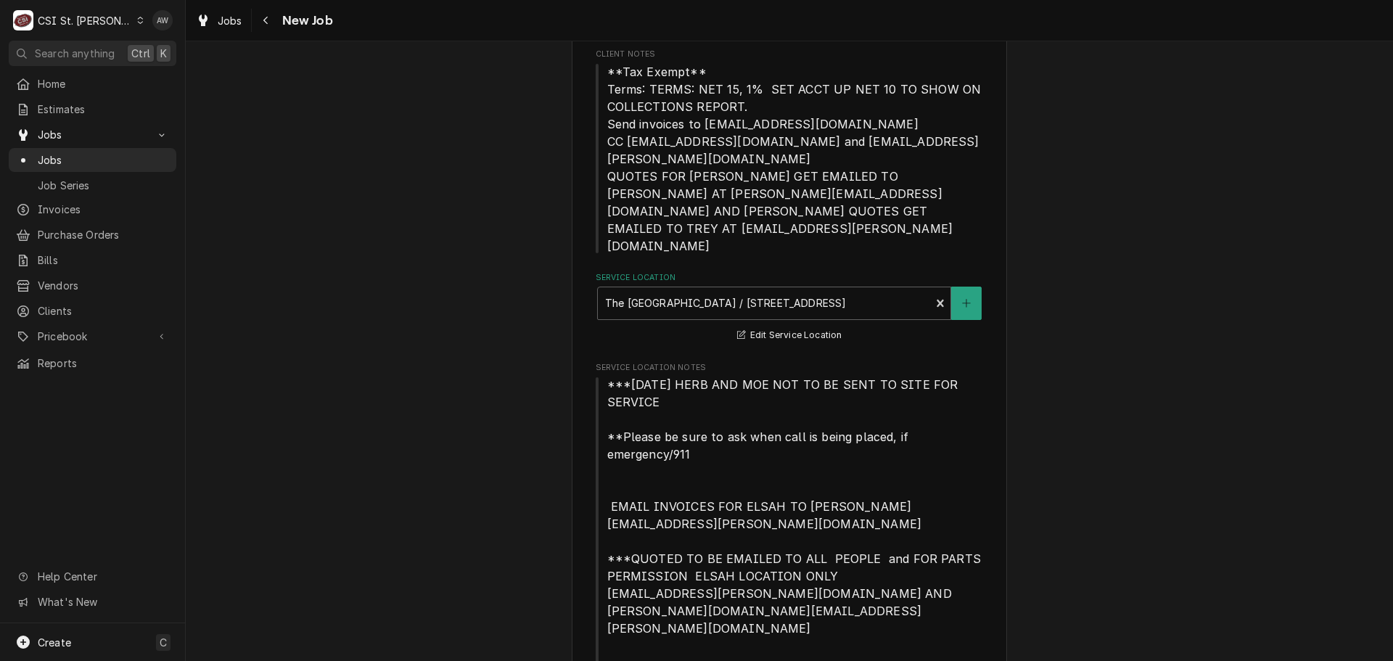
type textarea "x"
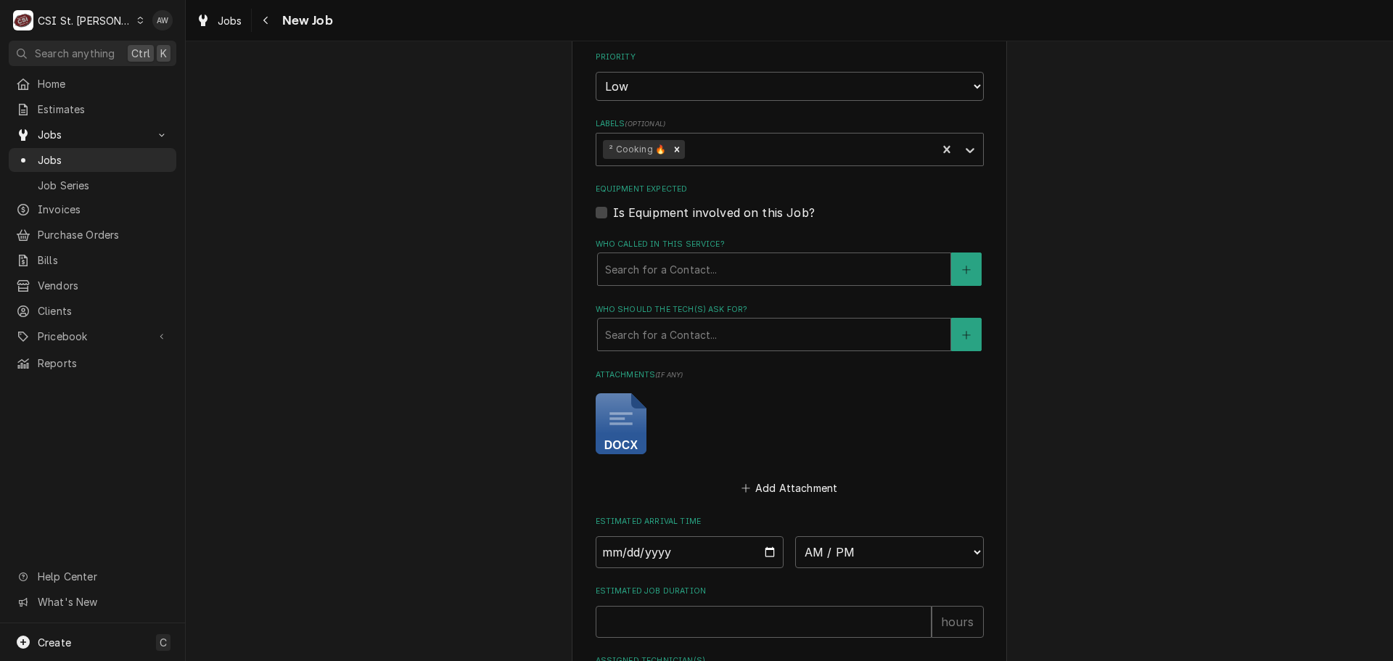
scroll to position [1597, 0]
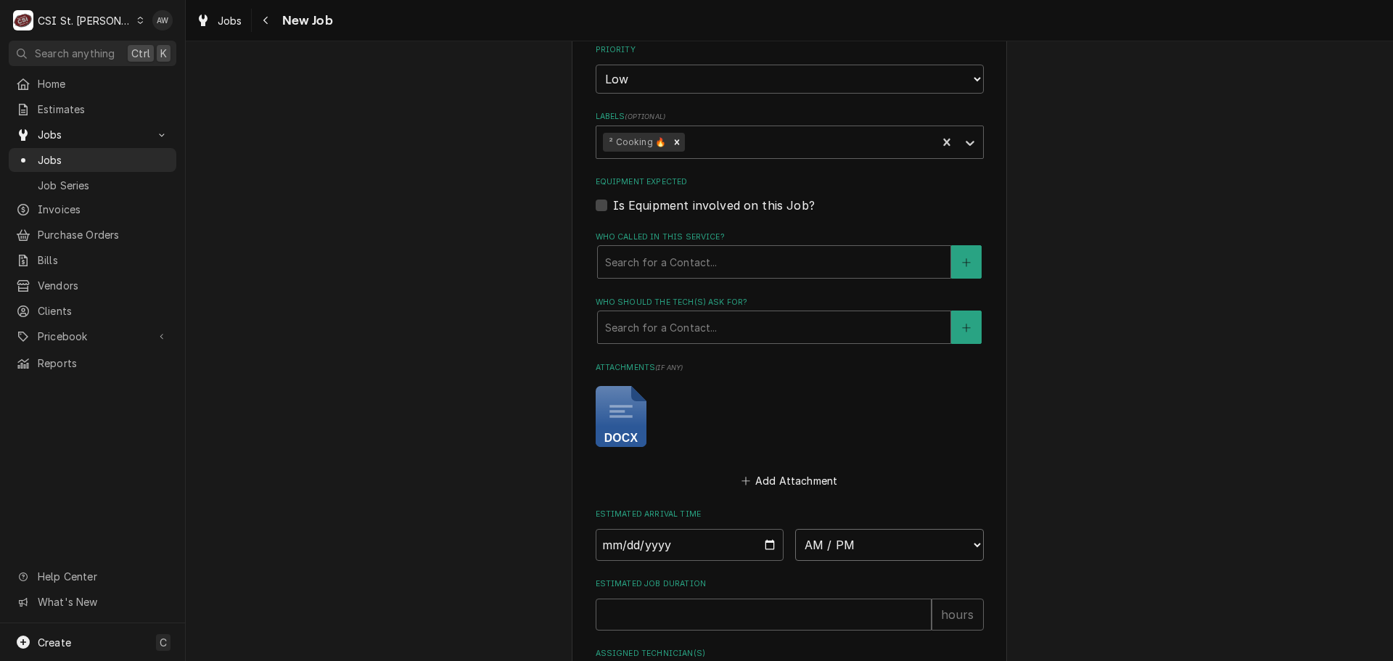
click at [830, 529] on select "AM / PM 6:00 AM 6:15 AM 6:30 AM 6:45 AM 7:00 AM 7:15 AM 7:30 AM 7:45 AM 8:00 AM…" at bounding box center [889, 545] width 189 height 32
select select "07:30:00"
click at [795, 529] on select "AM / PM 6:00 AM 6:15 AM 6:30 AM 6:45 AM 7:00 AM 7:15 AM 7:30 AM 7:45 AM 8:00 AM…" at bounding box center [889, 545] width 189 height 32
click at [762, 529] on input "Date" at bounding box center [690, 545] width 189 height 32
type textarea "x"
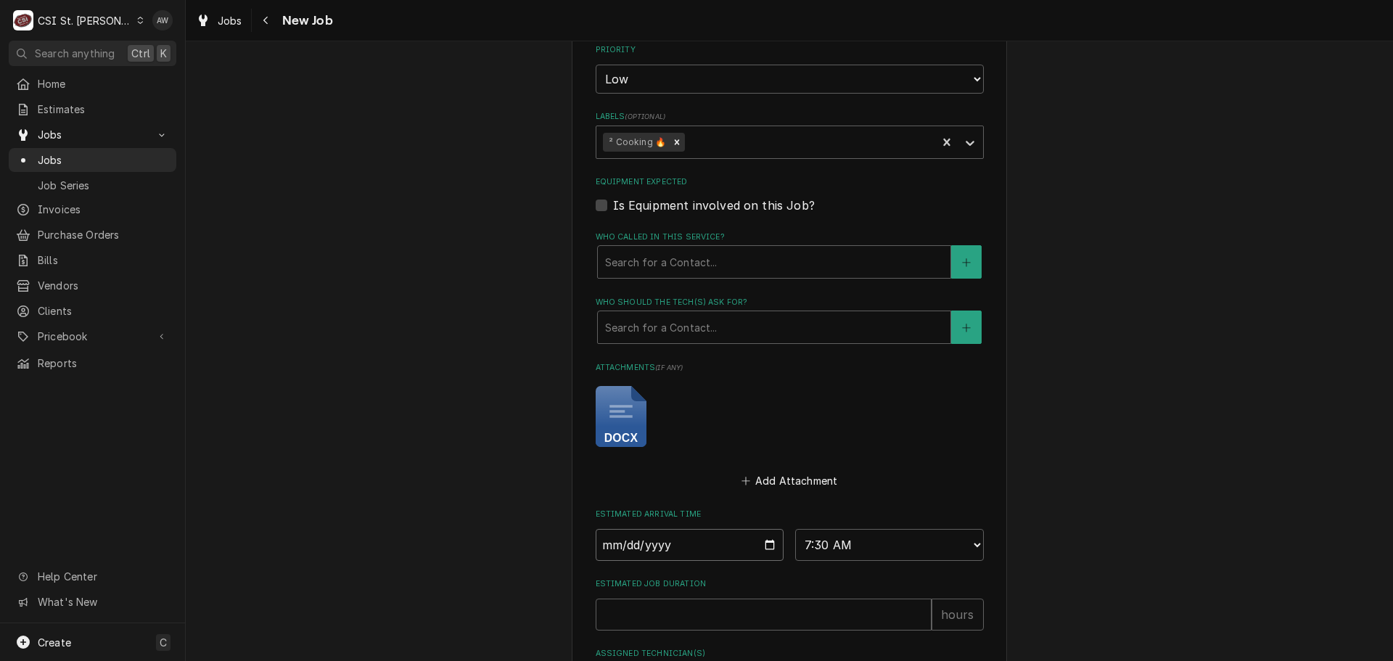
type input "[DATE]"
click at [669, 642] on input "Estimated Job Duration" at bounding box center [764, 658] width 336 height 32
type textarea "x"
type input "2"
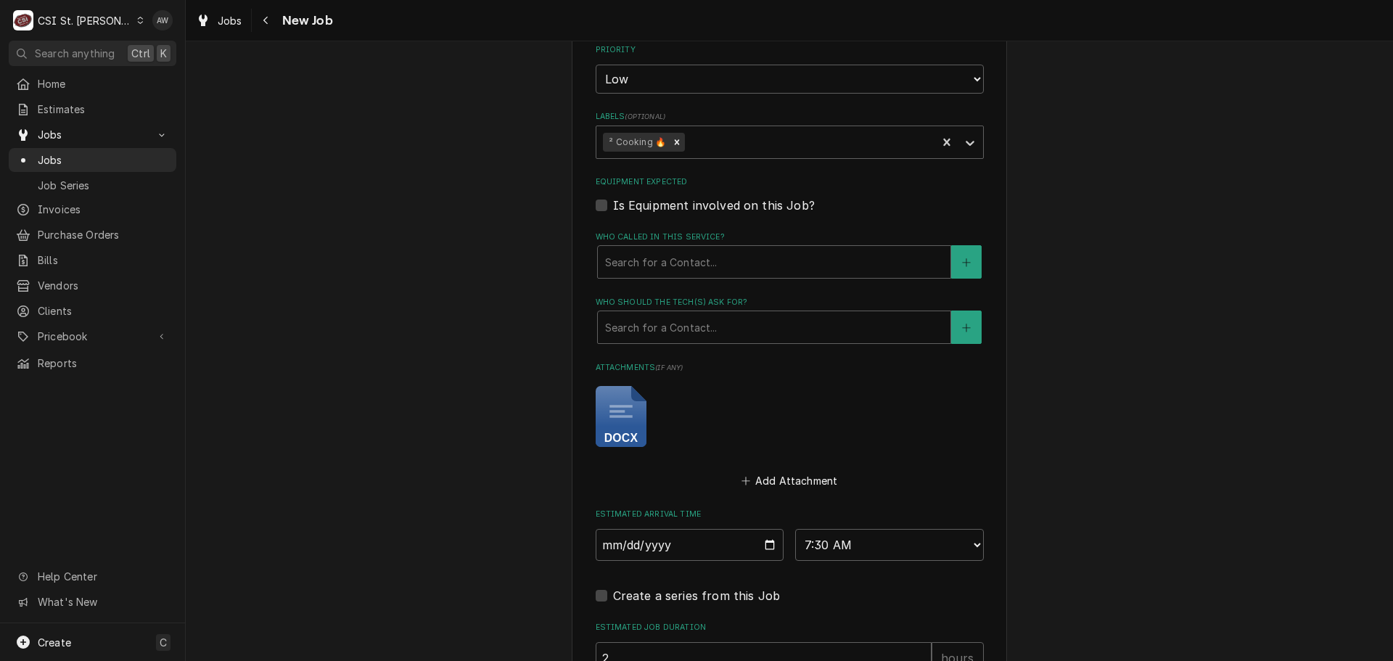
type textarea "x"
type input "[PERSON_NAME]"
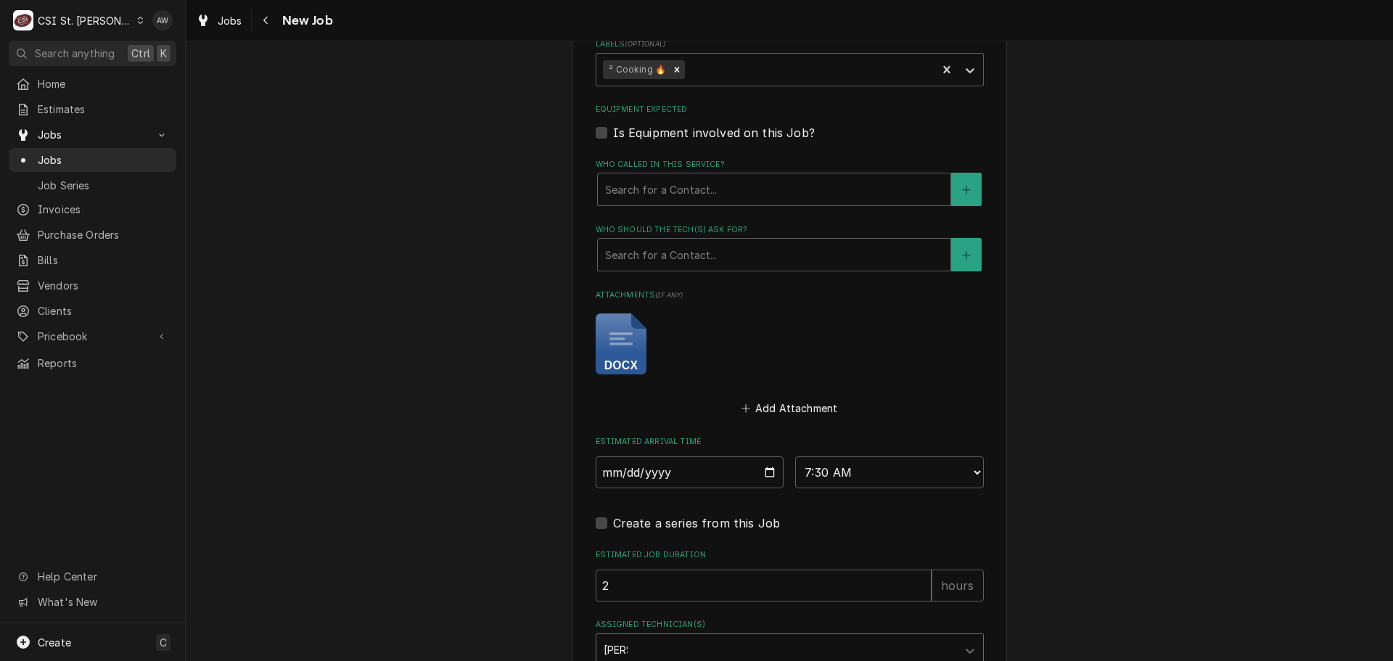
type textarea "x"
